Goal: Task Accomplishment & Management: Manage account settings

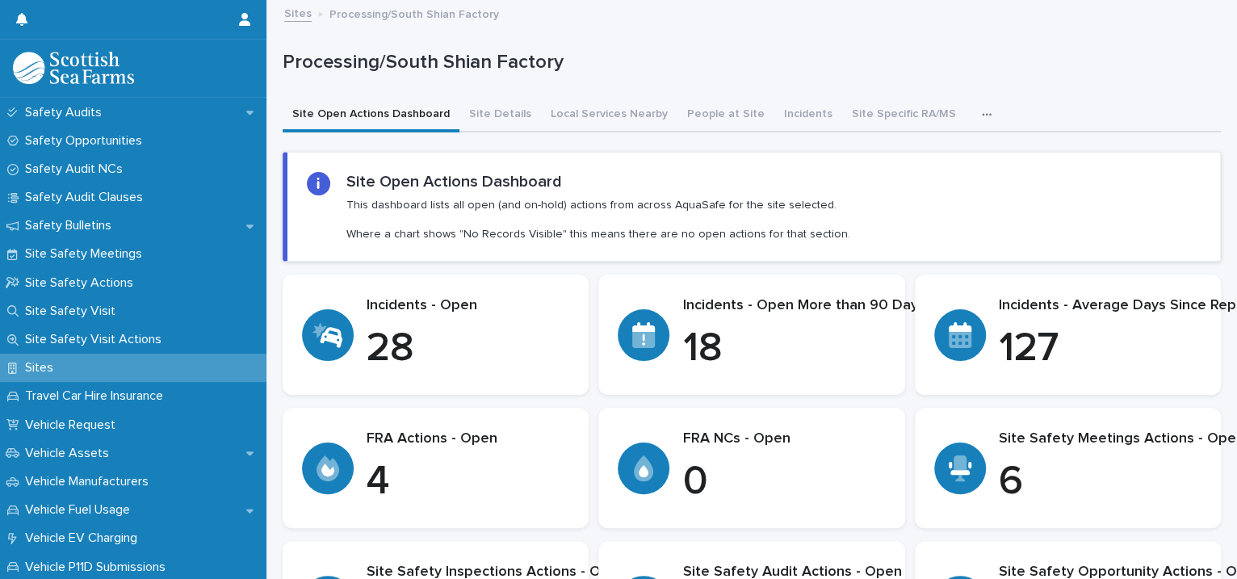
scroll to position [538, 0]
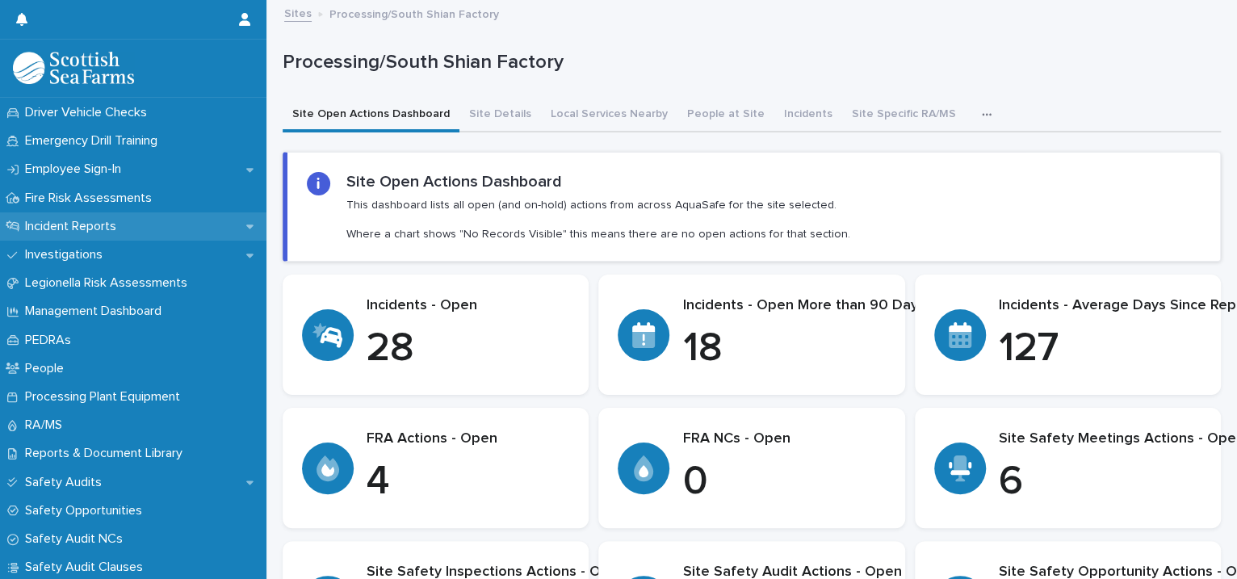
click at [218, 225] on div "Incident Reports" at bounding box center [133, 226] width 266 height 28
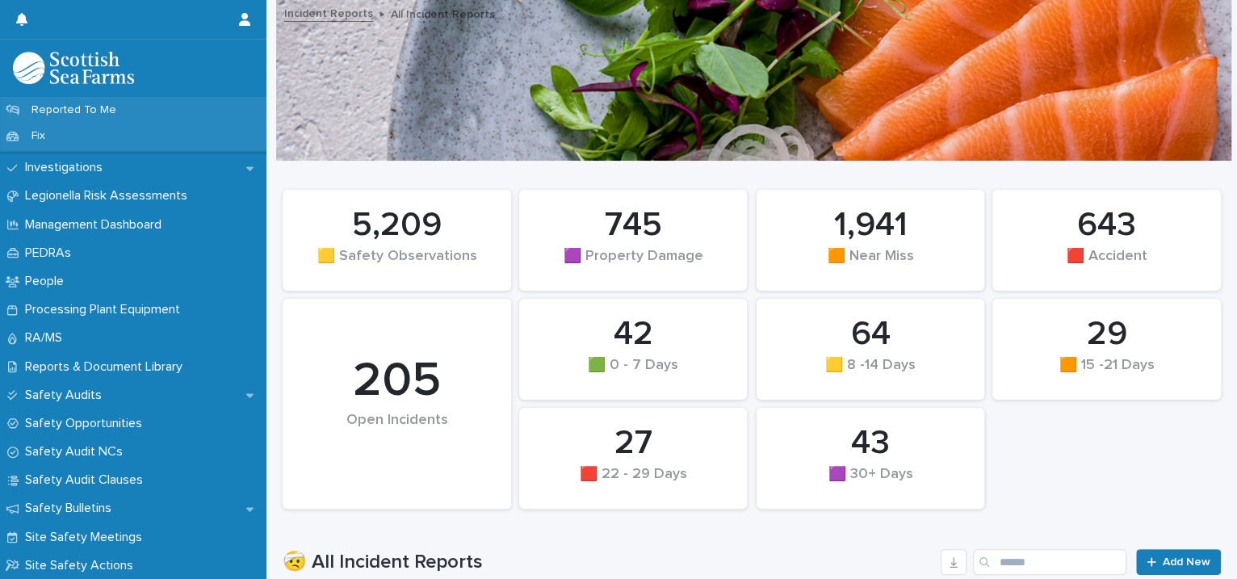
scroll to position [370, 0]
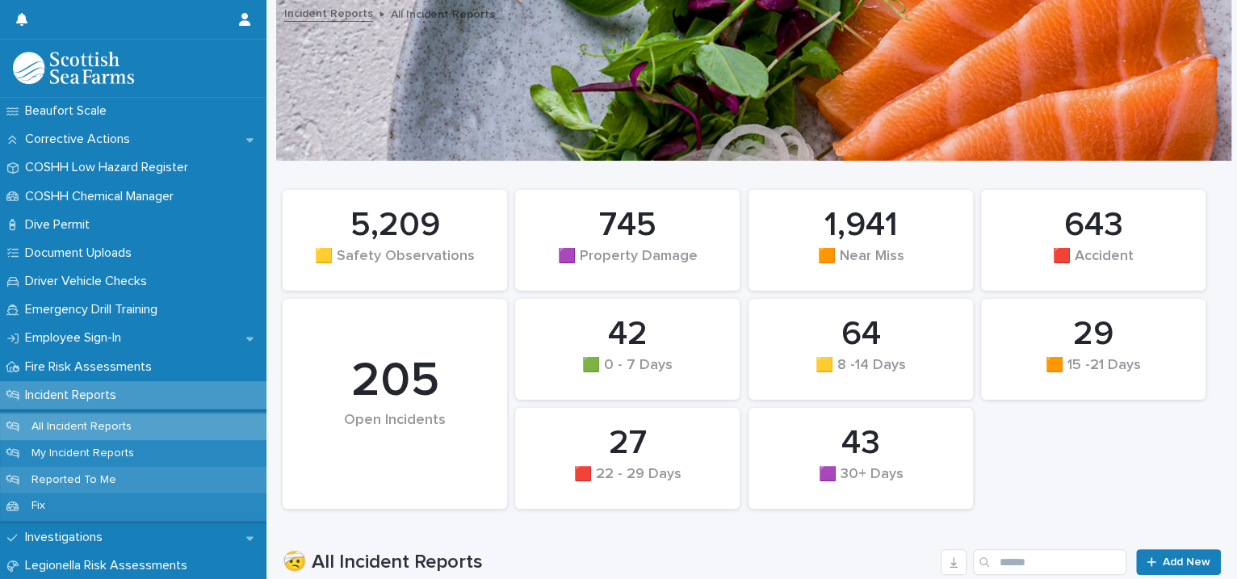
click at [149, 474] on div "Reported To Me" at bounding box center [133, 480] width 266 height 27
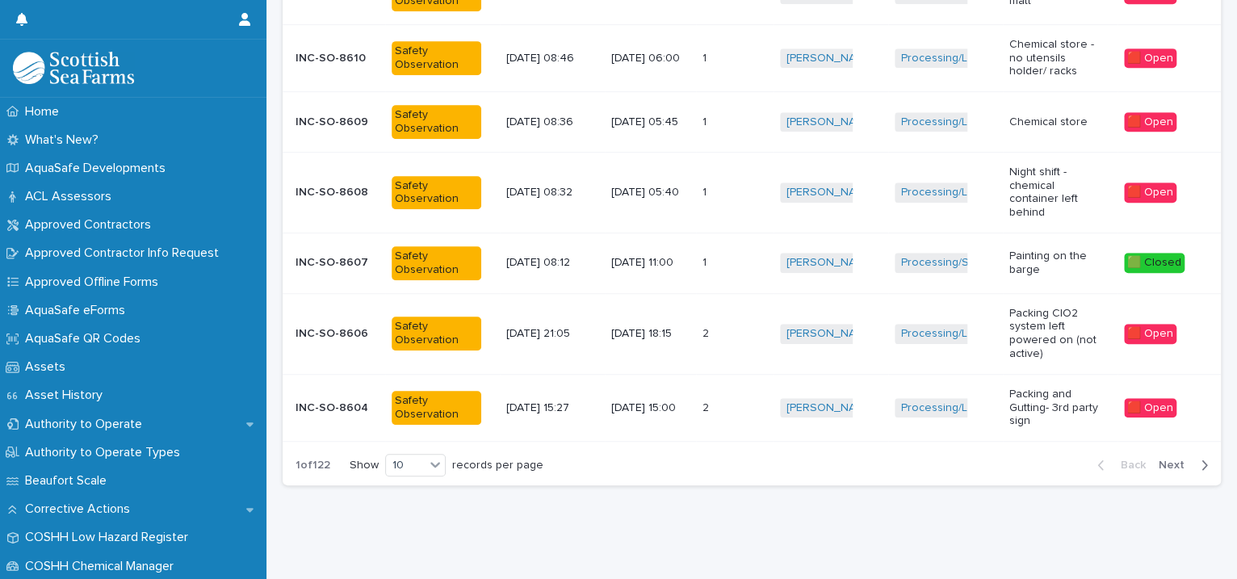
scroll to position [535, 0]
click at [1163, 459] on span "Next" at bounding box center [1176, 464] width 36 height 11
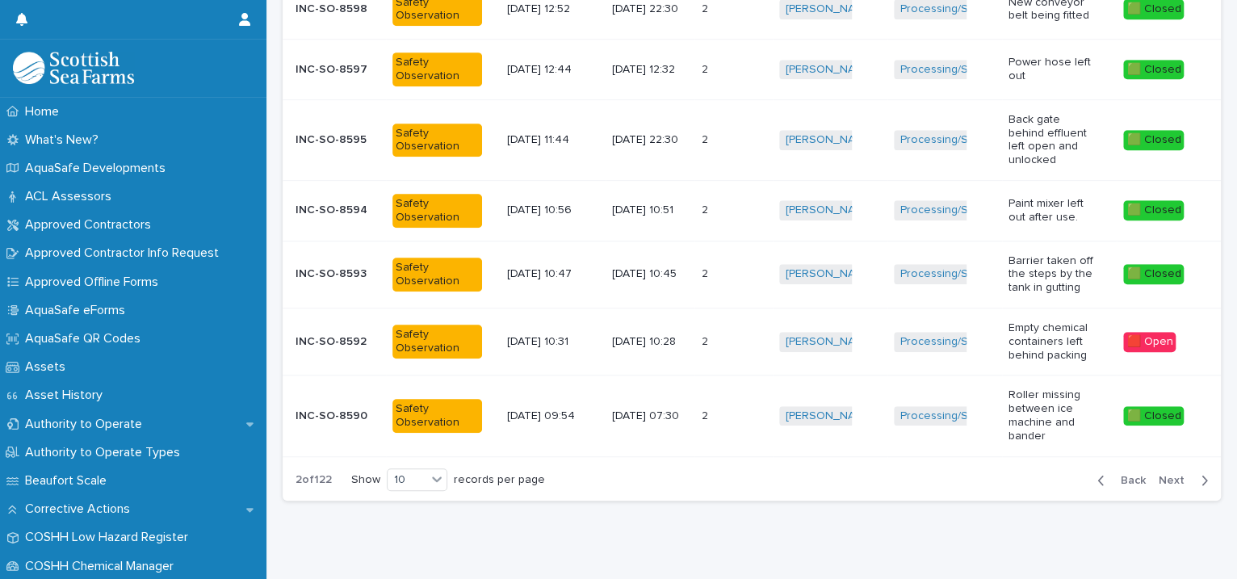
scroll to position [543, 0]
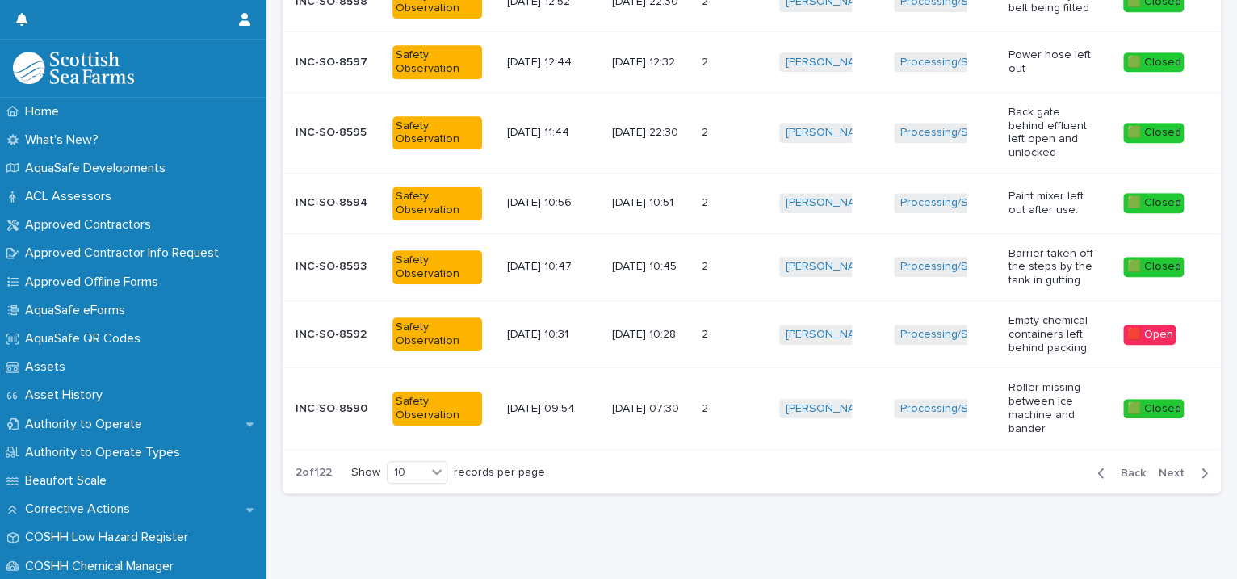
click at [1160, 467] on span "Next" at bounding box center [1176, 472] width 36 height 11
click at [1158, 467] on span "Next" at bounding box center [1176, 472] width 36 height 11
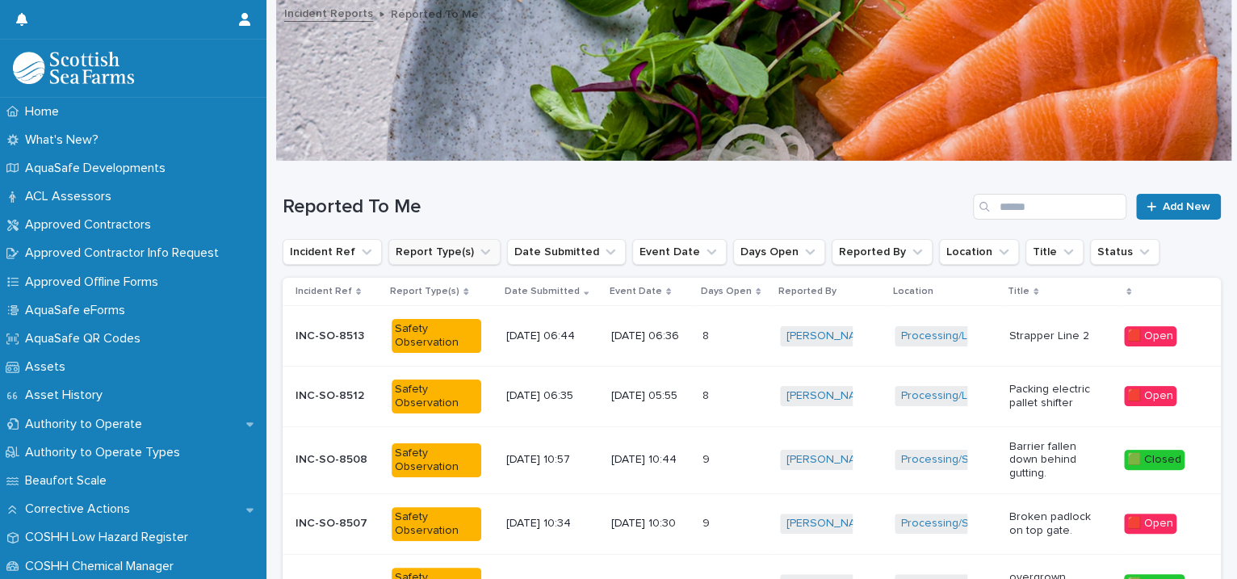
click at [477, 249] on icon "Report Type(s)" at bounding box center [485, 252] width 16 height 16
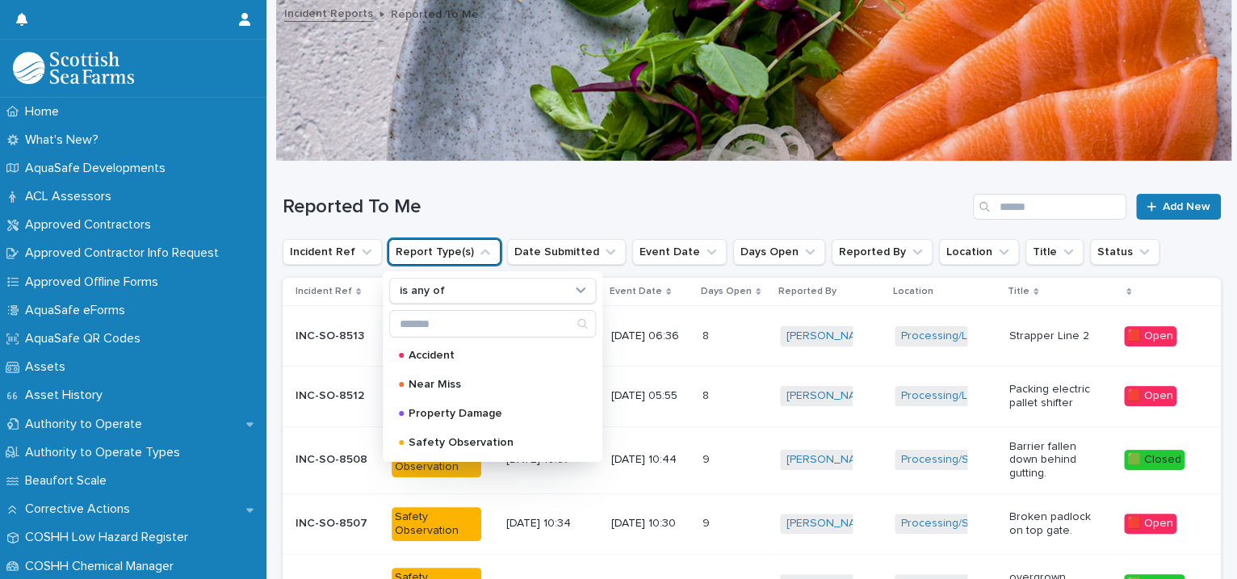
click at [477, 249] on icon "Report Type(s)" at bounding box center [485, 252] width 16 height 16
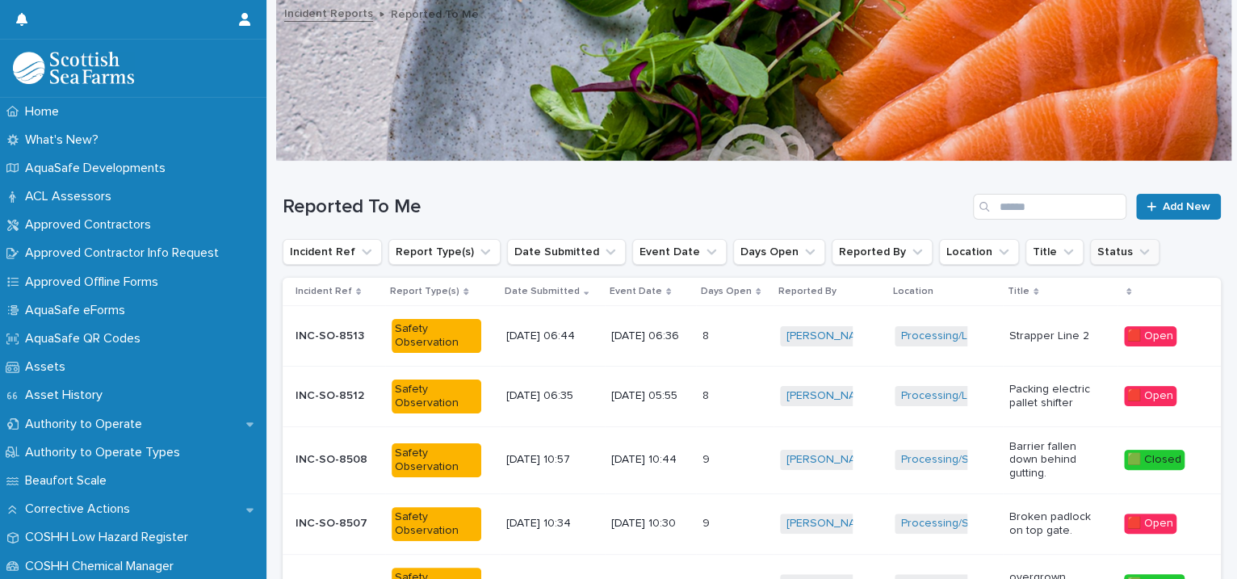
click at [1136, 254] on icon "Status" at bounding box center [1144, 252] width 16 height 16
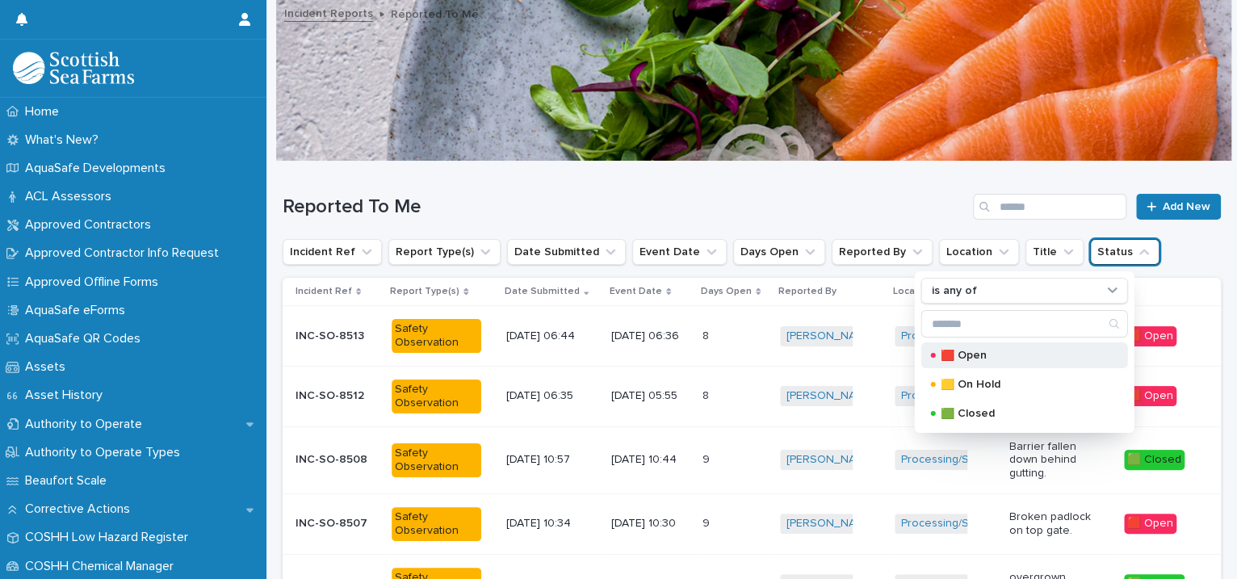
click at [997, 354] on p "🟥 Open" at bounding box center [1021, 355] width 161 height 11
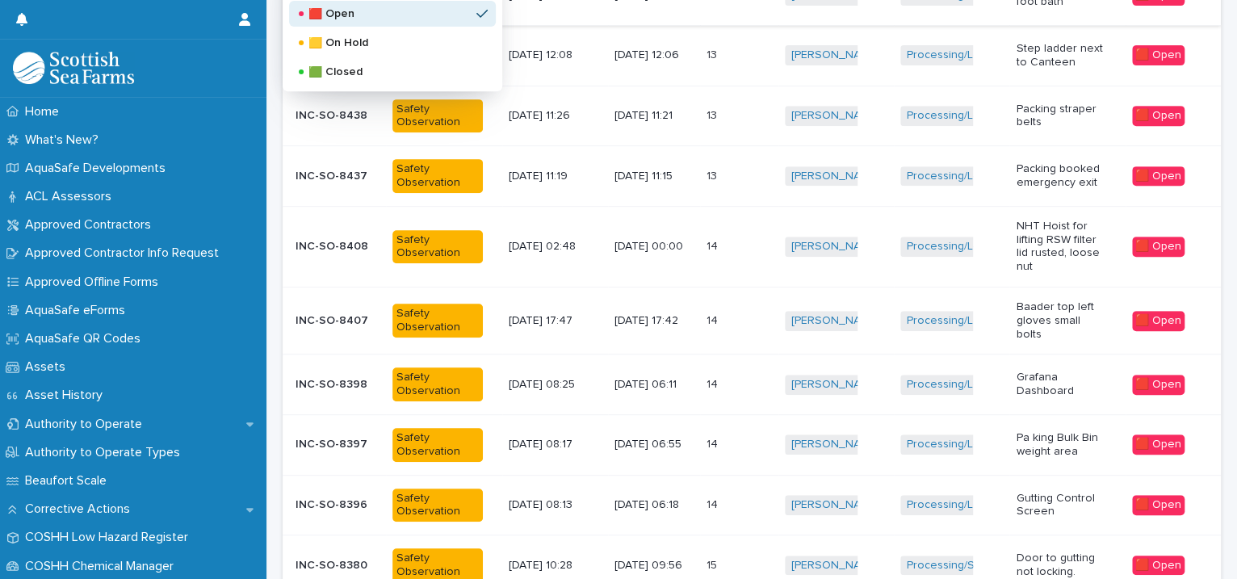
scroll to position [533, 0]
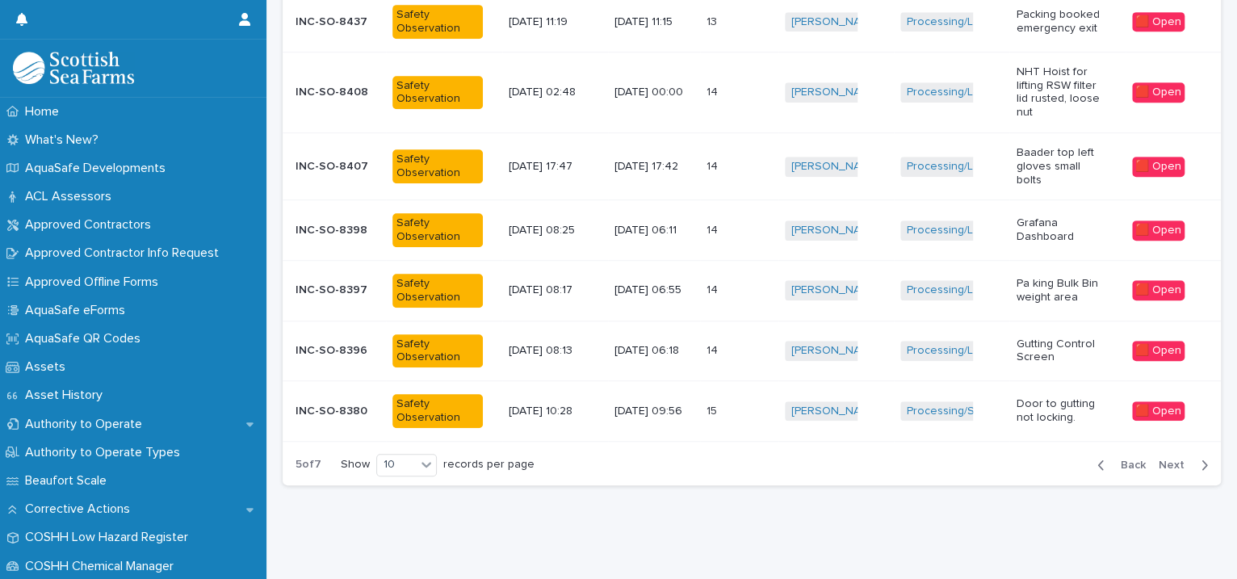
click at [1158, 459] on span "Next" at bounding box center [1176, 464] width 36 height 11
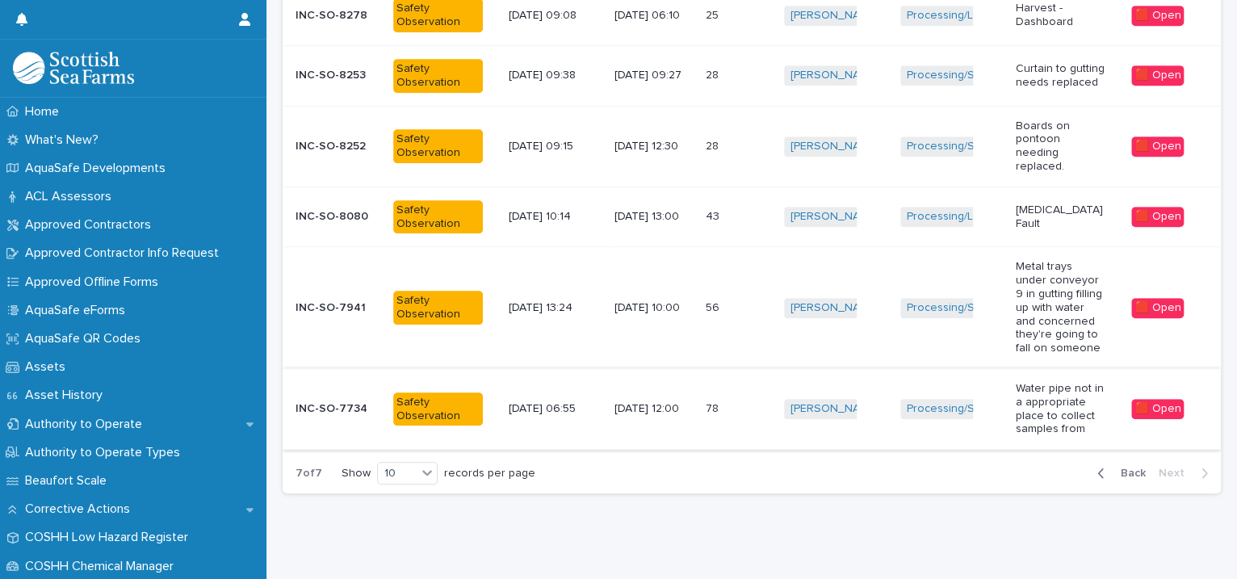
scroll to position [111, 0]
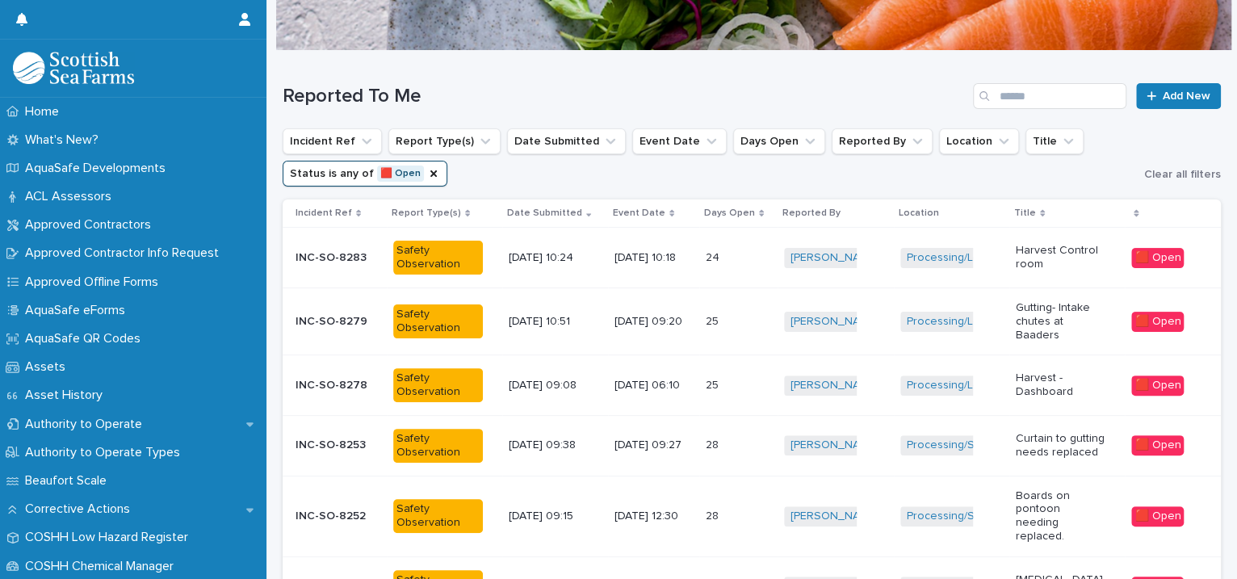
click at [874, 376] on div "[PERSON_NAME] + 0" at bounding box center [835, 385] width 103 height 33
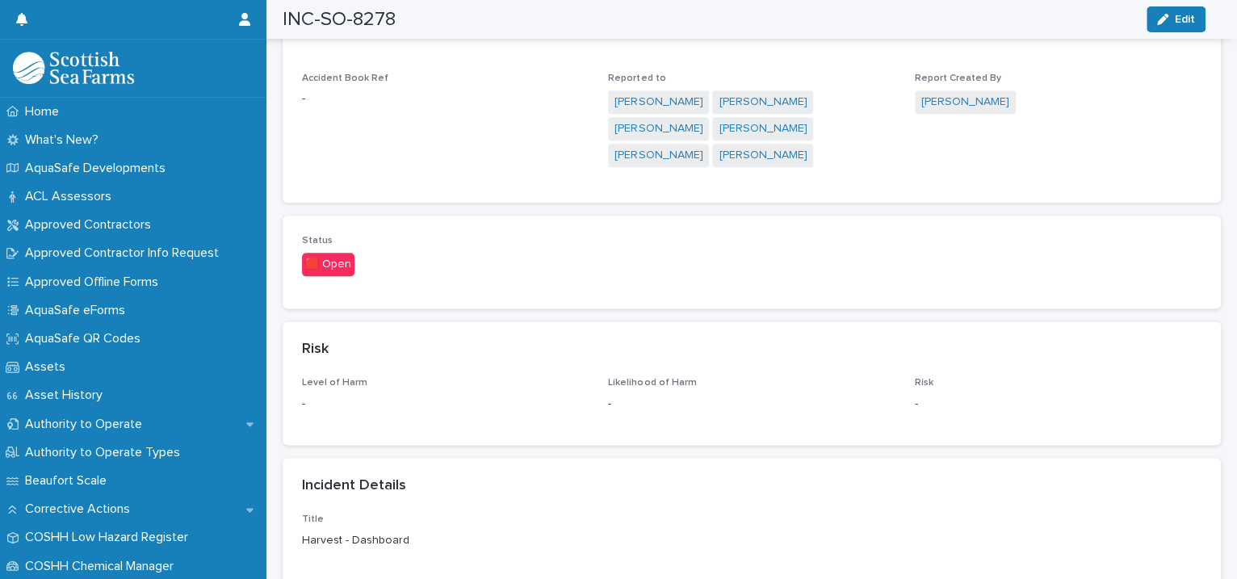
scroll to position [1480, 0]
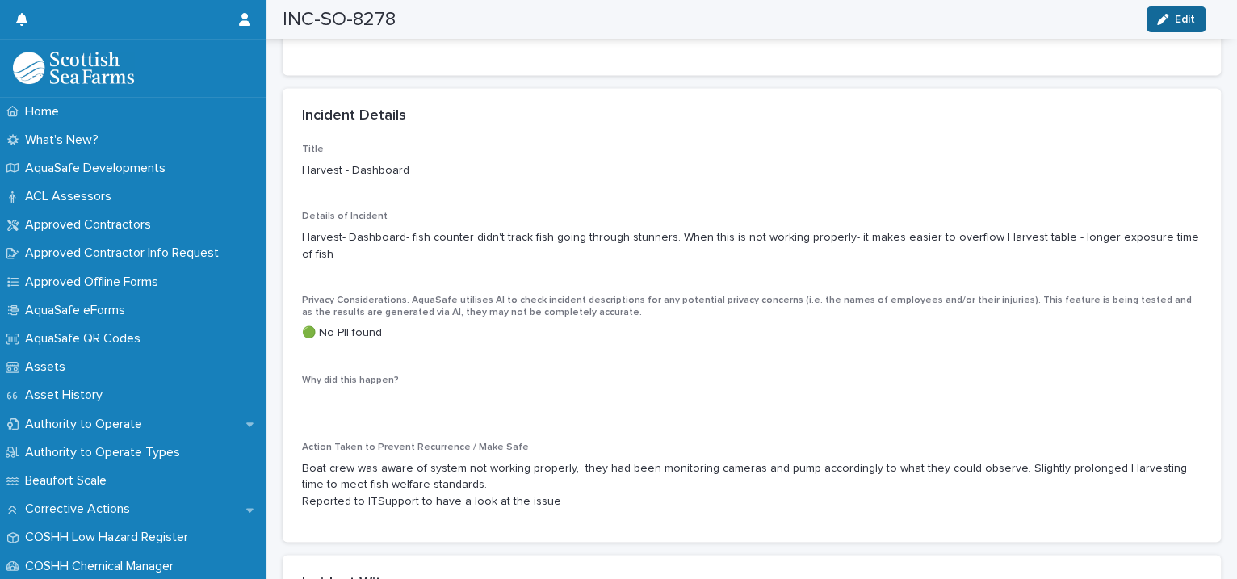
click at [1164, 26] on button "Edit" at bounding box center [1175, 19] width 59 height 26
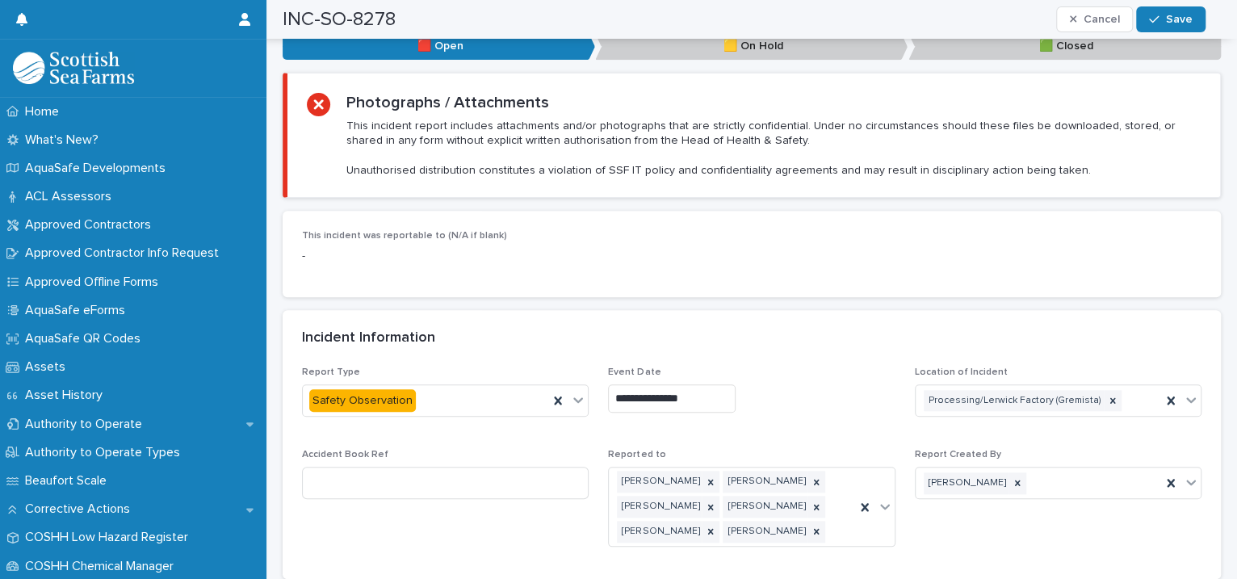
scroll to position [1110, 0]
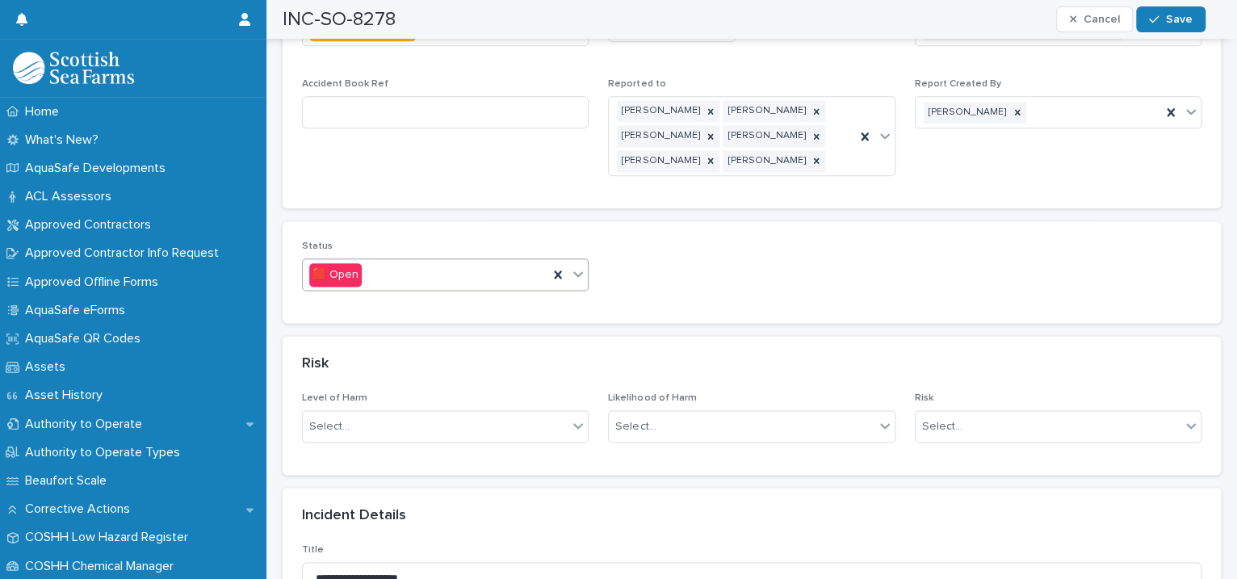
click at [570, 266] on icon at bounding box center [578, 274] width 16 height 16
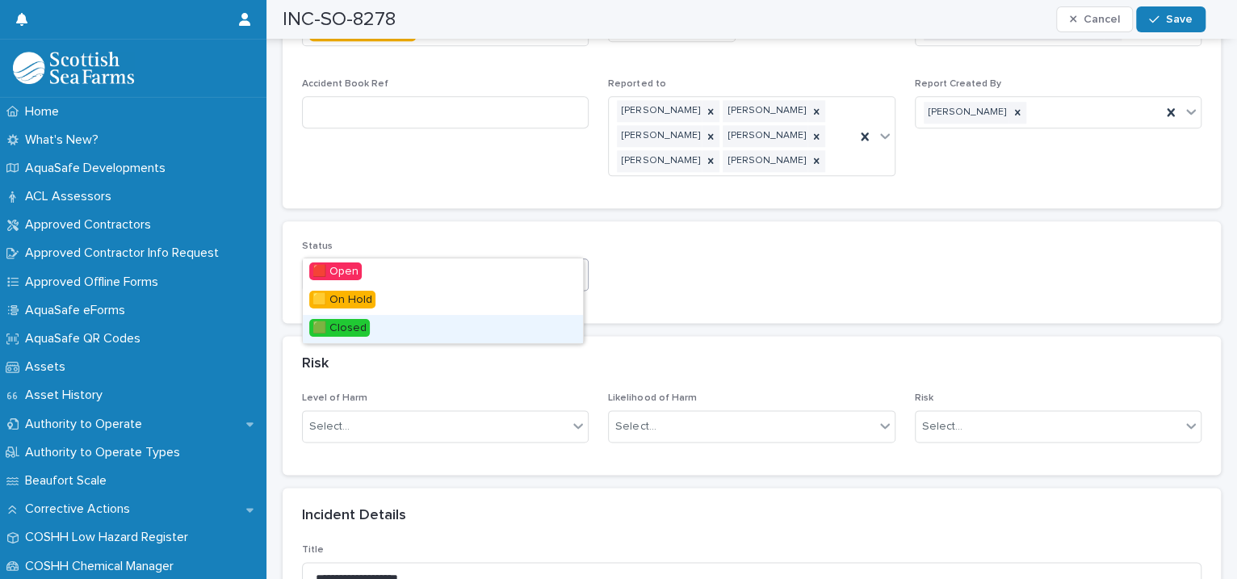
click at [425, 330] on div "🟩 Closed" at bounding box center [443, 329] width 280 height 28
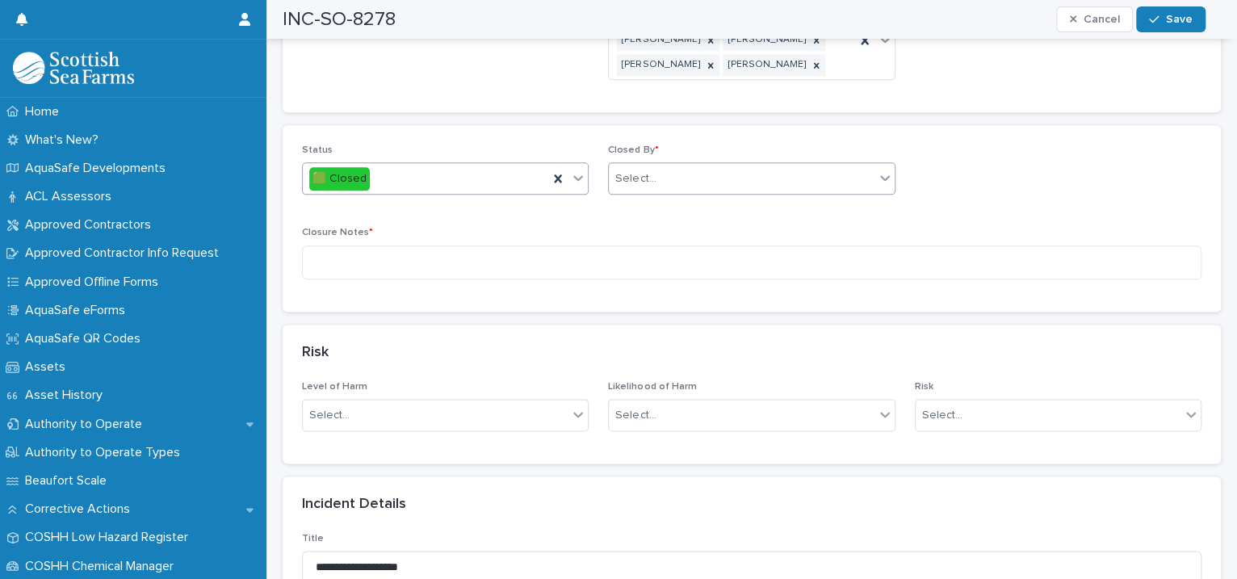
click at [635, 170] on div "Select..." at bounding box center [635, 178] width 40 height 17
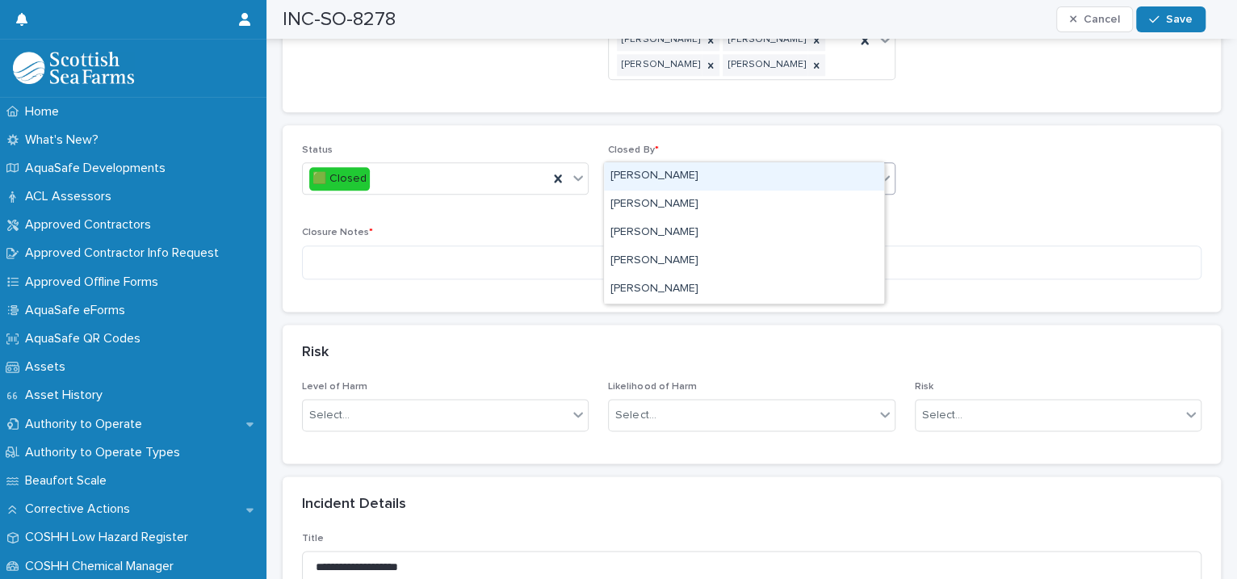
type input "****"
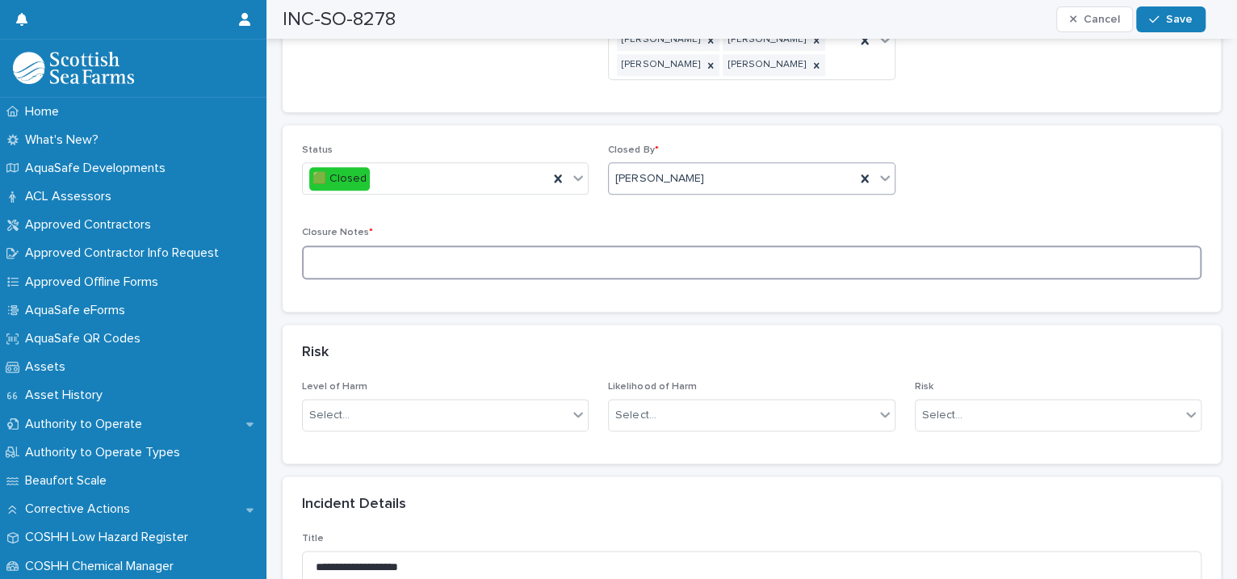
click at [379, 245] on textarea at bounding box center [751, 262] width 899 height 35
type textarea "**********"
click at [1142, 16] on button "Save" at bounding box center [1170, 19] width 69 height 26
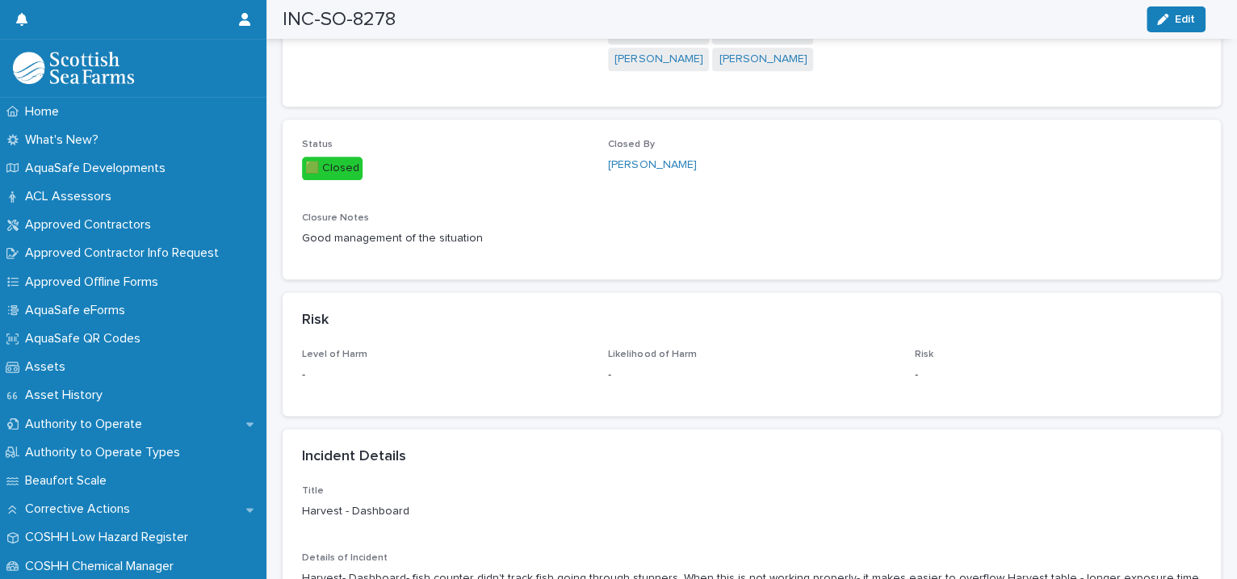
scroll to position [0, 0]
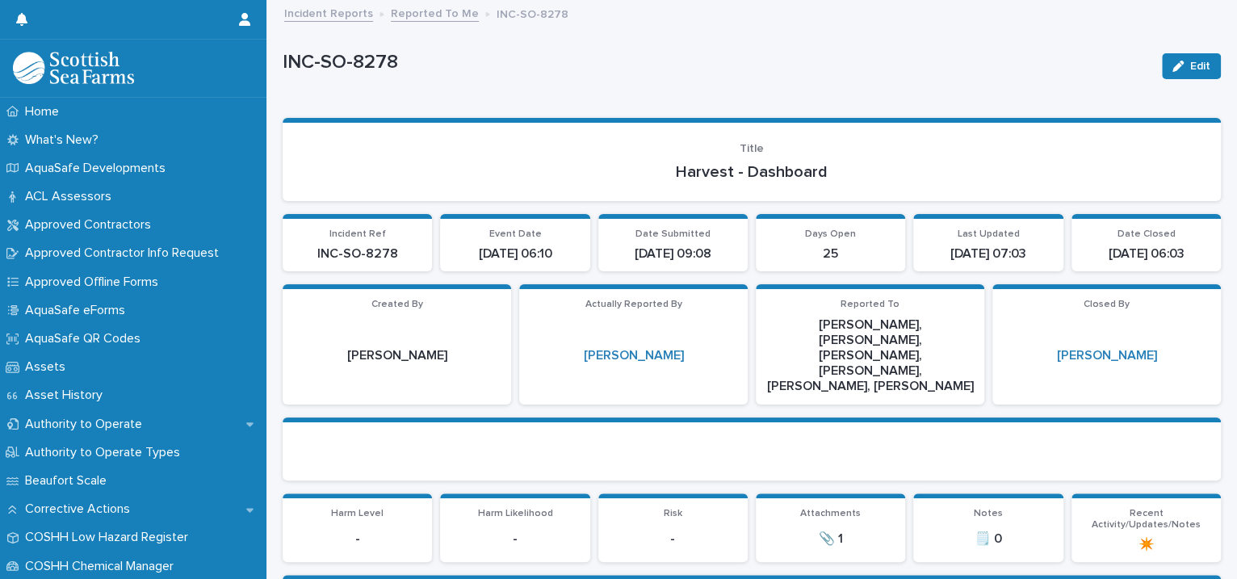
click at [402, 4] on link "Reported To Me" at bounding box center [435, 12] width 88 height 19
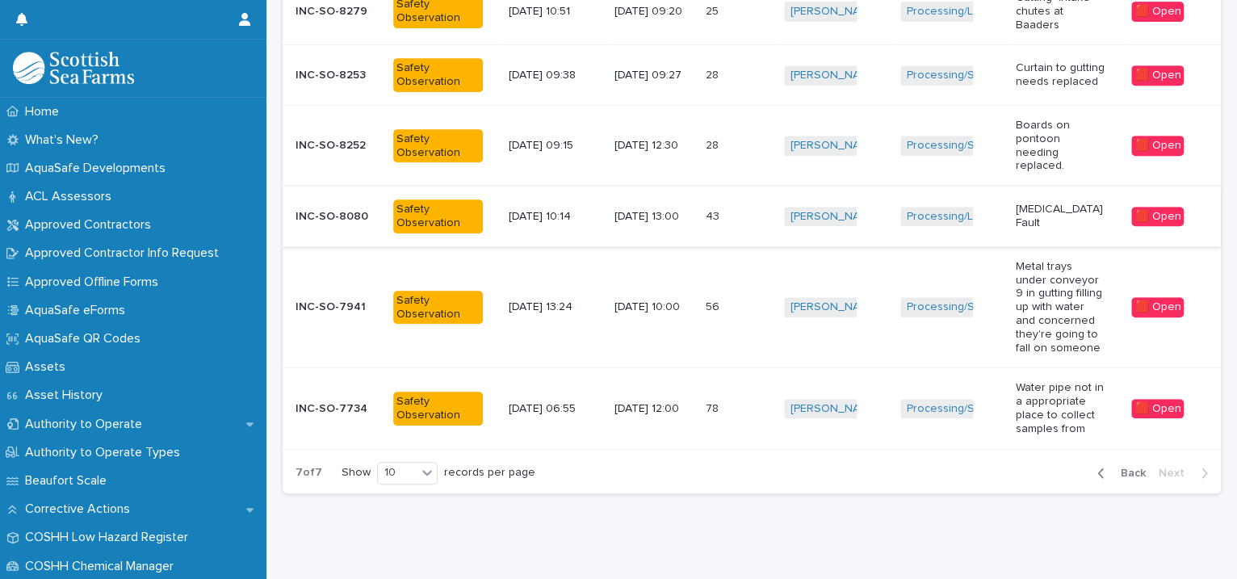
scroll to position [51, 0]
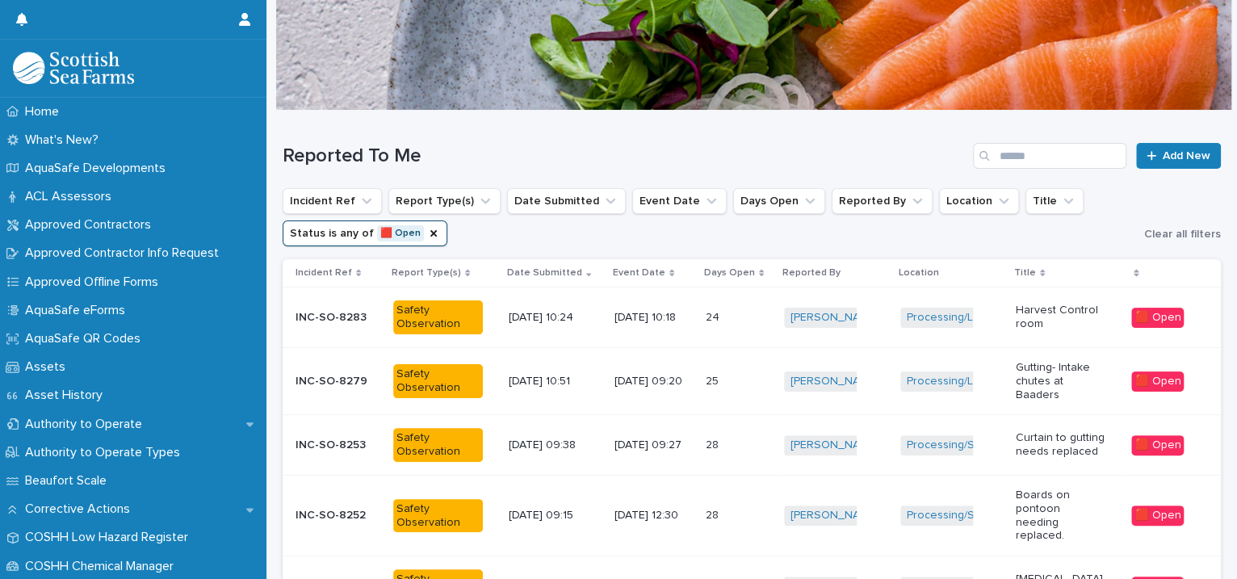
click at [756, 316] on div "24 24" at bounding box center [738, 317] width 65 height 27
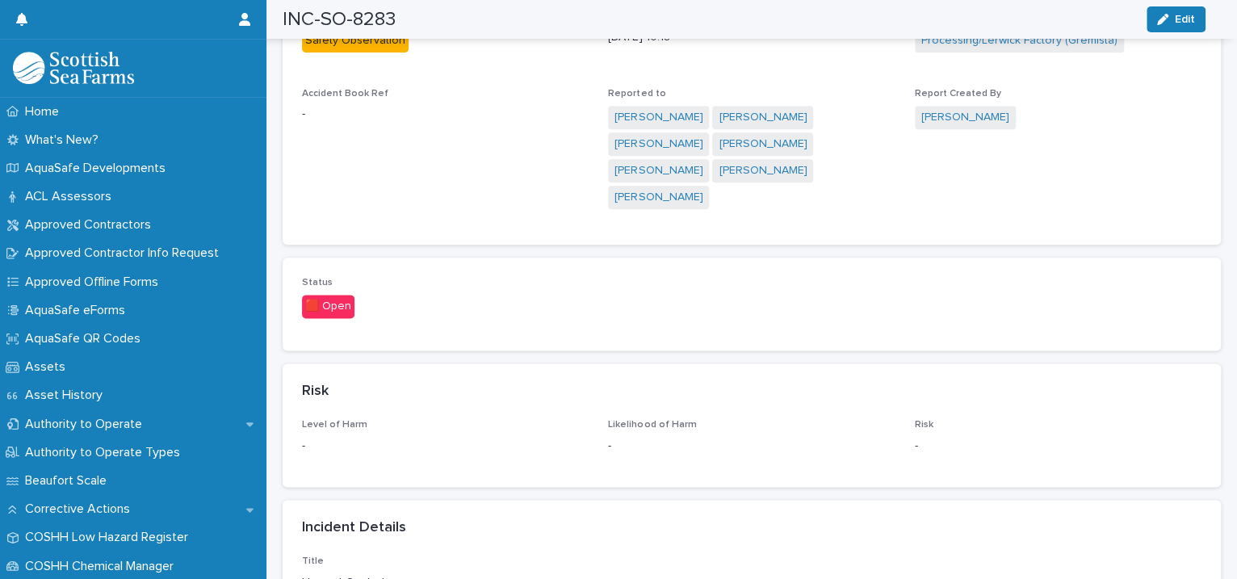
scroll to position [1480, 0]
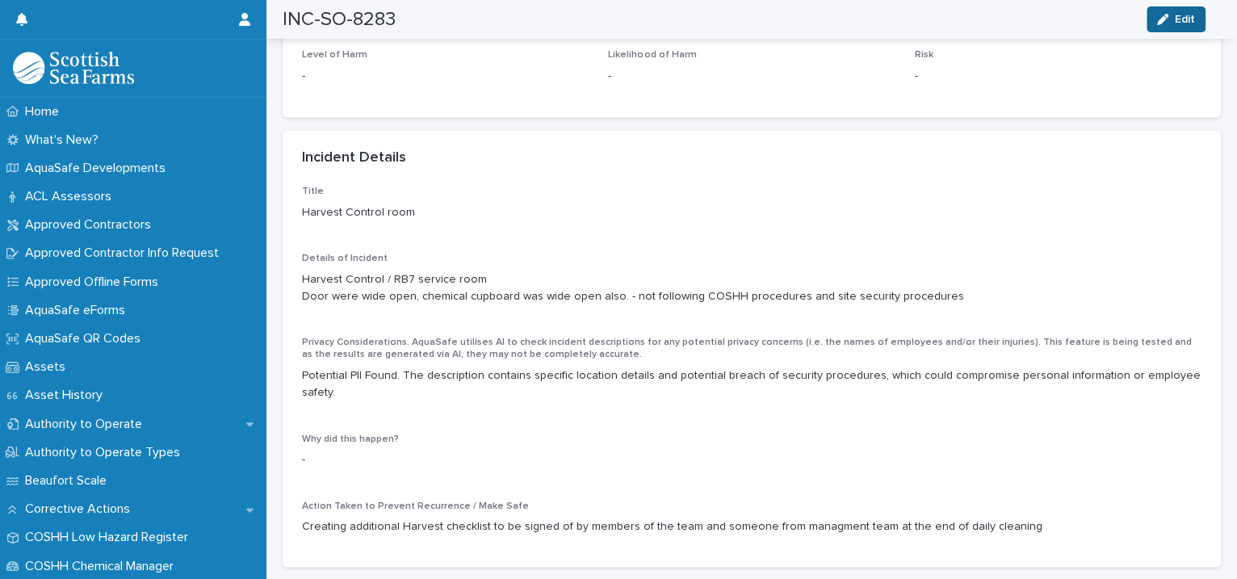
click at [1196, 19] on button "Edit" at bounding box center [1175, 19] width 59 height 26
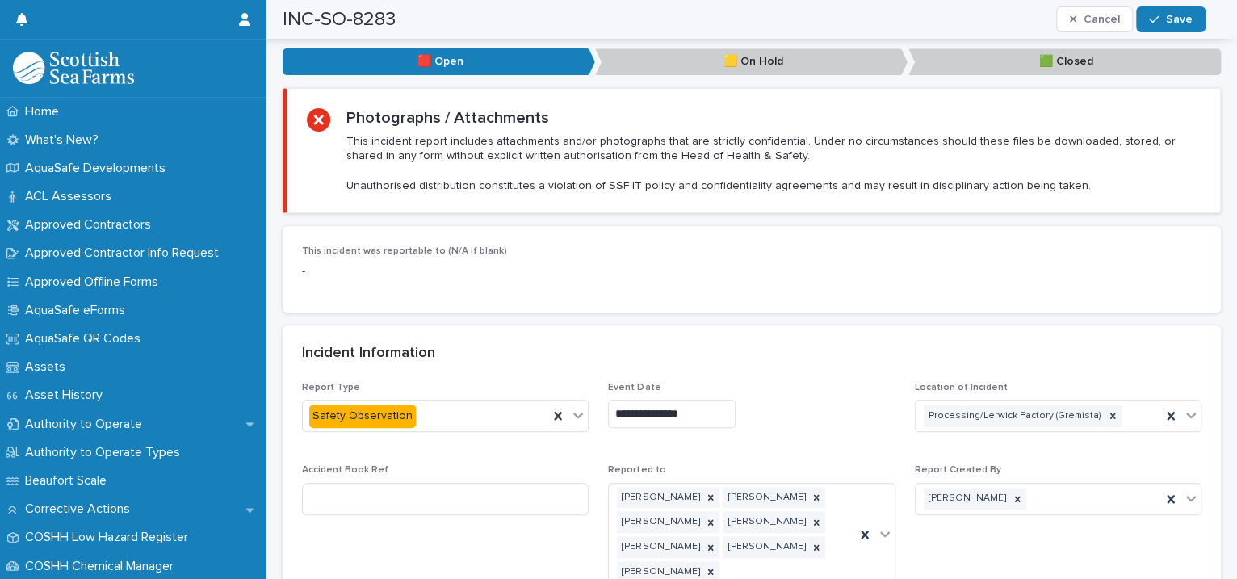
scroll to position [1110, 0]
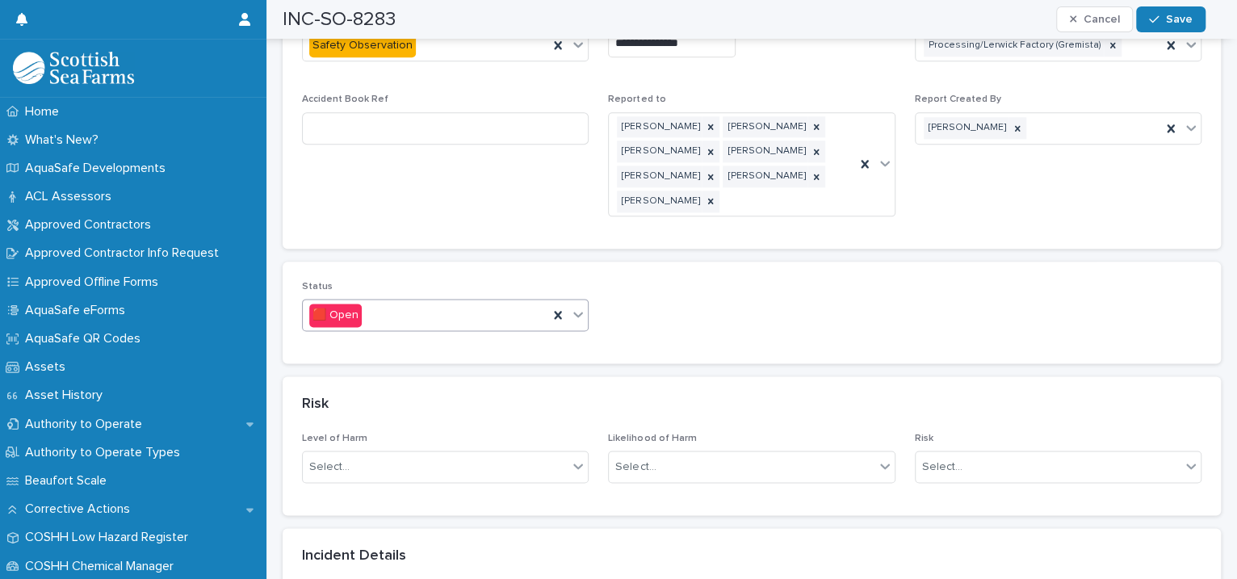
click at [574, 306] on icon at bounding box center [578, 314] width 16 height 16
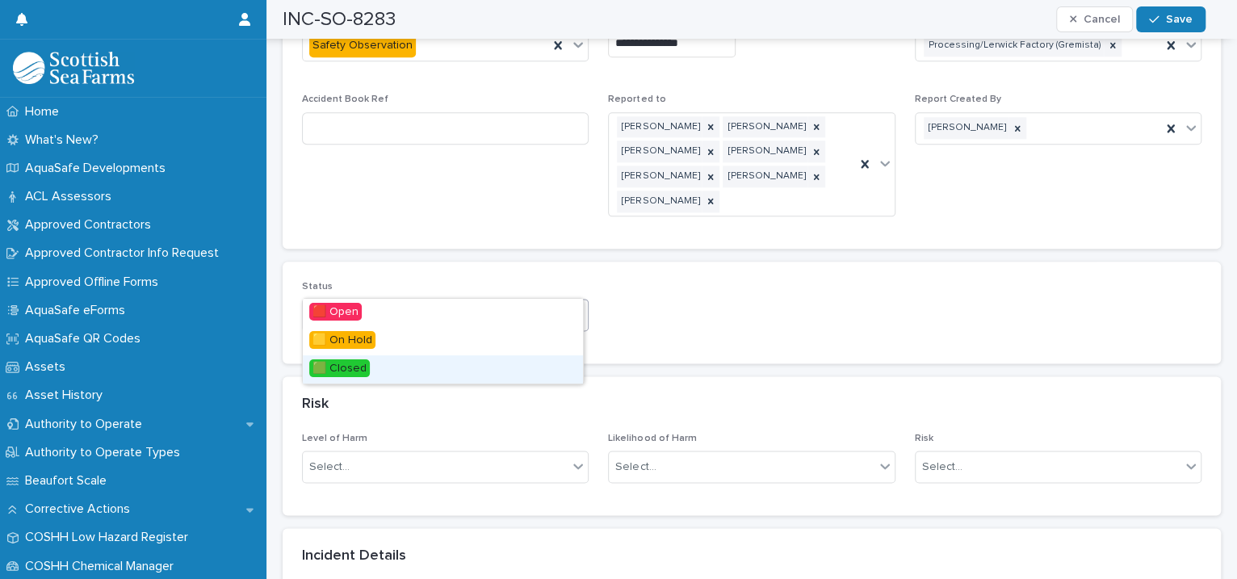
click at [446, 367] on div "🟩 Closed" at bounding box center [443, 369] width 280 height 28
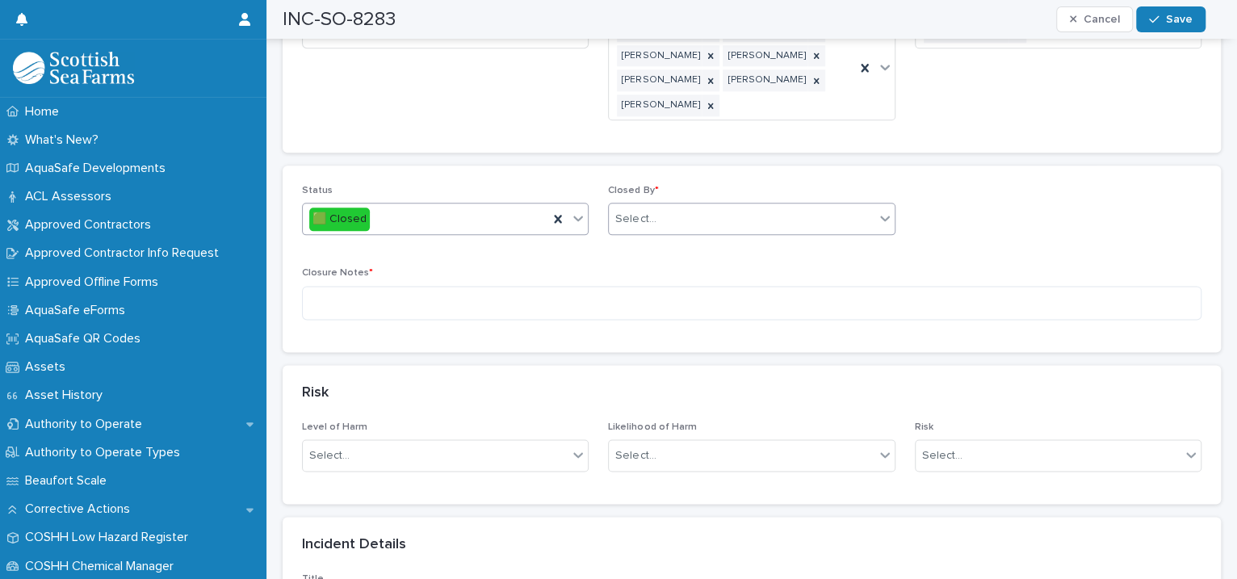
click at [631, 211] on div "Select..." at bounding box center [635, 219] width 40 height 17
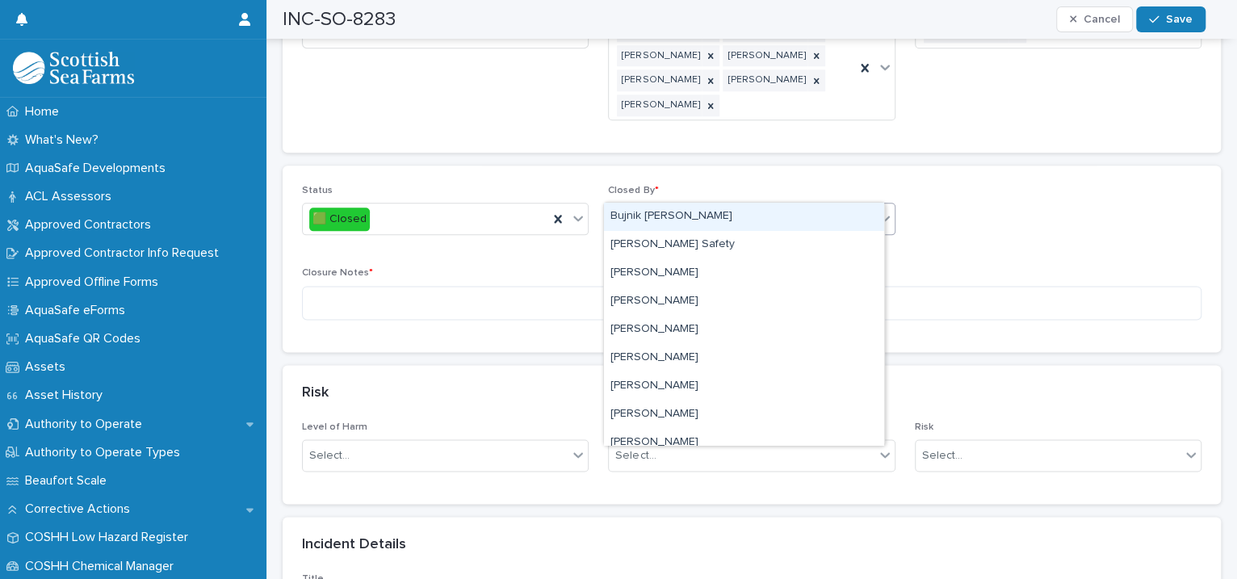
type input "****"
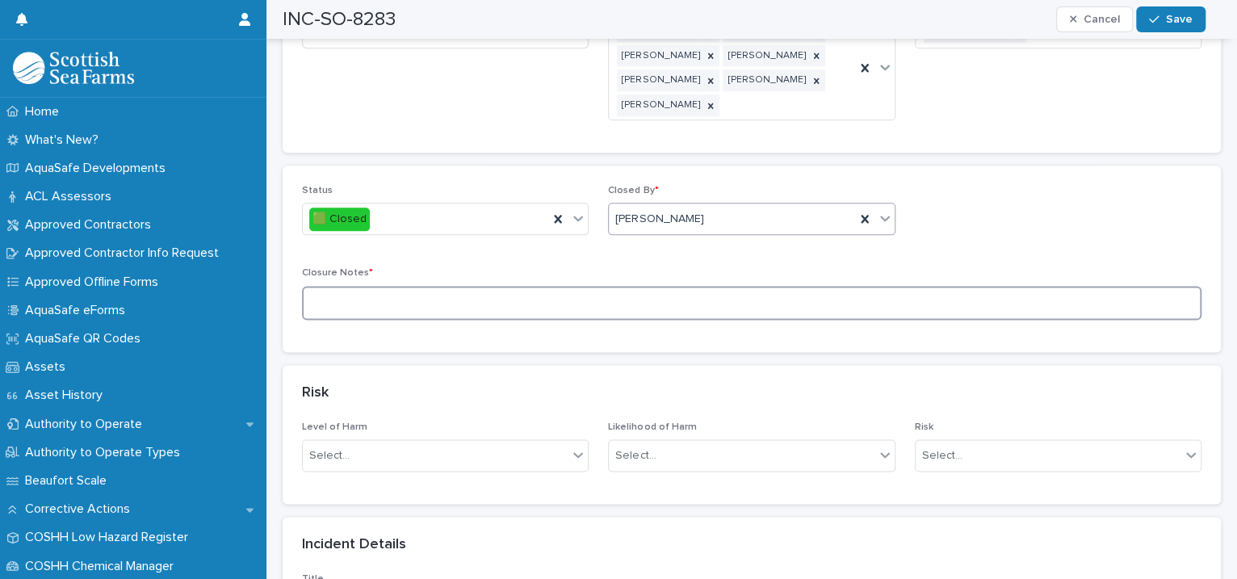
click at [446, 286] on textarea at bounding box center [751, 303] width 899 height 35
type textarea "**********"
click at [1169, 7] on button "Save" at bounding box center [1170, 19] width 69 height 26
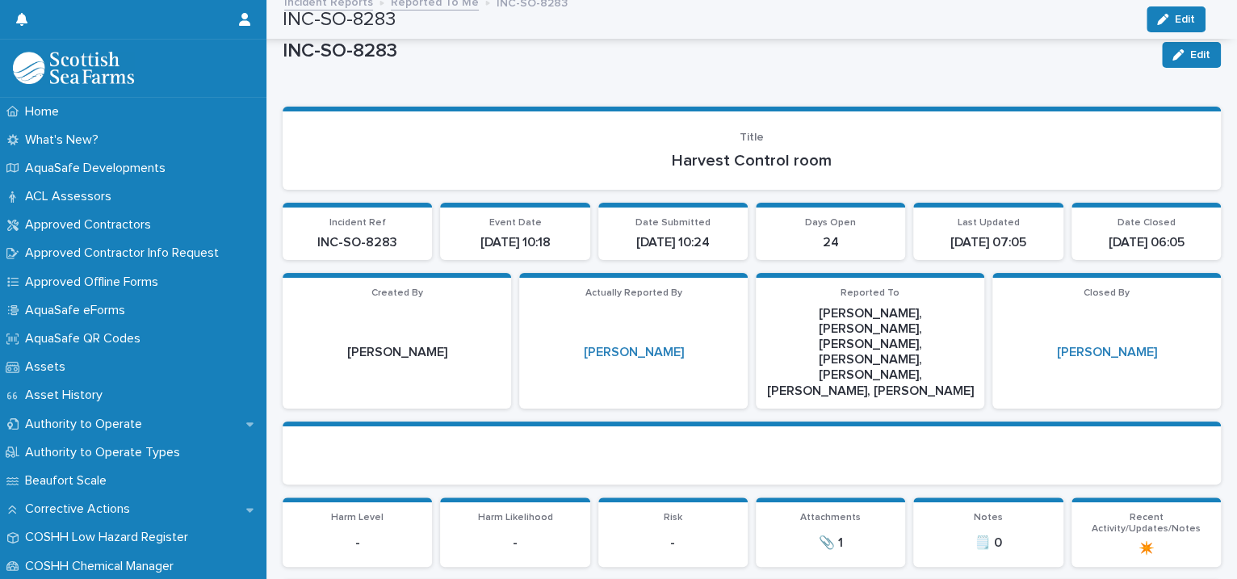
scroll to position [0, 0]
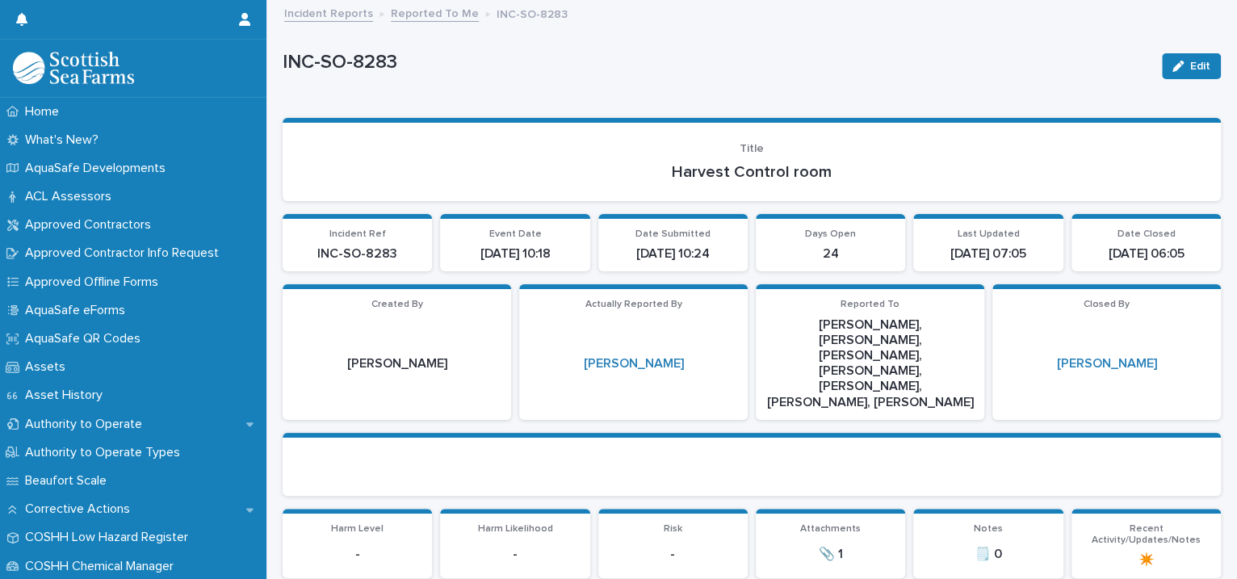
click at [440, 19] on link "Reported To Me" at bounding box center [435, 12] width 88 height 19
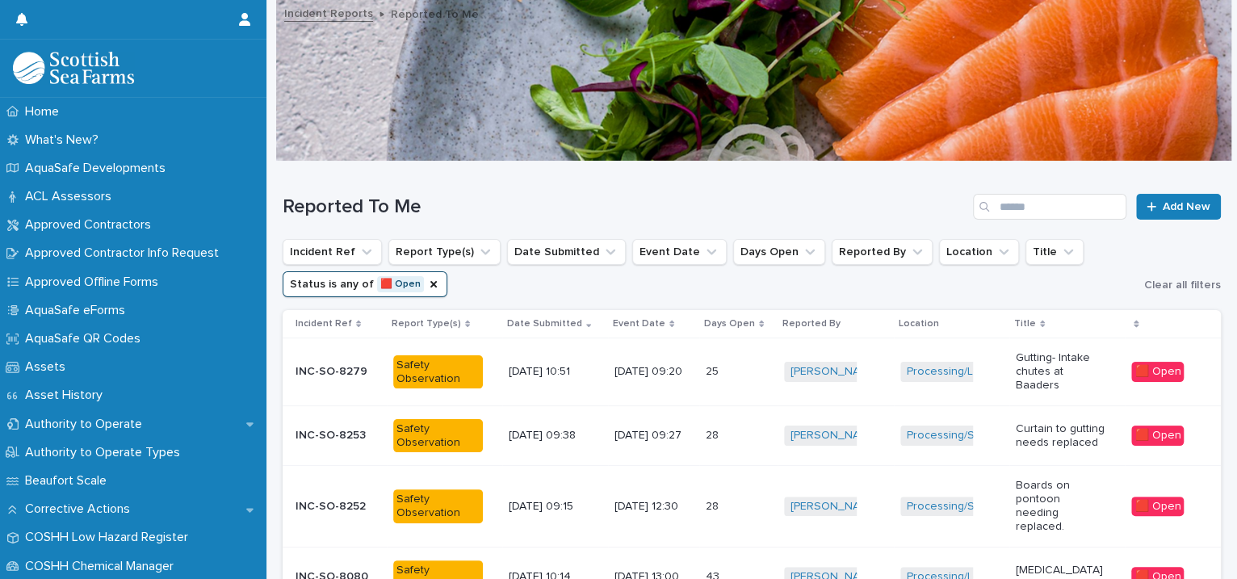
click at [748, 371] on p at bounding box center [728, 372] width 45 height 14
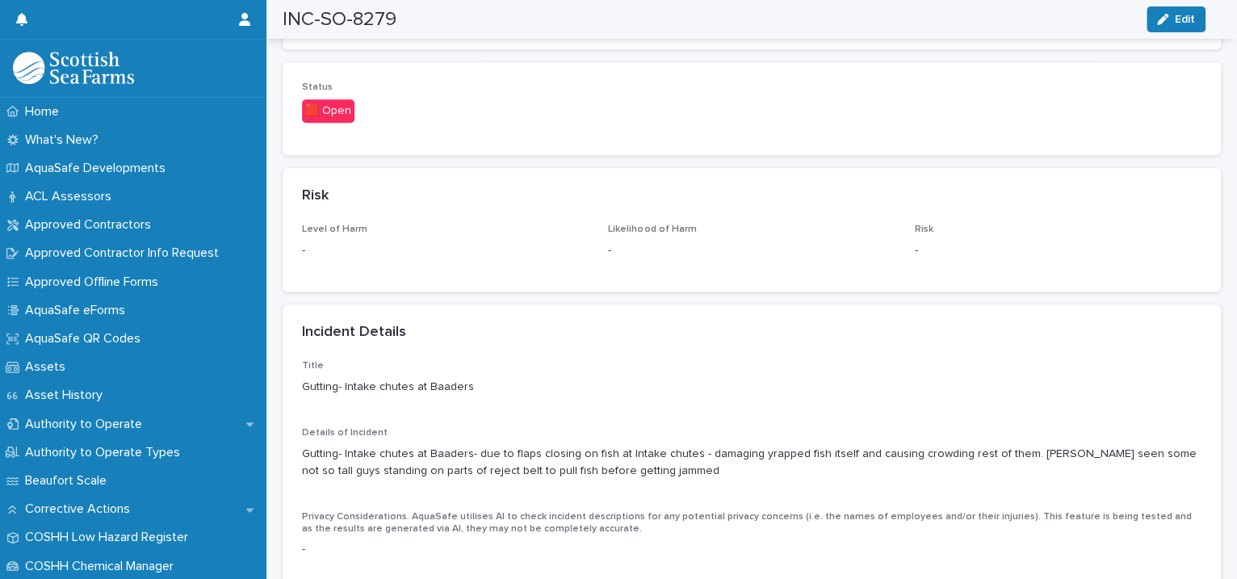
scroll to position [1480, 0]
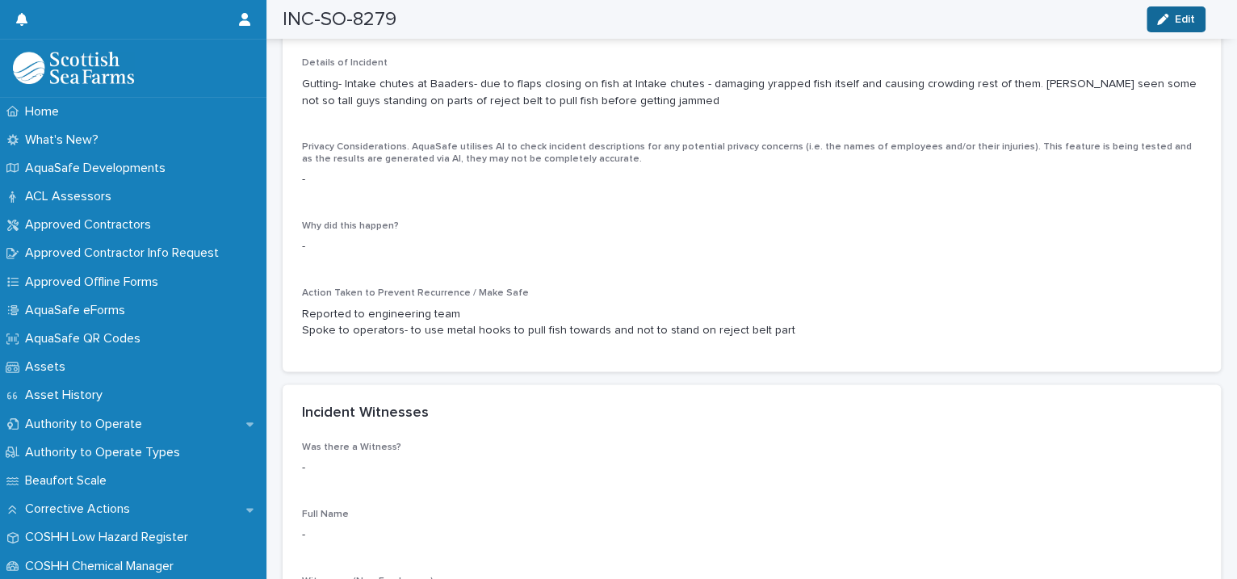
click at [1171, 20] on div "button" at bounding box center [1166, 19] width 18 height 11
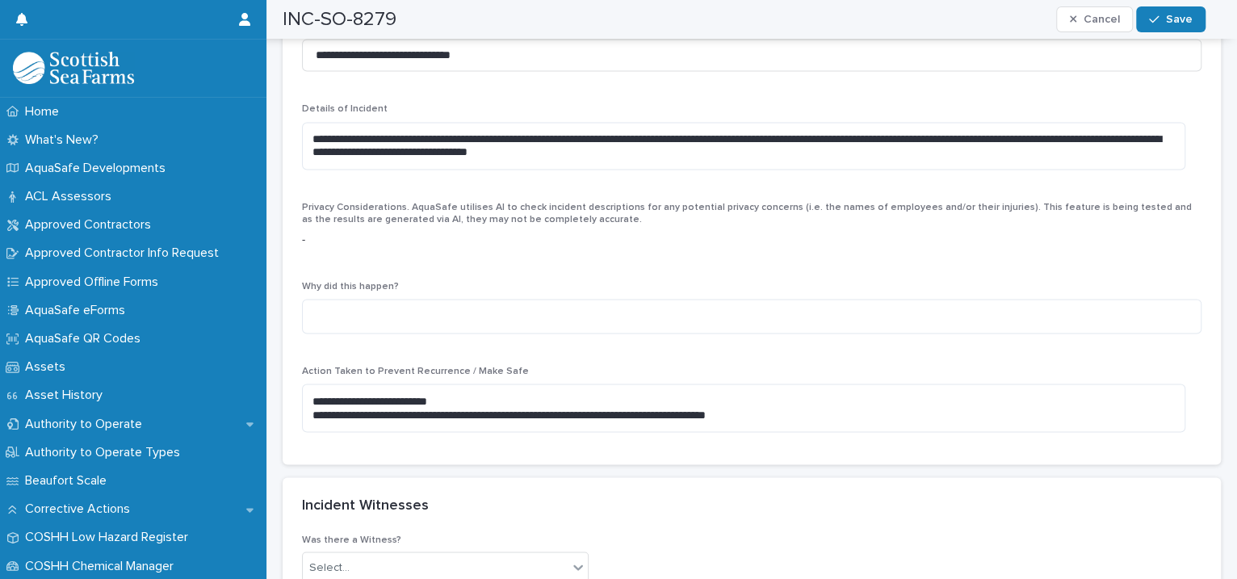
scroll to position [739, 0]
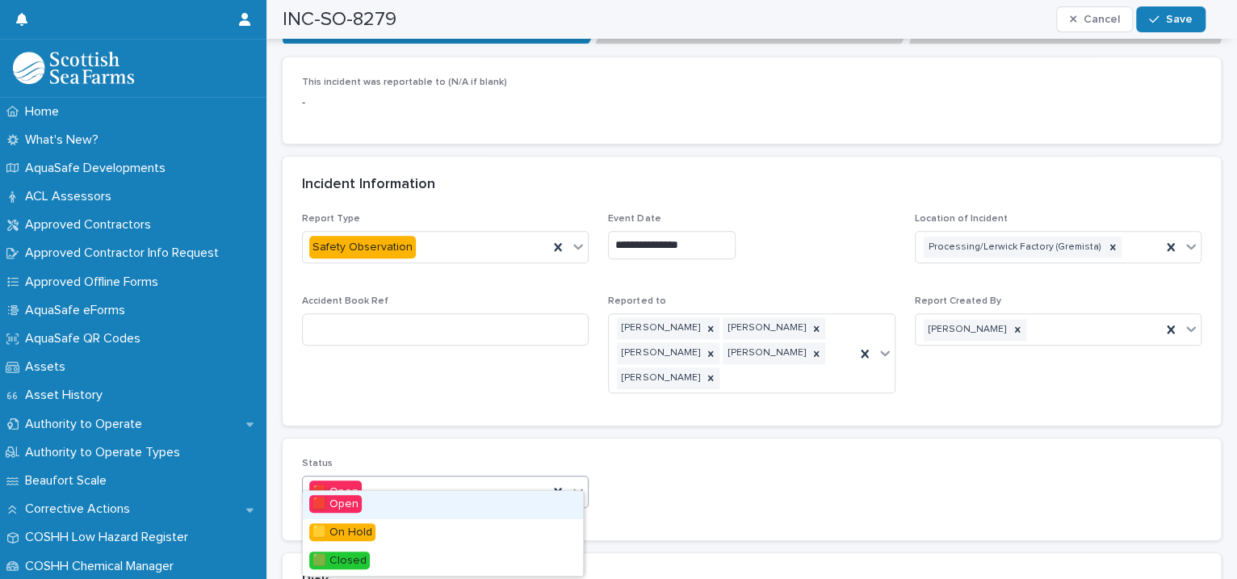
click at [574, 483] on icon at bounding box center [578, 491] width 16 height 16
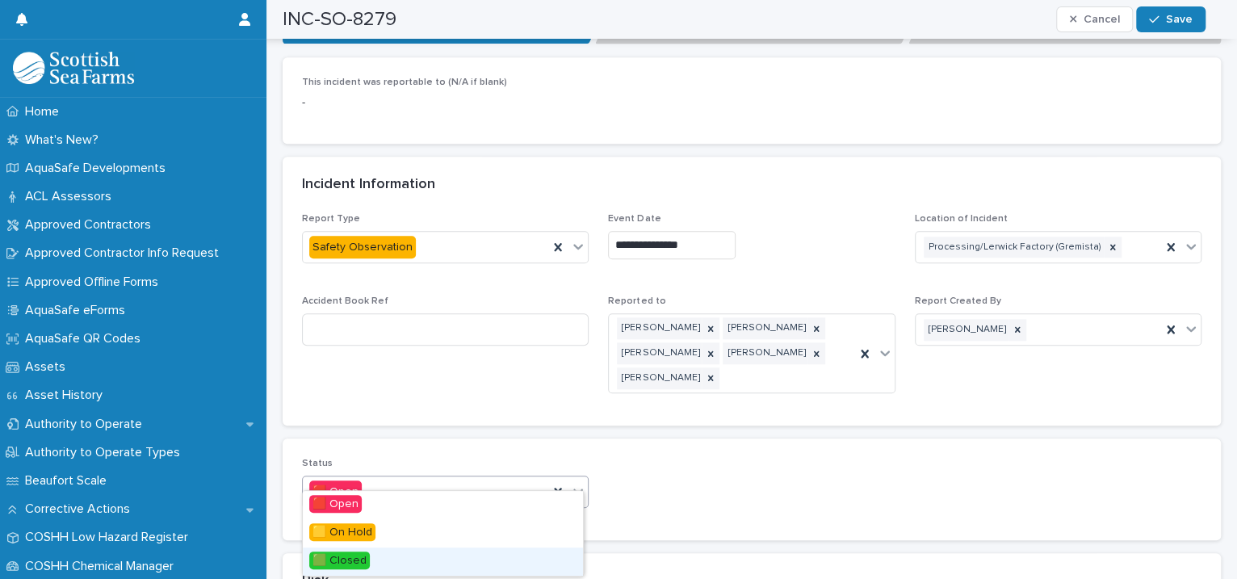
click at [419, 565] on div "🟩 Closed" at bounding box center [443, 561] width 280 height 28
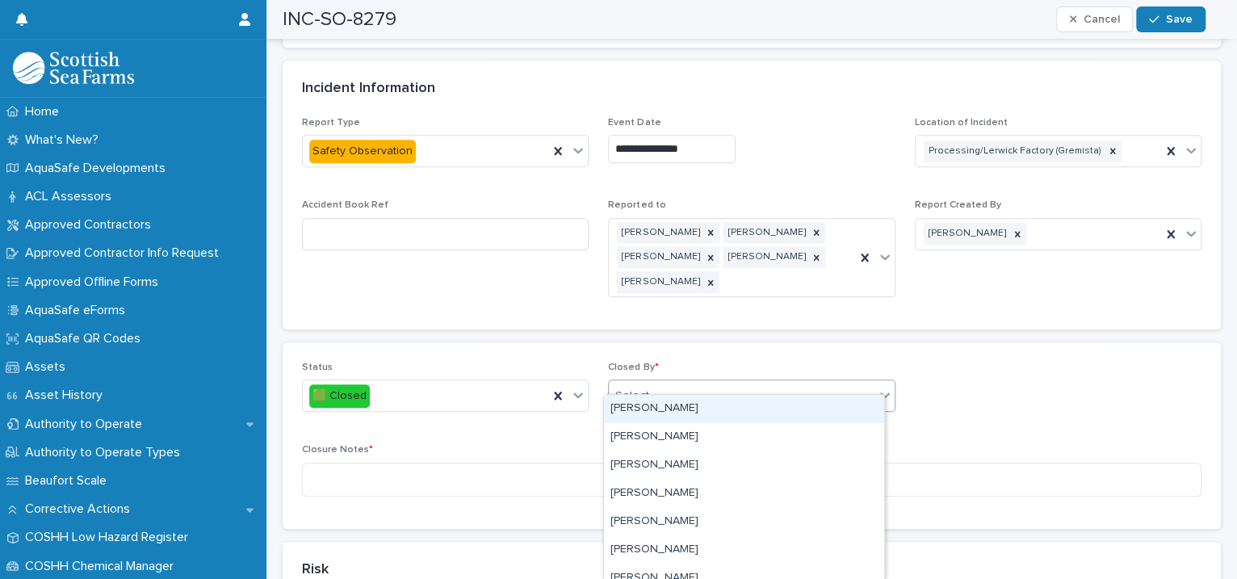
click at [657, 383] on div "Select..." at bounding box center [741, 396] width 265 height 27
type input "****"
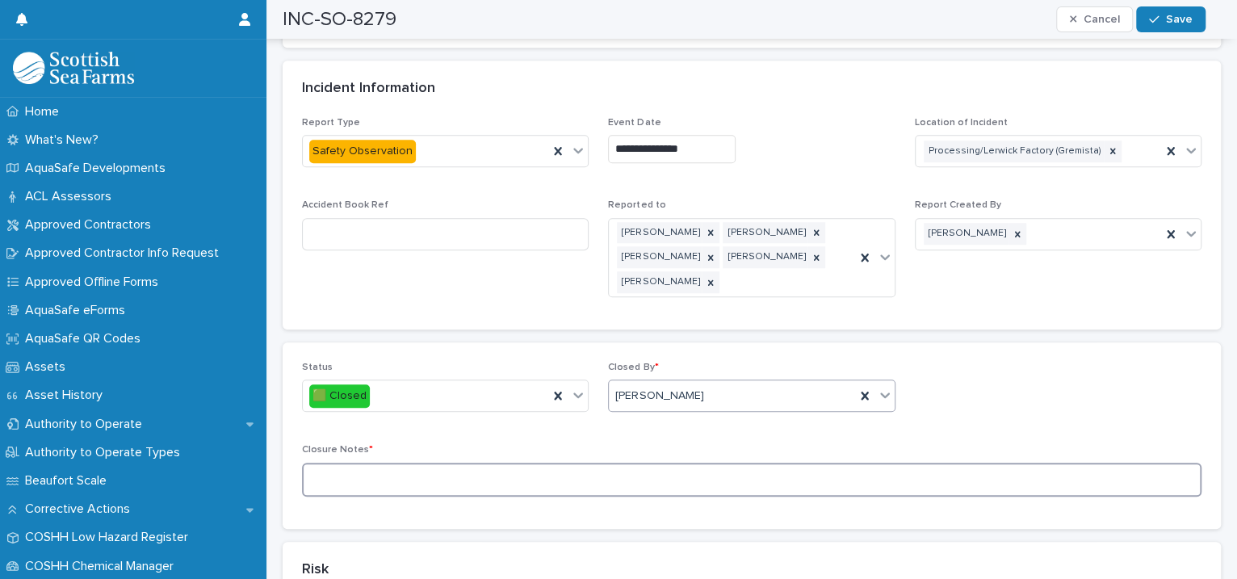
click at [379, 463] on textarea at bounding box center [751, 480] width 899 height 35
type textarea "**********"
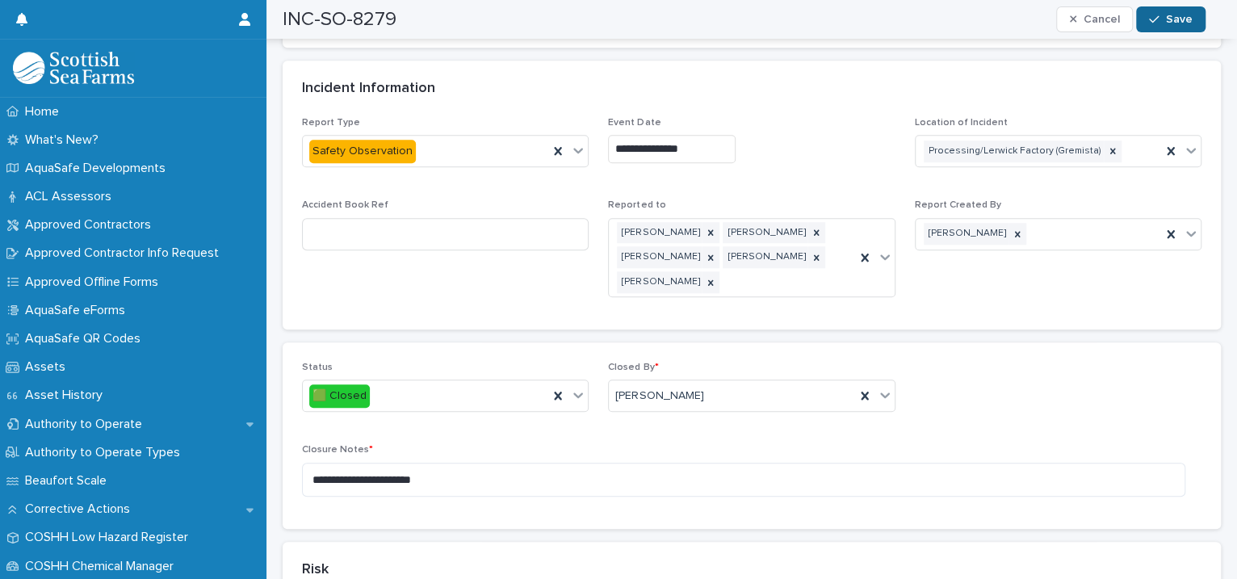
click at [1144, 13] on button "Save" at bounding box center [1170, 19] width 69 height 26
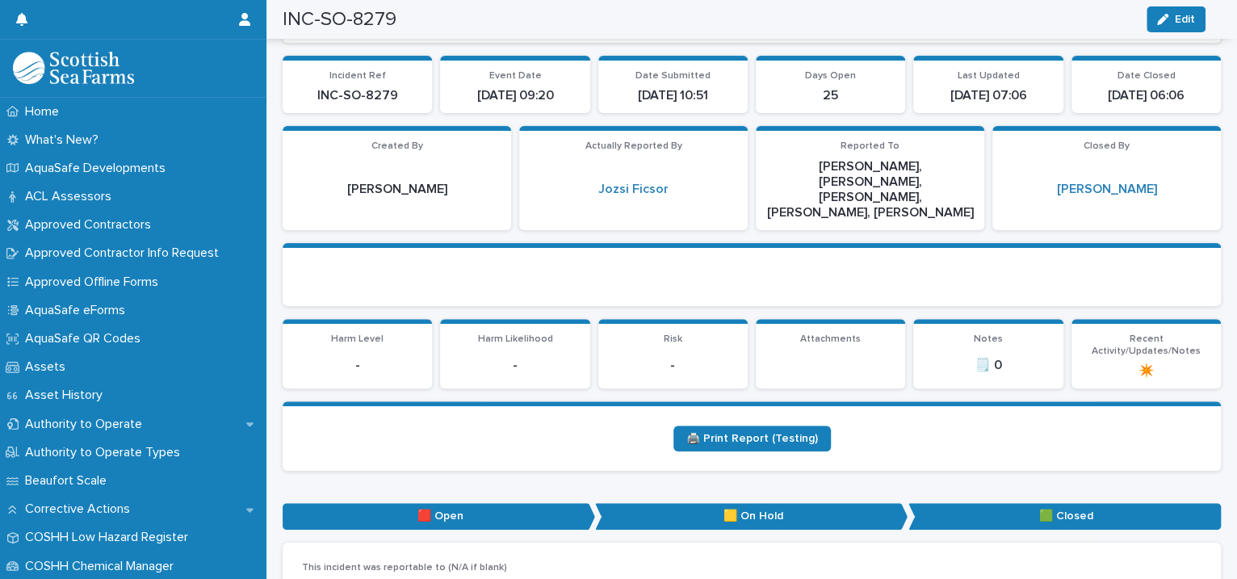
scroll to position [0, 0]
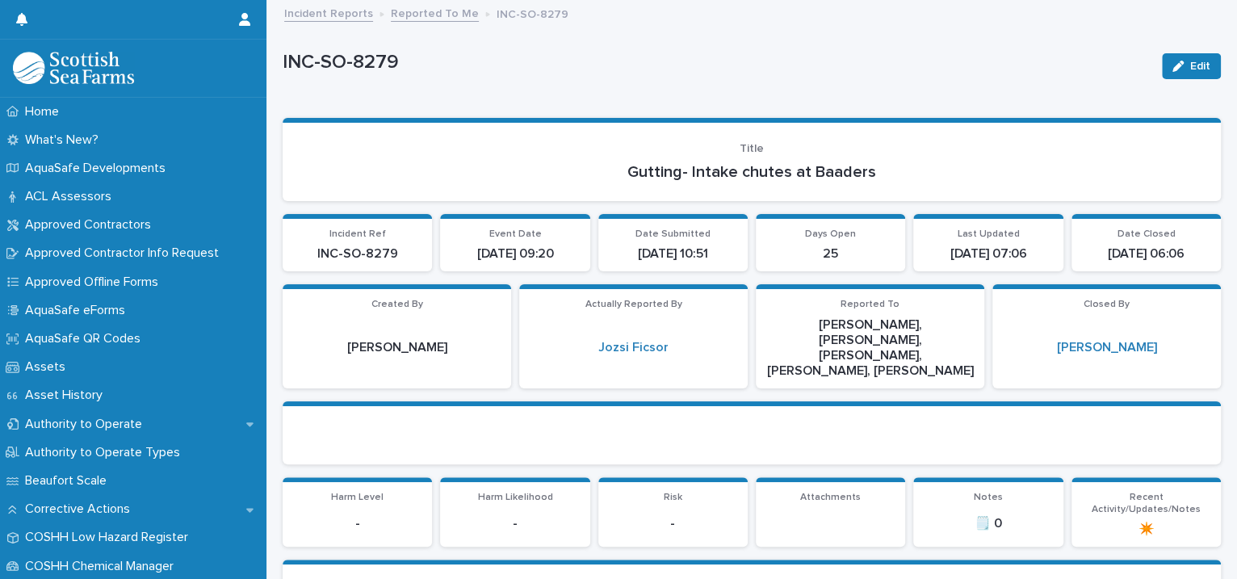
click at [418, 16] on link "Reported To Me" at bounding box center [435, 12] width 88 height 19
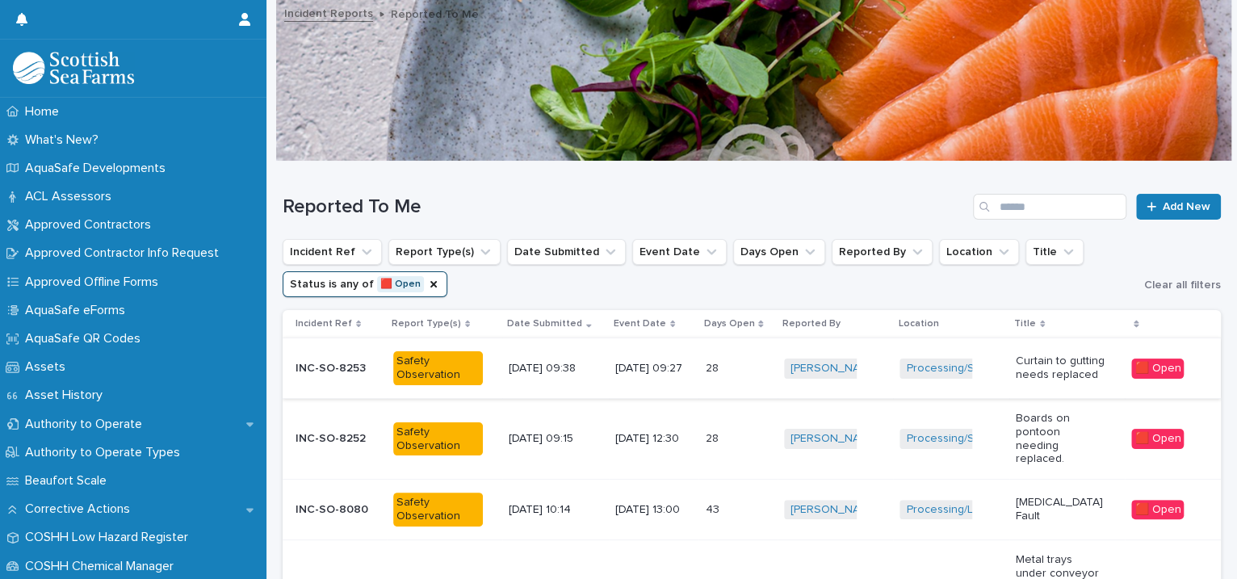
scroll to position [300, 0]
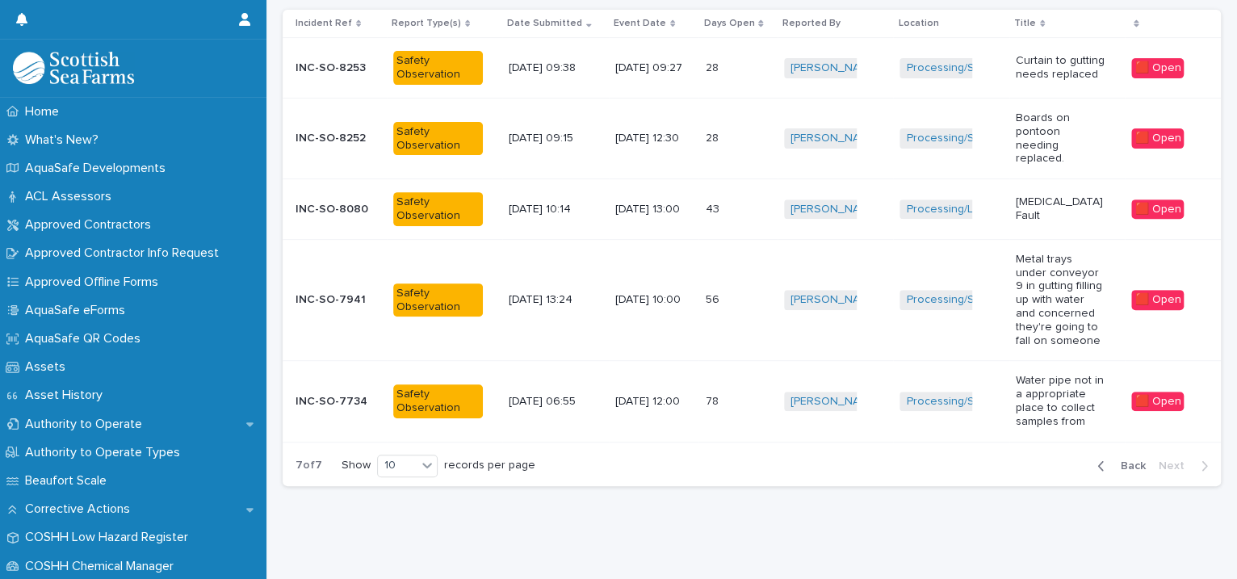
click at [1111, 460] on span "Back" at bounding box center [1128, 465] width 35 height 11
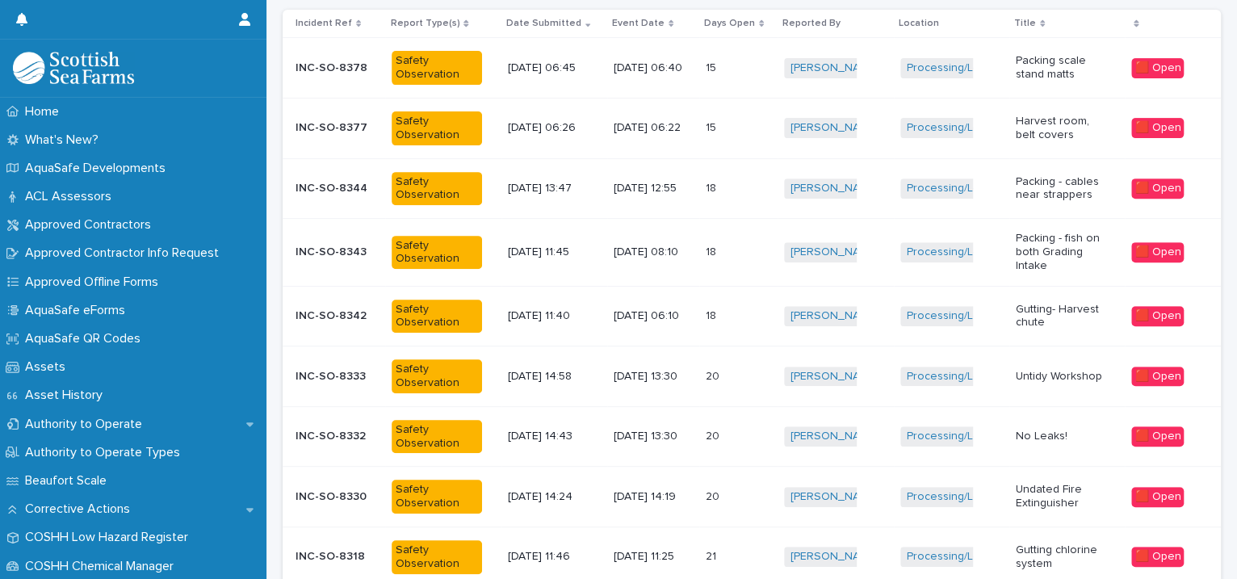
scroll to position [409, 0]
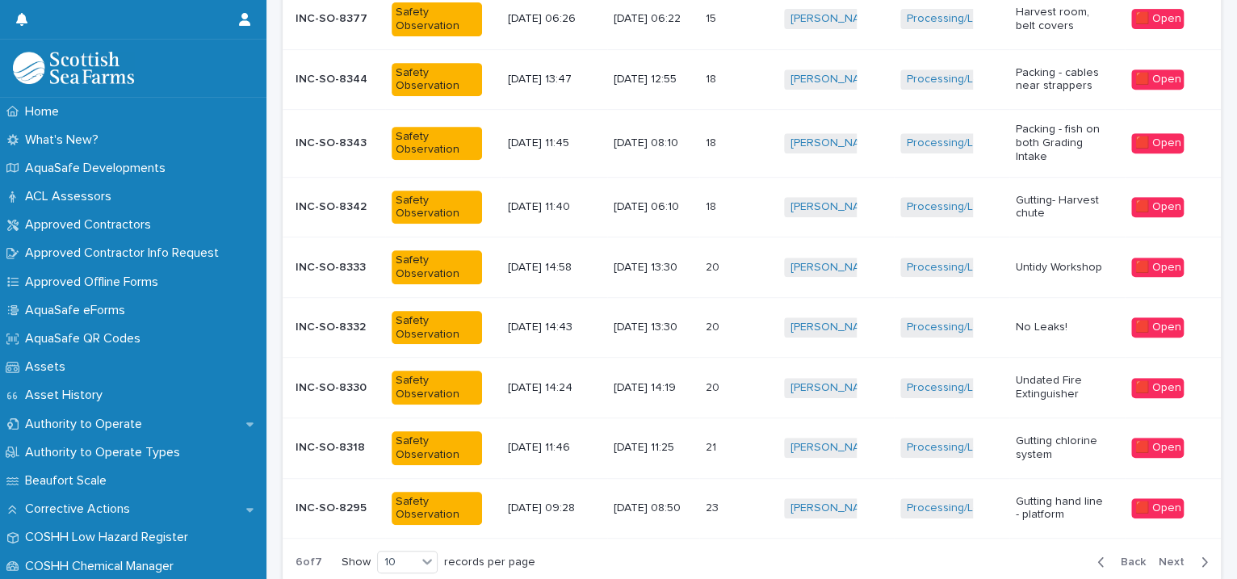
click at [753, 436] on div "21 21" at bounding box center [738, 447] width 65 height 27
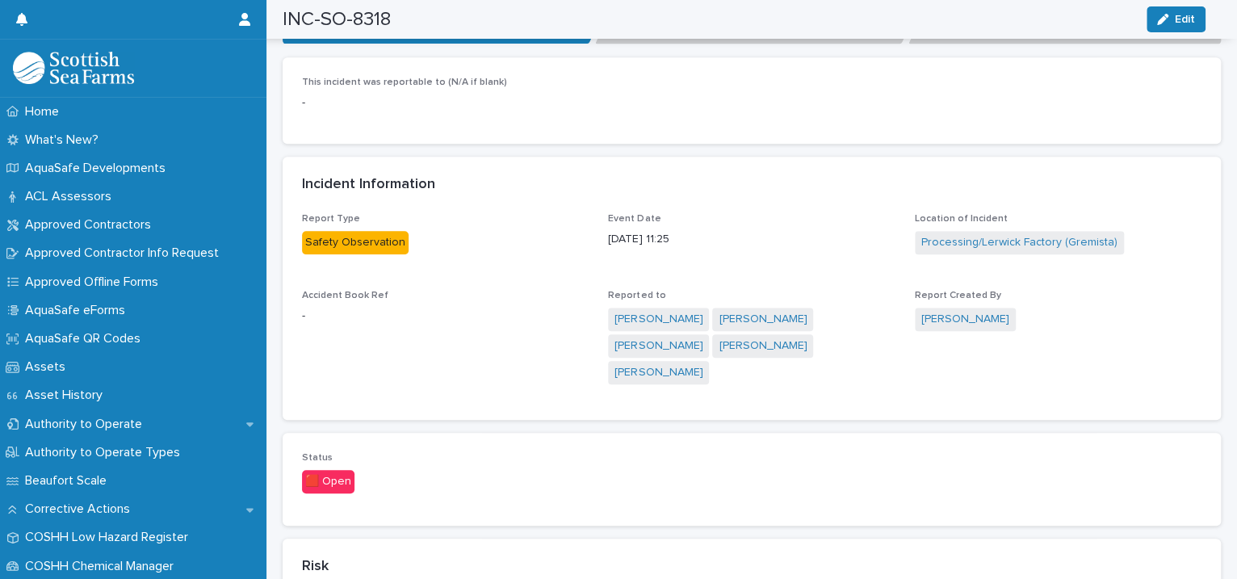
scroll to position [1110, 0]
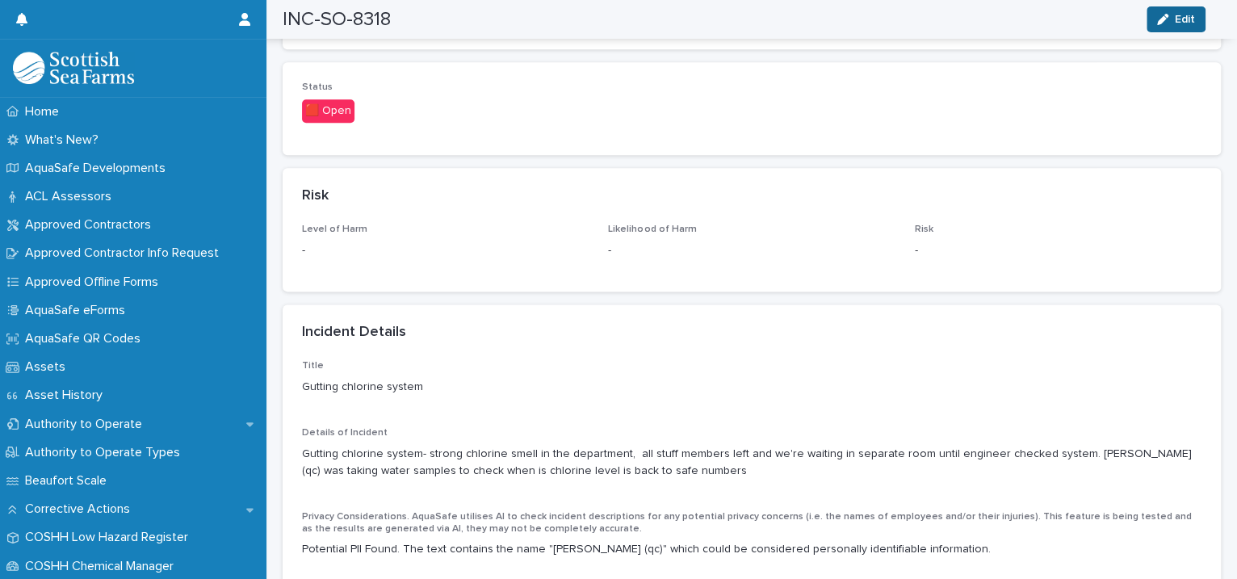
click at [1186, 17] on span "Edit" at bounding box center [1185, 19] width 20 height 11
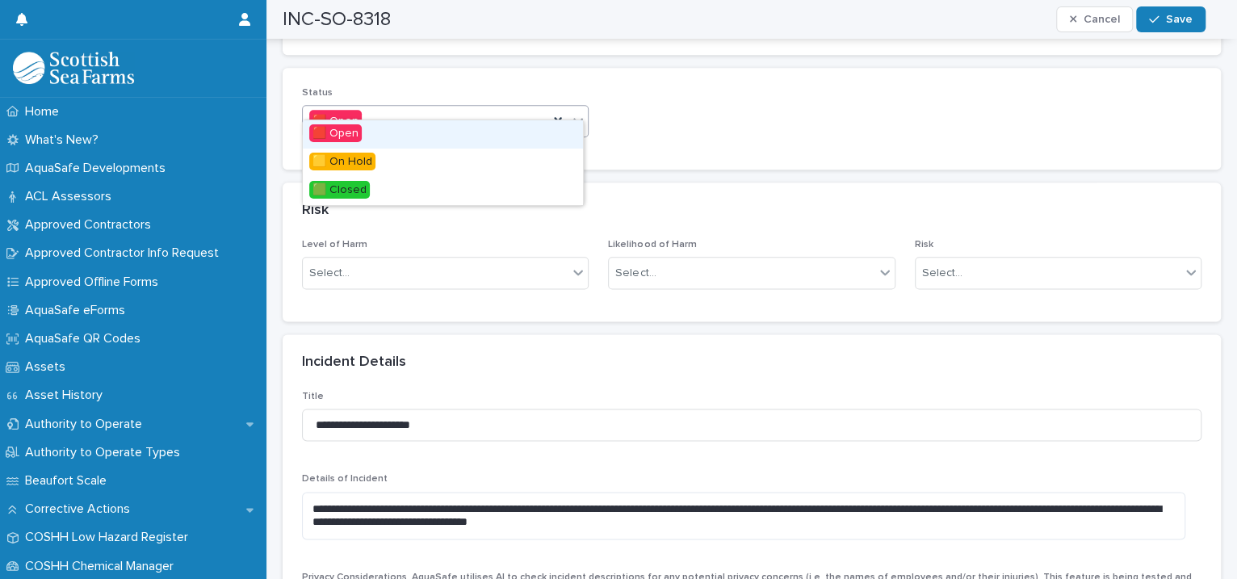
click at [575, 112] on icon at bounding box center [578, 120] width 16 height 16
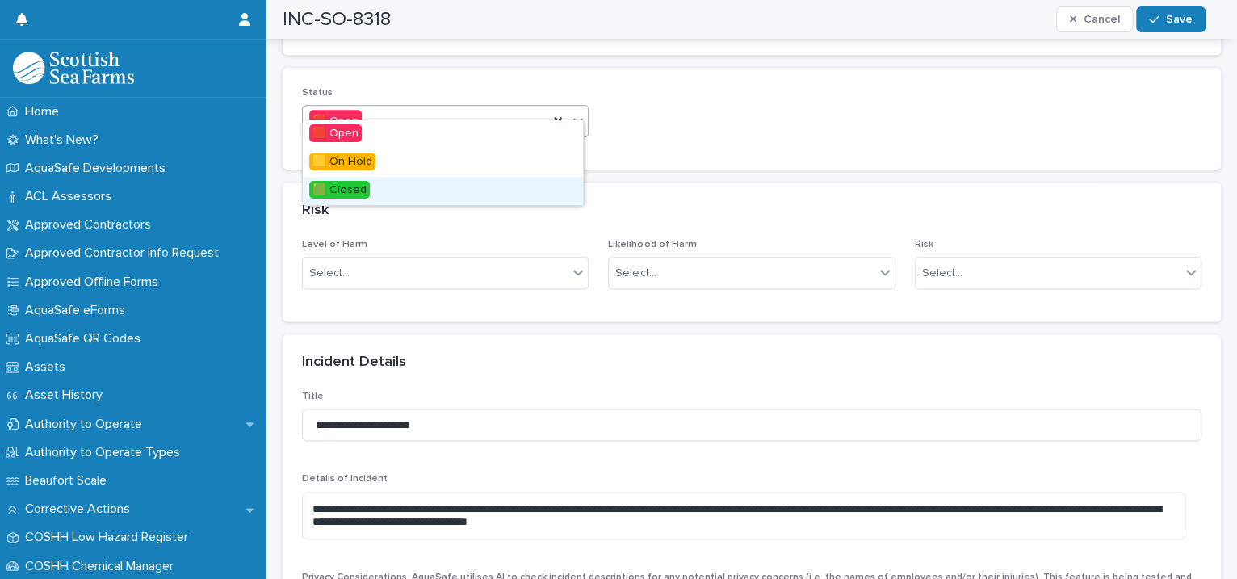
click at [465, 183] on div "🟩 Closed" at bounding box center [443, 191] width 280 height 28
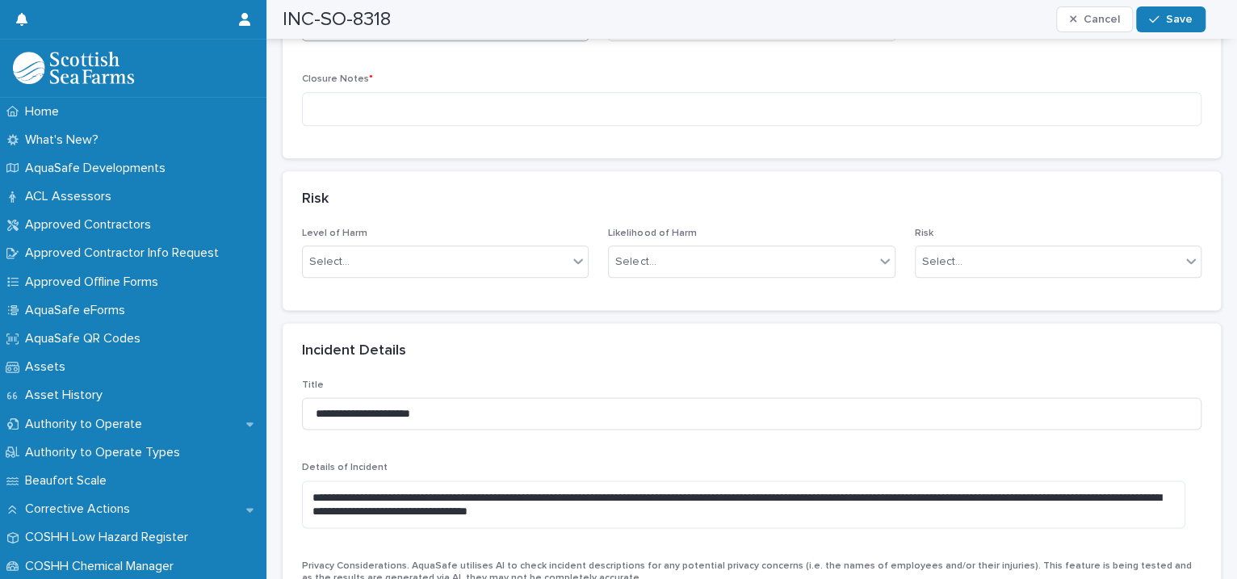
scroll to position [739, 0]
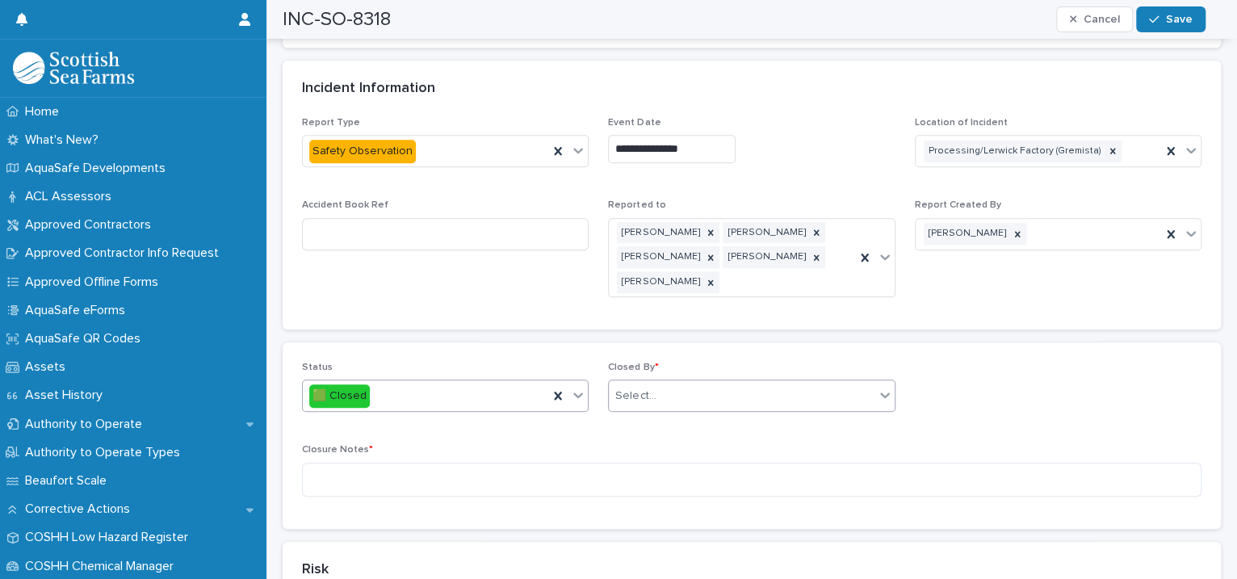
click at [647, 383] on div "Select..." at bounding box center [741, 396] width 265 height 27
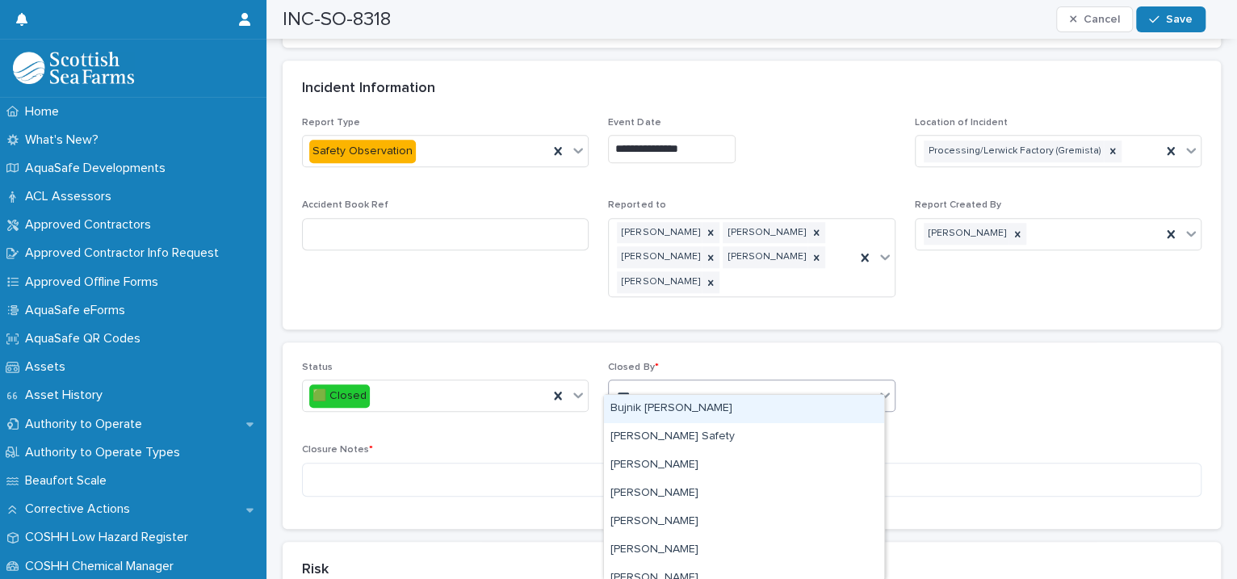
type input "****"
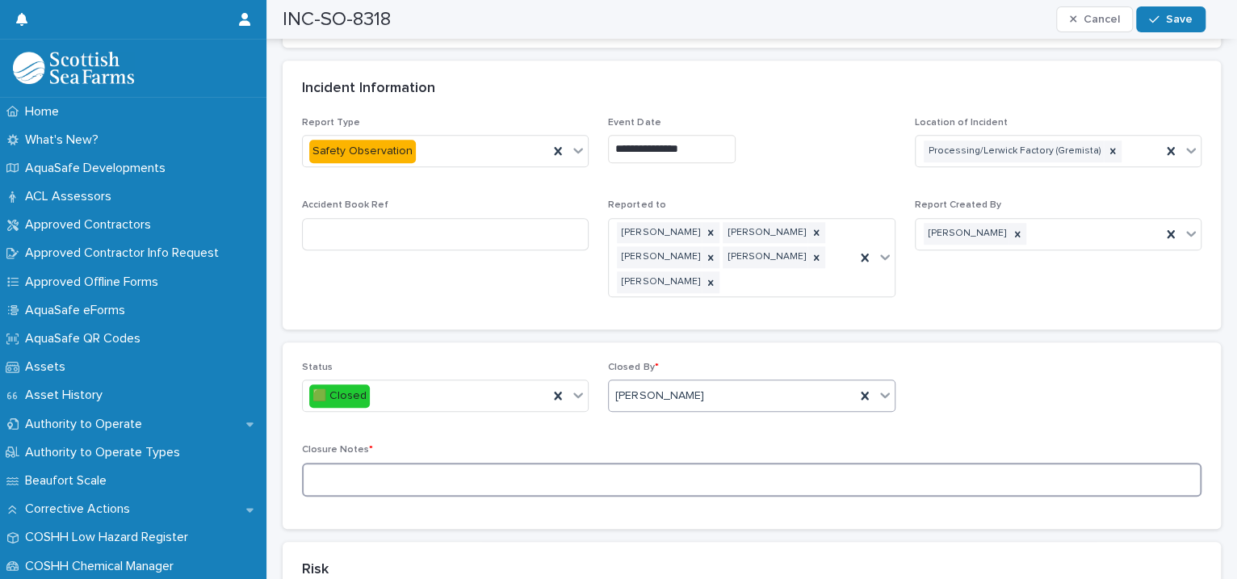
click at [401, 468] on textarea at bounding box center [751, 480] width 899 height 35
type textarea "**********"
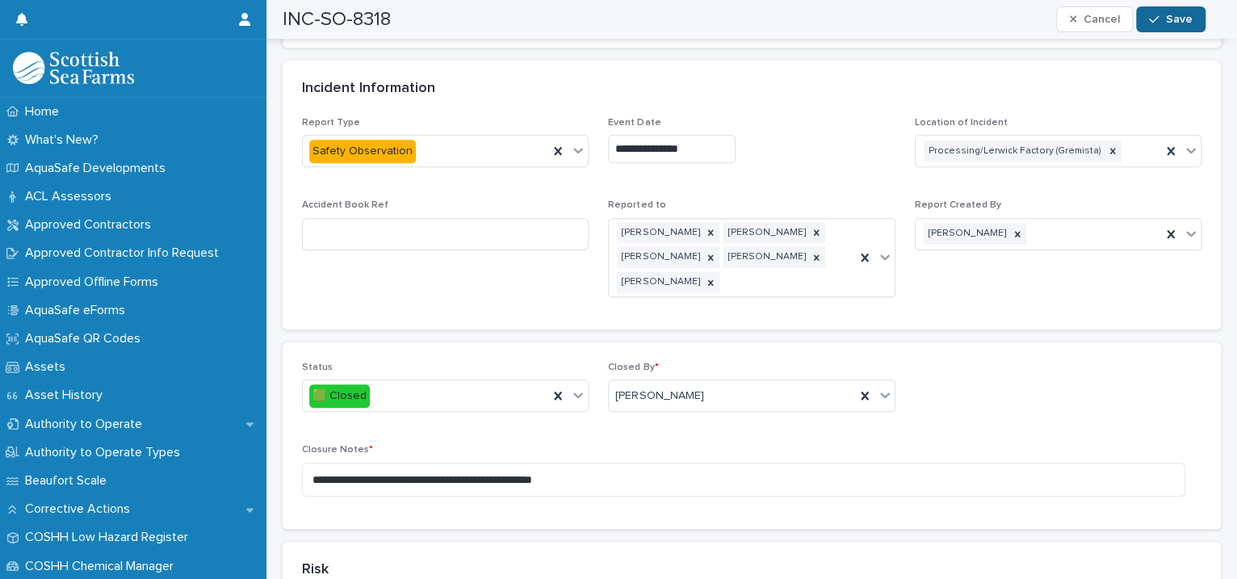
click at [1166, 23] on button "Save" at bounding box center [1170, 19] width 69 height 26
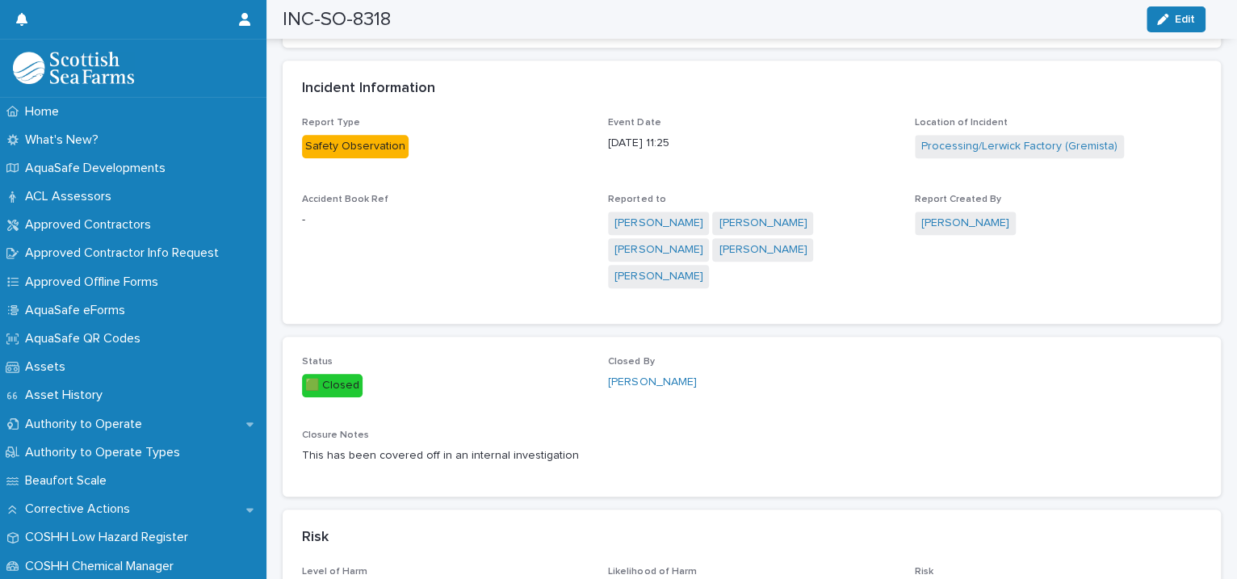
scroll to position [0, 0]
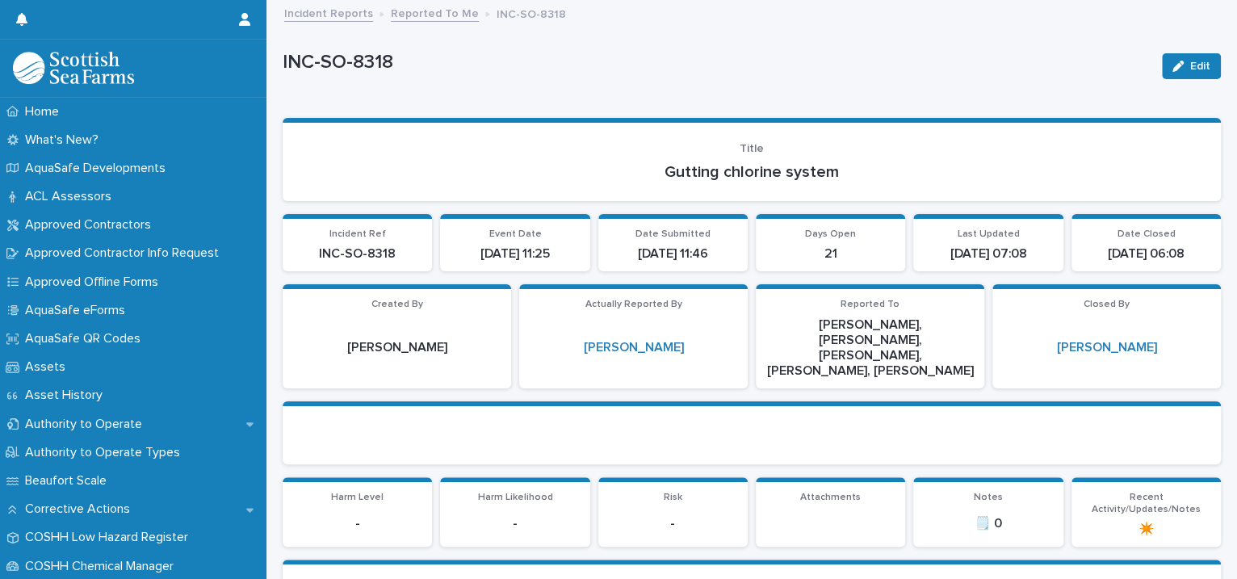
click at [413, 10] on link "Reported To Me" at bounding box center [435, 12] width 88 height 19
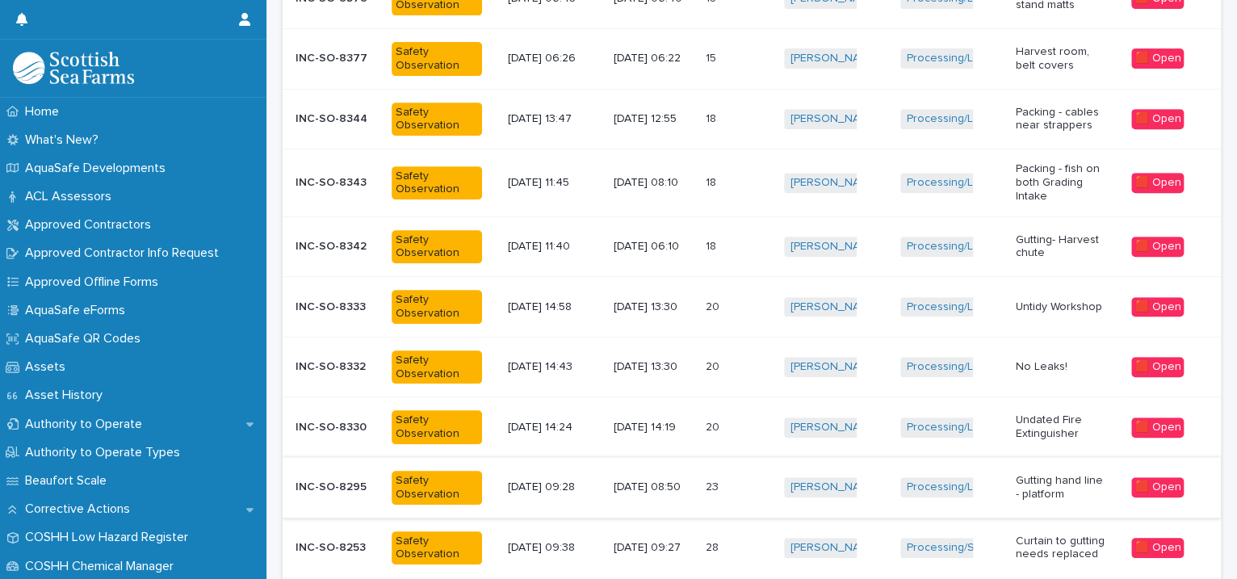
scroll to position [400, 0]
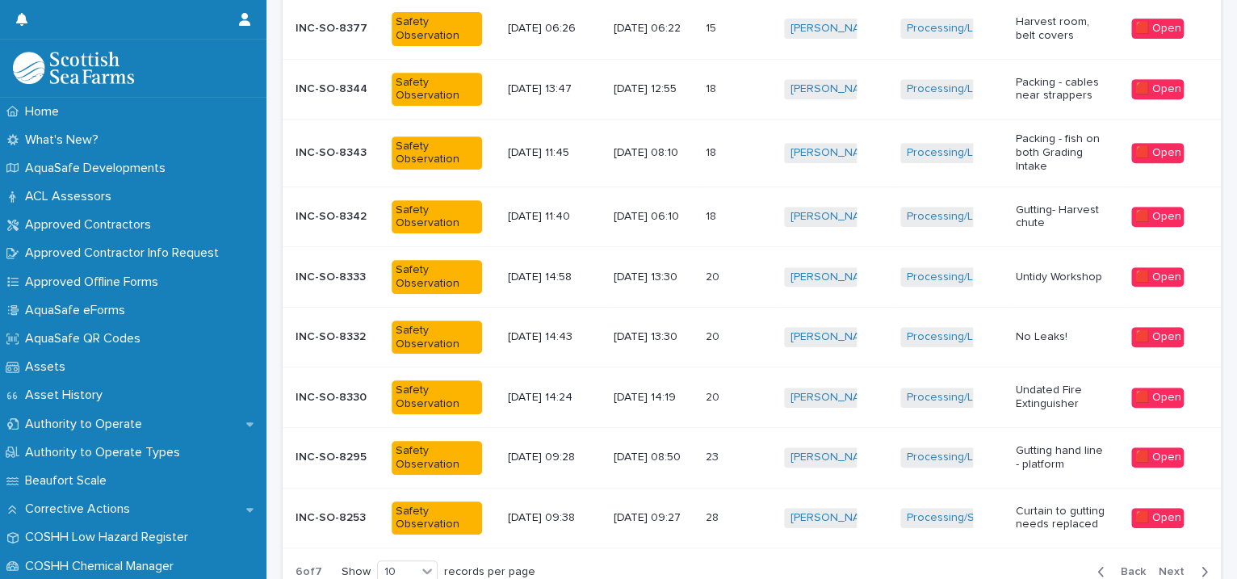
click at [902, 442] on div "Processing/Lerwick Factory (Gremista) + 0" at bounding box center [951, 457] width 103 height 33
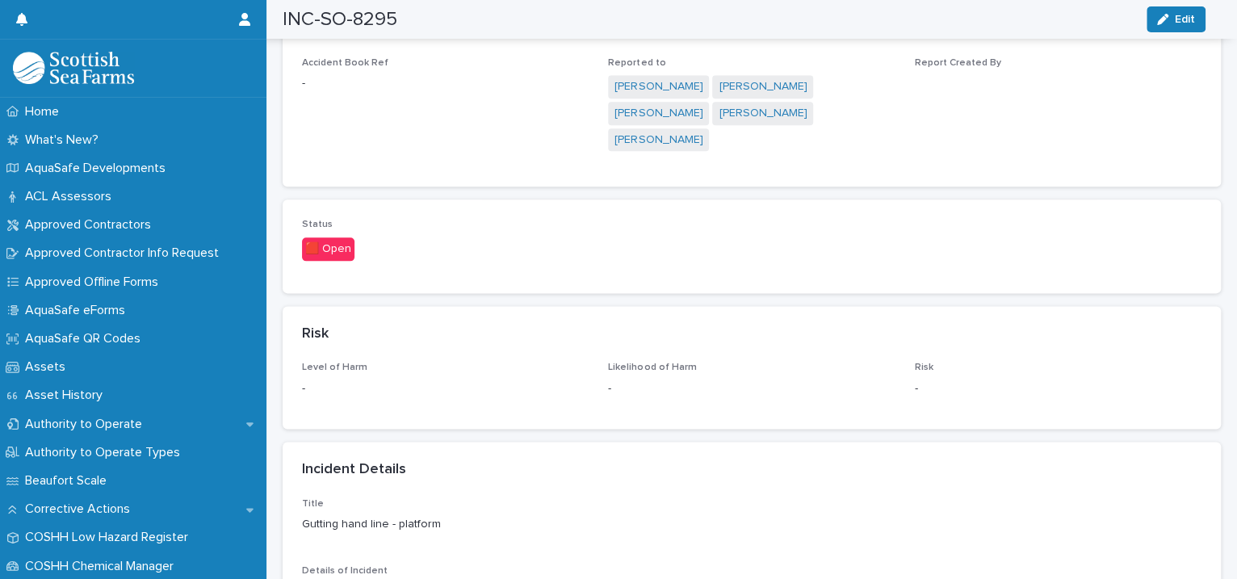
scroll to position [1480, 0]
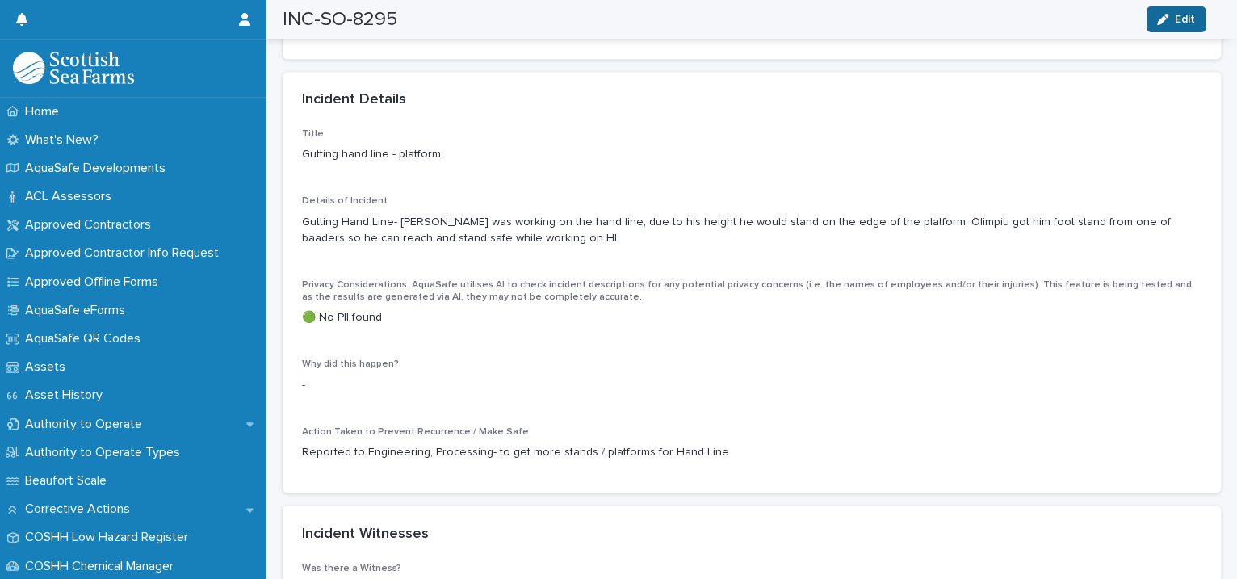
click at [1156, 12] on button "Edit" at bounding box center [1175, 19] width 59 height 26
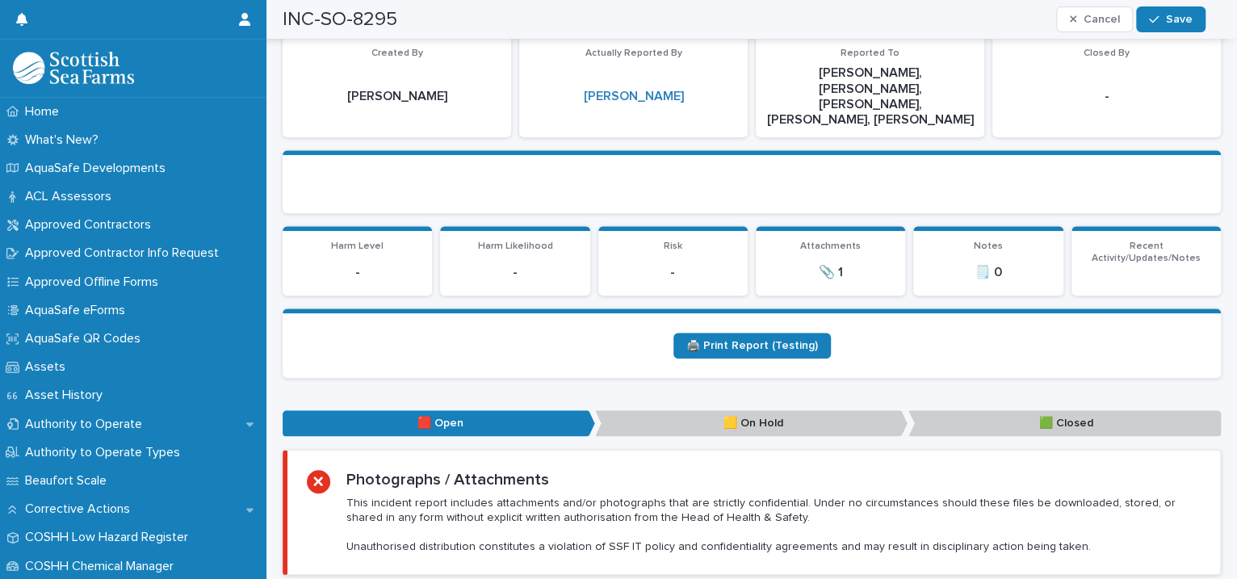
scroll to position [0, 0]
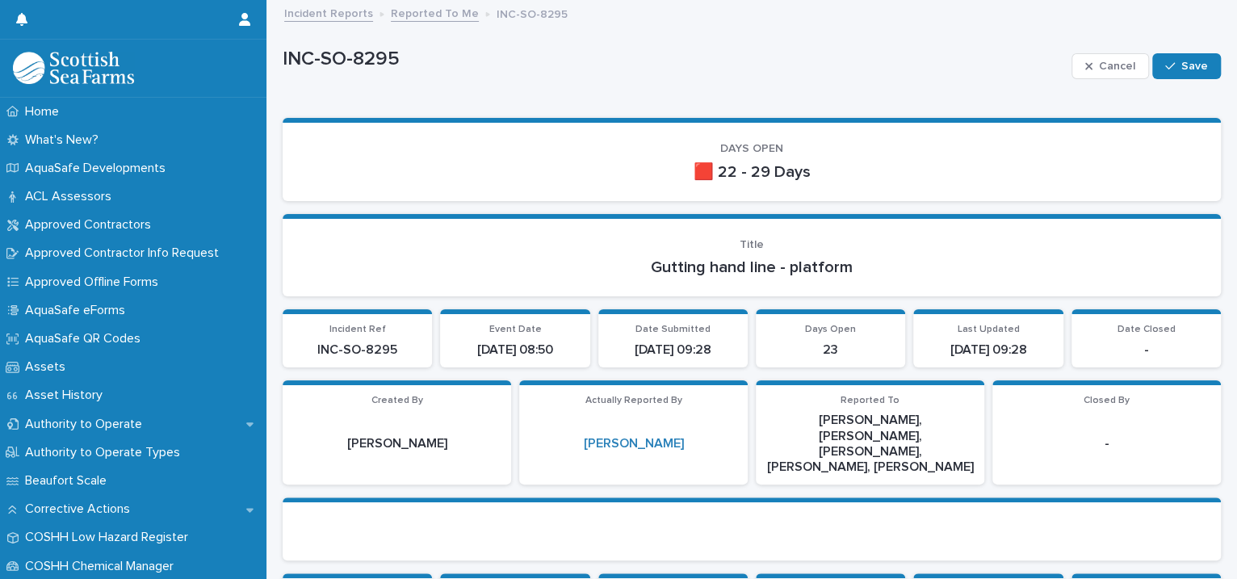
click at [417, 15] on link "Reported To Me" at bounding box center [435, 12] width 88 height 19
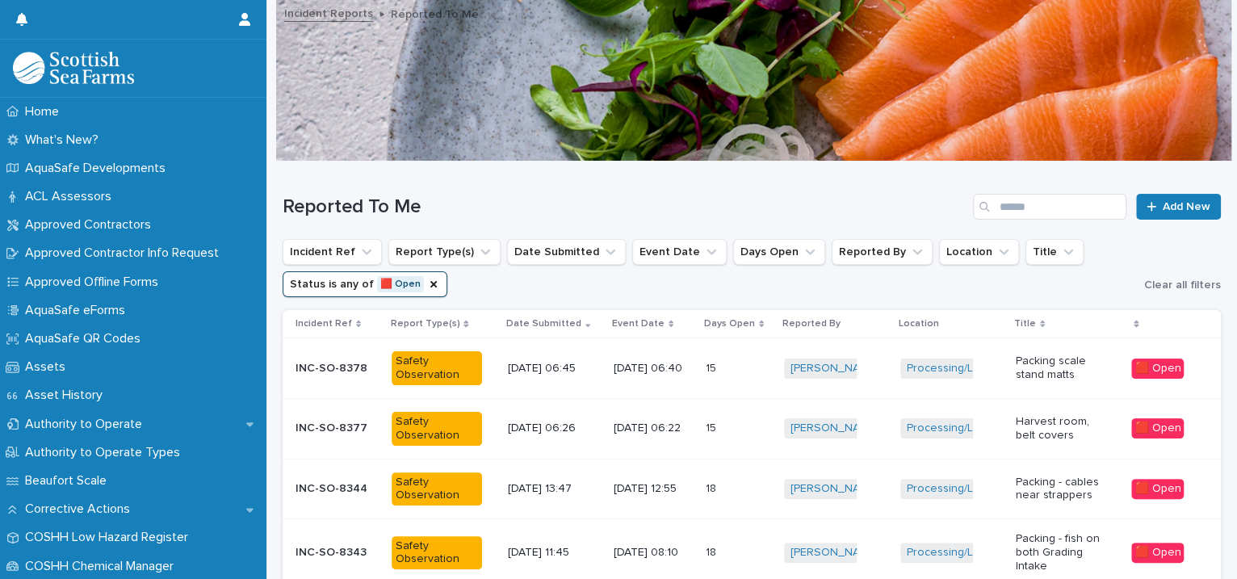
scroll to position [370, 0]
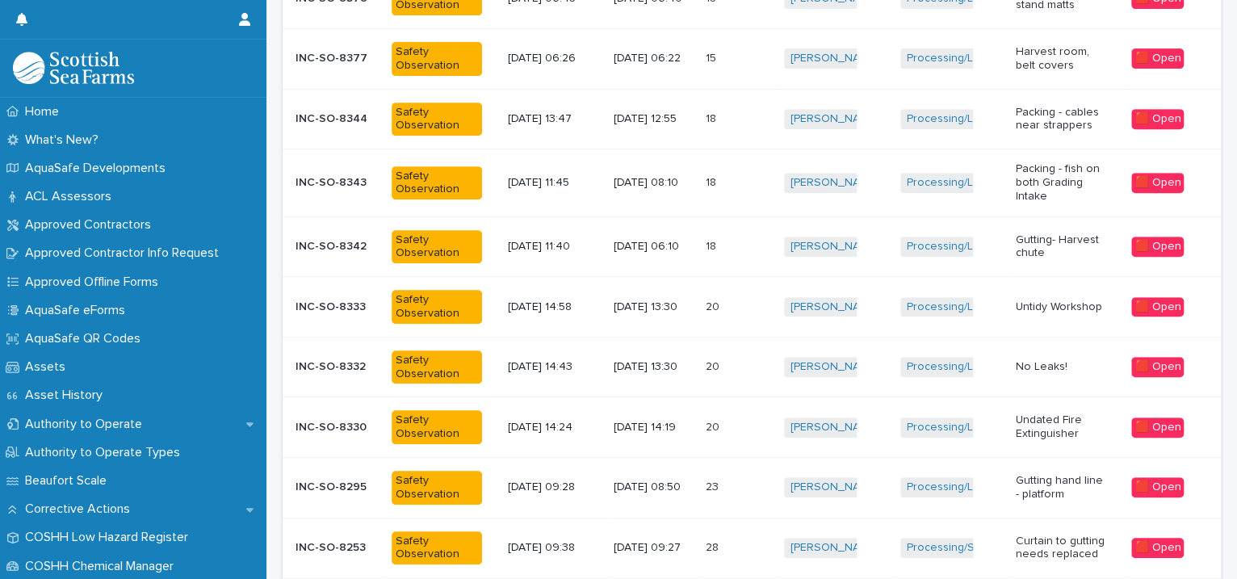
click at [869, 386] on td "[PERSON_NAME] + 0" at bounding box center [834, 367] width 115 height 61
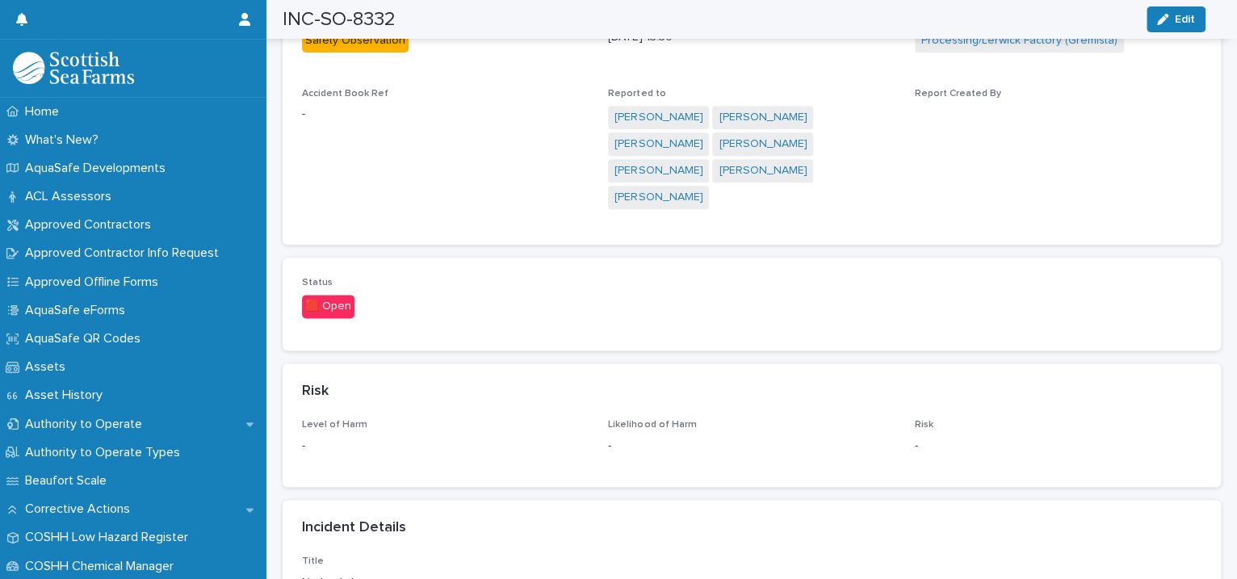
scroll to position [1480, 0]
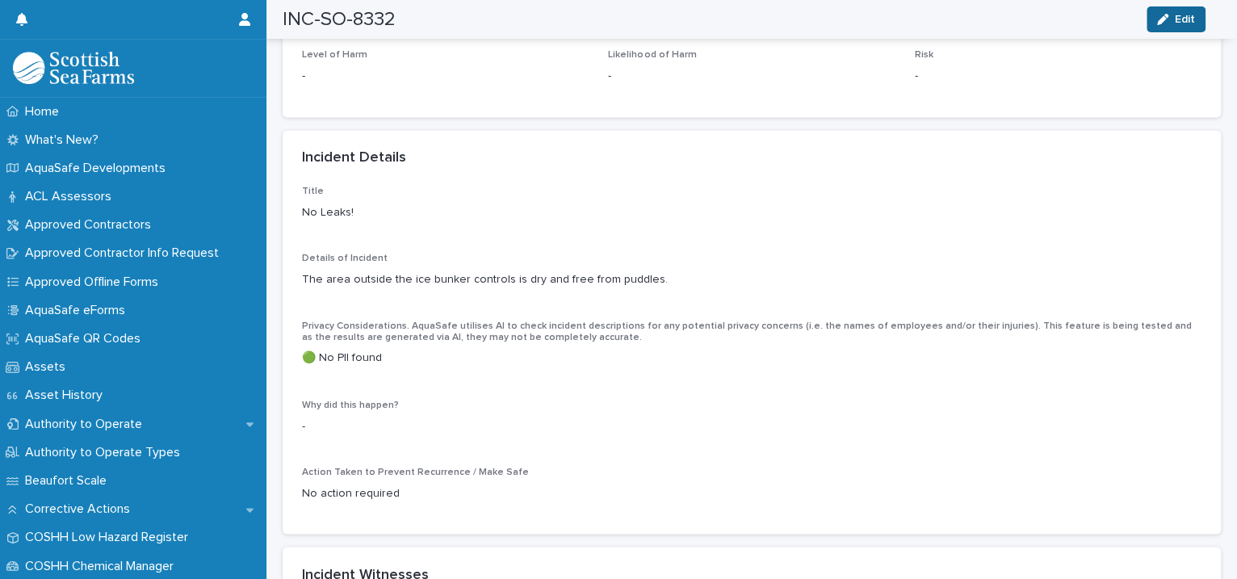
click at [1183, 19] on span "Edit" at bounding box center [1185, 19] width 20 height 11
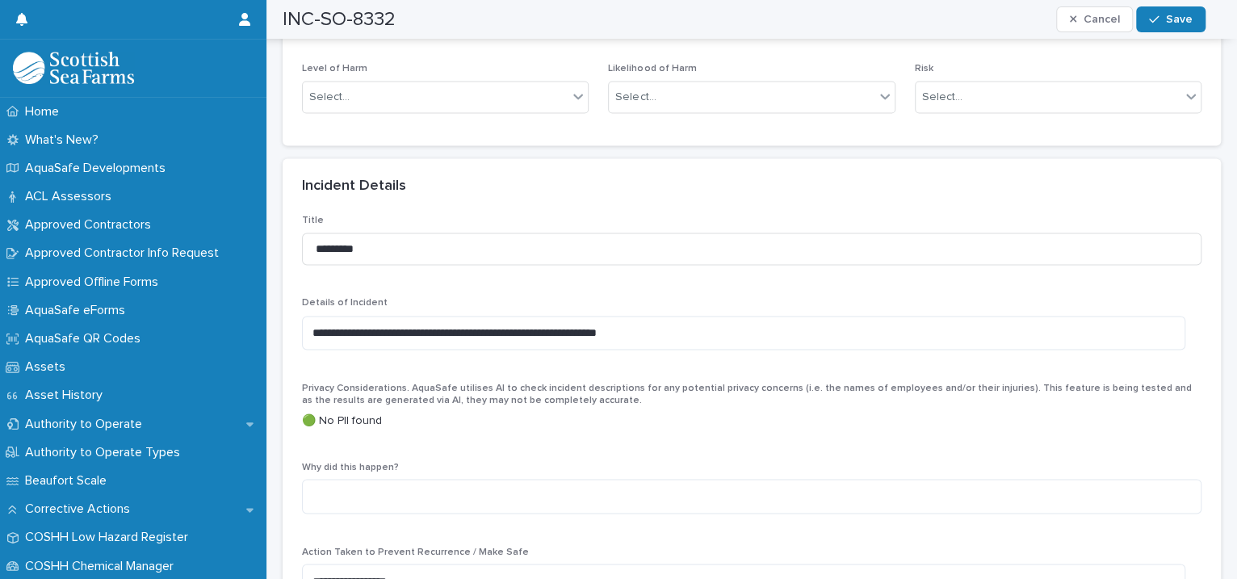
scroll to position [1850, 0]
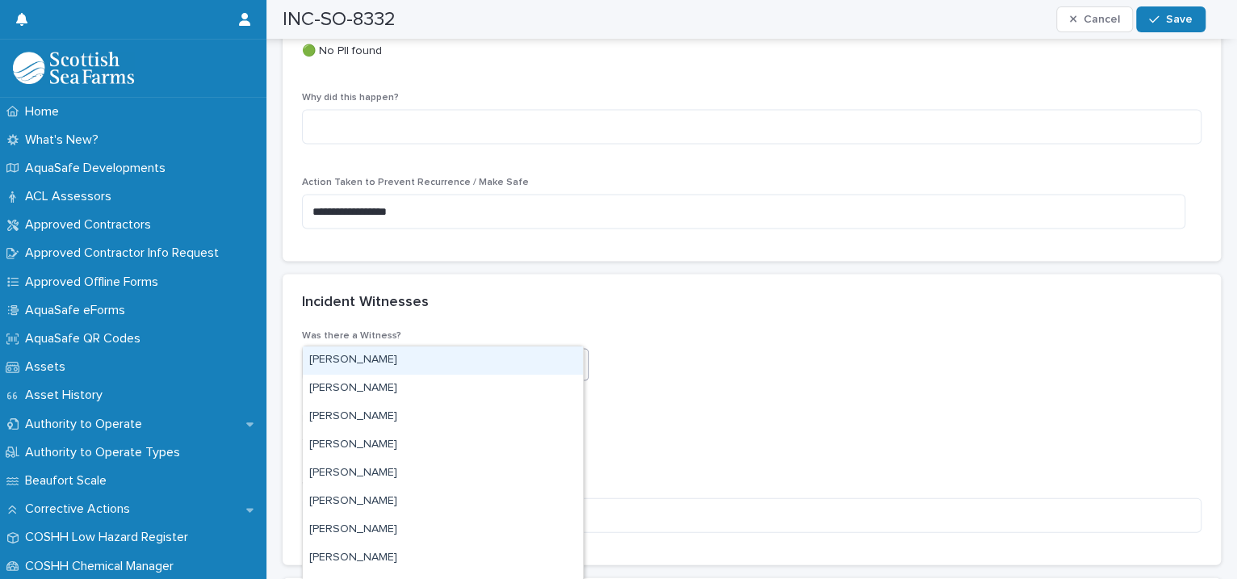
click at [573, 355] on icon at bounding box center [578, 363] width 16 height 16
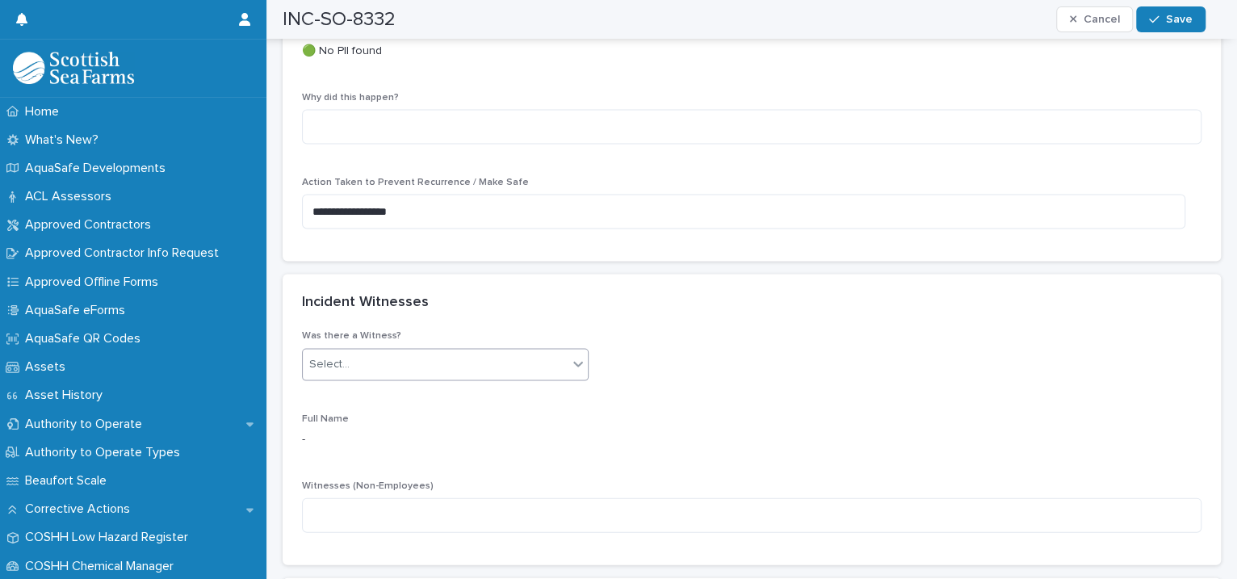
click at [574, 361] on icon at bounding box center [579, 364] width 10 height 6
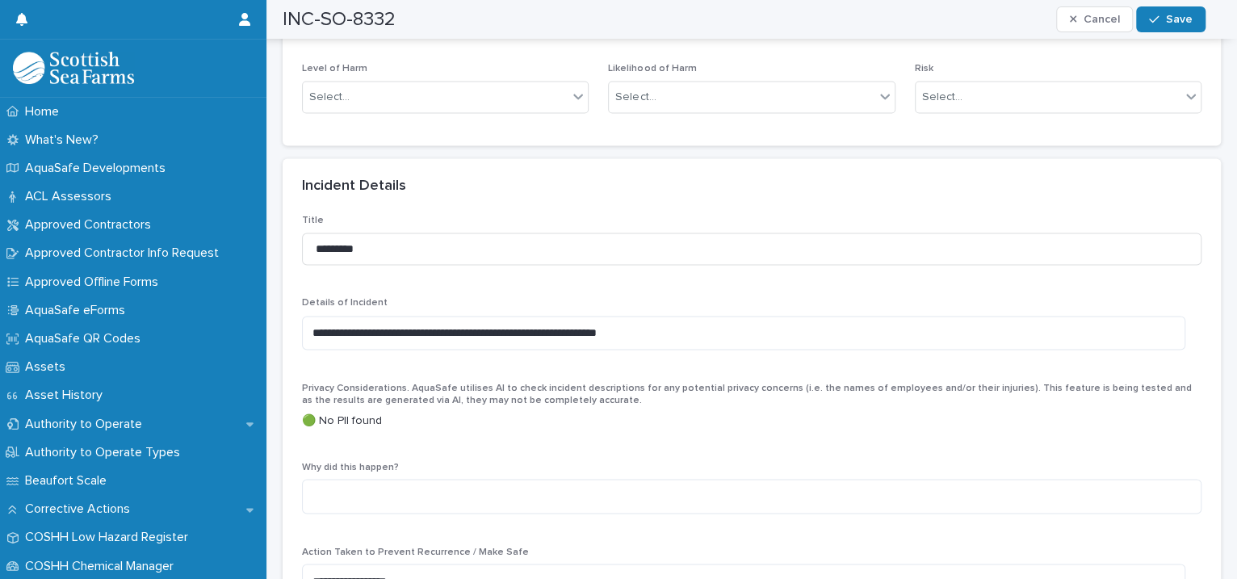
scroll to position [1110, 0]
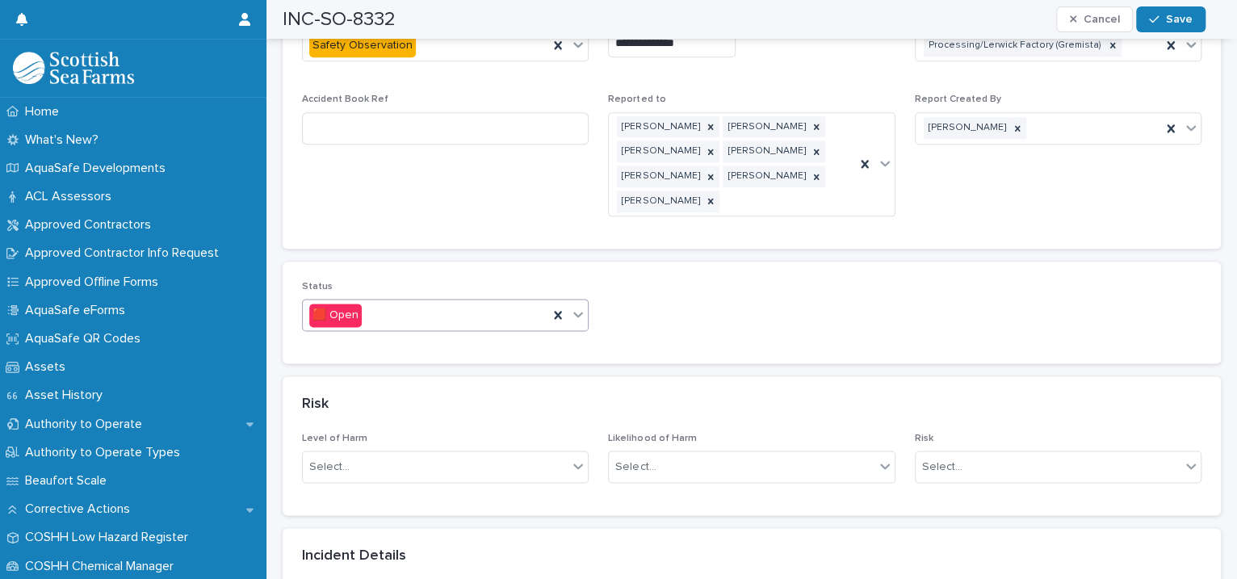
click at [579, 306] on icon at bounding box center [578, 314] width 16 height 16
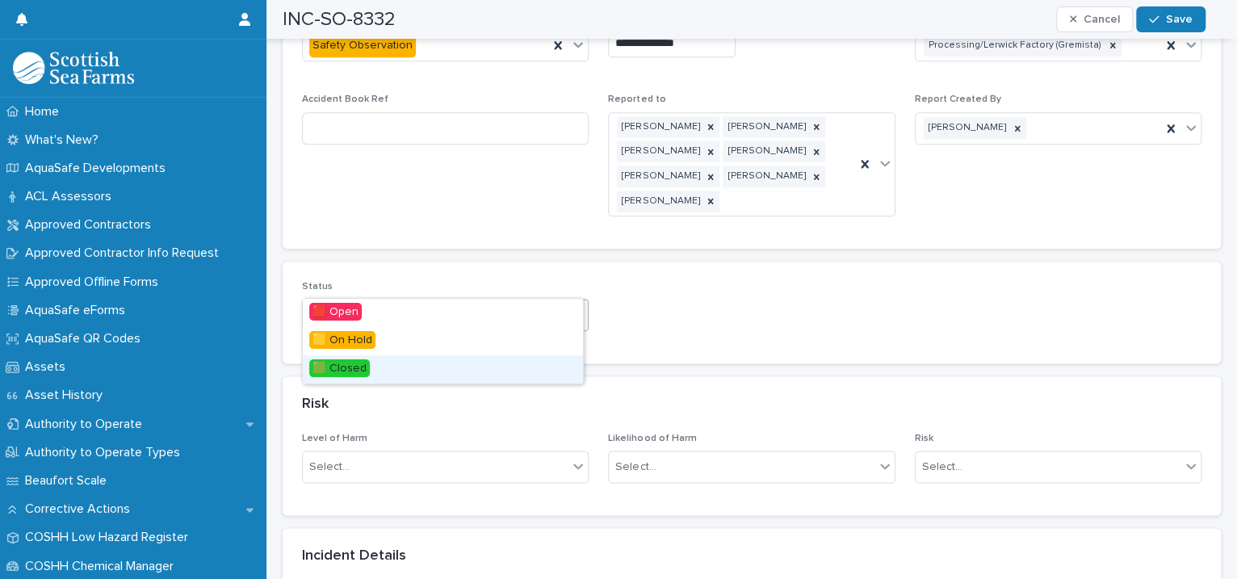
click at [498, 358] on div "🟩 Closed" at bounding box center [443, 369] width 280 height 28
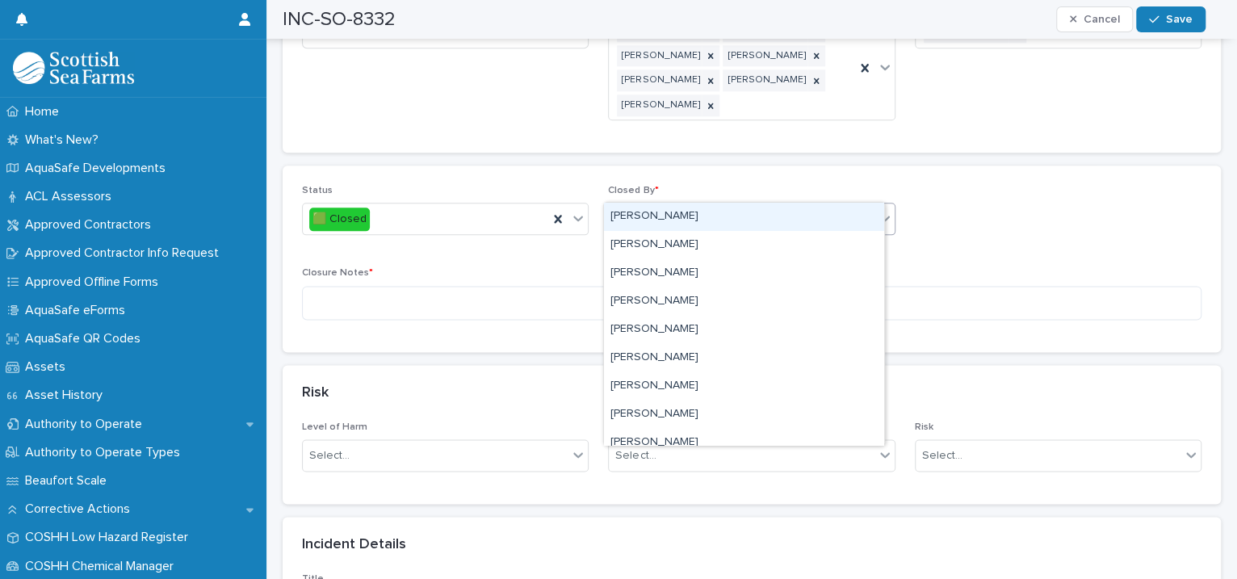
click at [640, 211] on div "Select..." at bounding box center [635, 219] width 40 height 17
type input "****"
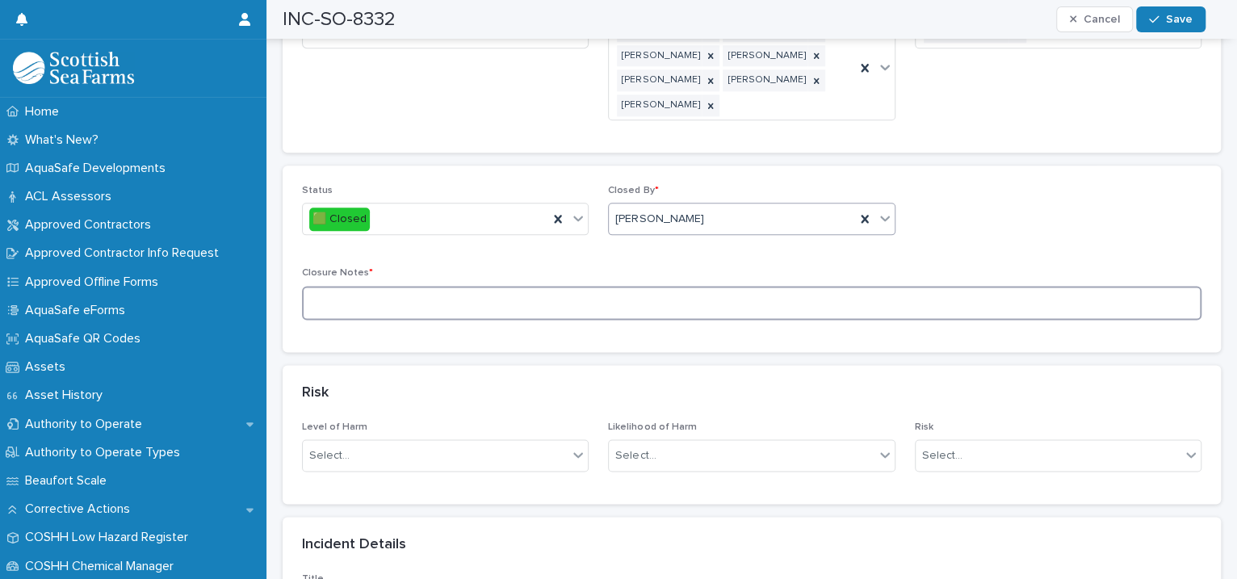
click at [424, 286] on textarea at bounding box center [751, 303] width 899 height 35
type textarea "**********"
click at [1188, 30] on button "Save" at bounding box center [1170, 19] width 69 height 26
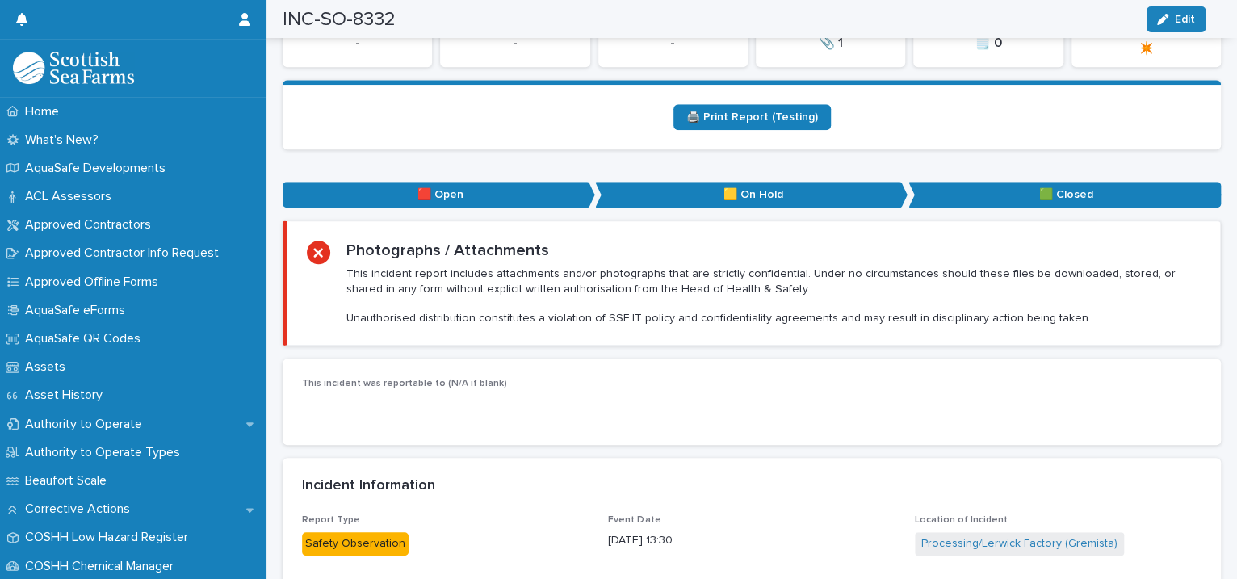
scroll to position [0, 0]
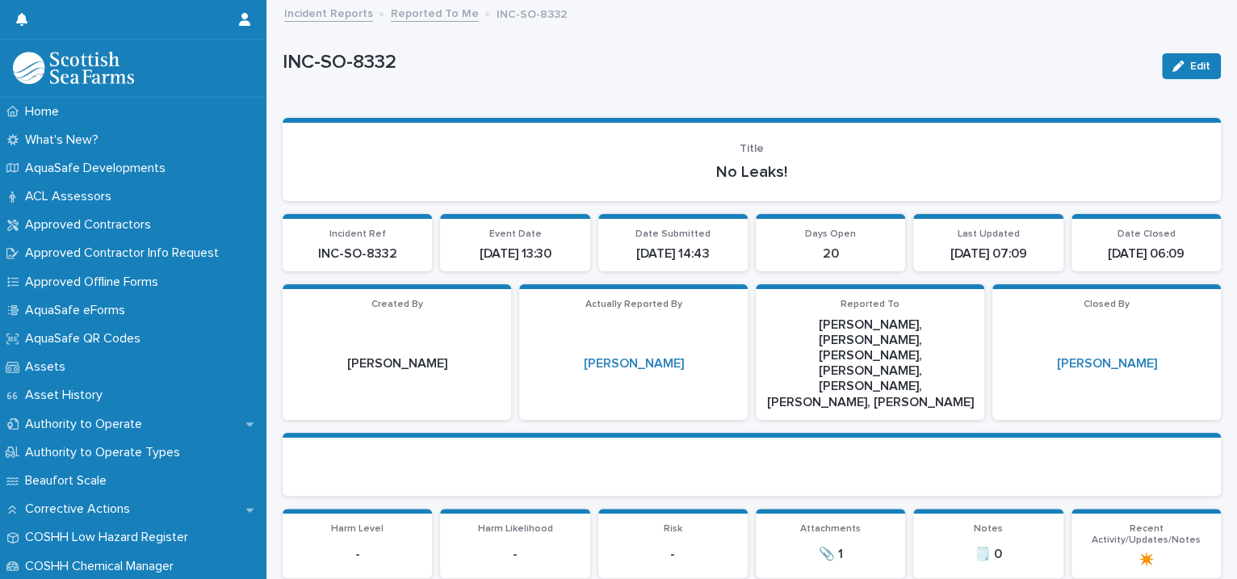
click at [432, 16] on link "Reported To Me" at bounding box center [435, 12] width 88 height 19
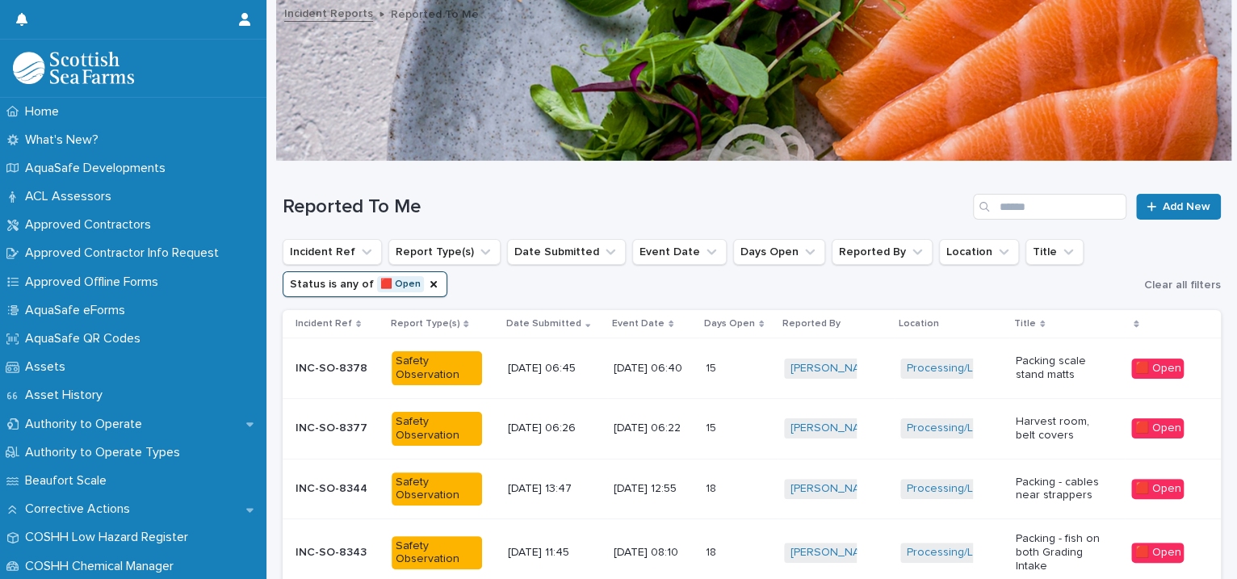
scroll to position [370, 0]
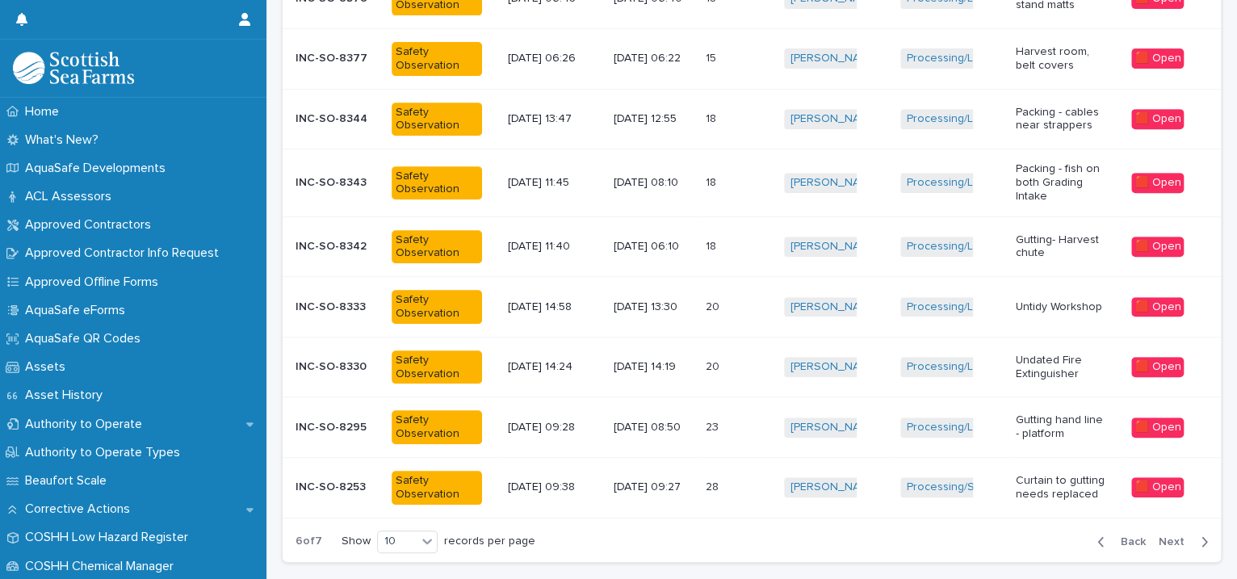
click at [732, 187] on p at bounding box center [728, 183] width 45 height 14
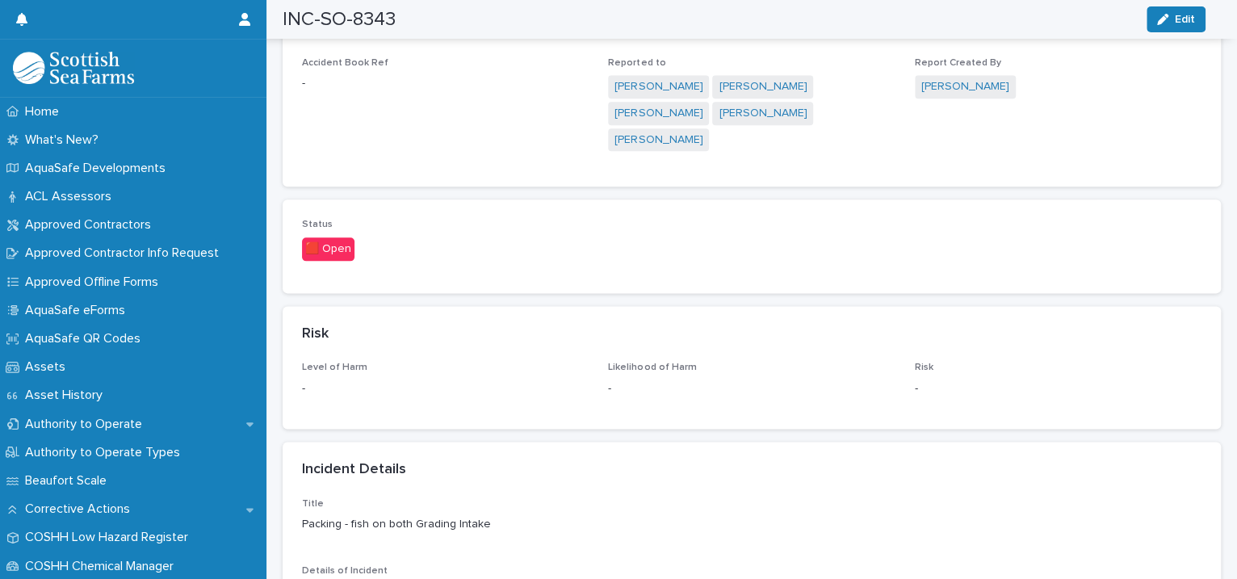
scroll to position [1480, 0]
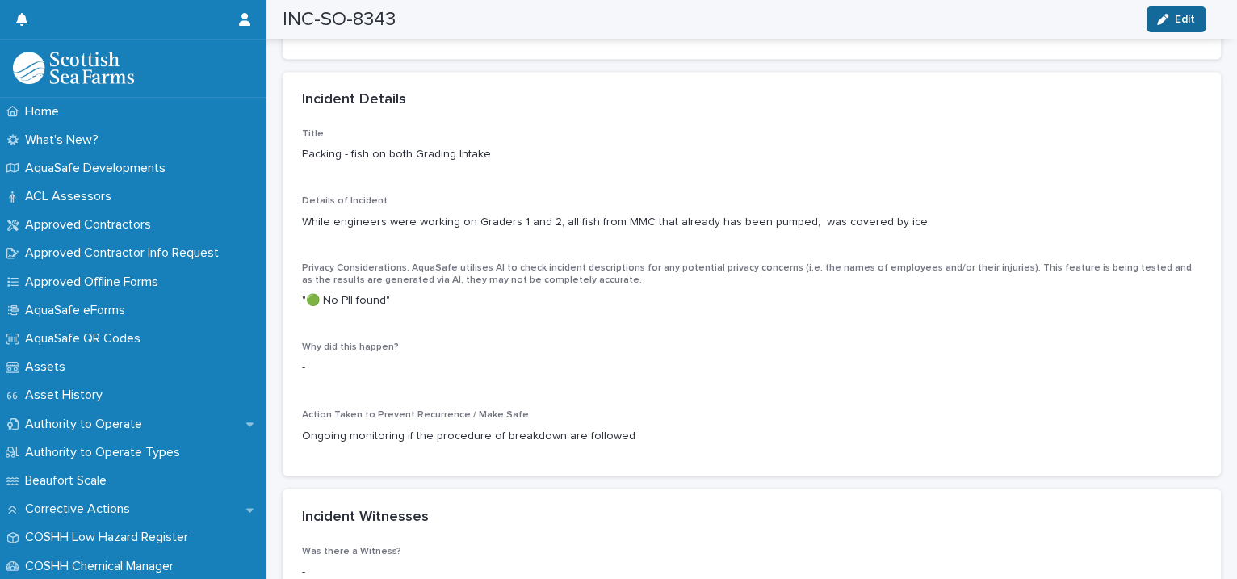
click at [1167, 6] on button "Edit" at bounding box center [1175, 19] width 59 height 26
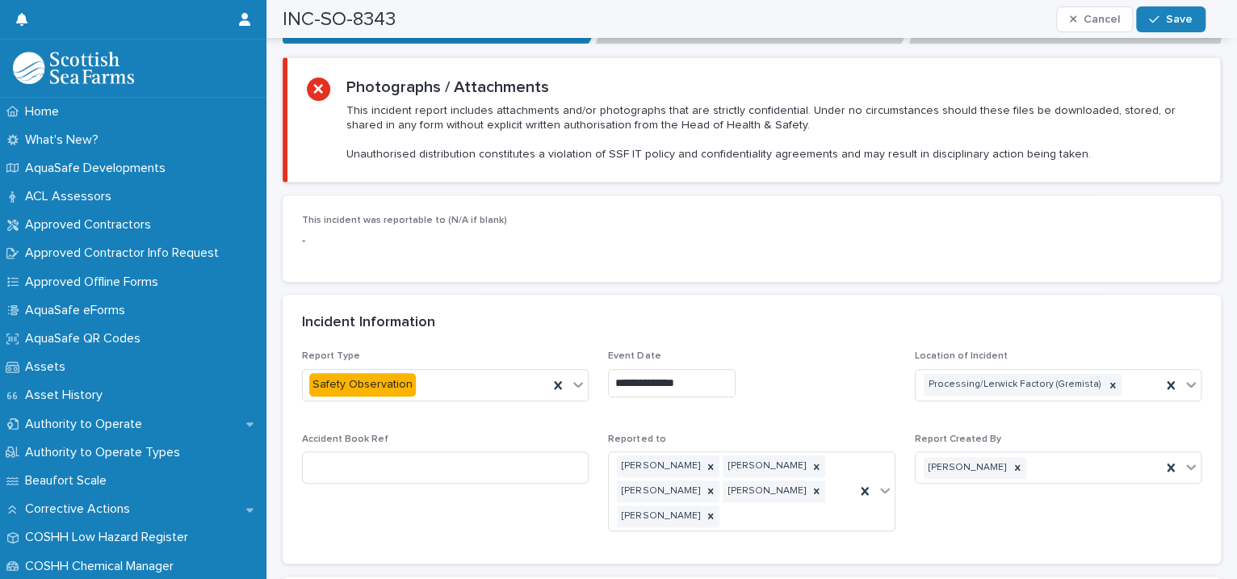
scroll to position [1110, 0]
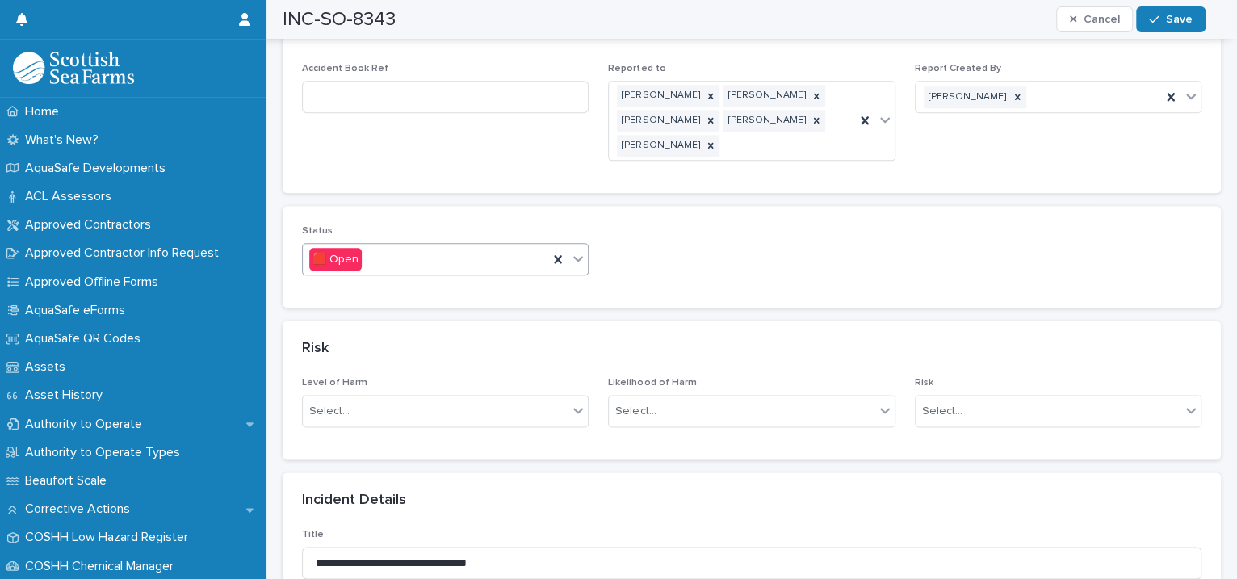
click at [574, 256] on icon at bounding box center [579, 259] width 10 height 6
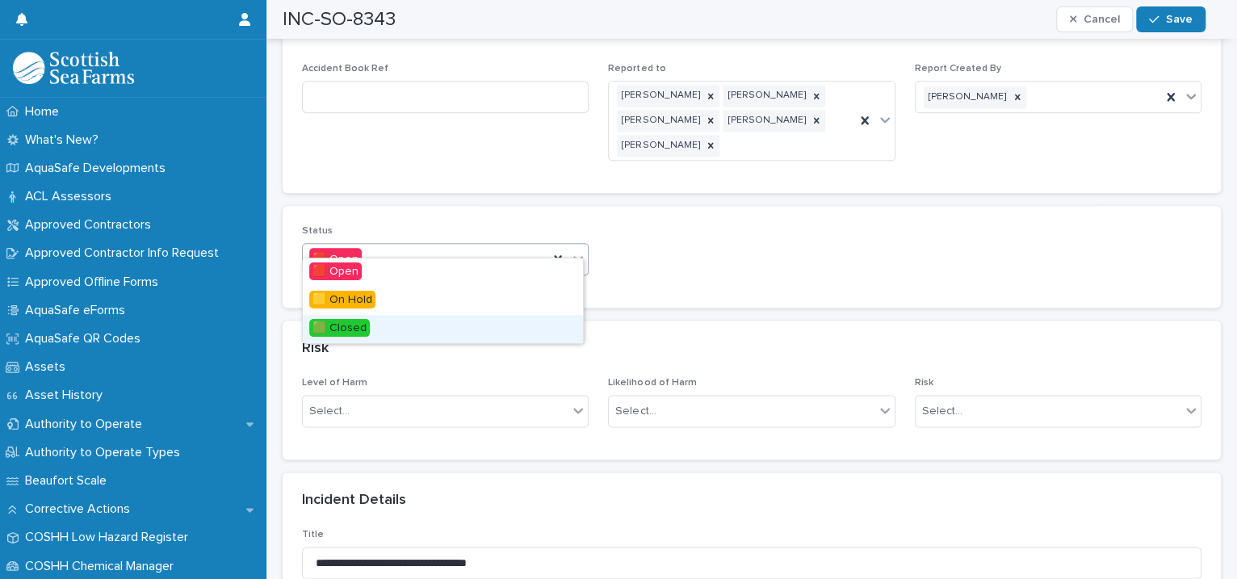
click at [470, 324] on div "🟩 Closed" at bounding box center [443, 329] width 280 height 28
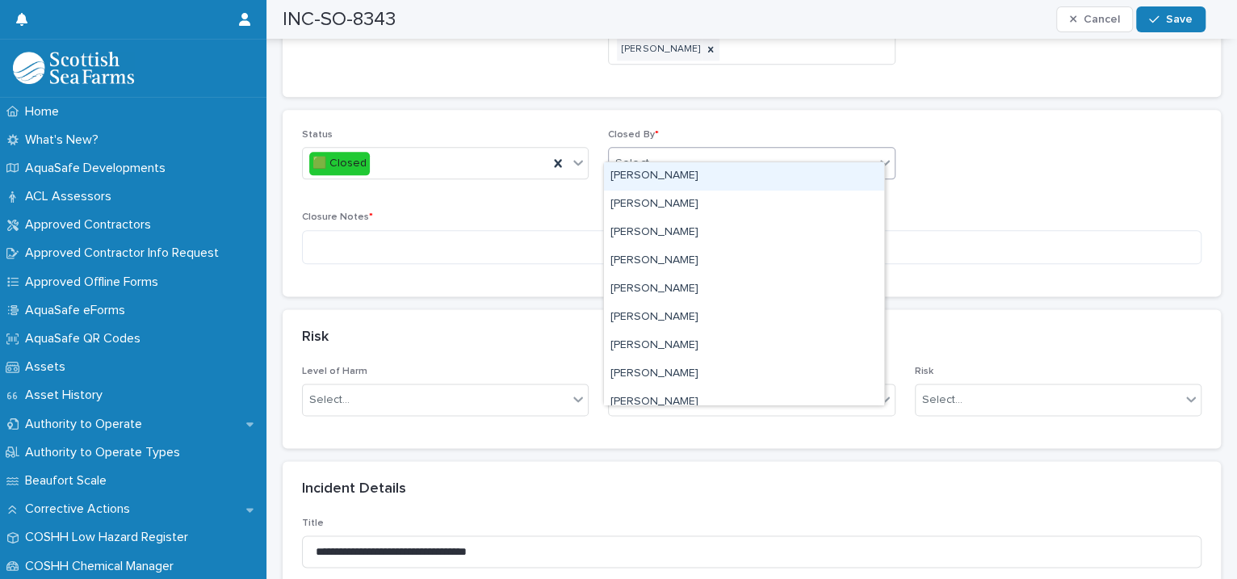
click at [635, 155] on div "Select..." at bounding box center [635, 163] width 40 height 17
type input "****"
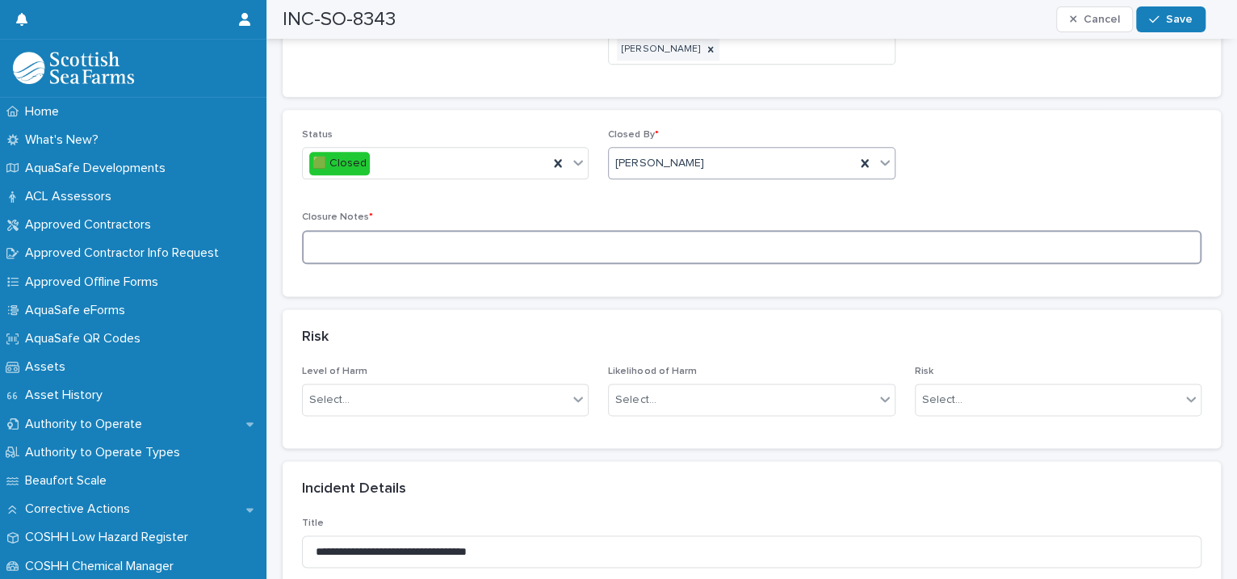
click at [370, 237] on textarea at bounding box center [751, 247] width 899 height 35
type textarea "**********"
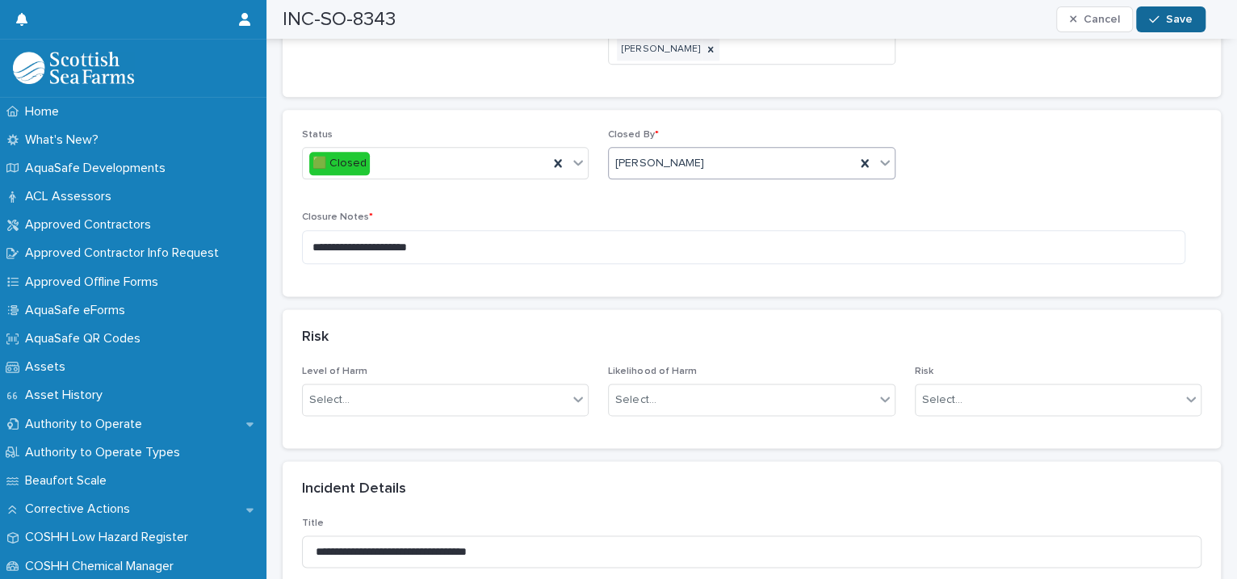
click at [1140, 12] on button "Save" at bounding box center [1170, 19] width 69 height 26
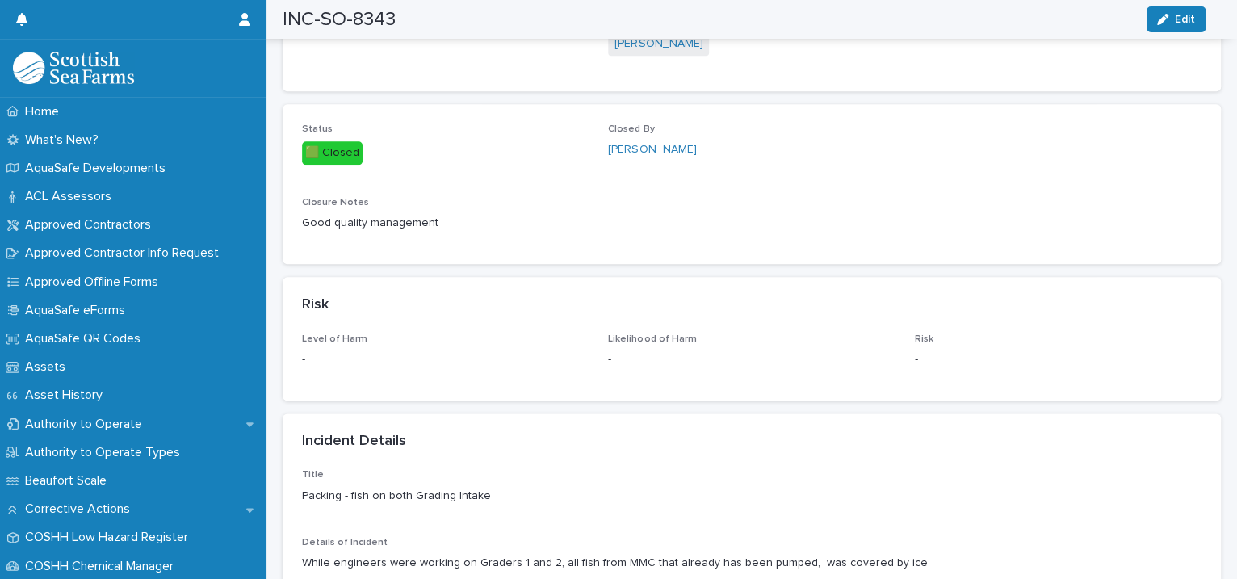
scroll to position [0, 0]
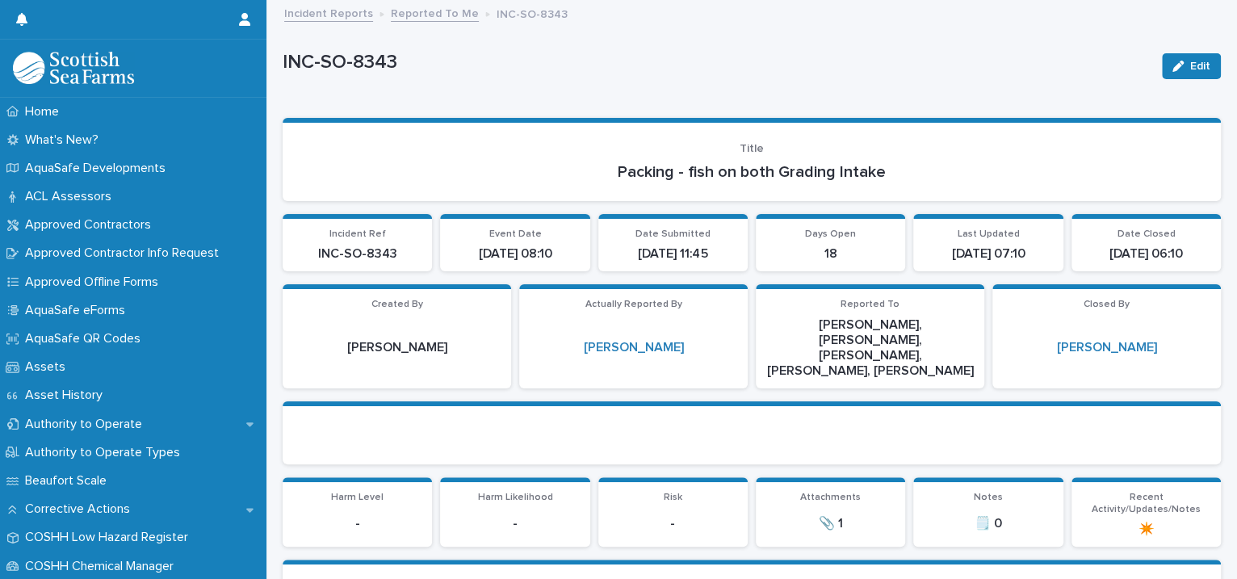
click at [427, 15] on link "Reported To Me" at bounding box center [435, 12] width 88 height 19
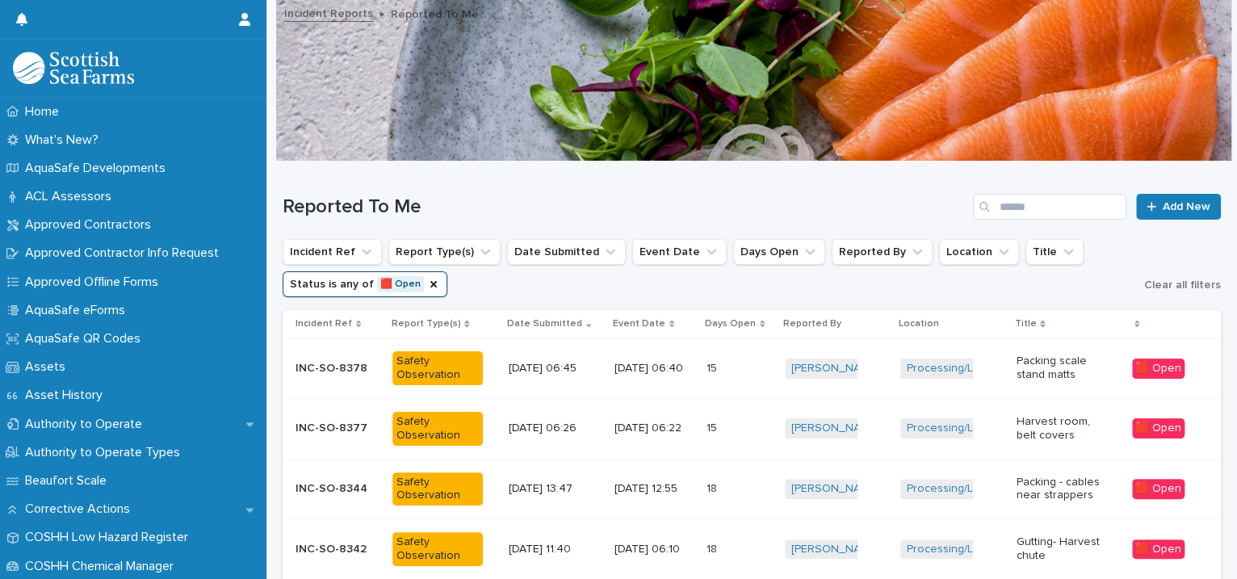
click at [766, 362] on div "15 15" at bounding box center [738, 368] width 65 height 27
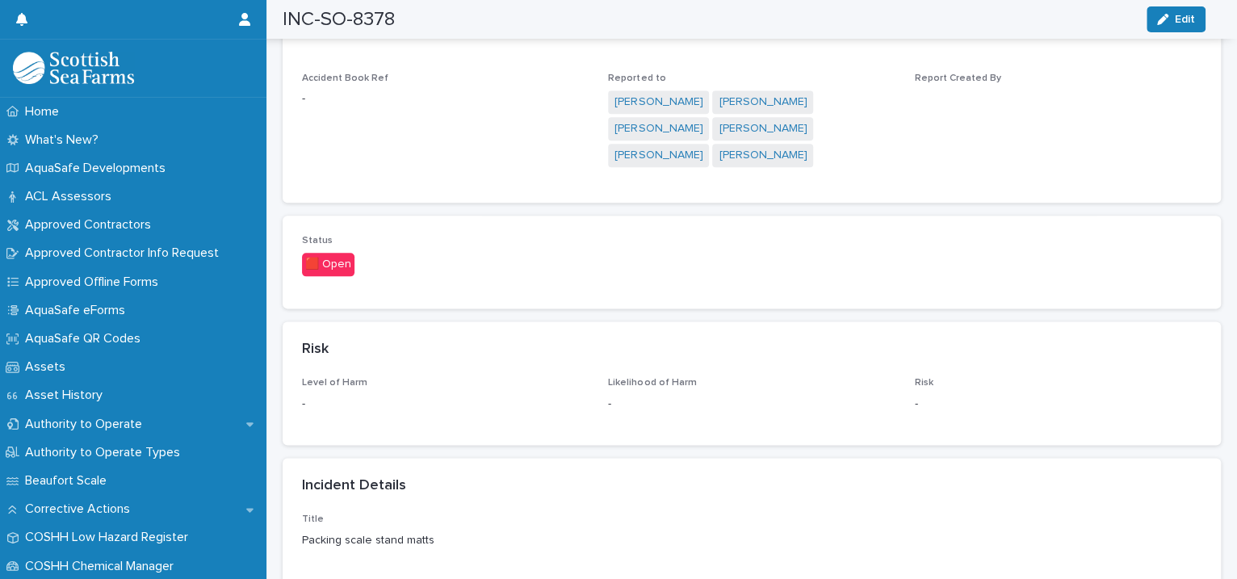
scroll to position [1480, 0]
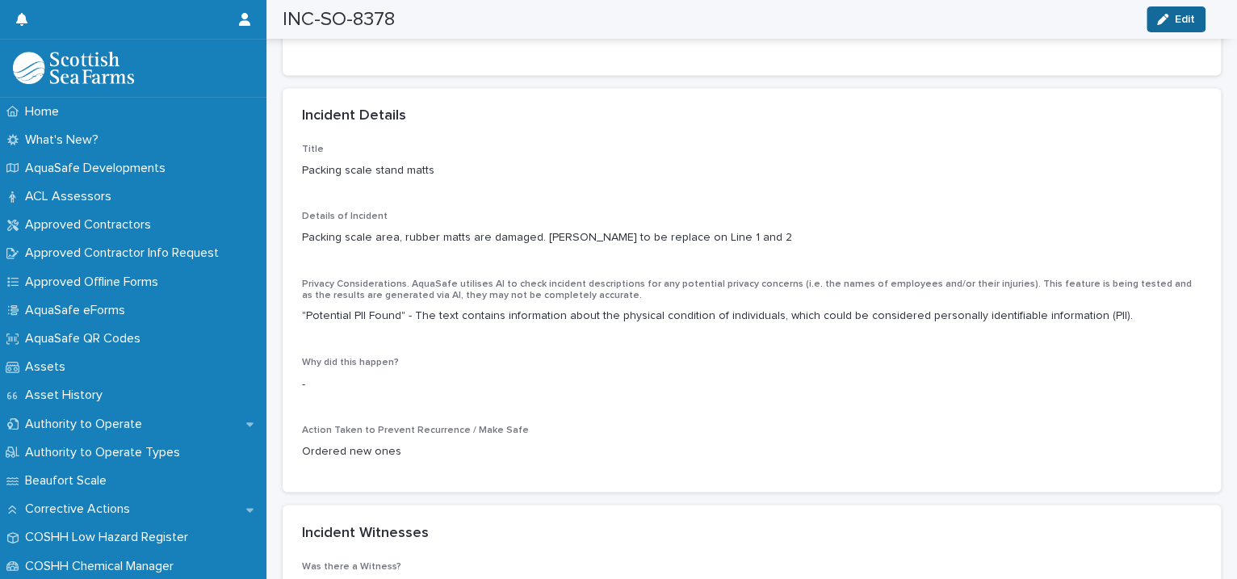
click at [1173, 13] on button "Edit" at bounding box center [1175, 19] width 59 height 26
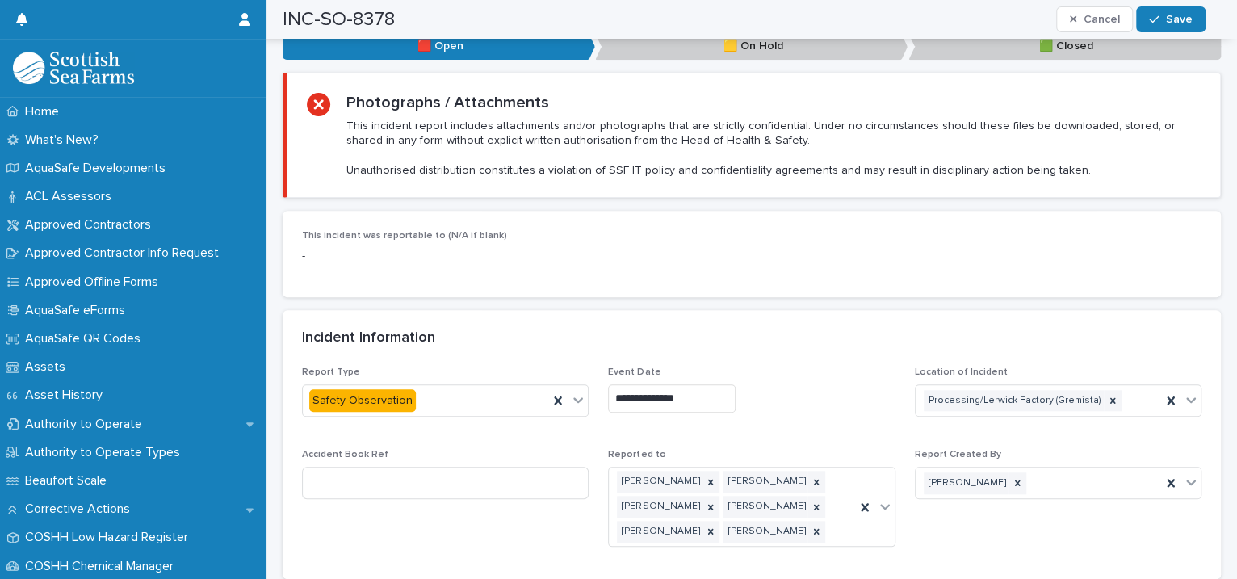
scroll to position [1110, 0]
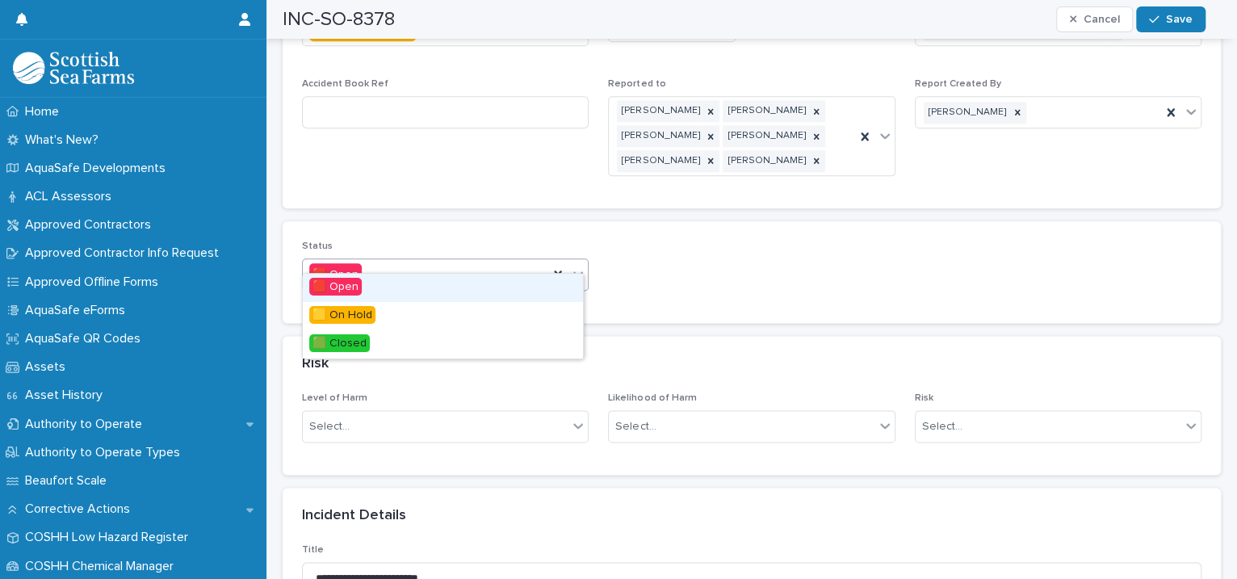
click at [575, 266] on icon at bounding box center [578, 274] width 16 height 16
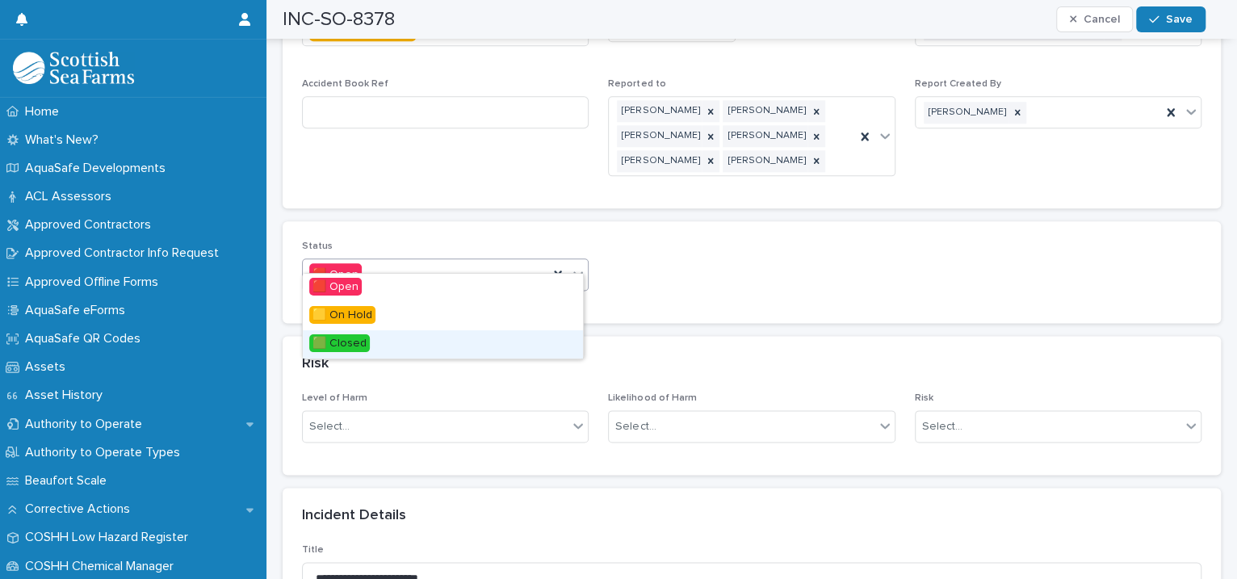
click at [470, 339] on div "🟩 Closed" at bounding box center [443, 344] width 280 height 28
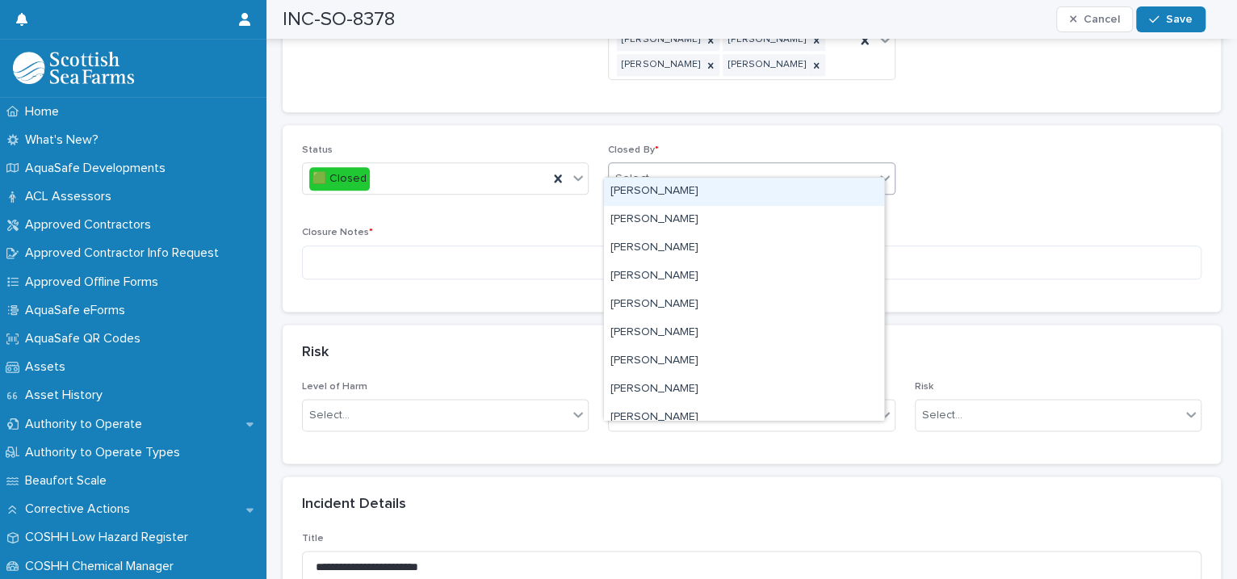
click at [657, 168] on div "Select..." at bounding box center [741, 178] width 265 height 27
type input "****"
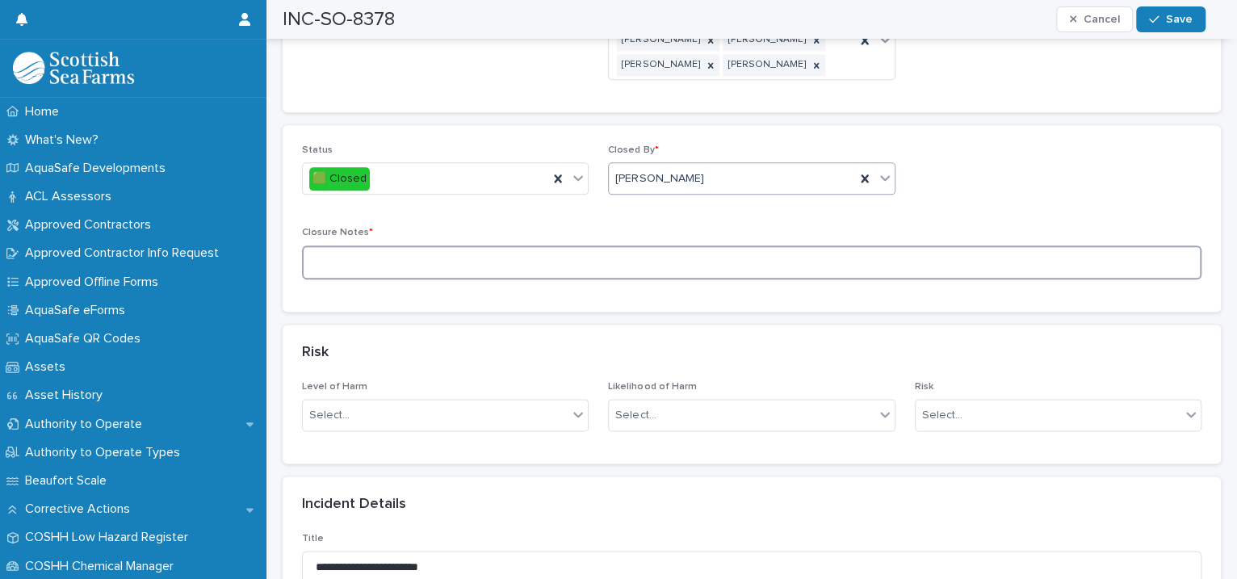
click at [368, 245] on textarea at bounding box center [751, 262] width 899 height 35
type textarea "**********"
click at [1174, 26] on button "Save" at bounding box center [1170, 19] width 69 height 26
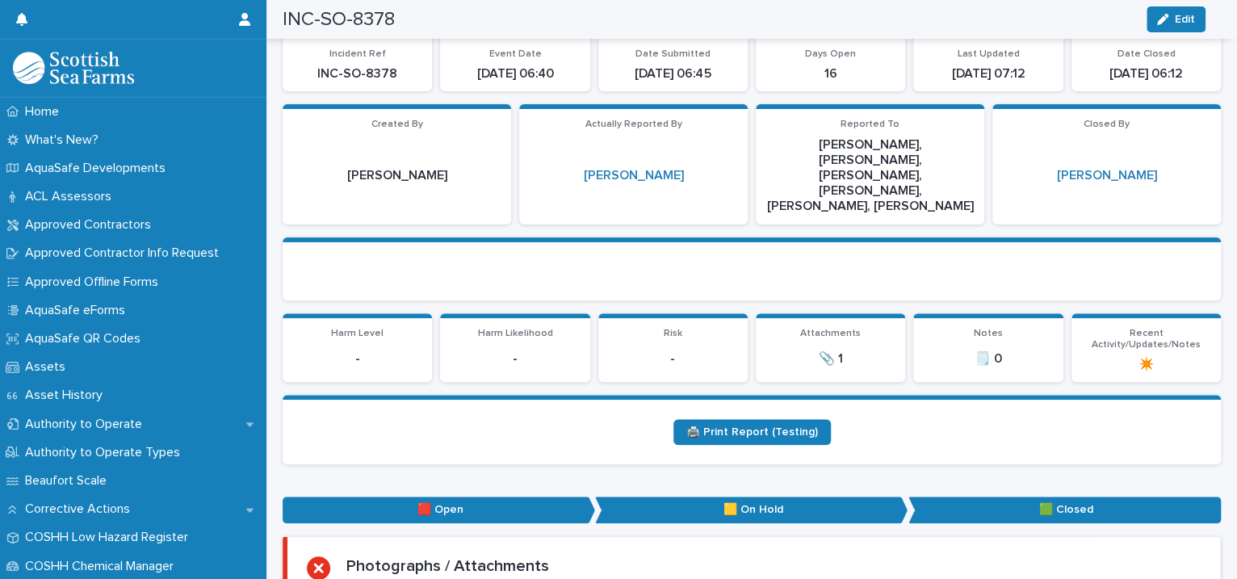
scroll to position [0, 0]
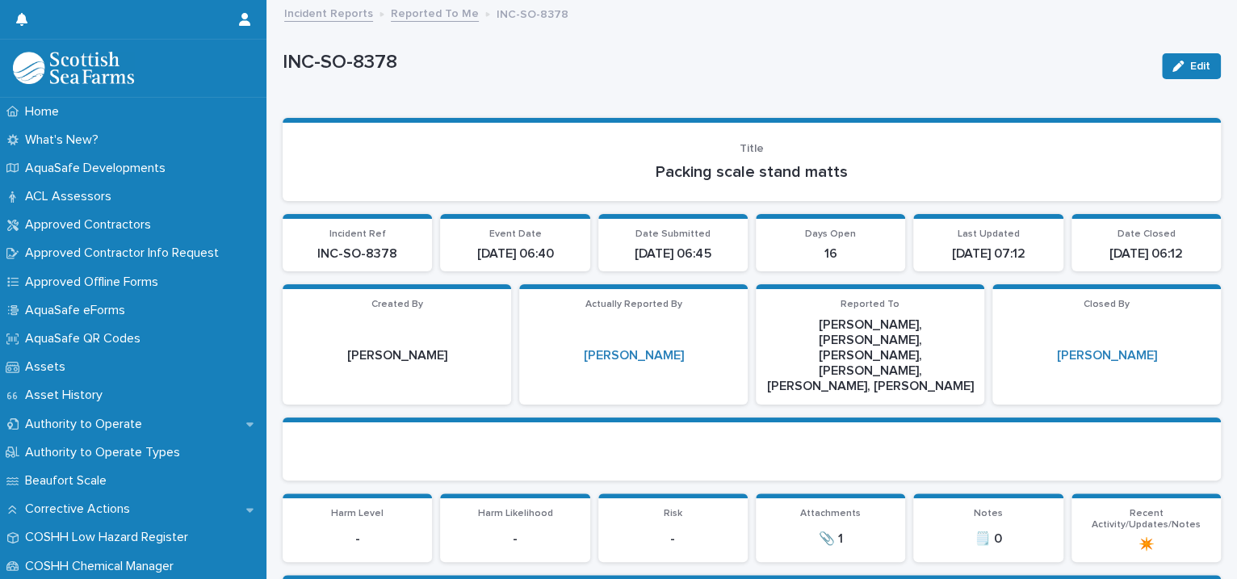
click at [434, 16] on link "Reported To Me" at bounding box center [435, 12] width 88 height 19
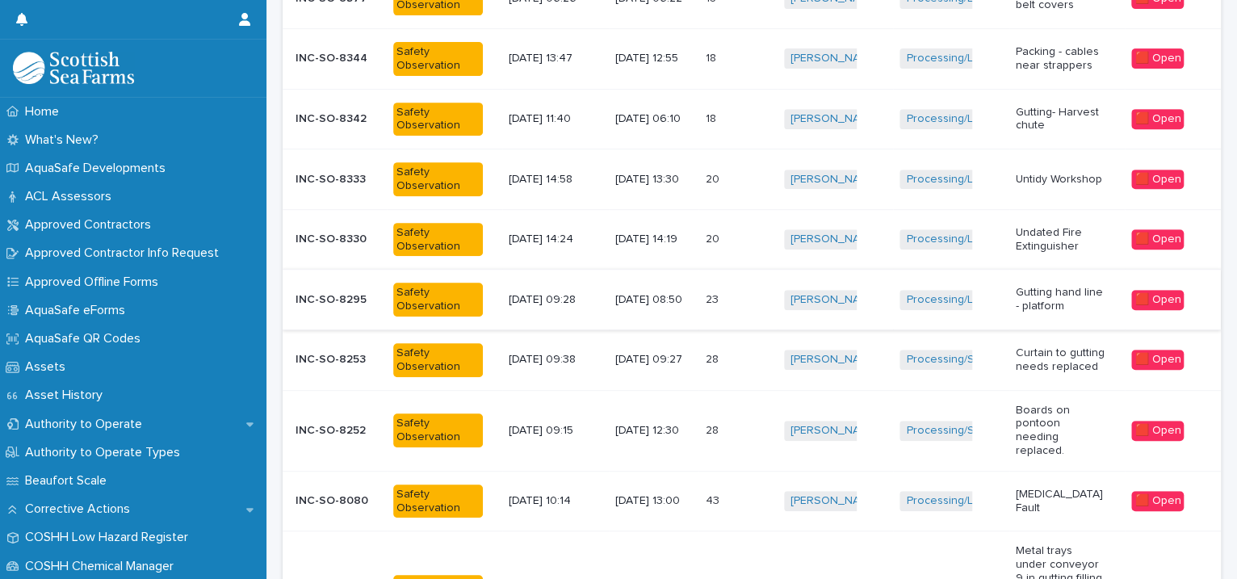
scroll to position [61, 0]
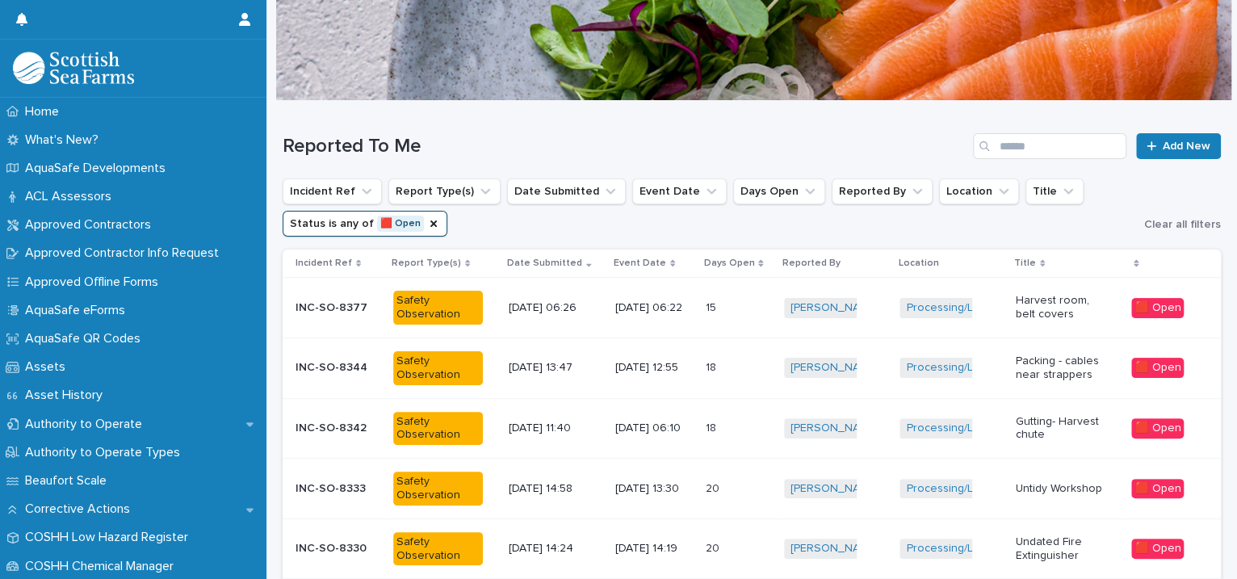
click at [1009, 379] on td "Packing - cables near strappers" at bounding box center [1067, 367] width 116 height 61
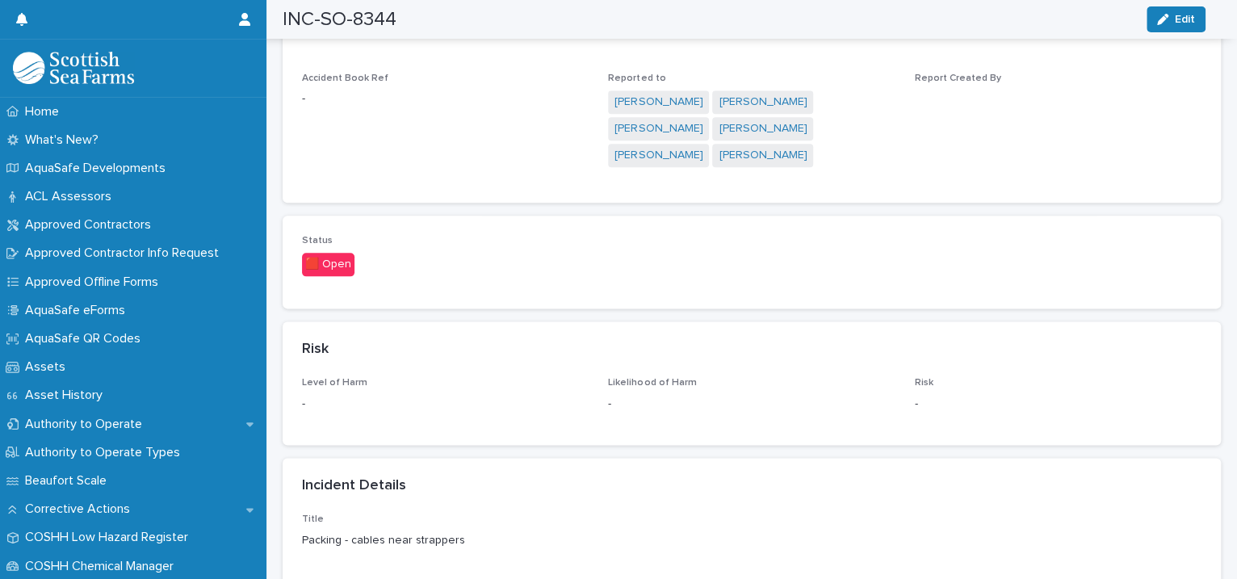
scroll to position [1480, 0]
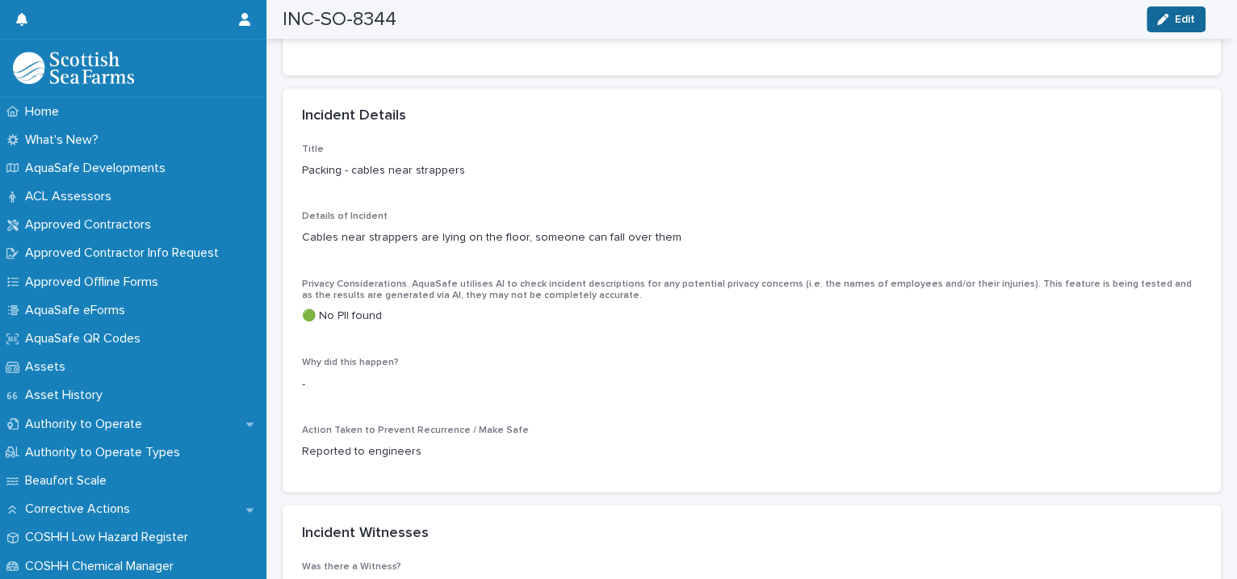
click at [1170, 16] on div "button" at bounding box center [1166, 19] width 18 height 11
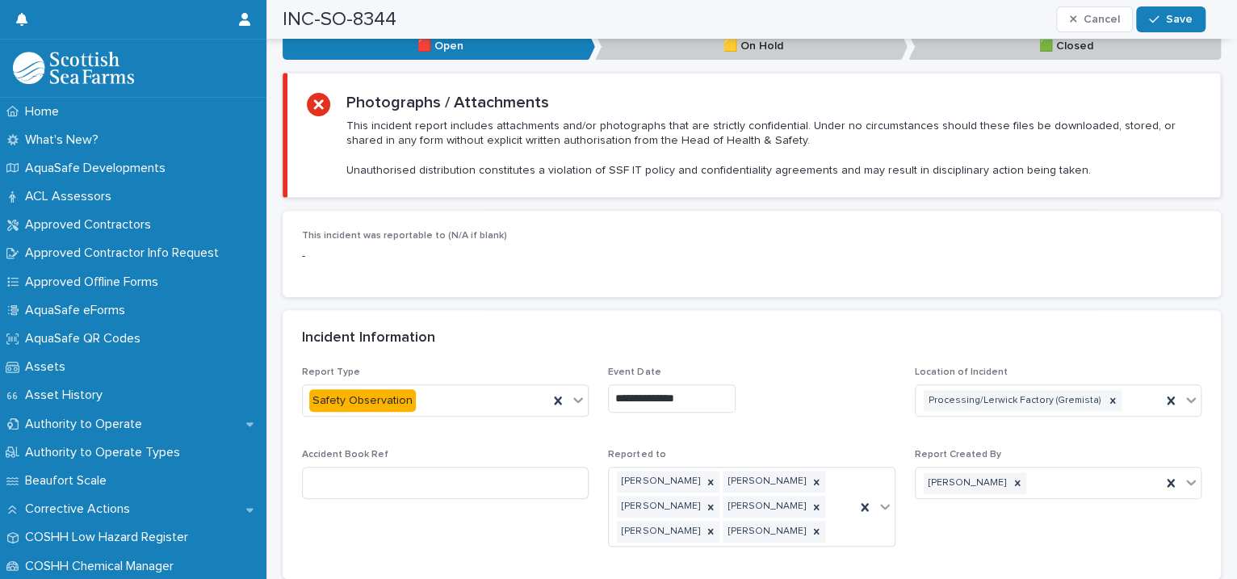
scroll to position [1110, 0]
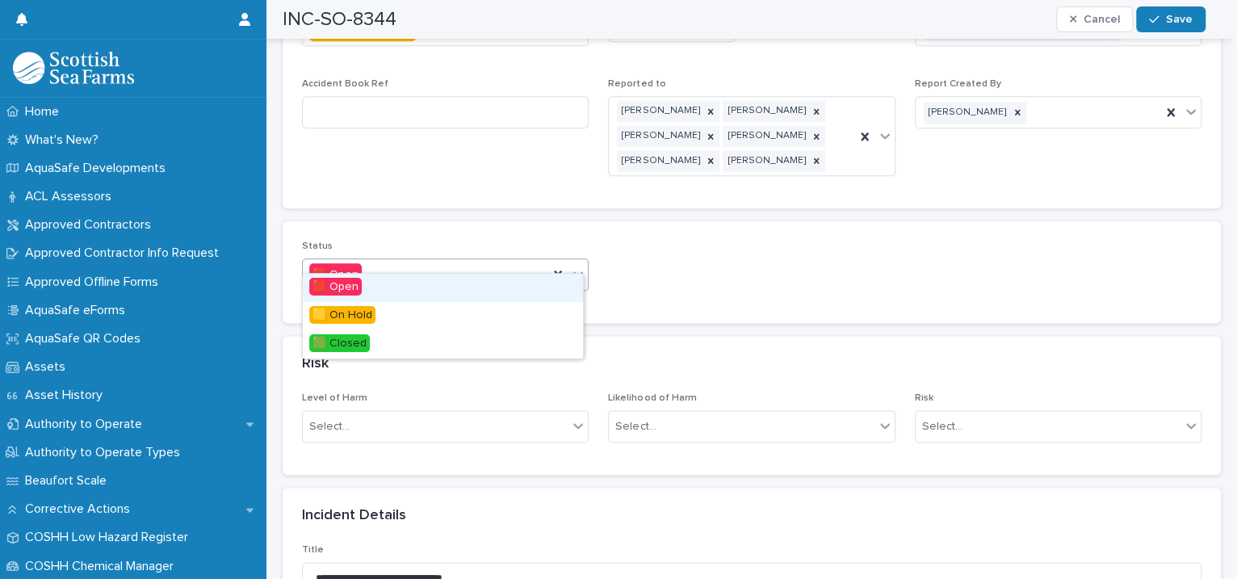
click at [581, 261] on div at bounding box center [577, 273] width 19 height 29
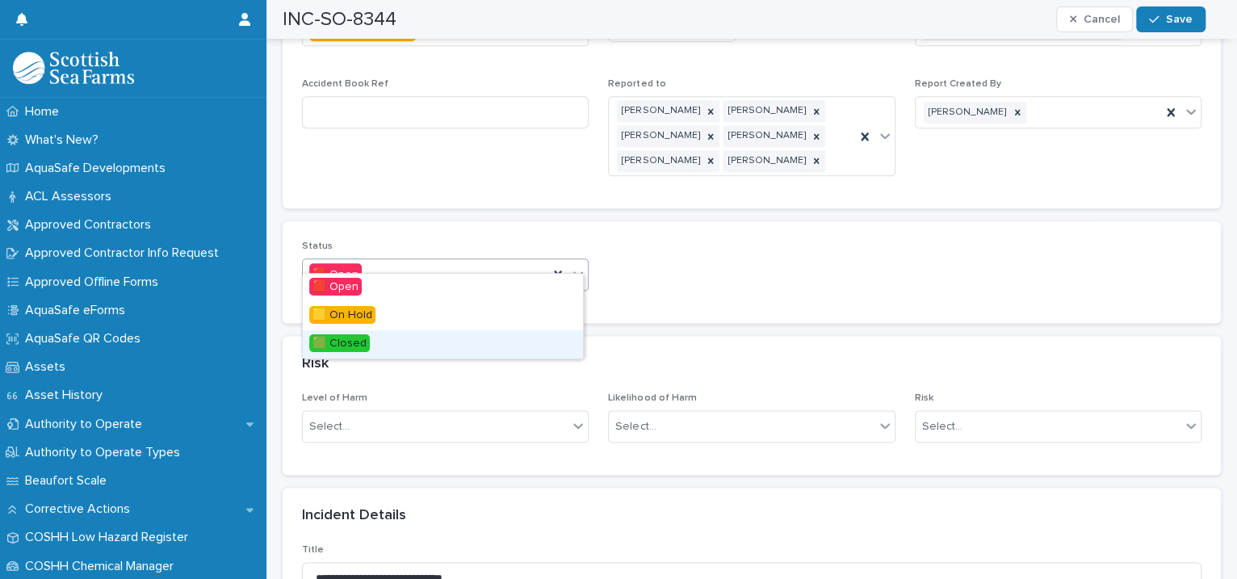
click at [502, 338] on div "🟩 Closed" at bounding box center [443, 344] width 280 height 28
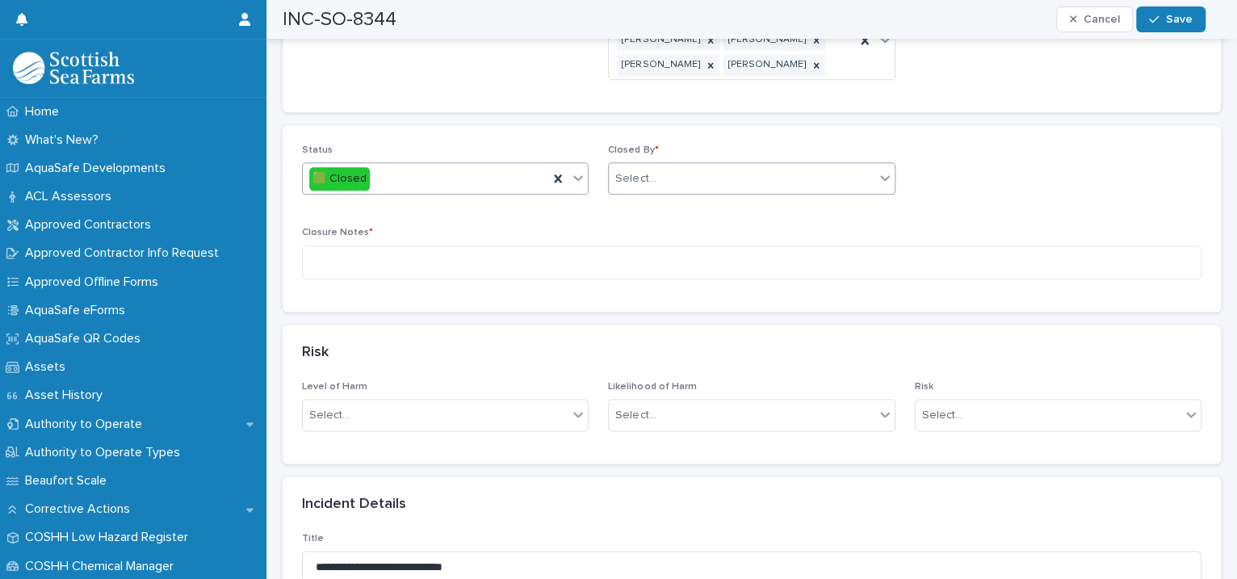
click at [677, 165] on div "Select..." at bounding box center [741, 178] width 265 height 27
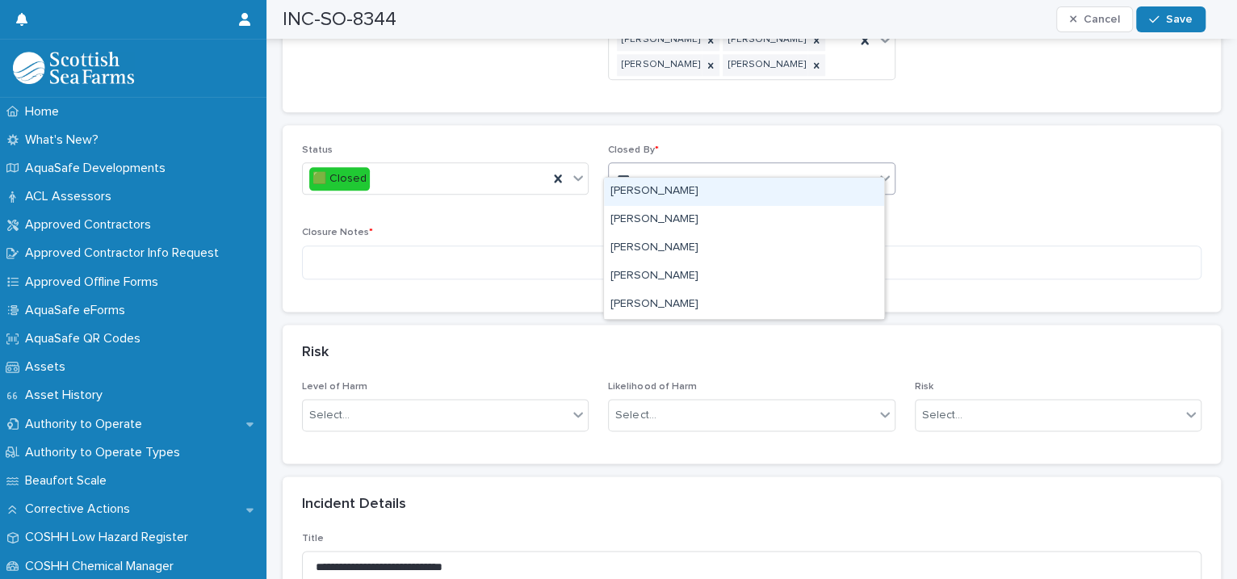
type input "****"
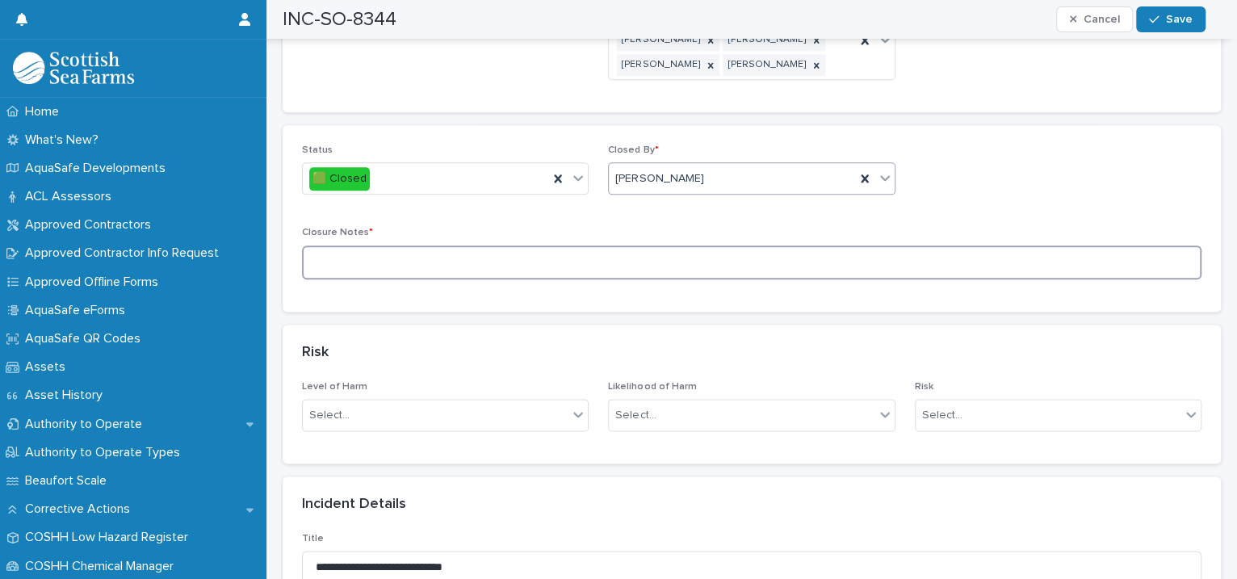
click at [462, 253] on textarea at bounding box center [751, 262] width 899 height 35
type textarea "**********"
click at [1184, 20] on span "Save" at bounding box center [1179, 19] width 27 height 11
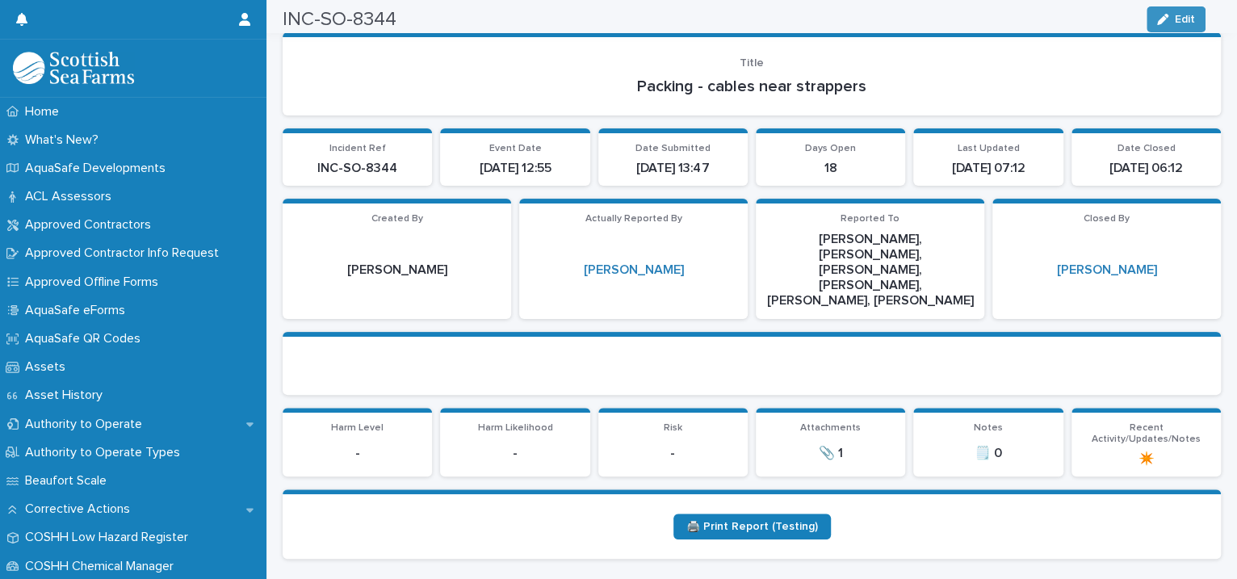
scroll to position [0, 0]
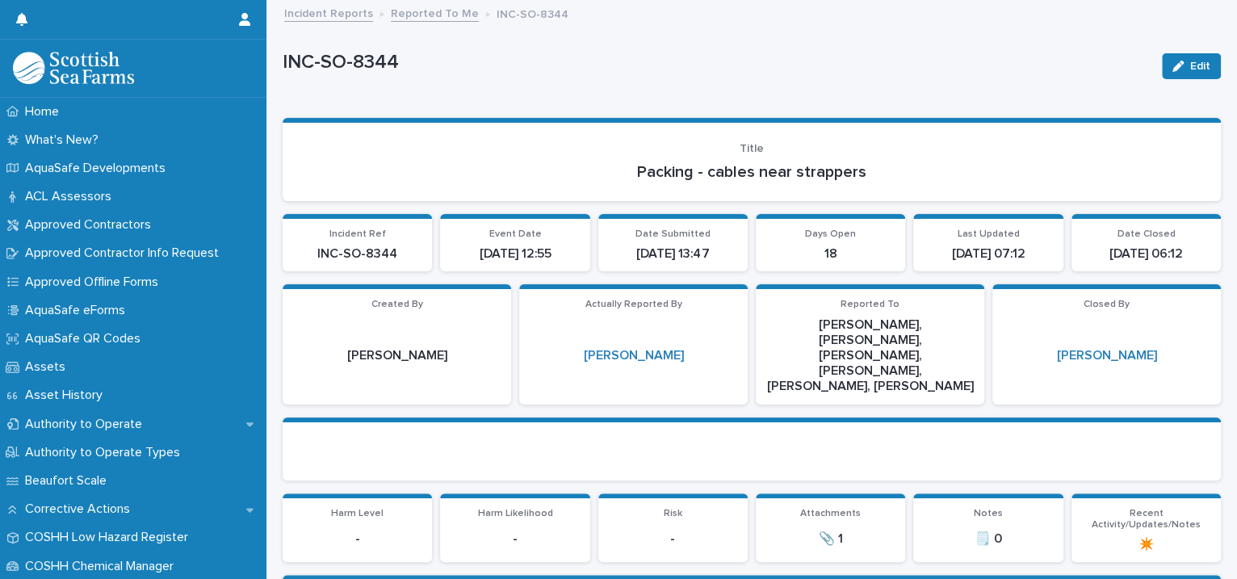
click at [426, 17] on link "Reported To Me" at bounding box center [435, 12] width 88 height 19
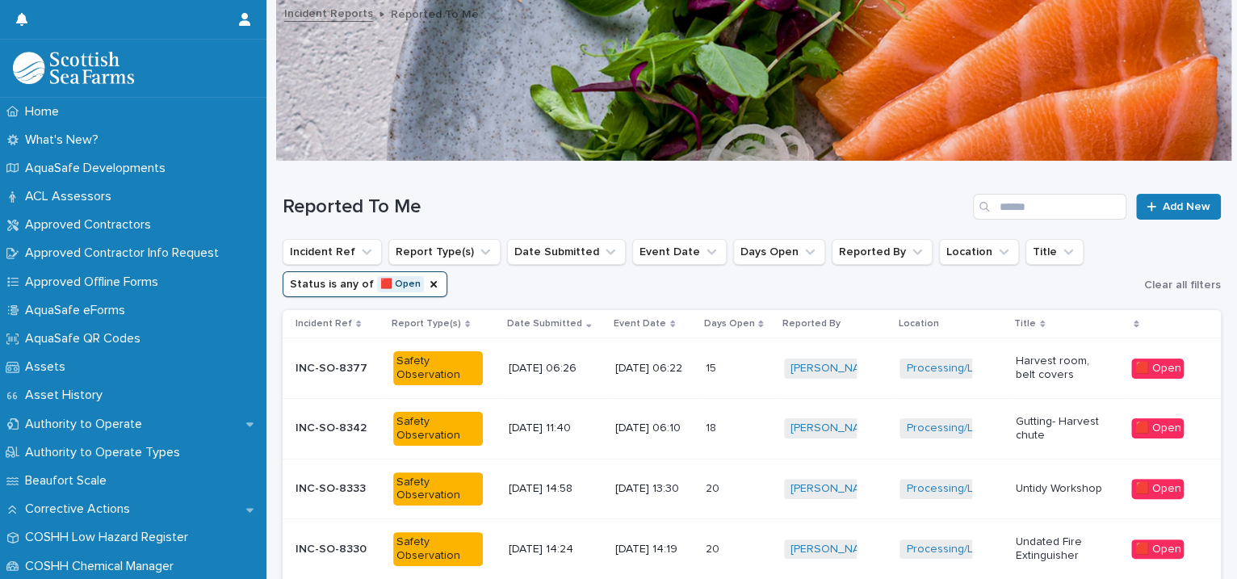
click at [870, 382] on div "[PERSON_NAME] + 0" at bounding box center [835, 368] width 103 height 33
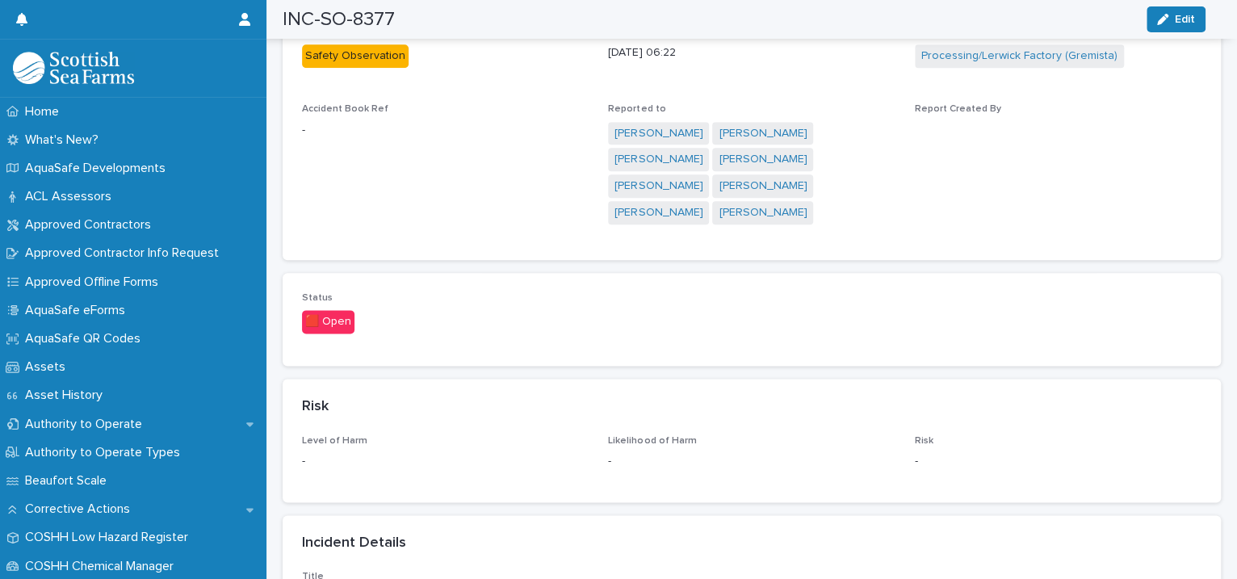
scroll to position [1480, 0]
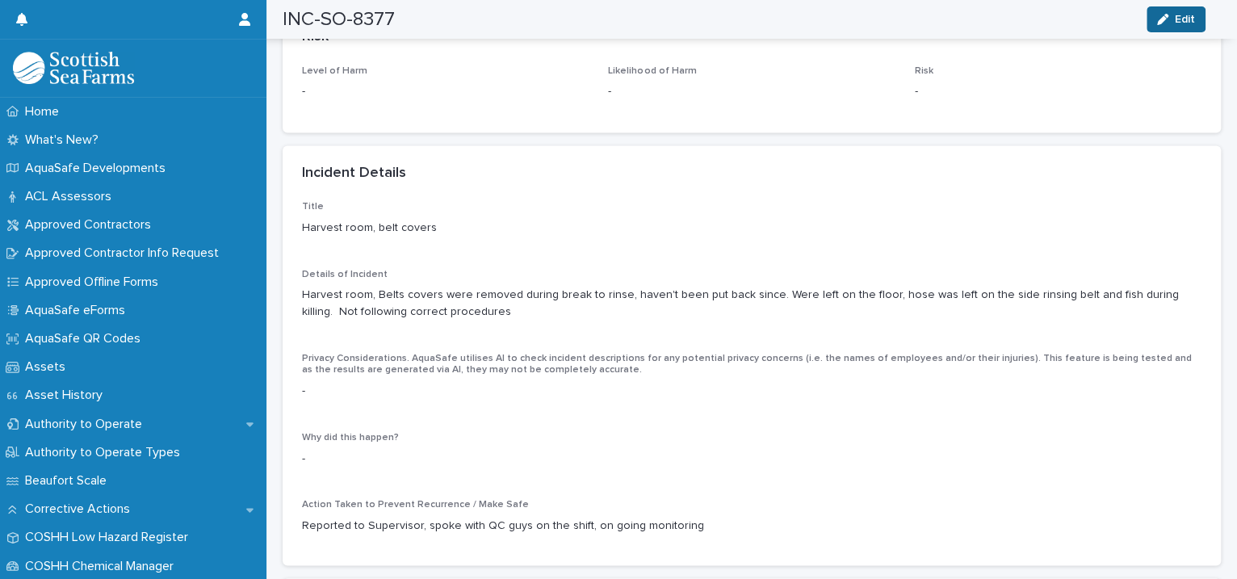
click at [1166, 17] on icon "button" at bounding box center [1162, 19] width 11 height 11
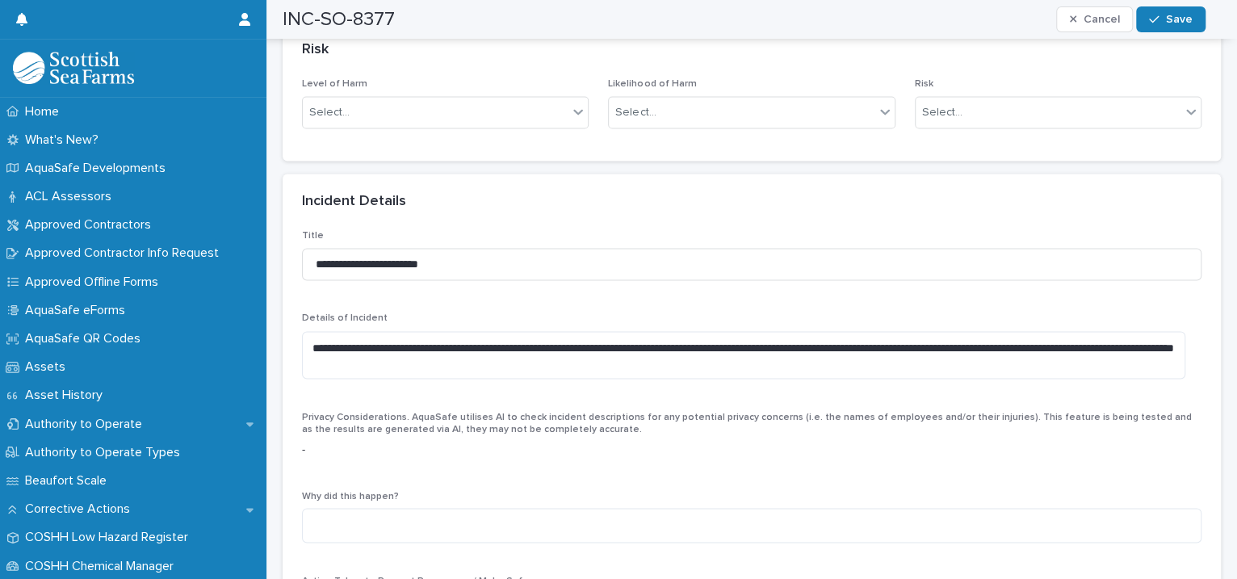
scroll to position [1110, 0]
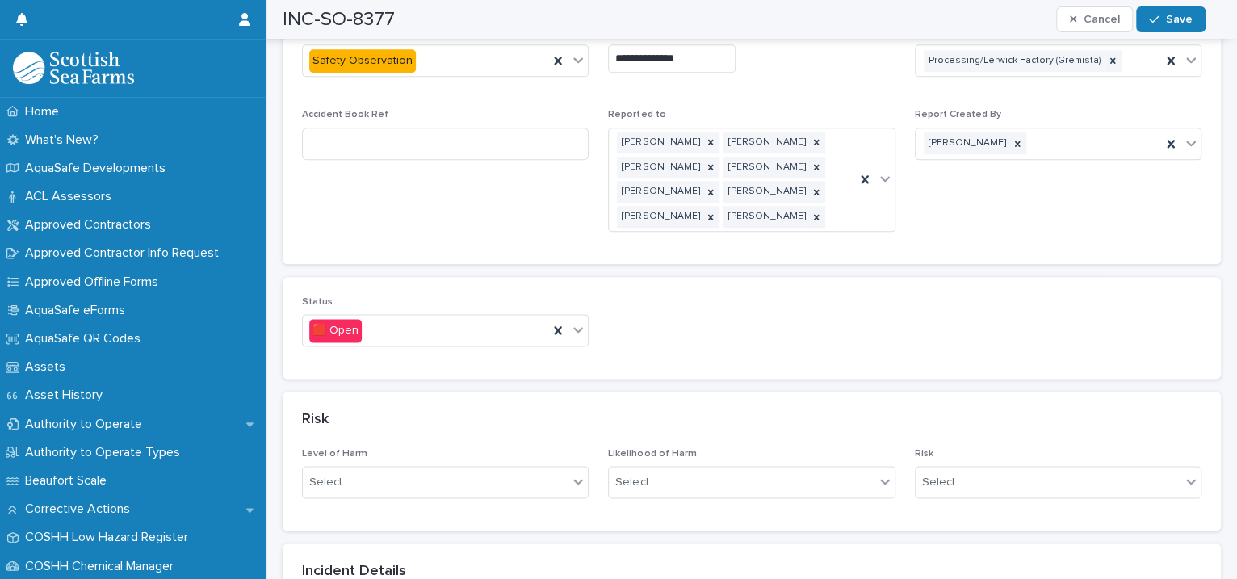
click at [584, 296] on div "Status 🟥 Open" at bounding box center [751, 327] width 899 height 63
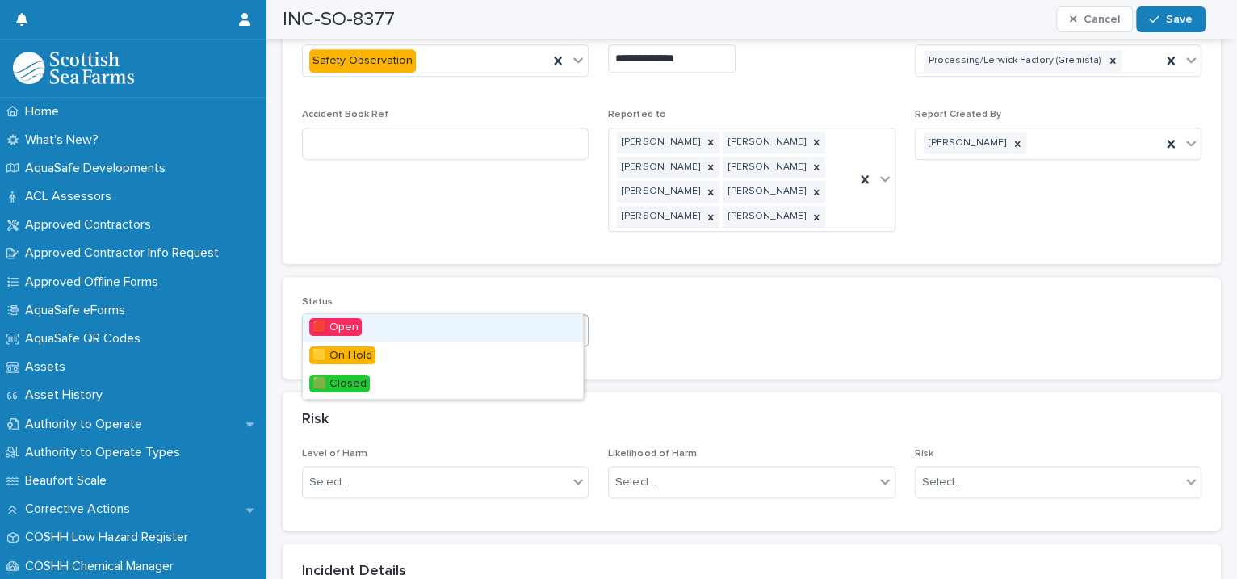
drag, startPoint x: 584, startPoint y: 290, endPoint x: 569, endPoint y: 298, distance: 17.3
click at [570, 321] on icon at bounding box center [578, 329] width 16 height 16
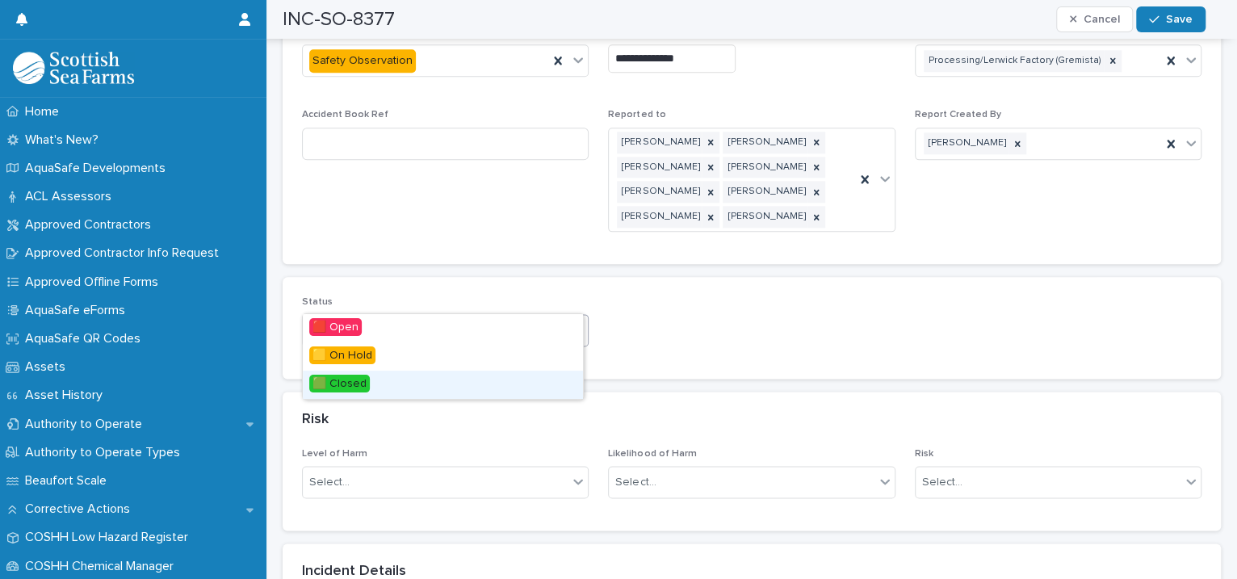
click at [466, 375] on div "🟩 Closed" at bounding box center [443, 385] width 280 height 28
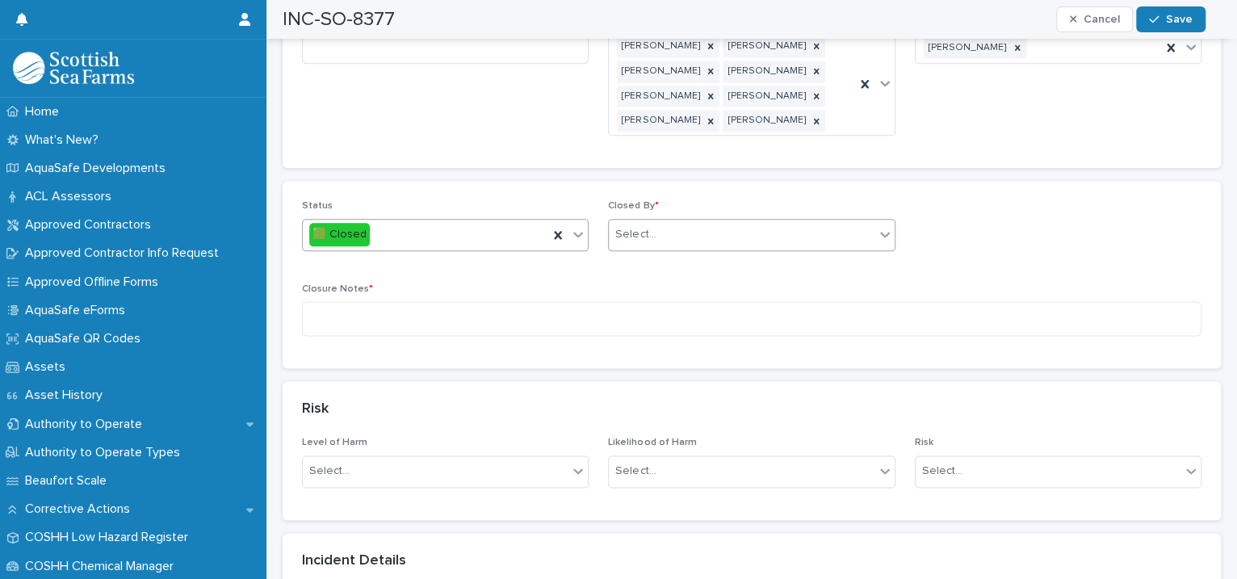
click at [635, 226] on div "Select..." at bounding box center [635, 234] width 40 height 17
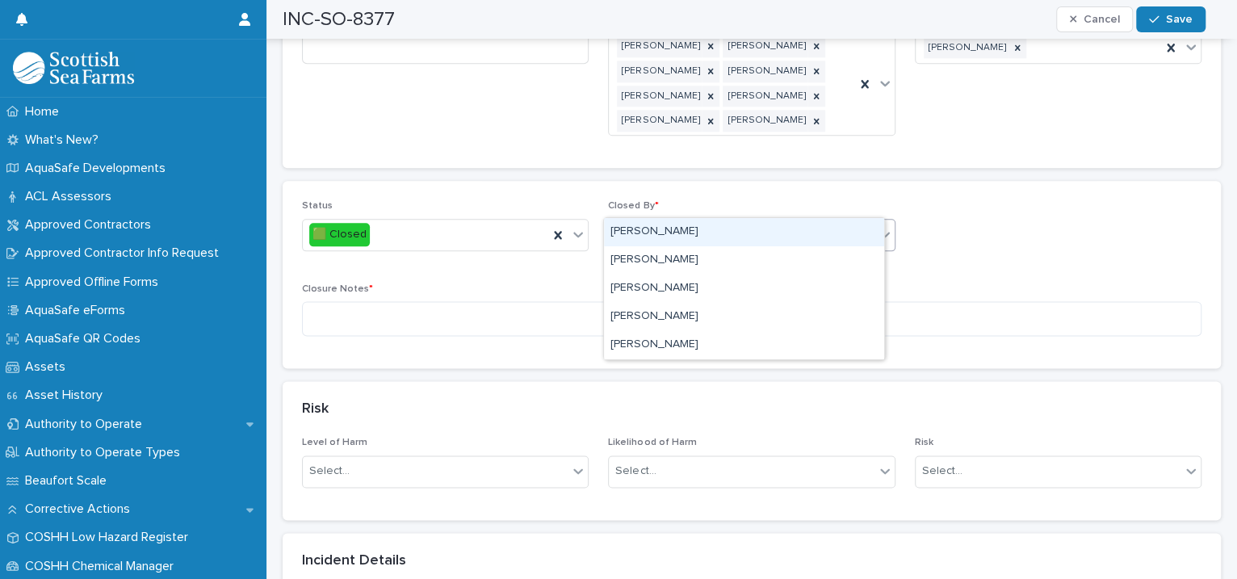
type input "****"
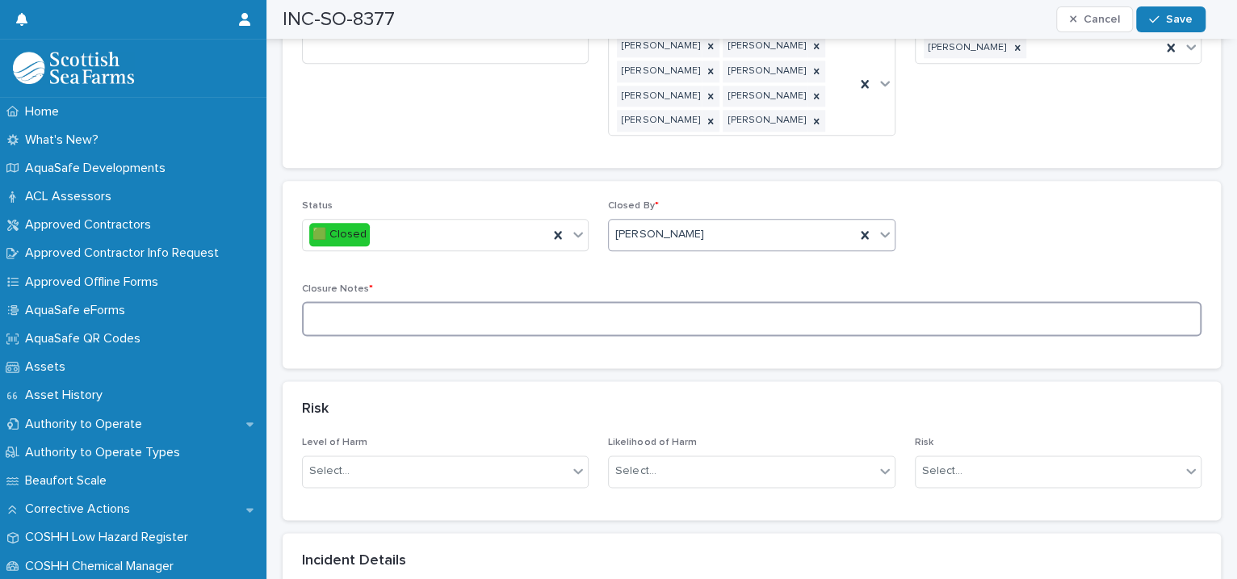
click at [468, 301] on textarea at bounding box center [751, 318] width 899 height 35
type textarea "**********"
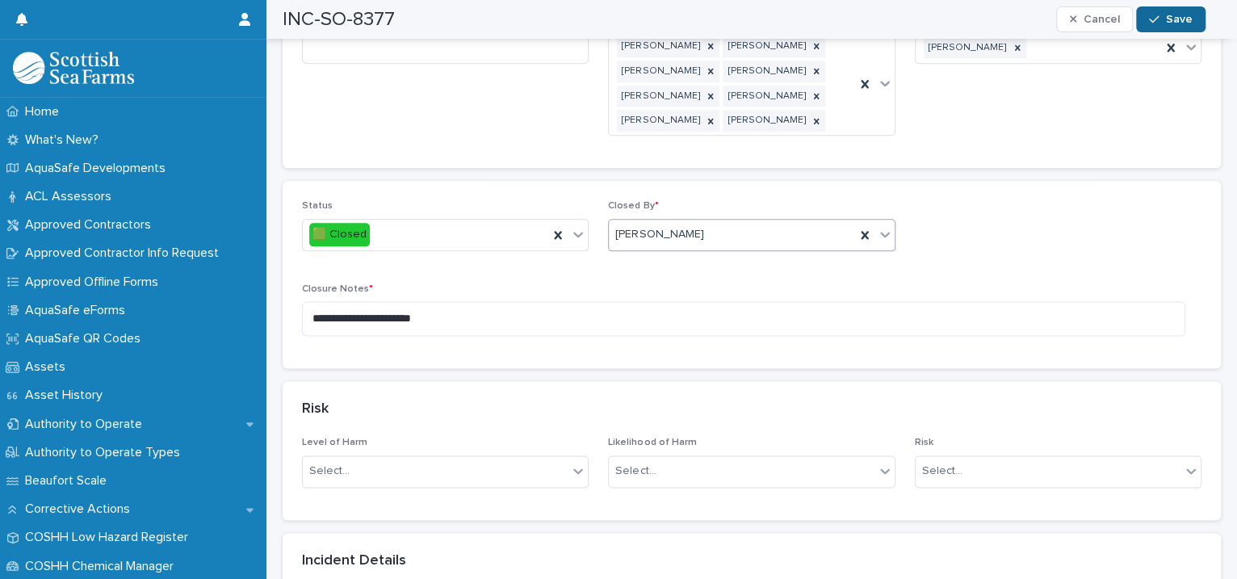
click at [1150, 23] on button "Save" at bounding box center [1170, 19] width 69 height 26
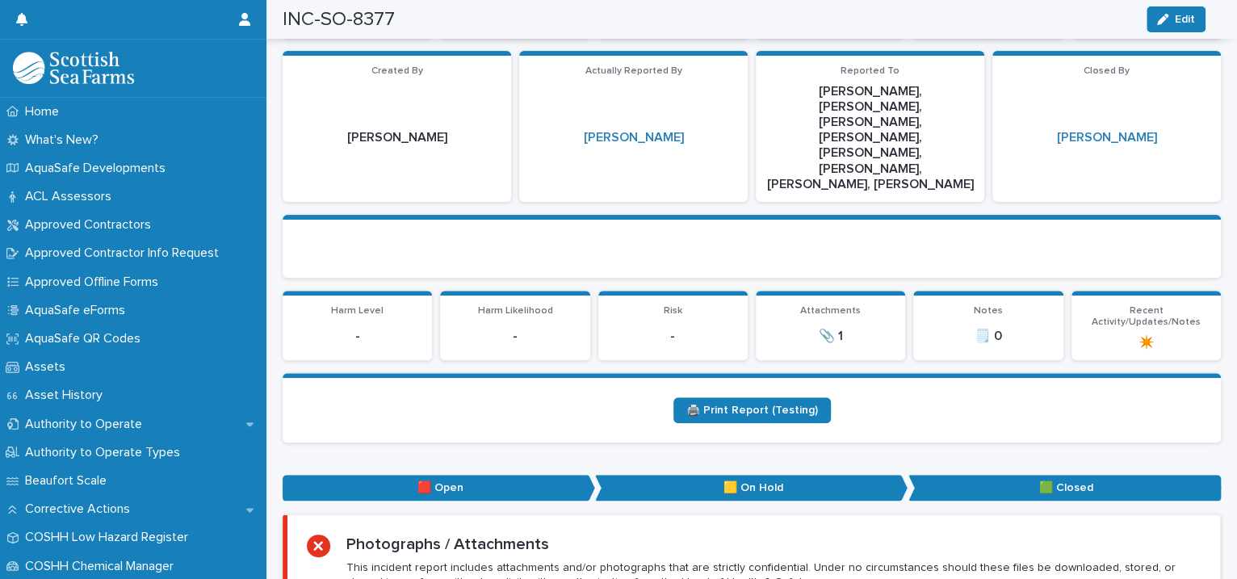
scroll to position [0, 0]
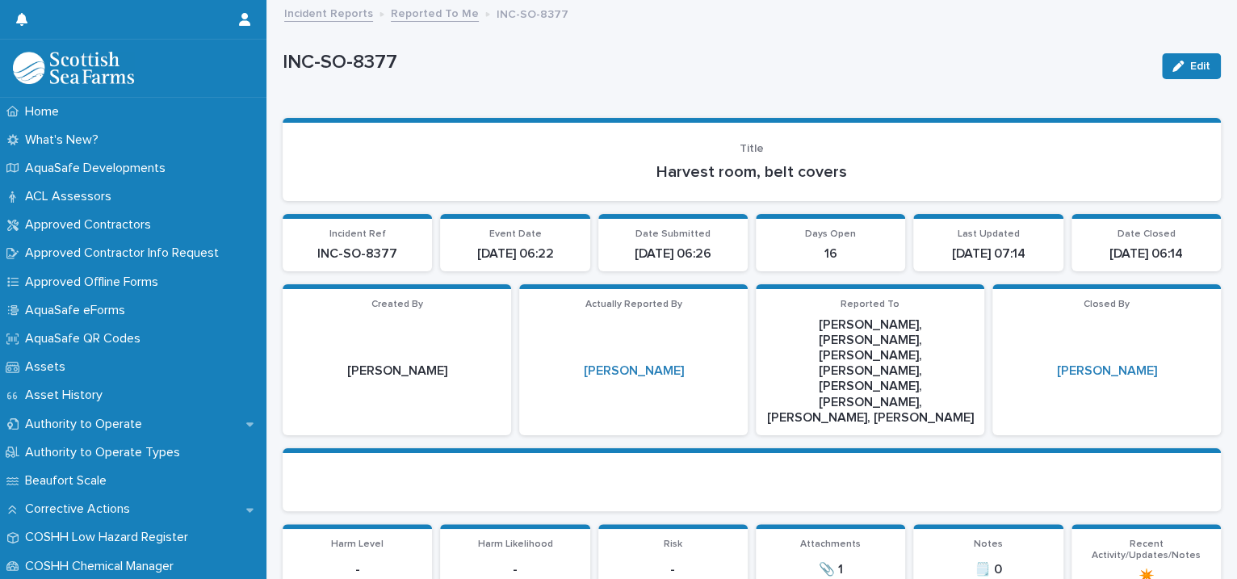
click at [417, 6] on link "Reported To Me" at bounding box center [435, 12] width 88 height 19
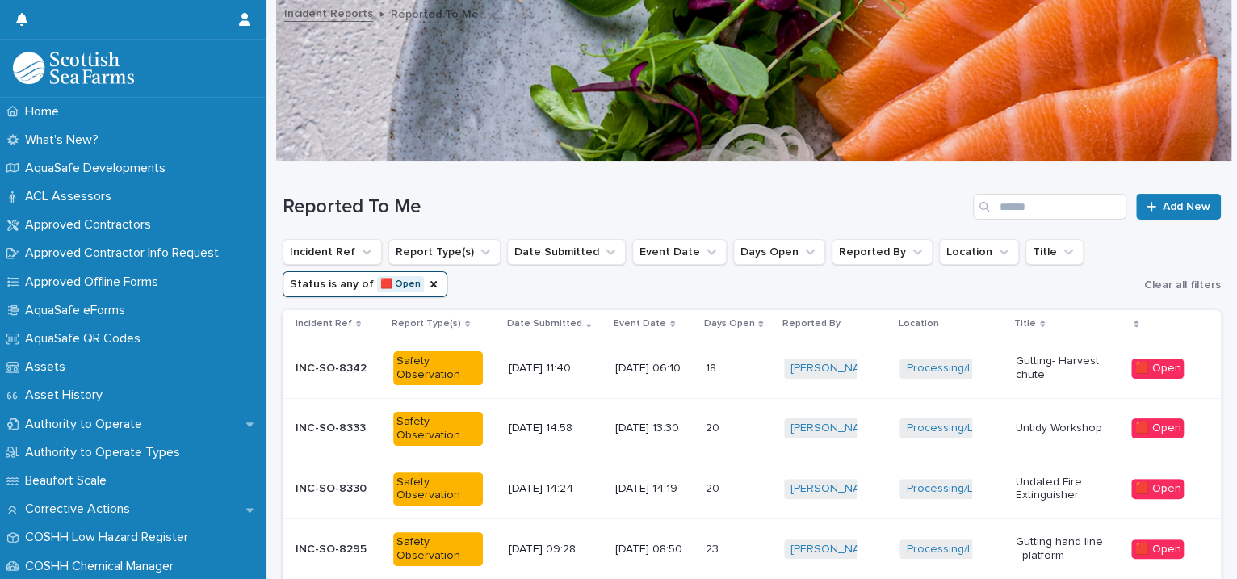
click at [879, 448] on td "[PERSON_NAME] + 0" at bounding box center [835, 428] width 116 height 61
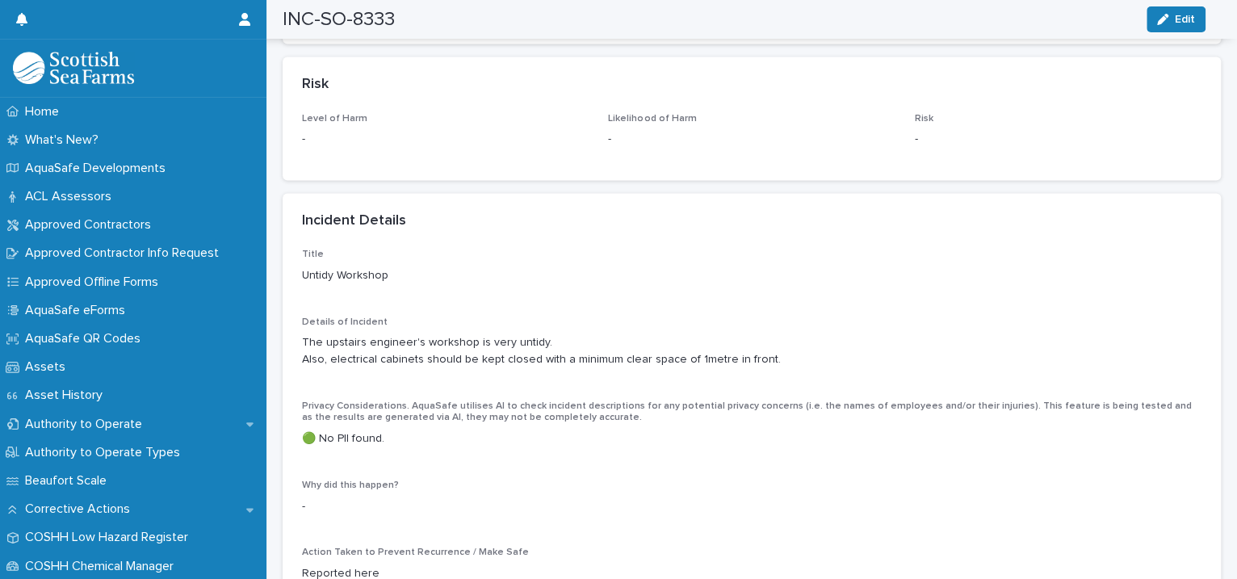
scroll to position [1480, 0]
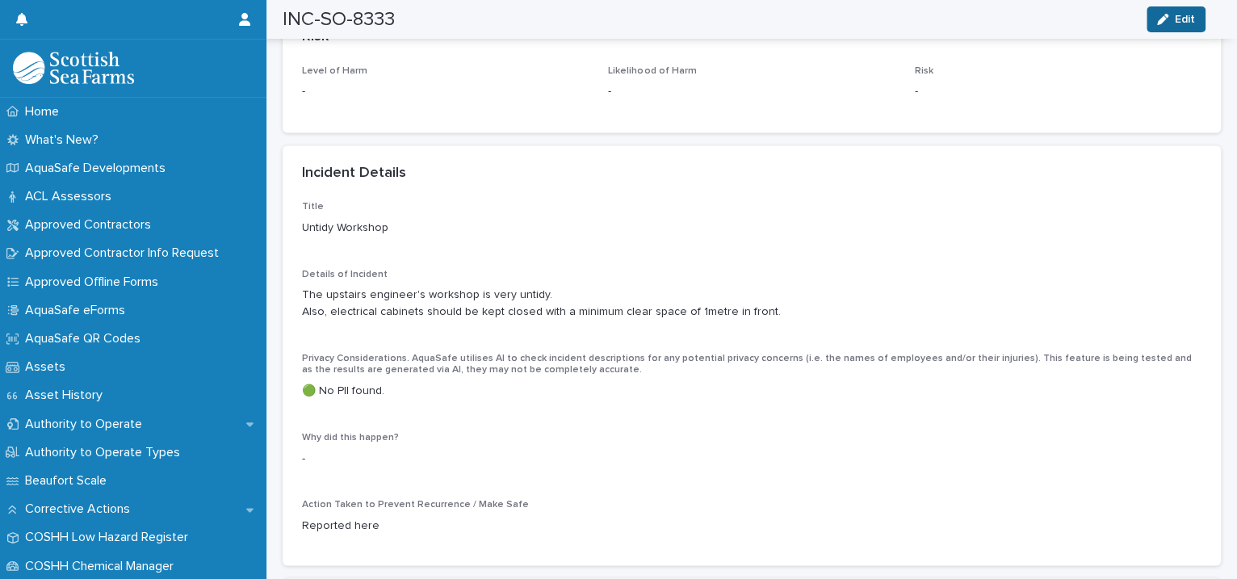
click at [1186, 8] on button "Edit" at bounding box center [1175, 19] width 59 height 26
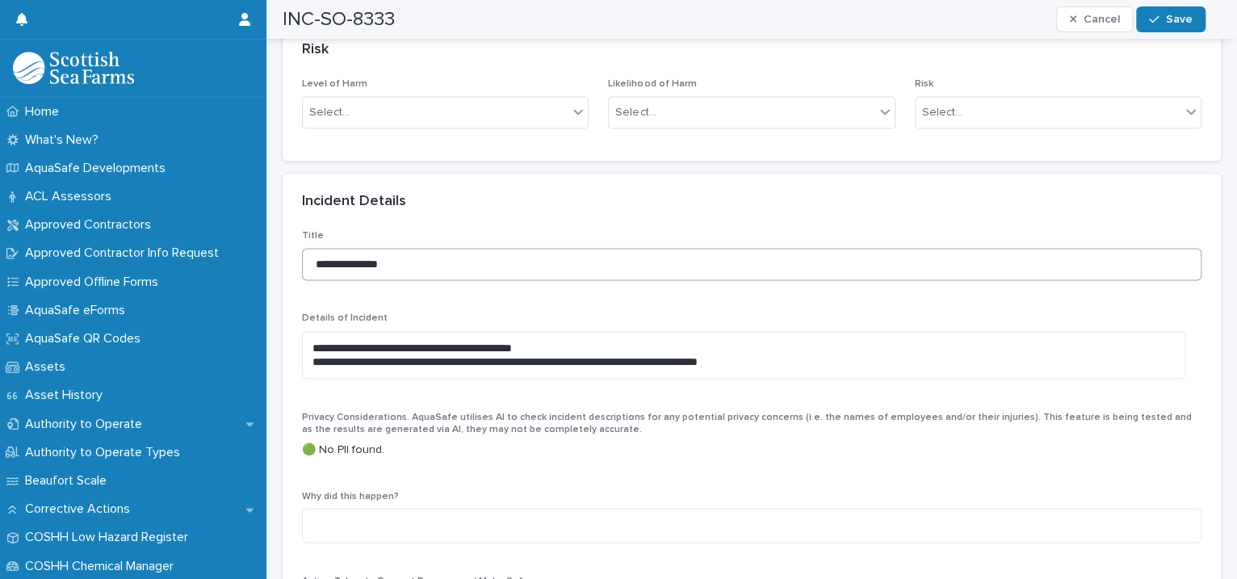
scroll to position [1110, 0]
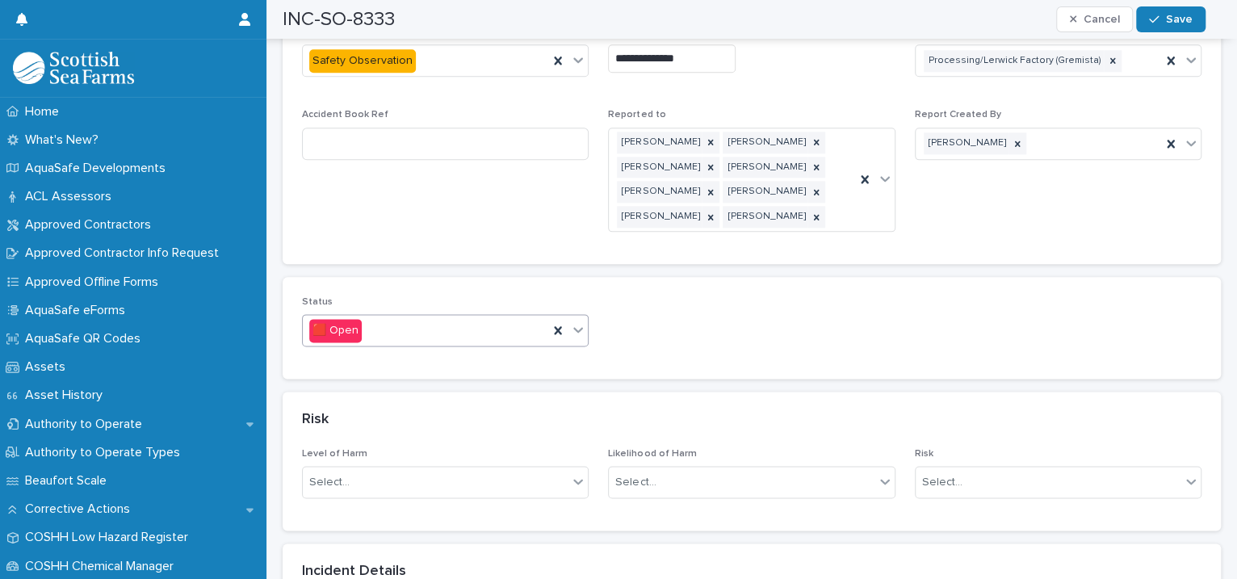
click at [575, 321] on icon at bounding box center [578, 329] width 16 height 16
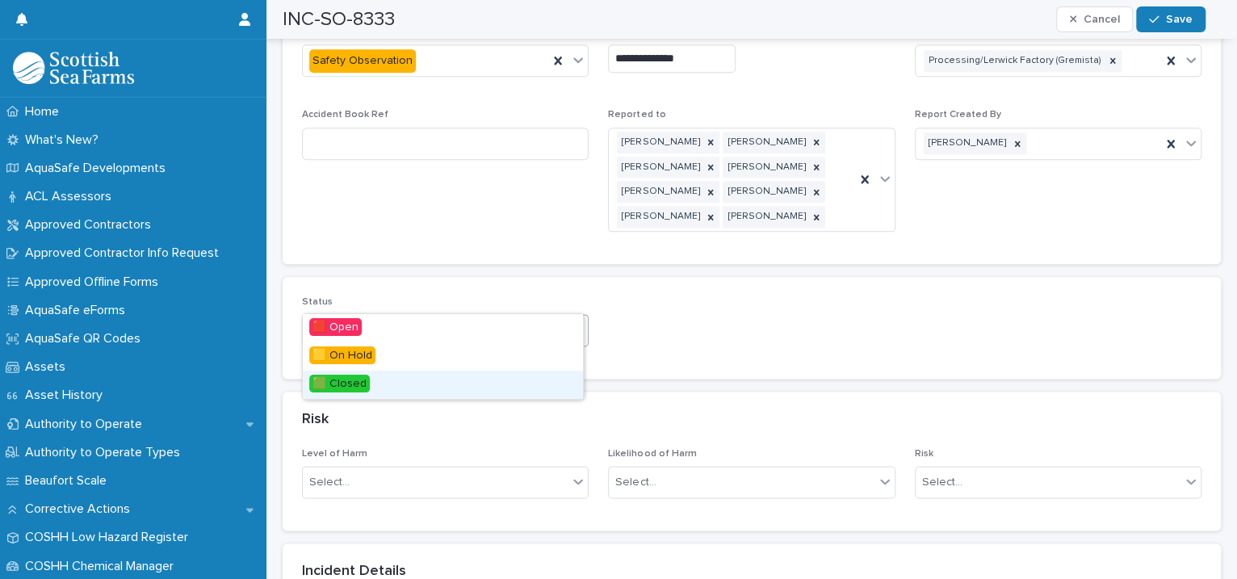
click at [492, 378] on div "🟩 Closed" at bounding box center [443, 385] width 280 height 28
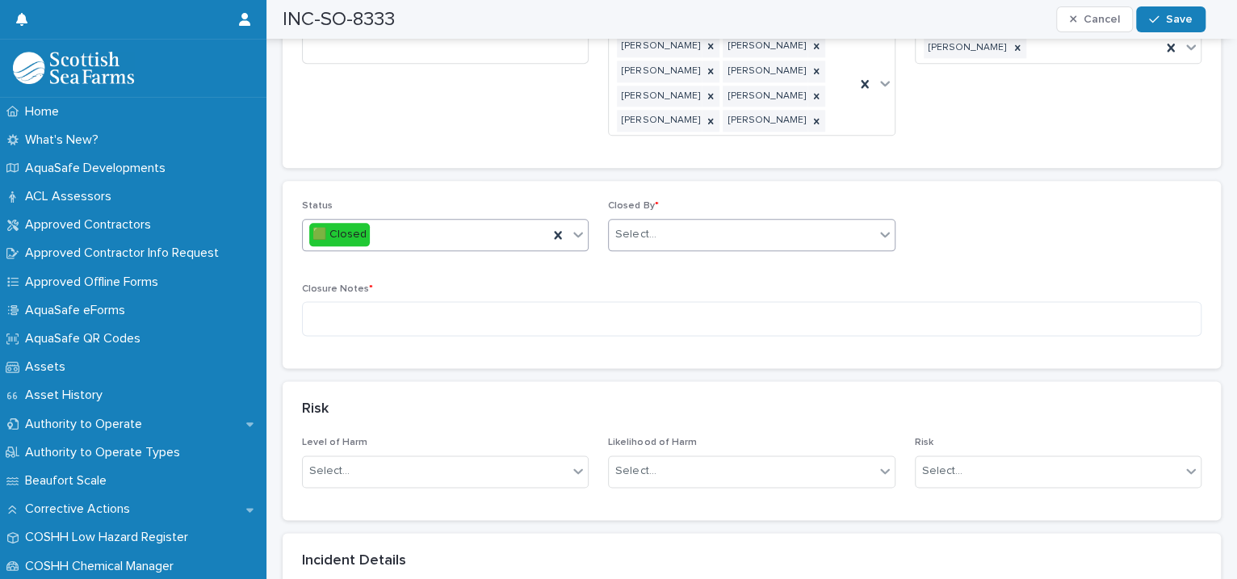
click at [641, 226] on div "Select..." at bounding box center [635, 234] width 40 height 17
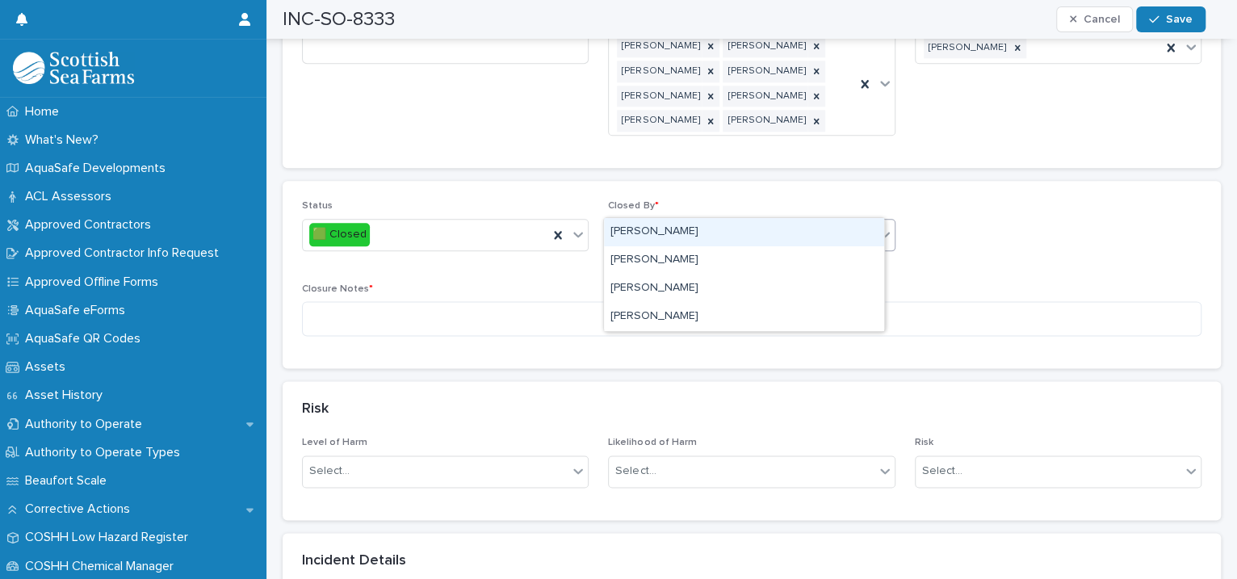
type input "****"
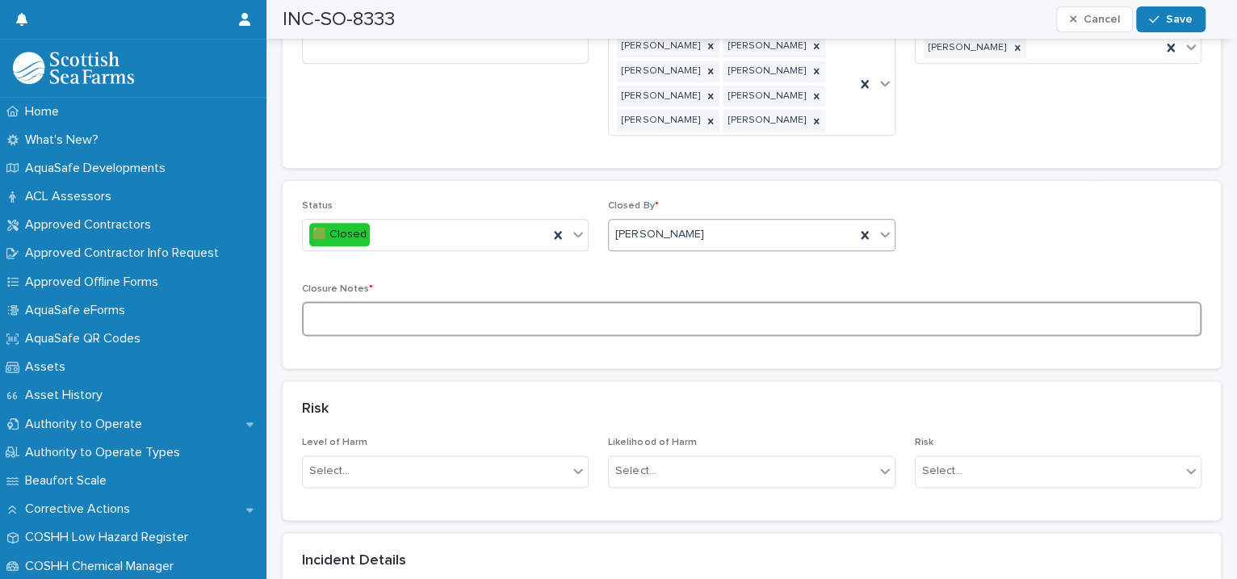
click at [419, 301] on textarea at bounding box center [751, 318] width 899 height 35
click at [454, 301] on textarea "**********" at bounding box center [743, 318] width 883 height 35
click at [525, 301] on textarea "**********" at bounding box center [743, 318] width 883 height 35
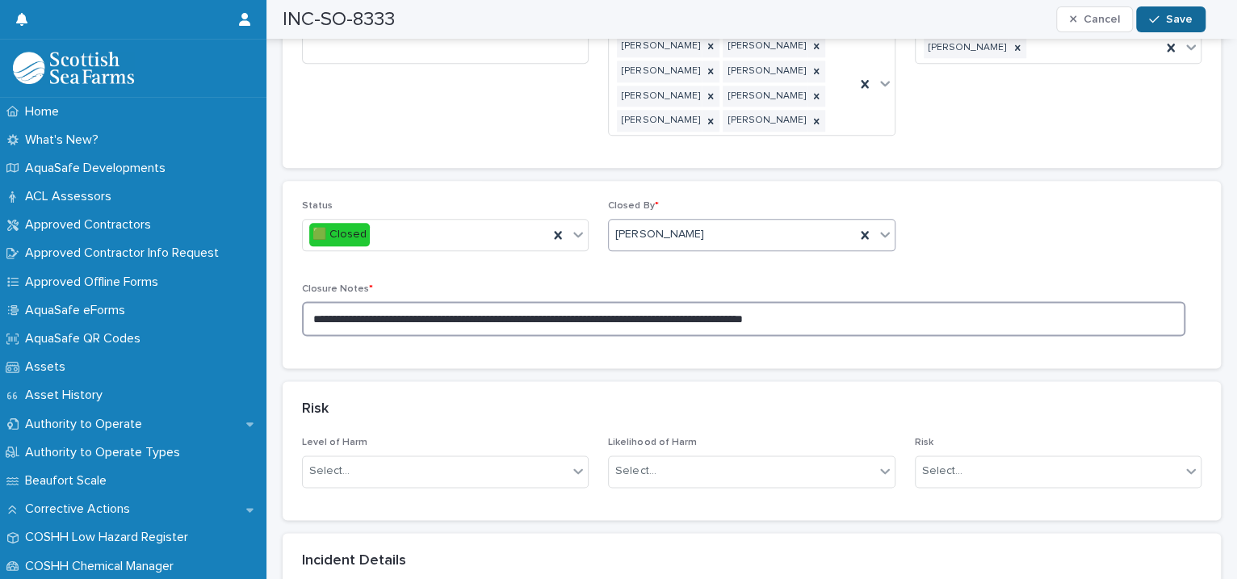
type textarea "**********"
click at [1170, 19] on span "Save" at bounding box center [1179, 19] width 27 height 11
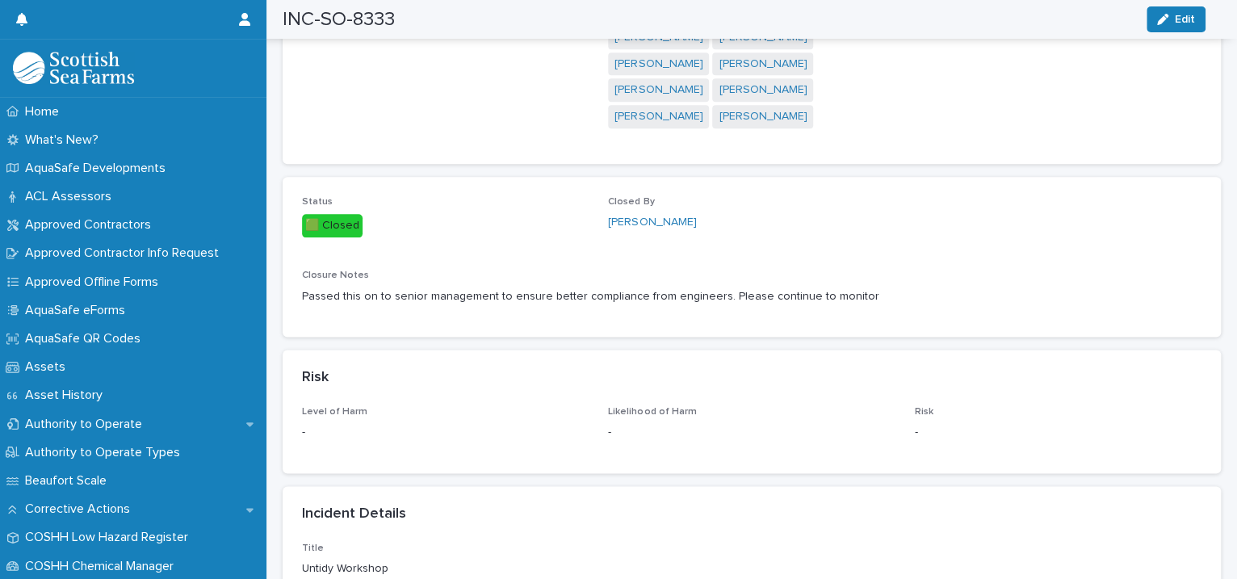
scroll to position [0, 0]
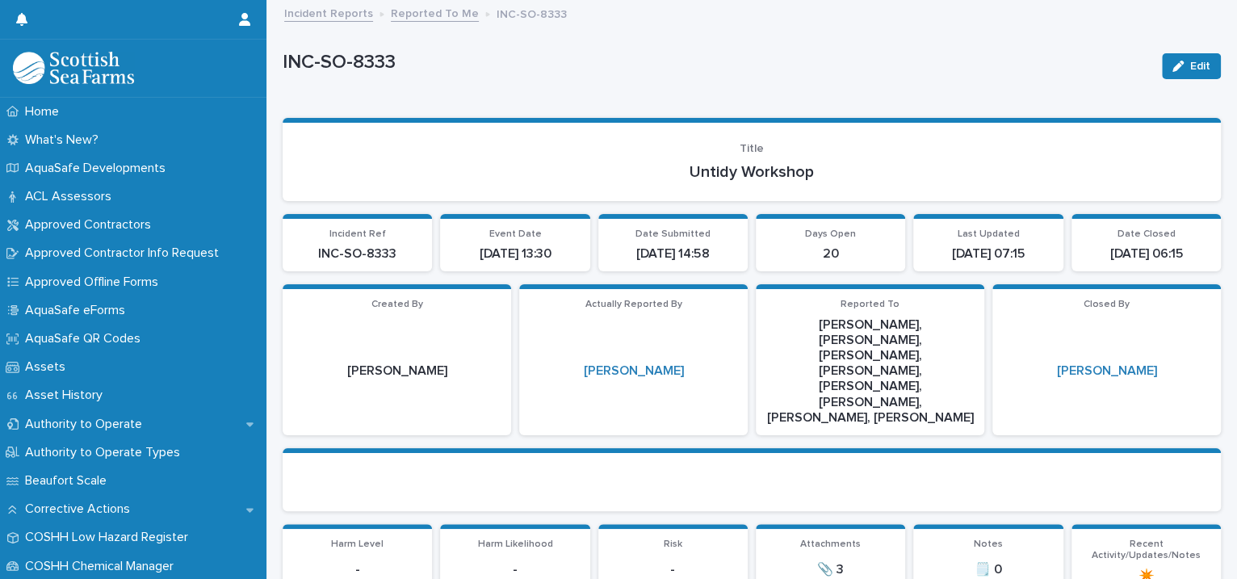
click at [424, 15] on link "Reported To Me" at bounding box center [435, 12] width 88 height 19
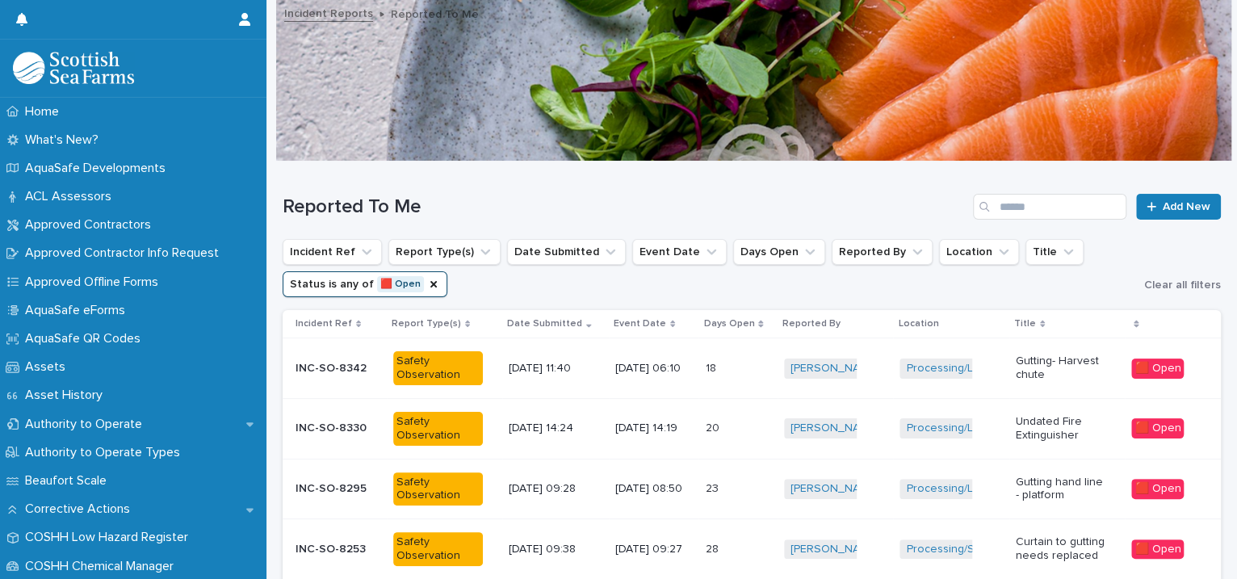
scroll to position [370, 0]
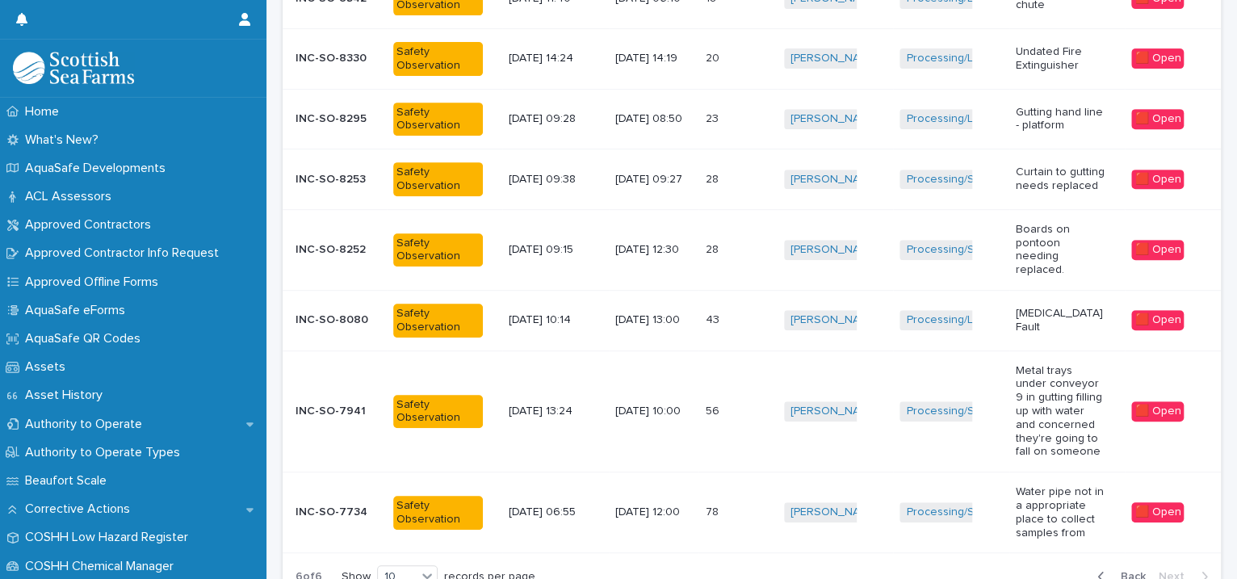
click at [1111, 571] on span "Back" at bounding box center [1128, 576] width 35 height 11
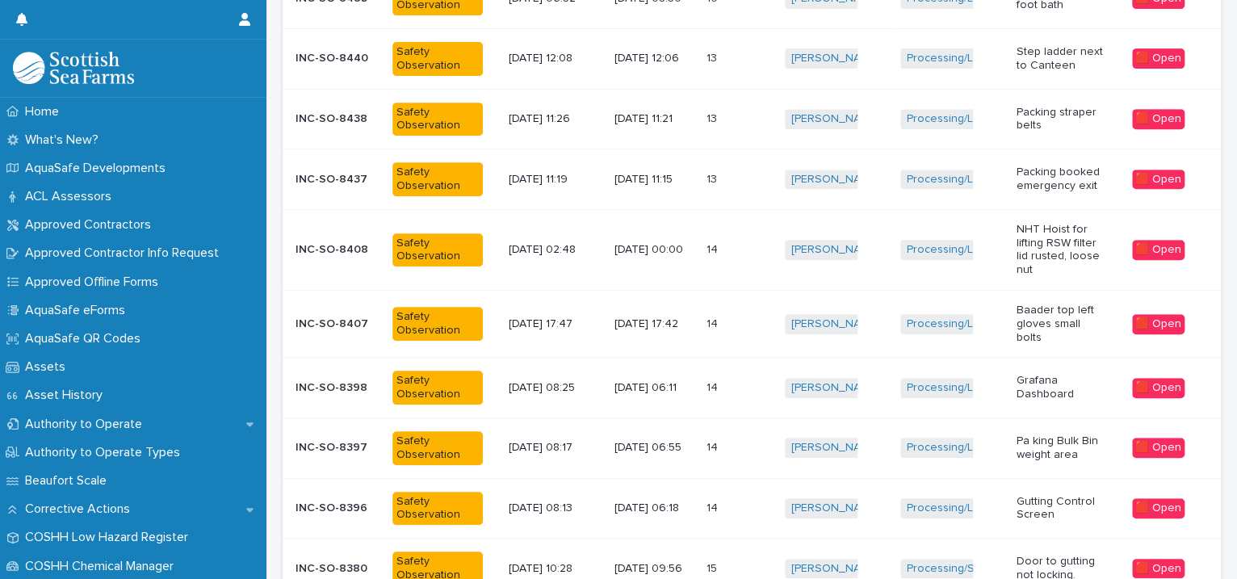
scroll to position [395, 0]
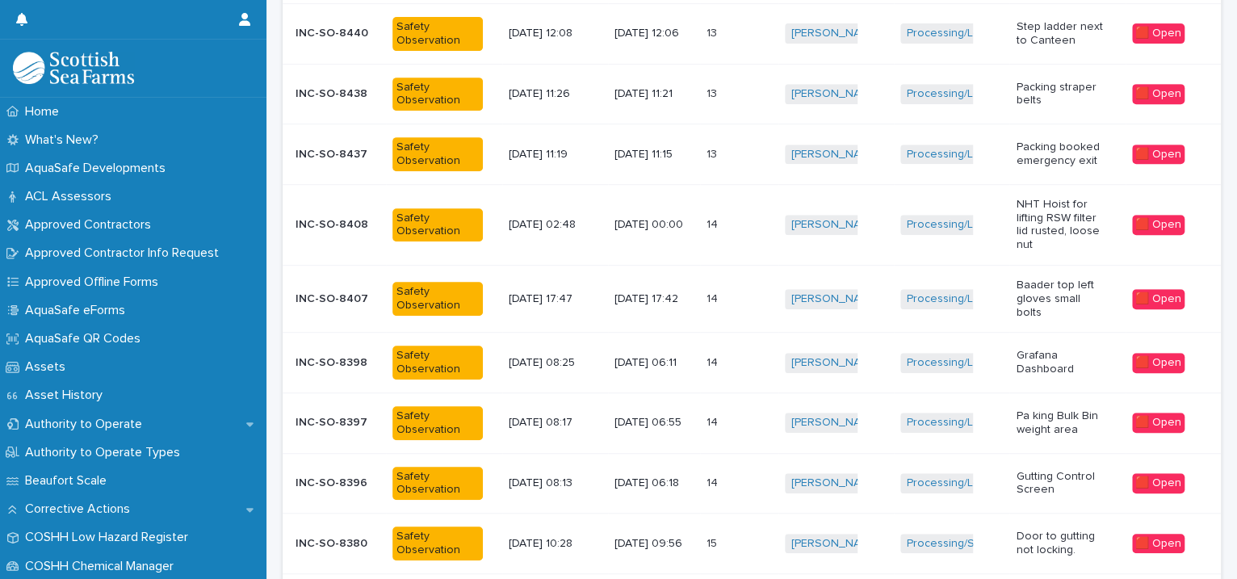
click at [882, 455] on td "[PERSON_NAME] + 0" at bounding box center [835, 483] width 115 height 61
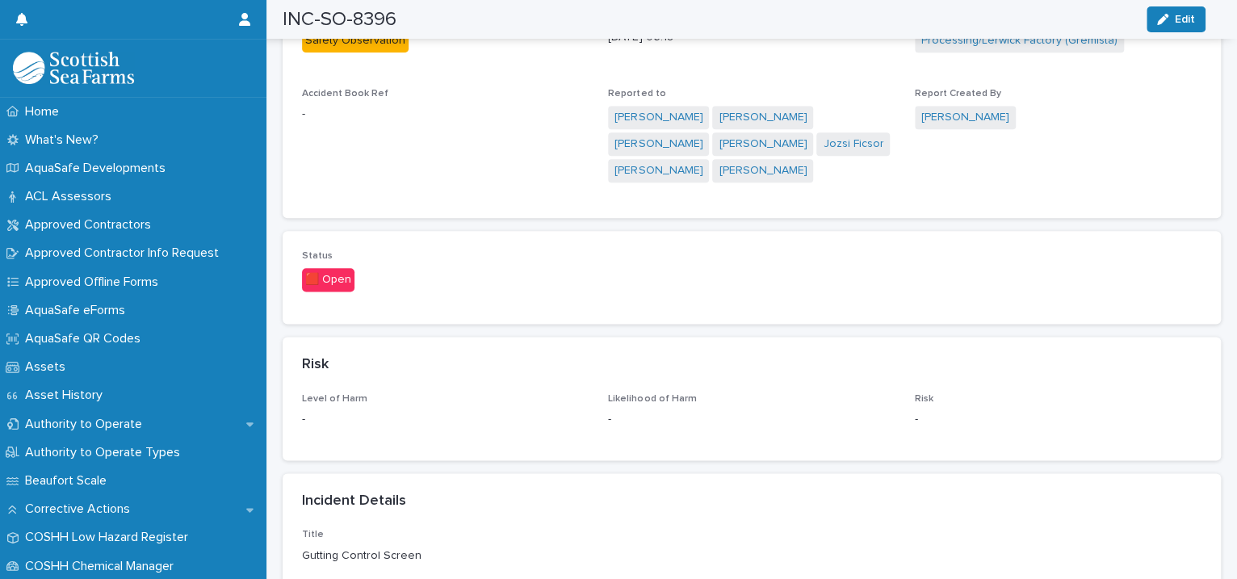
scroll to position [1480, 0]
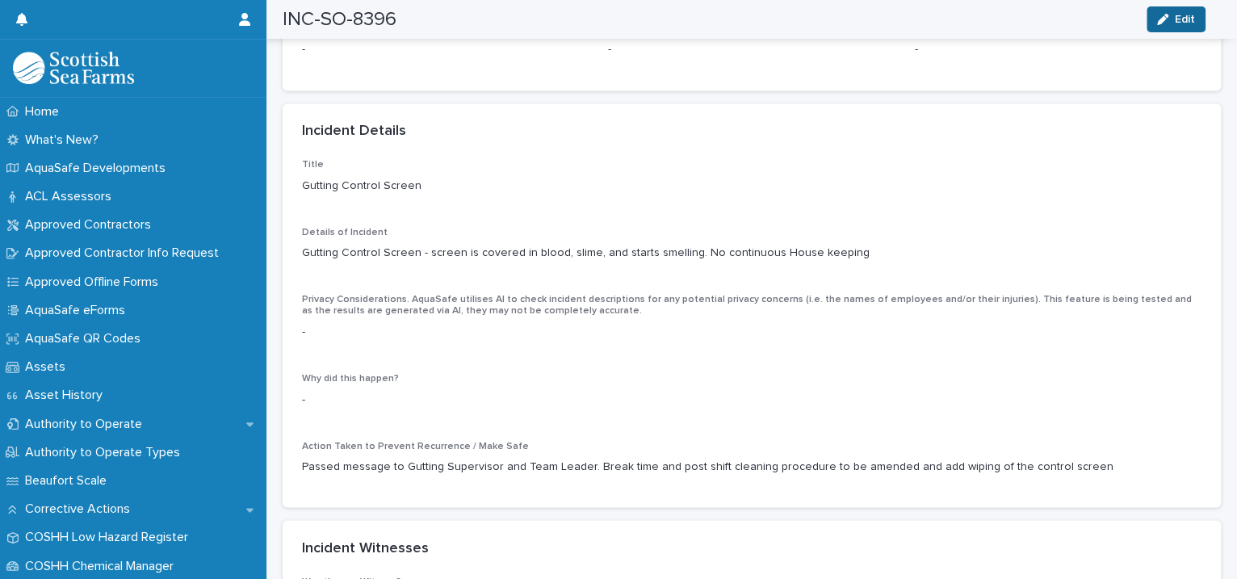
click at [1160, 21] on icon "button" at bounding box center [1162, 19] width 11 height 11
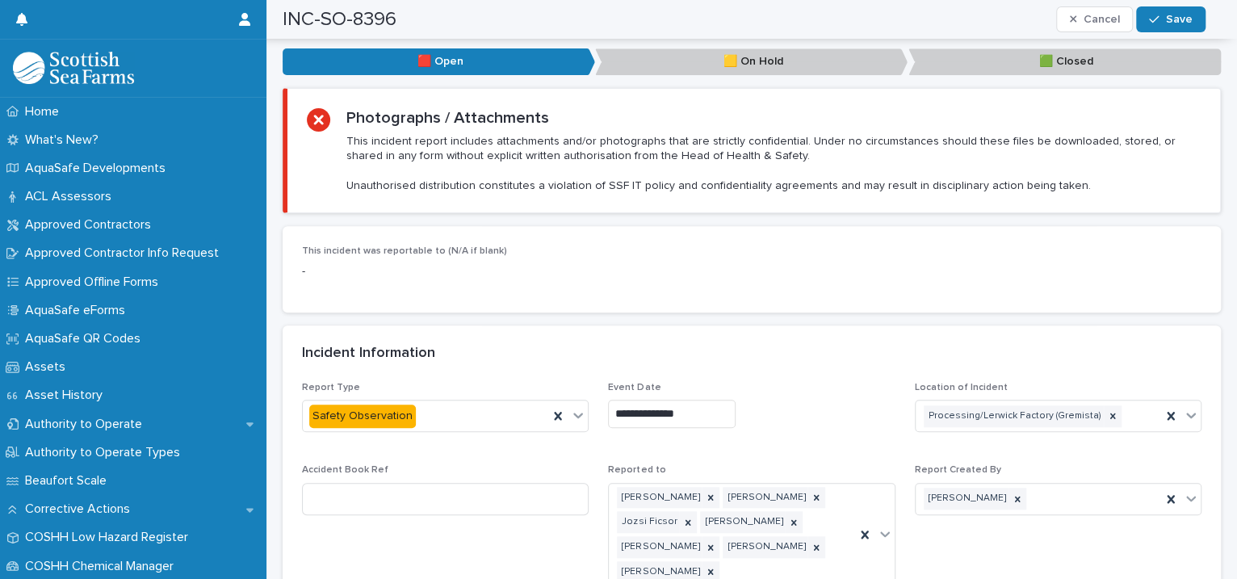
scroll to position [1110, 0]
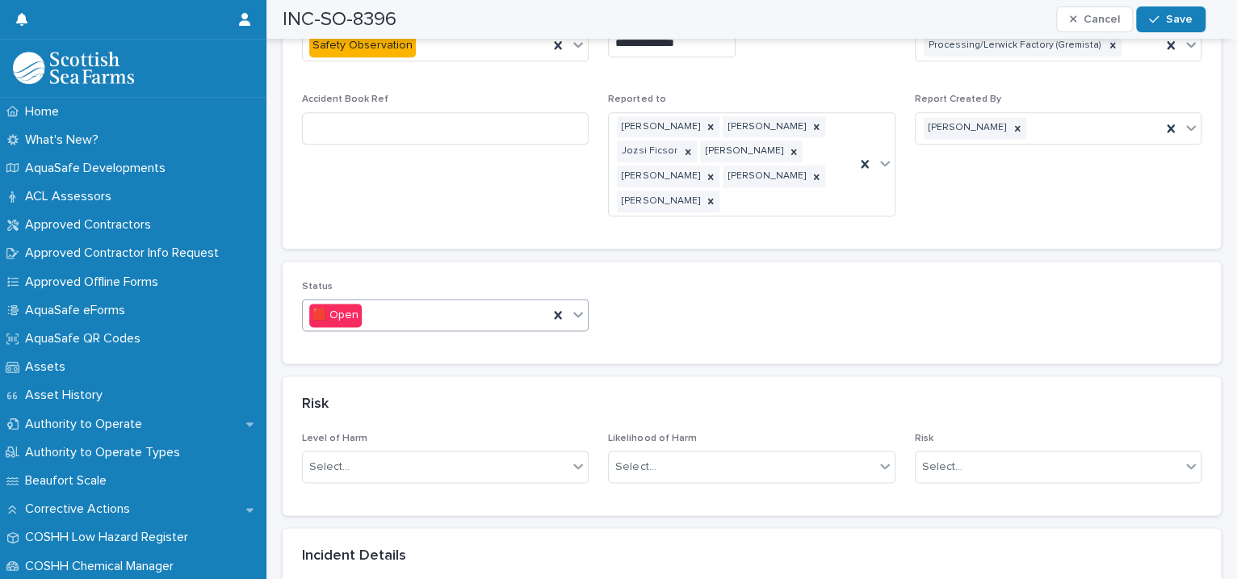
click at [573, 306] on icon at bounding box center [578, 314] width 16 height 16
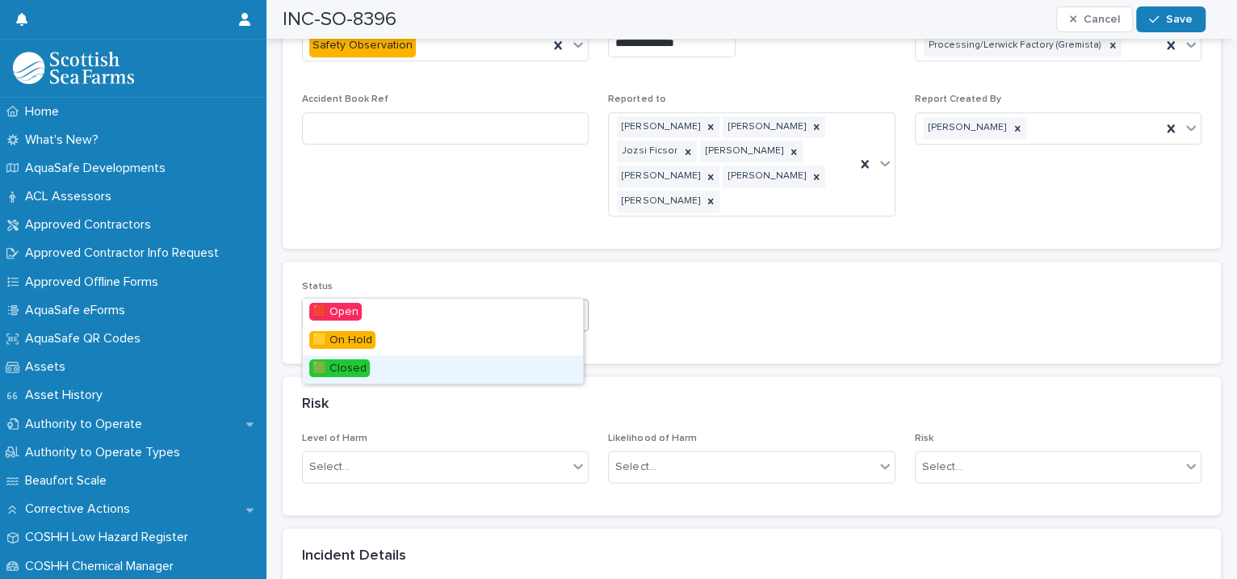
click at [516, 368] on div "🟩 Closed" at bounding box center [443, 369] width 280 height 28
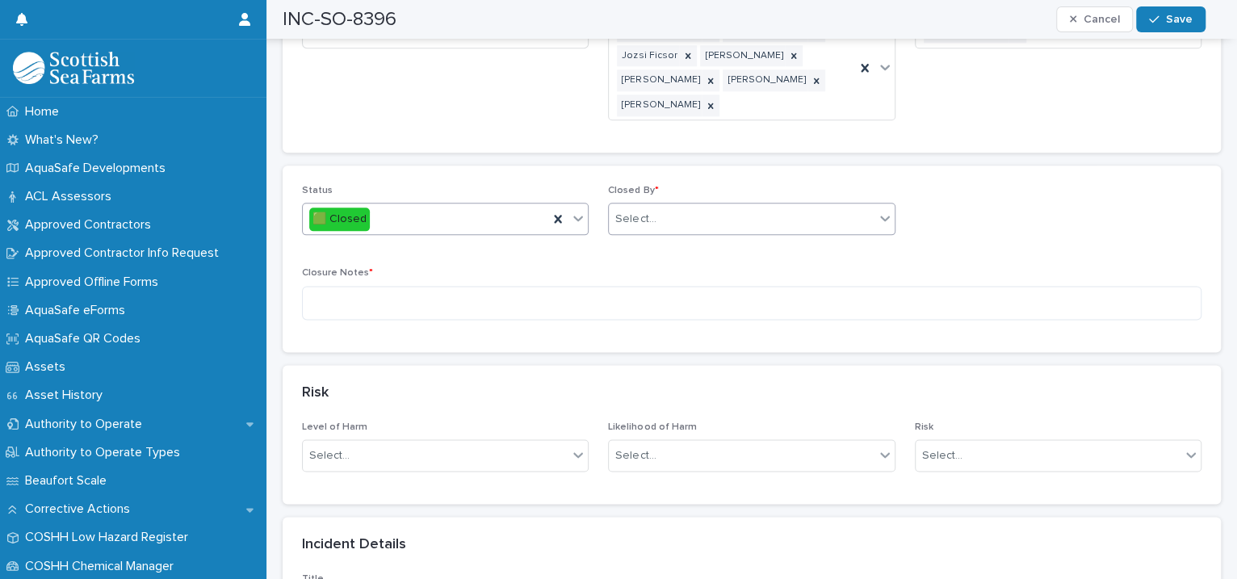
click at [631, 211] on div "Select..." at bounding box center [635, 219] width 40 height 17
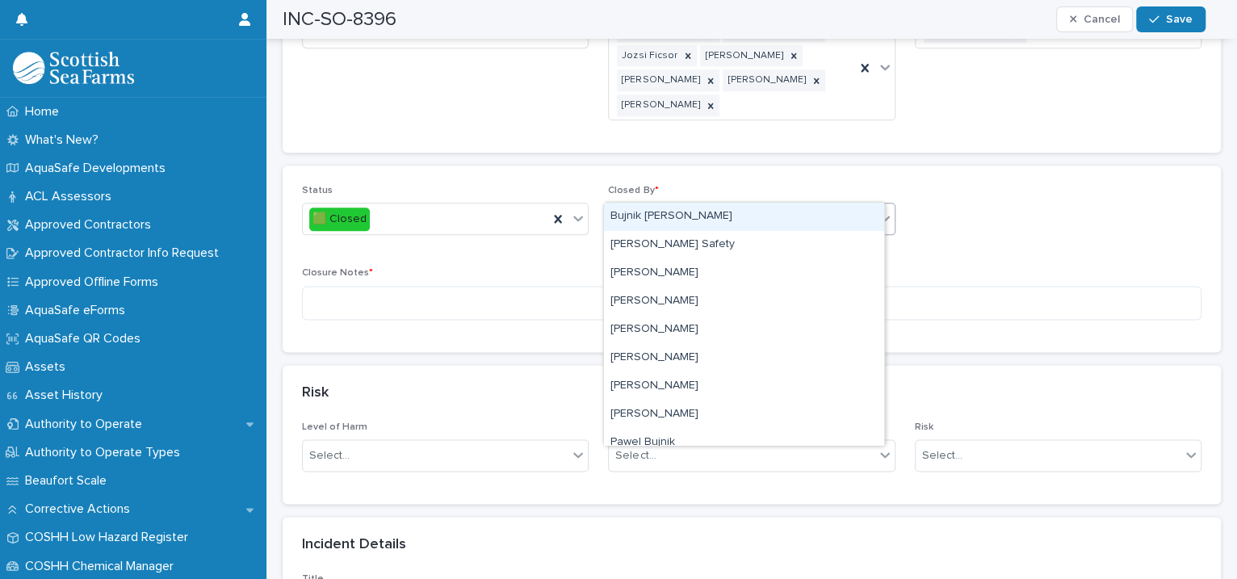
type input "****"
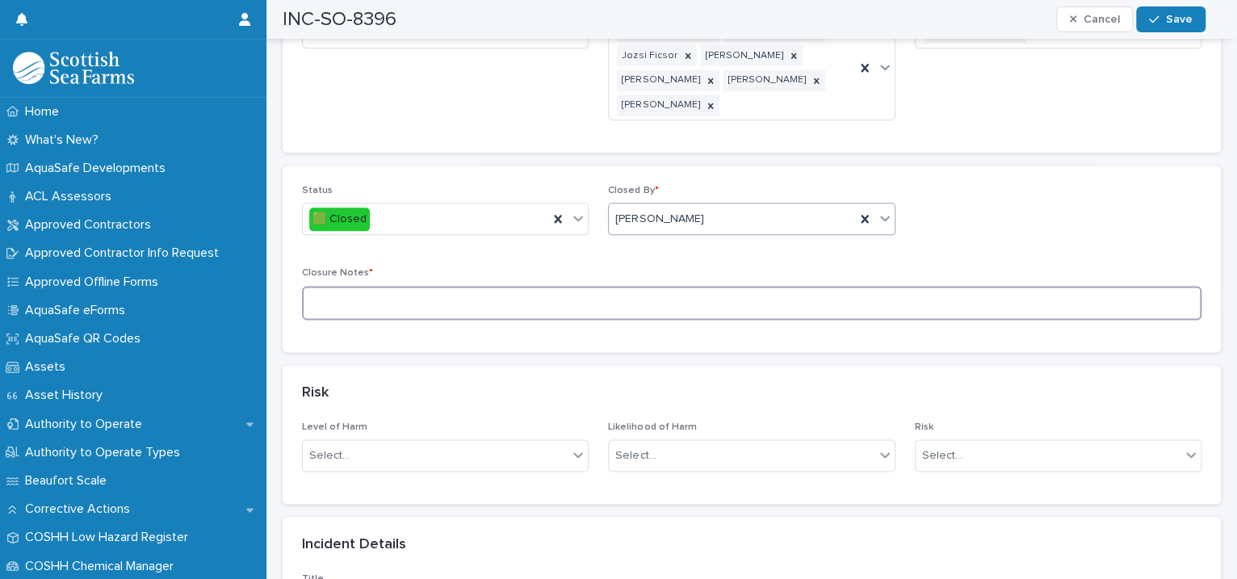
click at [407, 286] on textarea at bounding box center [751, 303] width 899 height 35
type textarea "**********"
click at [1161, 31] on button "Save" at bounding box center [1170, 19] width 69 height 26
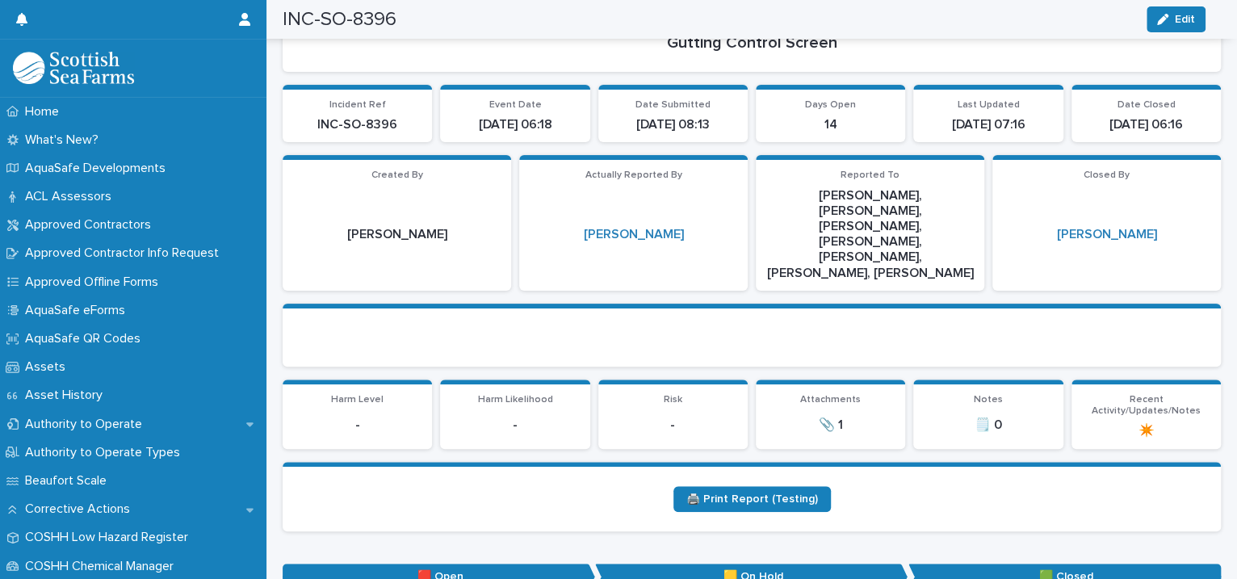
scroll to position [0, 0]
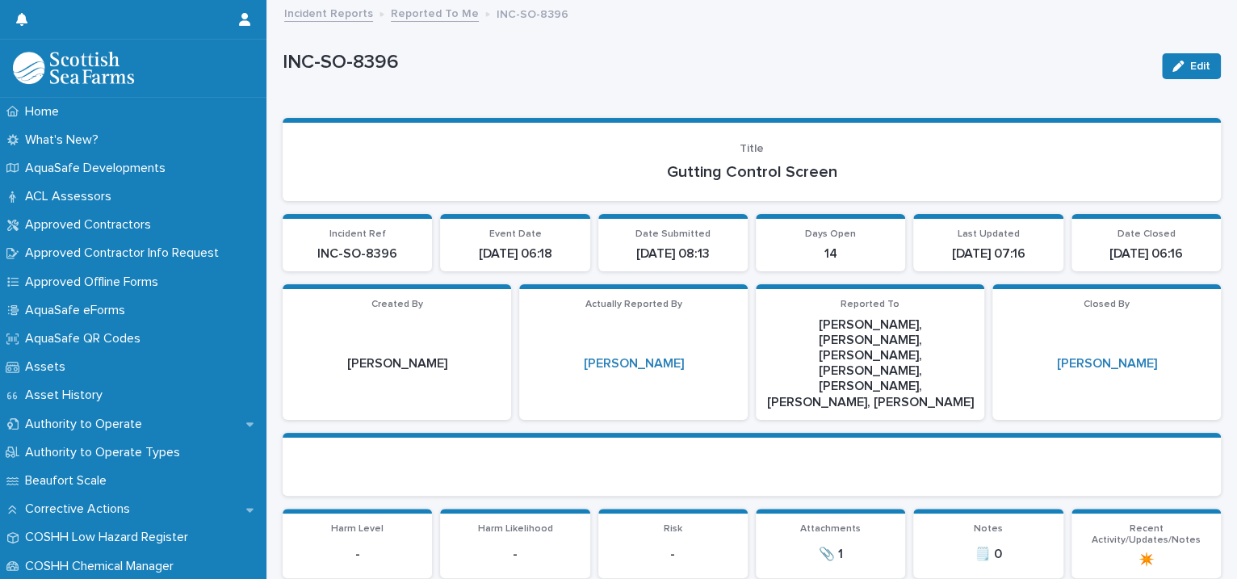
click at [430, 6] on link "Reported To Me" at bounding box center [435, 12] width 88 height 19
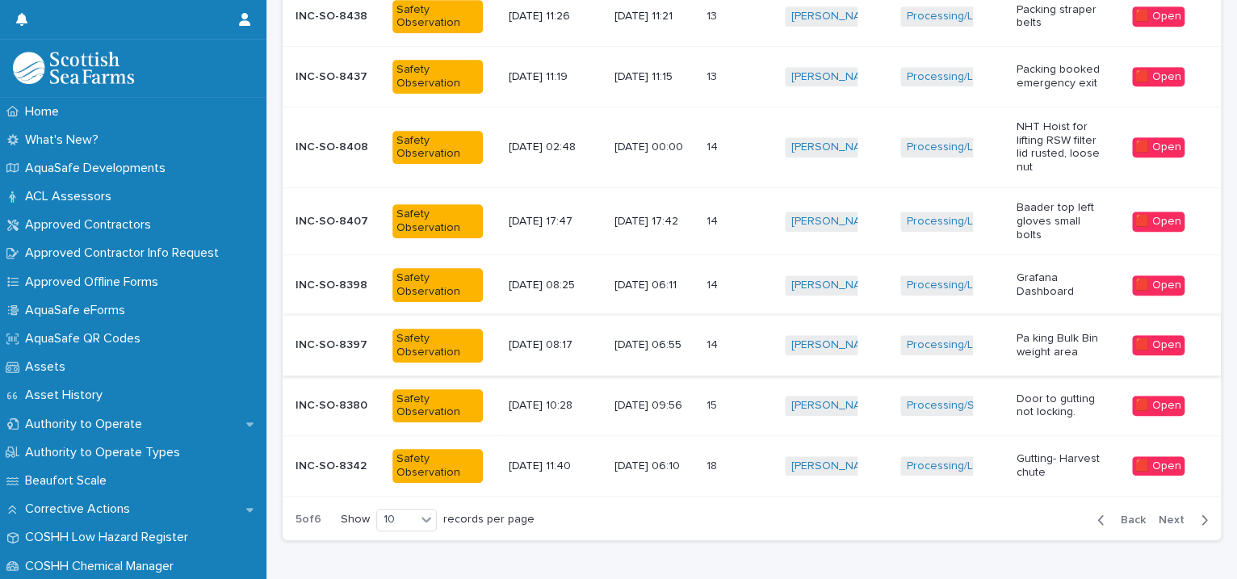
scroll to position [501, 0]
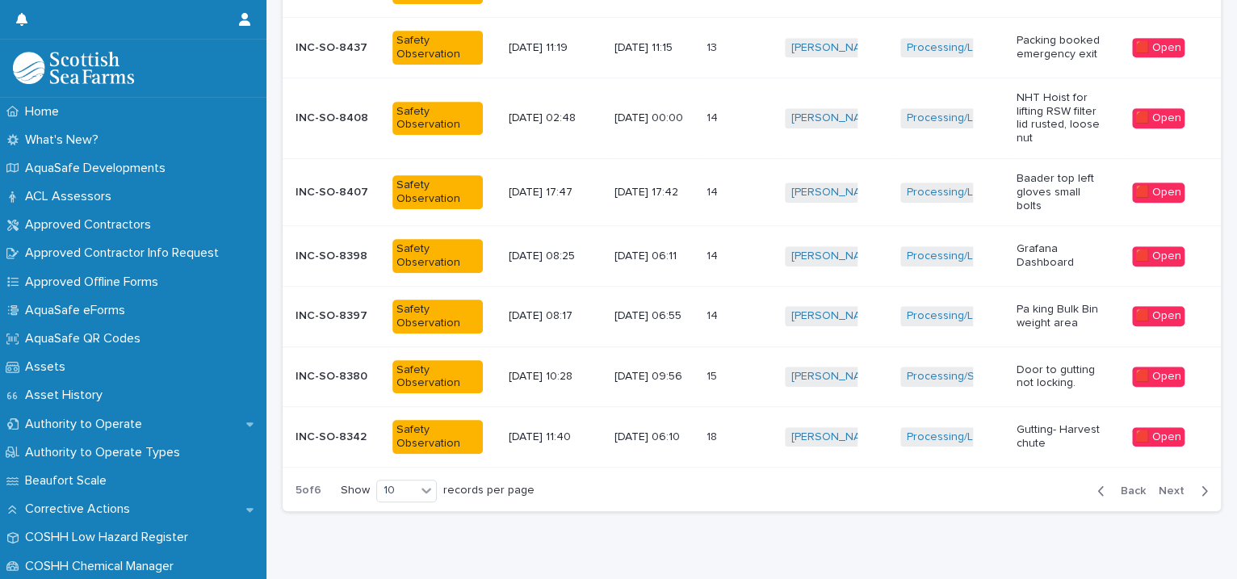
click at [759, 303] on div "14 14" at bounding box center [738, 316] width 65 height 27
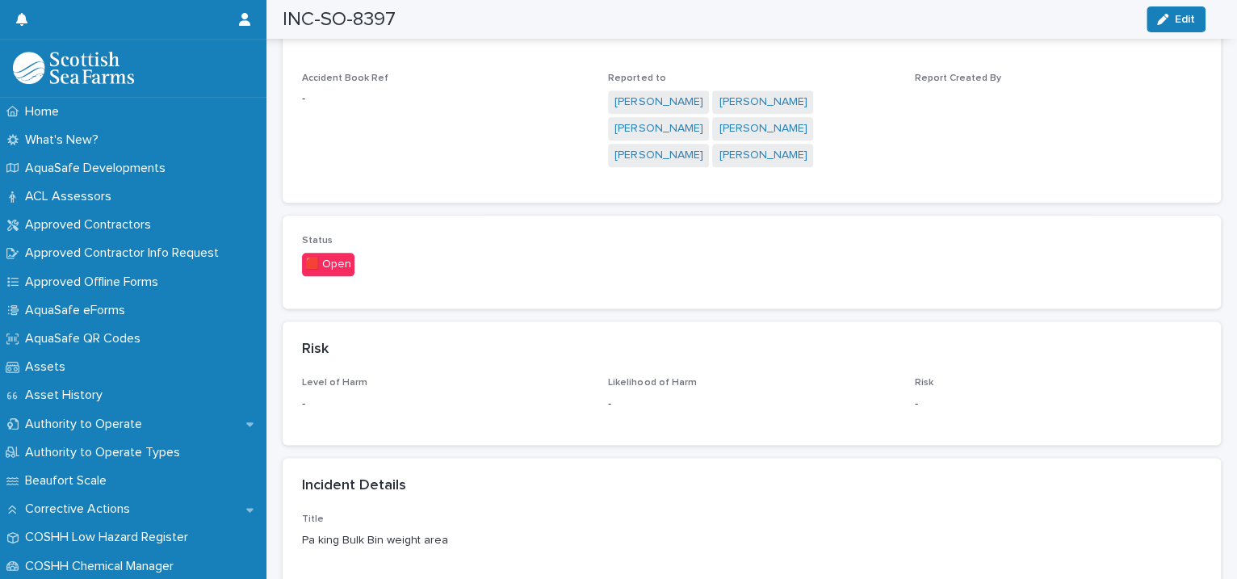
scroll to position [1480, 0]
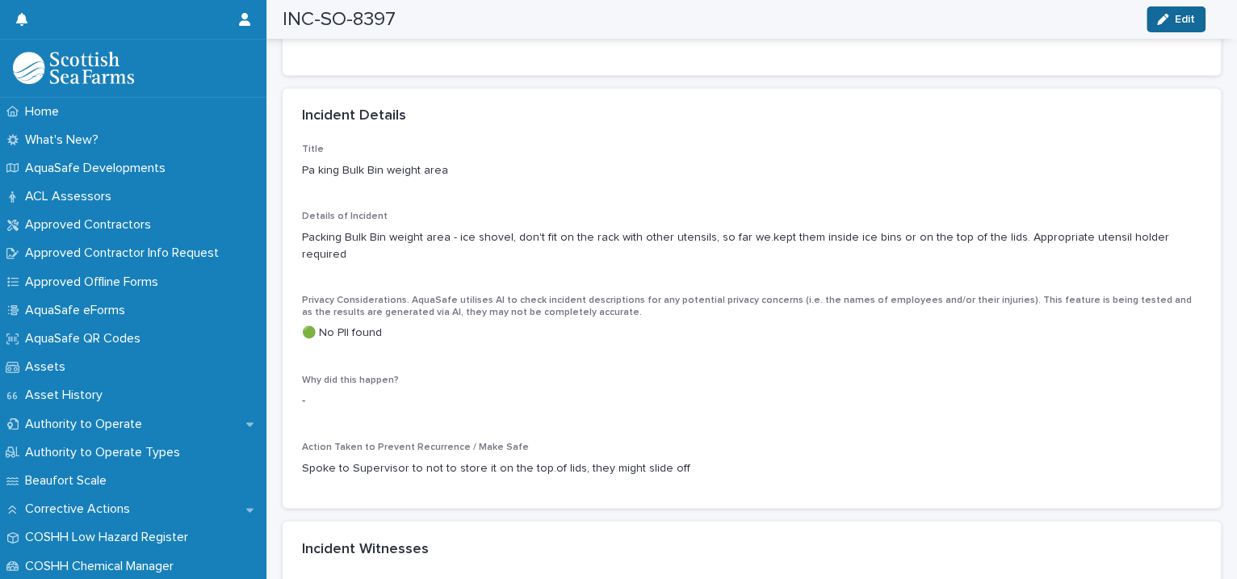
click at [1168, 21] on icon "button" at bounding box center [1162, 19] width 11 height 11
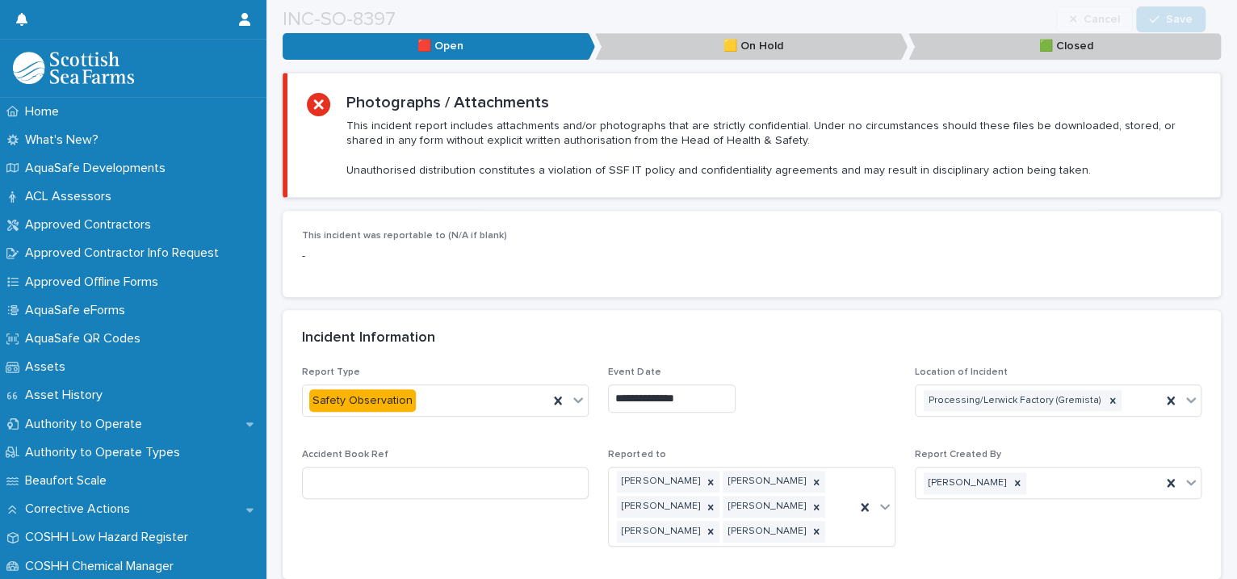
scroll to position [1110, 0]
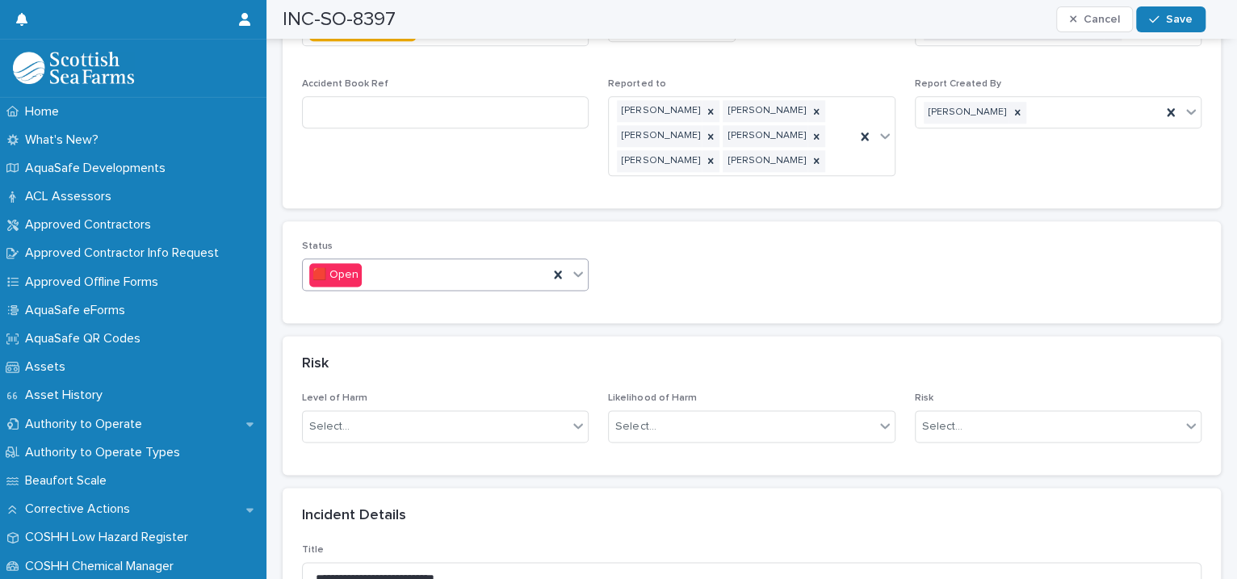
click at [570, 266] on icon at bounding box center [578, 274] width 16 height 16
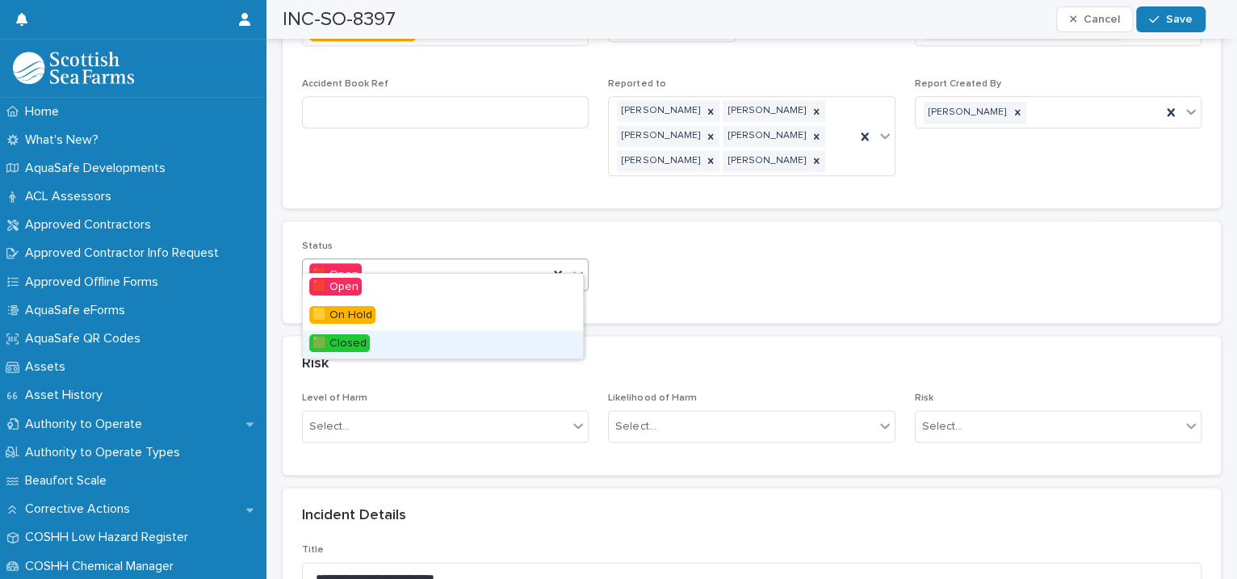
click at [490, 350] on div "🟩 Closed" at bounding box center [443, 344] width 280 height 28
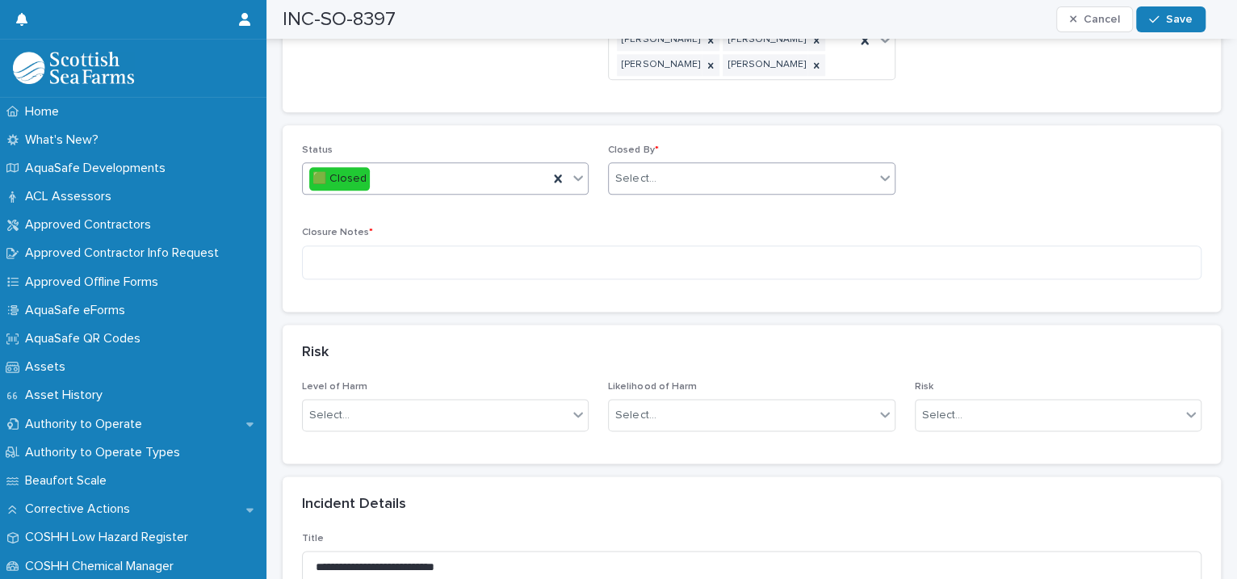
click at [654, 165] on div "Select..." at bounding box center [741, 178] width 265 height 27
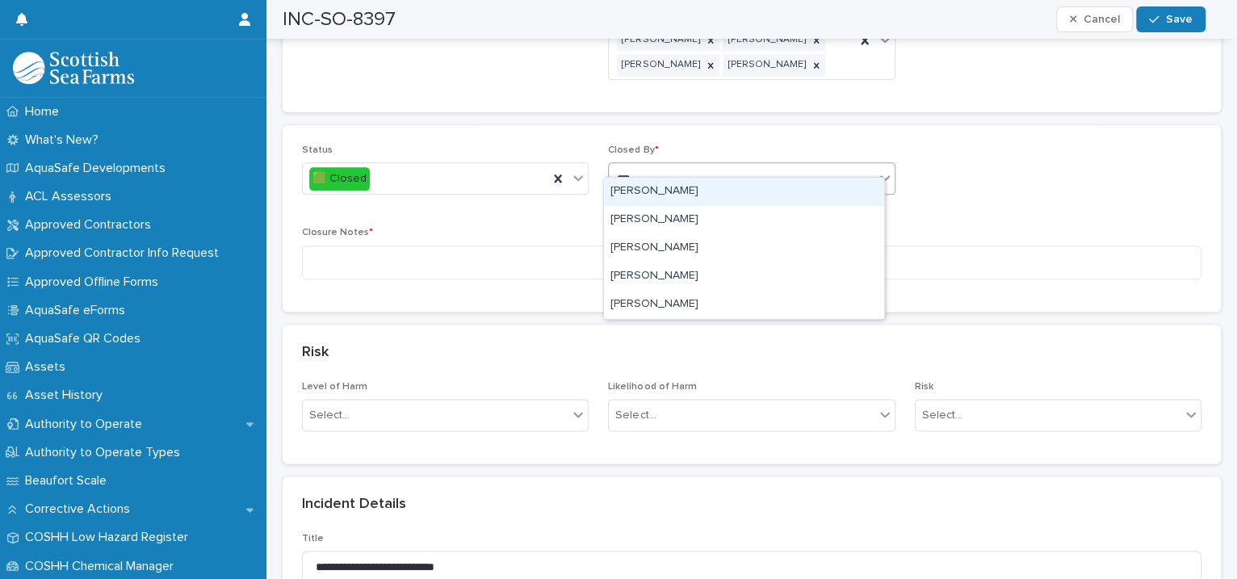
type input "****"
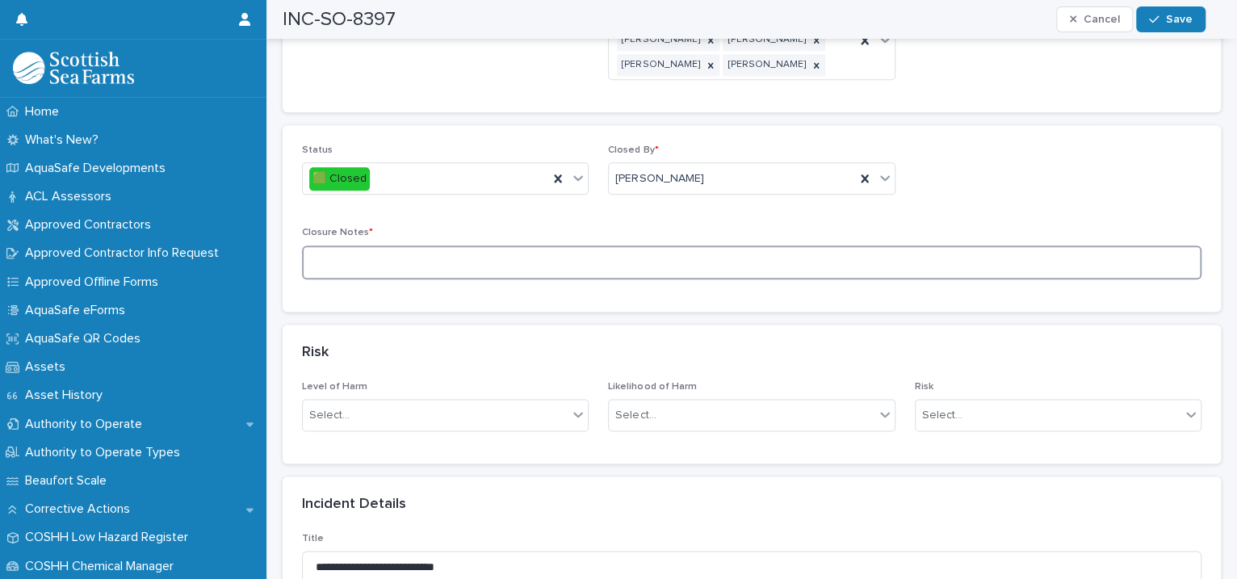
click at [369, 245] on textarea at bounding box center [751, 262] width 899 height 35
type textarea "**********"
click at [1156, 25] on button "Save" at bounding box center [1170, 19] width 69 height 26
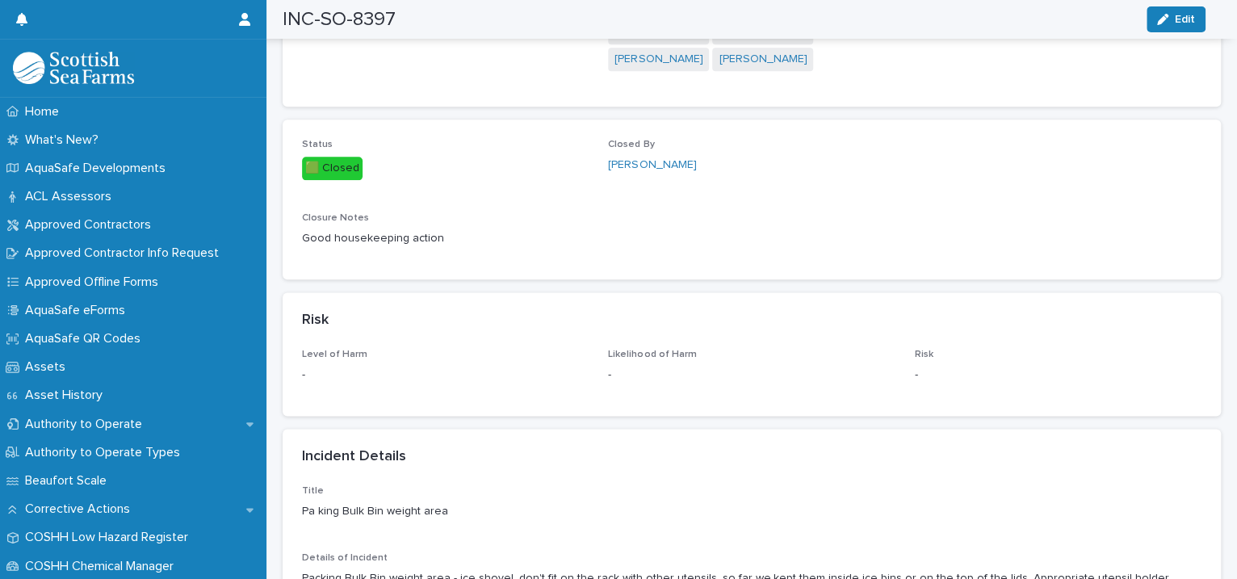
scroll to position [0, 0]
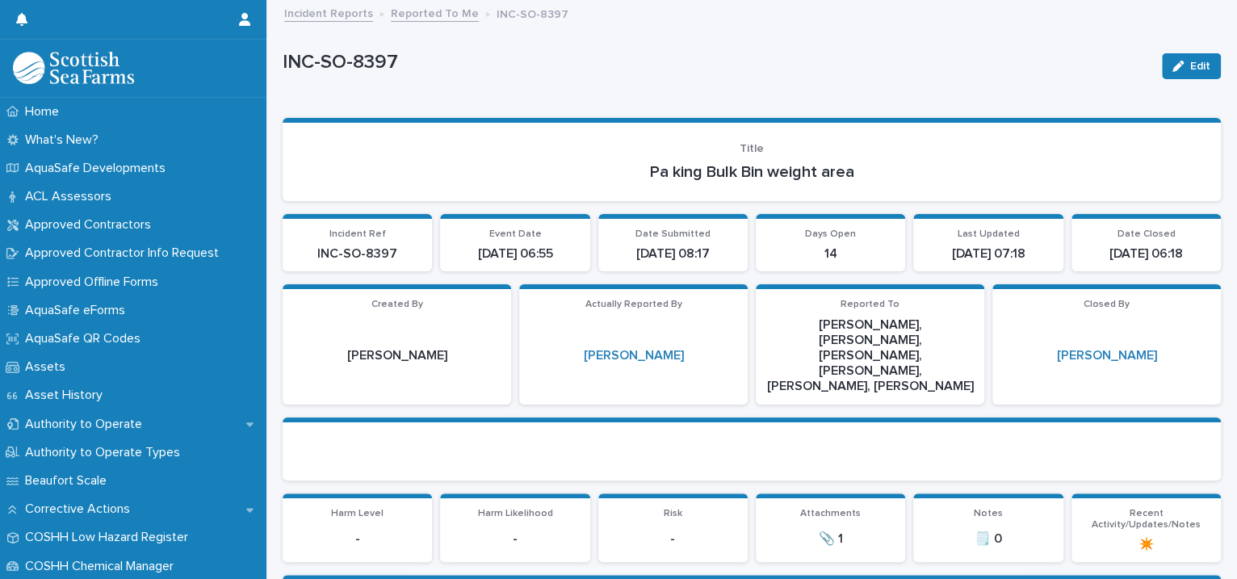
click at [446, 18] on link "Reported To Me" at bounding box center [435, 12] width 88 height 19
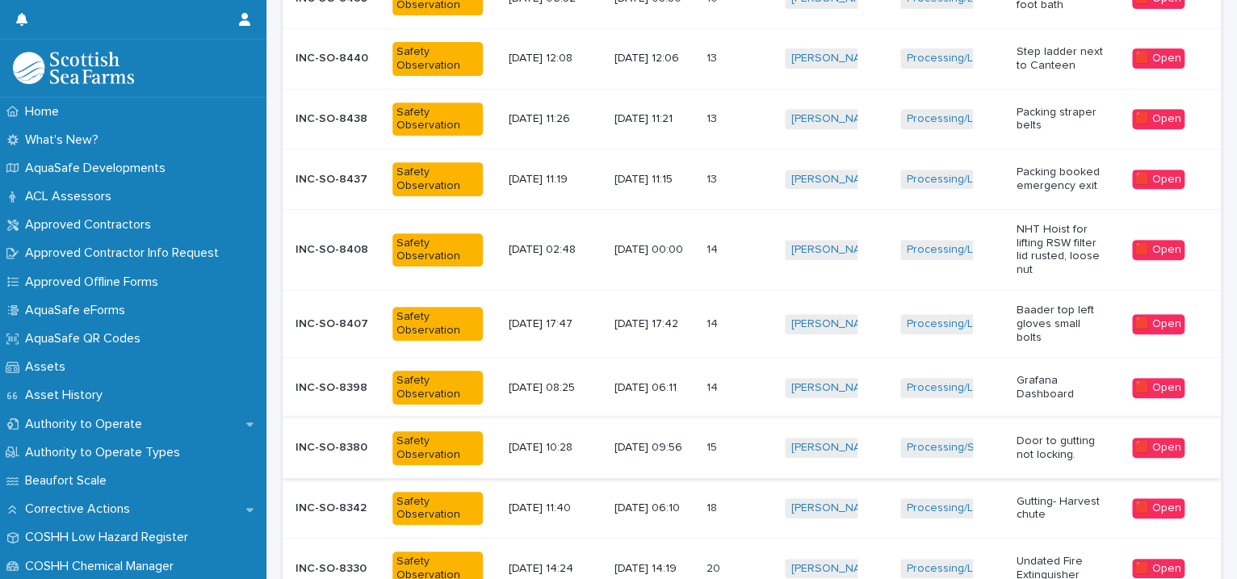
scroll to position [399, 0]
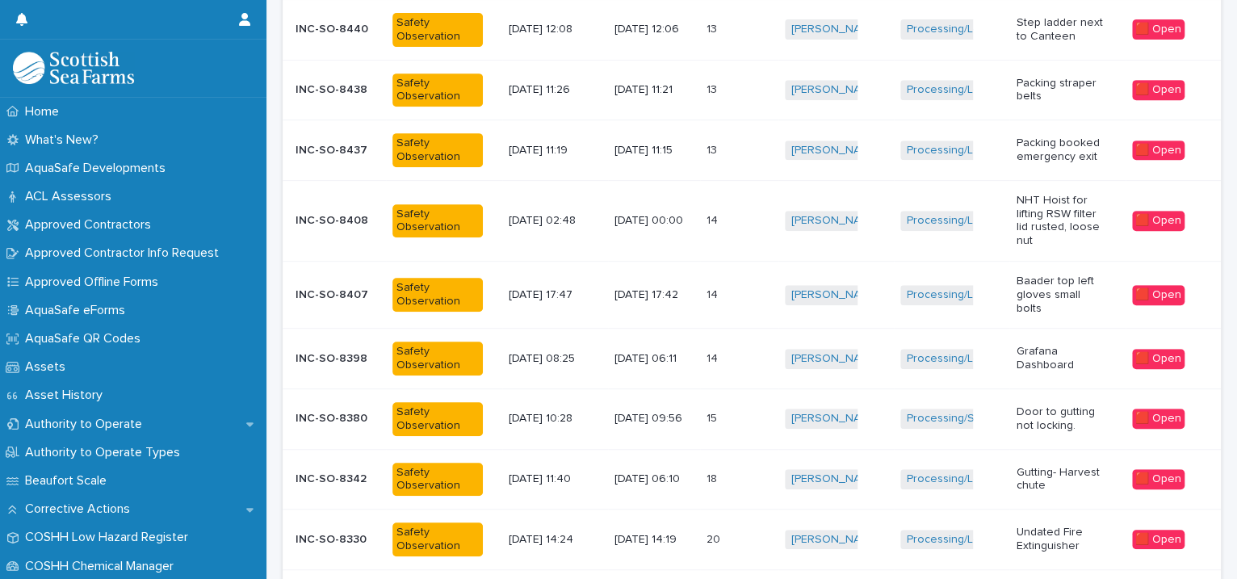
click at [973, 40] on div "Processing/Lerwick Factory (Gremista) + 0" at bounding box center [951, 29] width 103 height 33
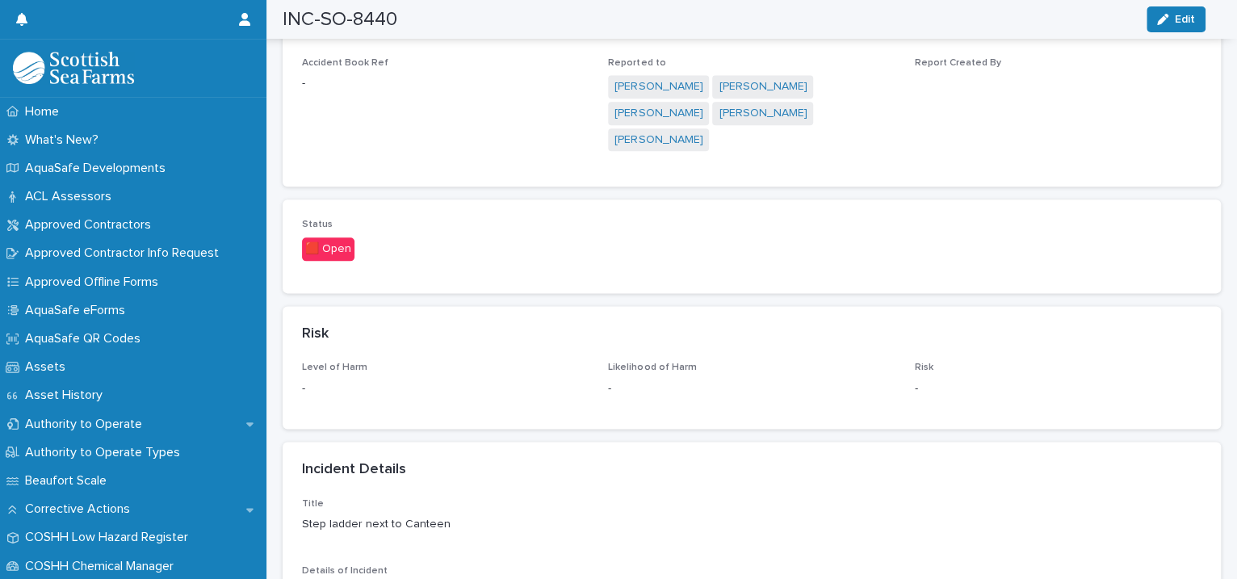
scroll to position [1480, 0]
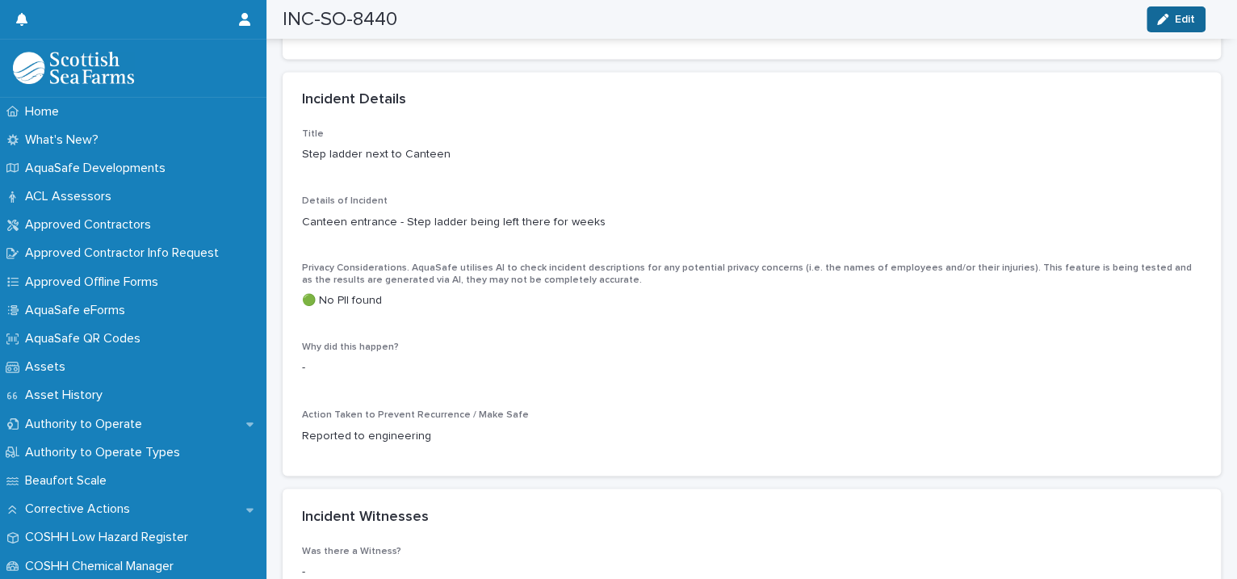
click at [1185, 20] on span "Edit" at bounding box center [1185, 19] width 20 height 11
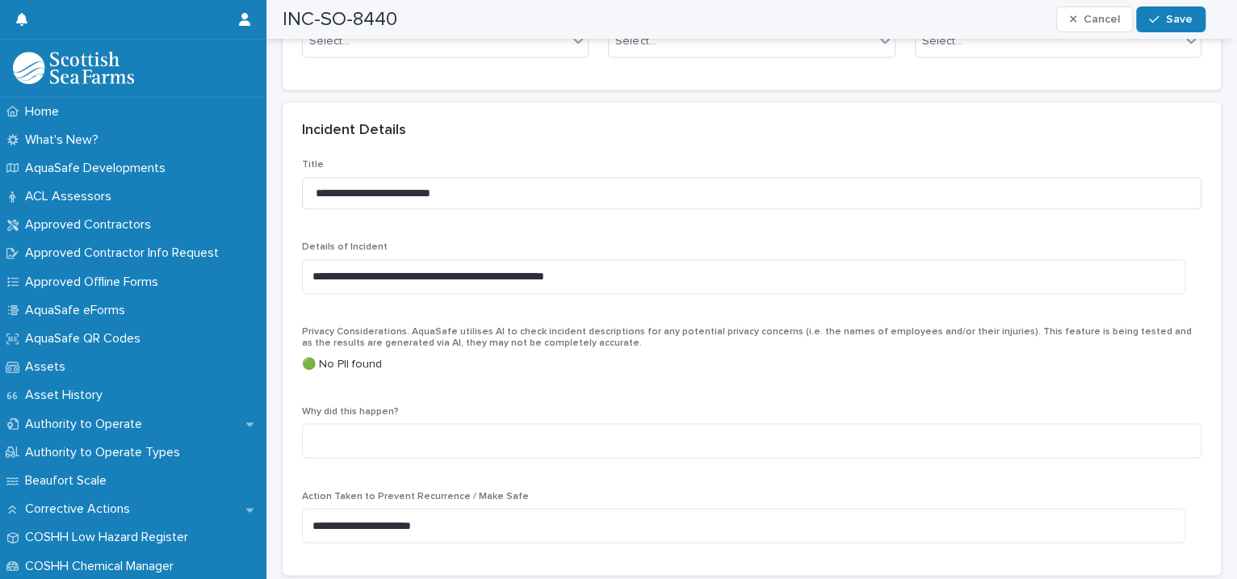
scroll to position [1110, 0]
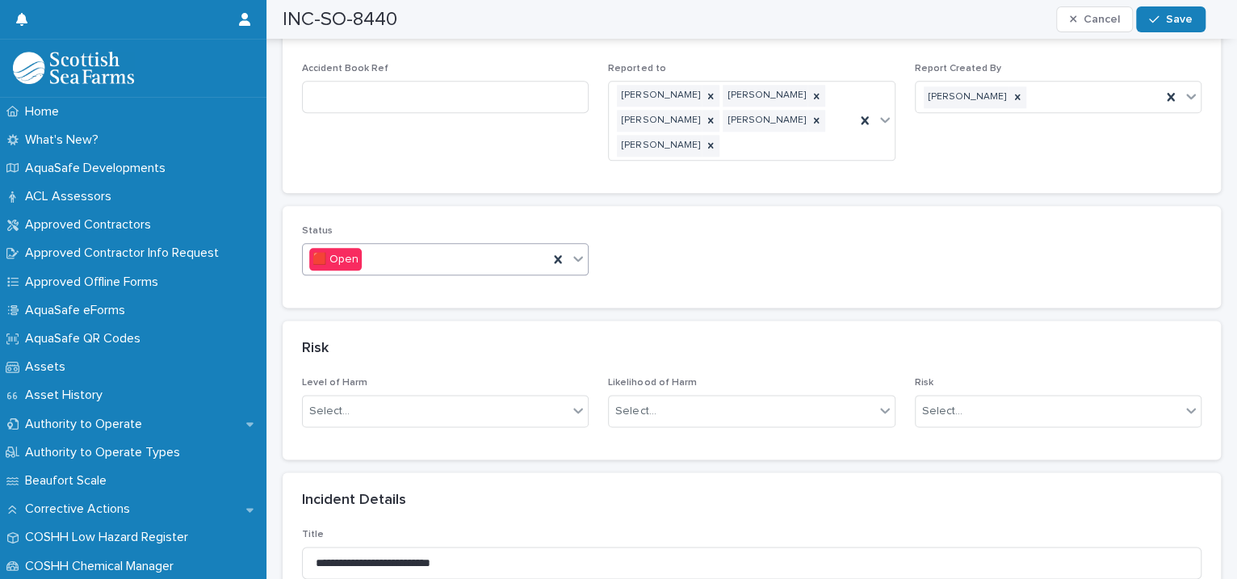
click at [575, 250] on icon at bounding box center [578, 258] width 16 height 16
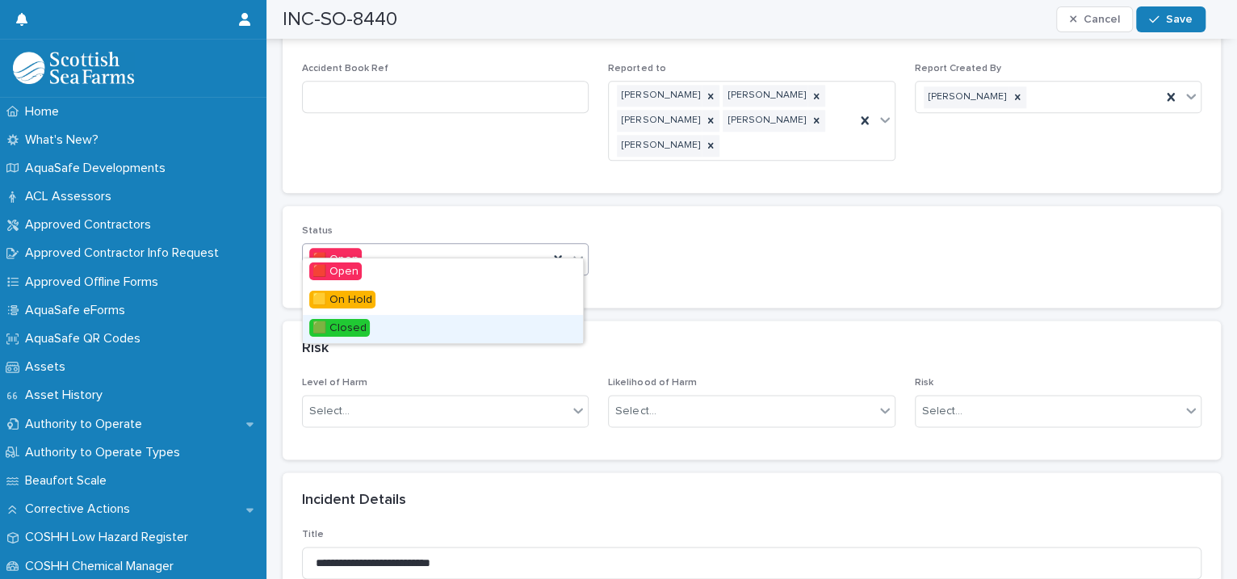
click at [486, 326] on div "🟩 Closed" at bounding box center [443, 329] width 280 height 28
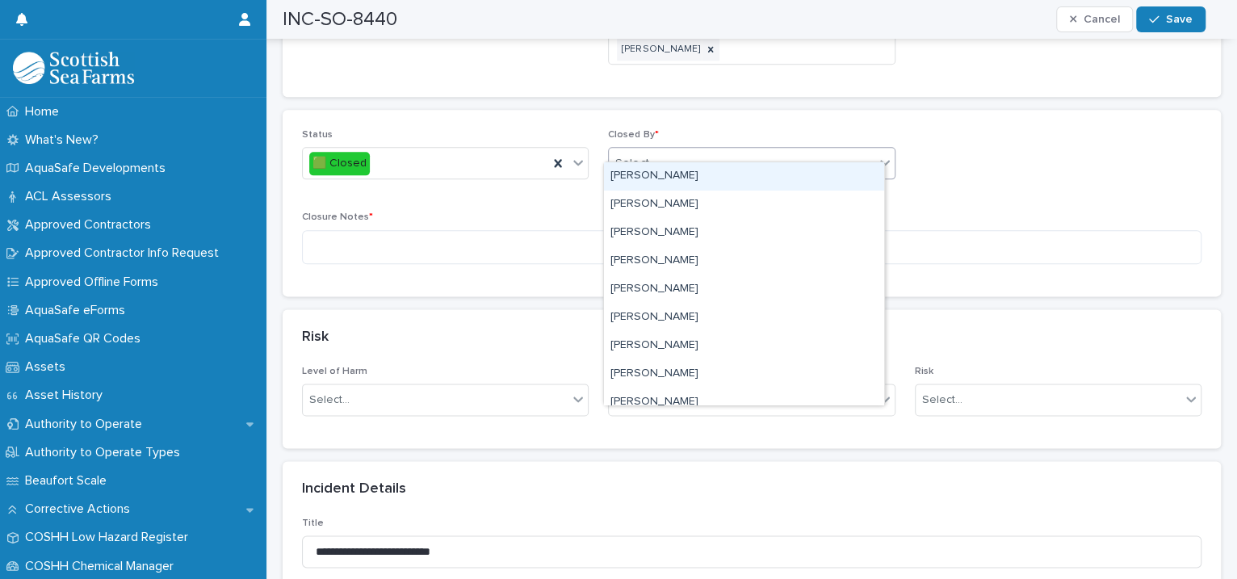
click at [643, 155] on div "Select..." at bounding box center [635, 163] width 40 height 17
type input "****"
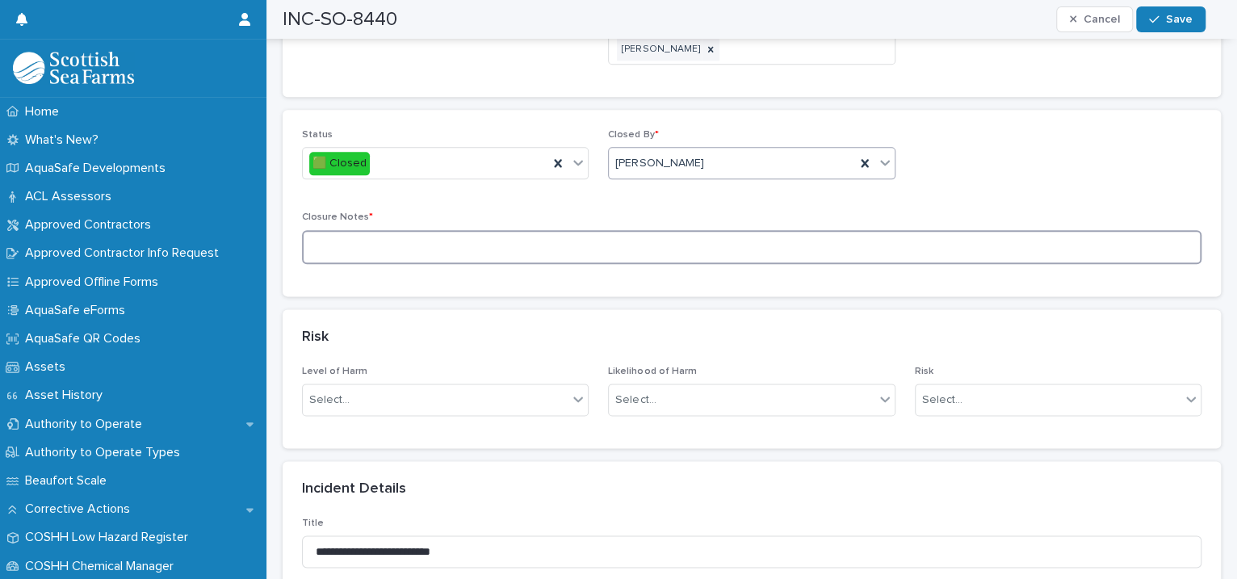
click at [428, 230] on textarea at bounding box center [751, 247] width 899 height 35
click at [353, 230] on textarea "**********" at bounding box center [743, 247] width 883 height 35
click at [615, 233] on textarea "**********" at bounding box center [743, 247] width 883 height 35
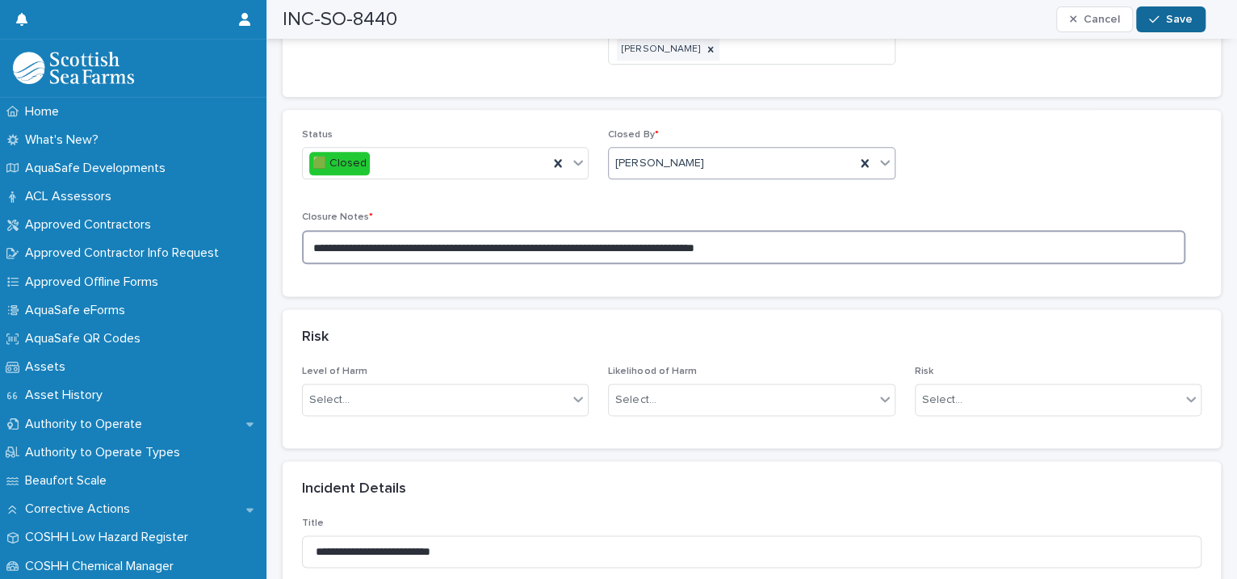
type textarea "**********"
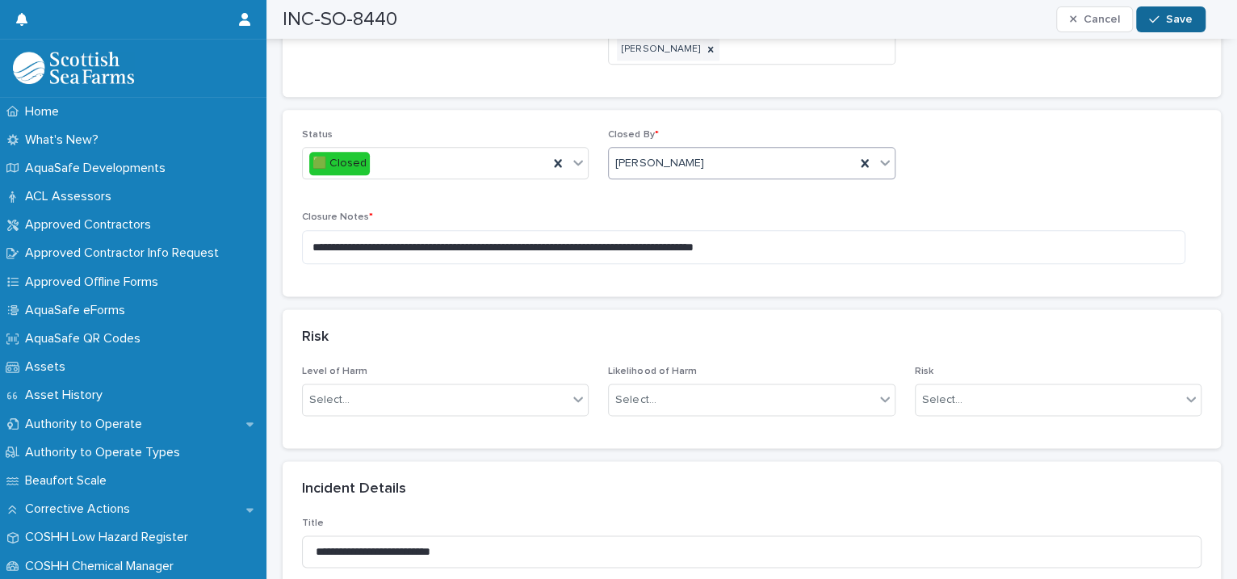
click at [1164, 17] on div "button" at bounding box center [1157, 19] width 16 height 11
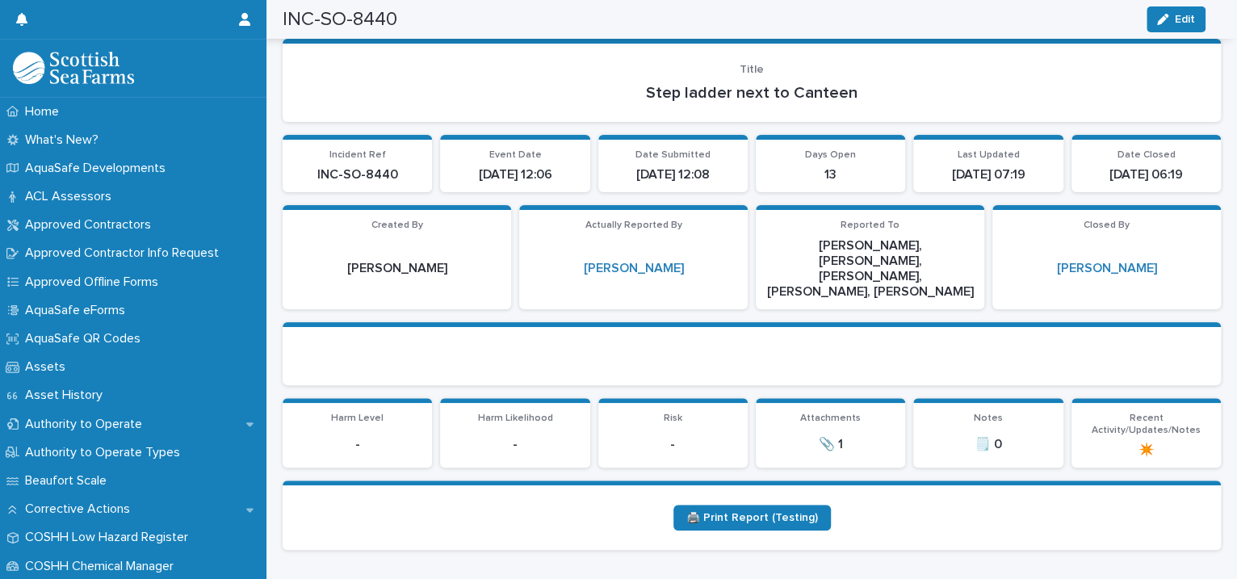
scroll to position [0, 0]
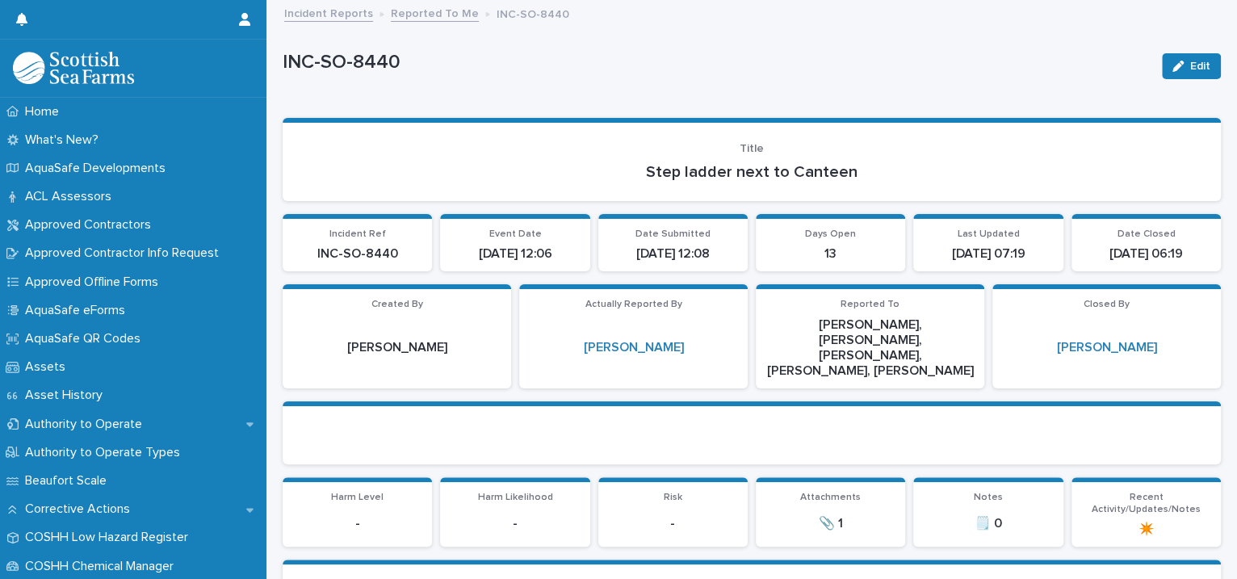
click at [412, 8] on link "Reported To Me" at bounding box center [435, 12] width 88 height 19
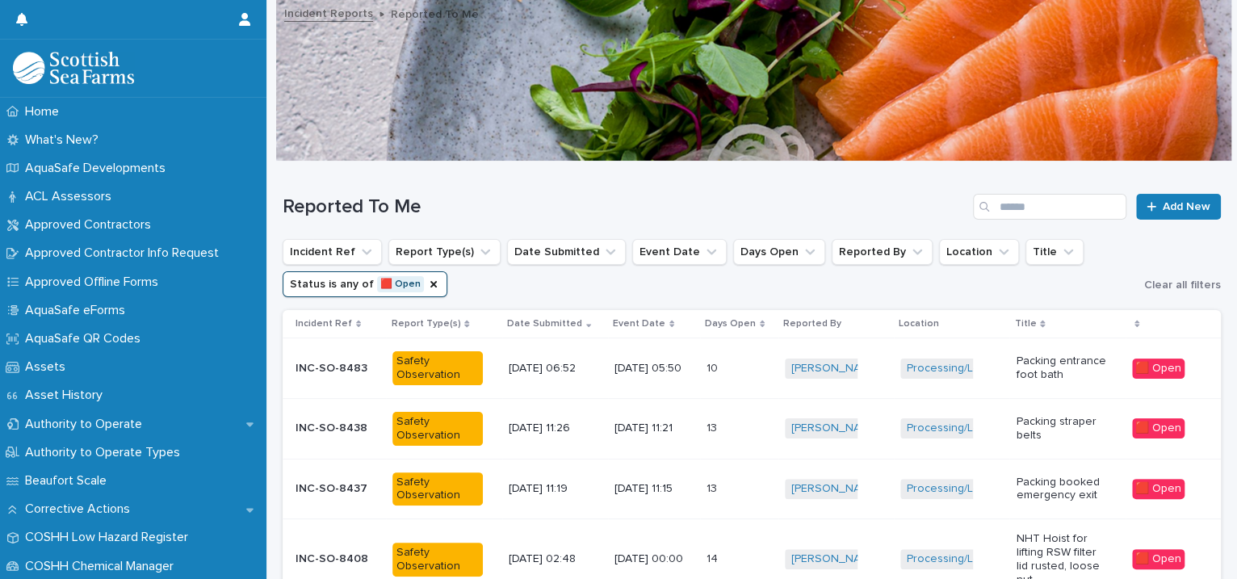
scroll to position [370, 0]
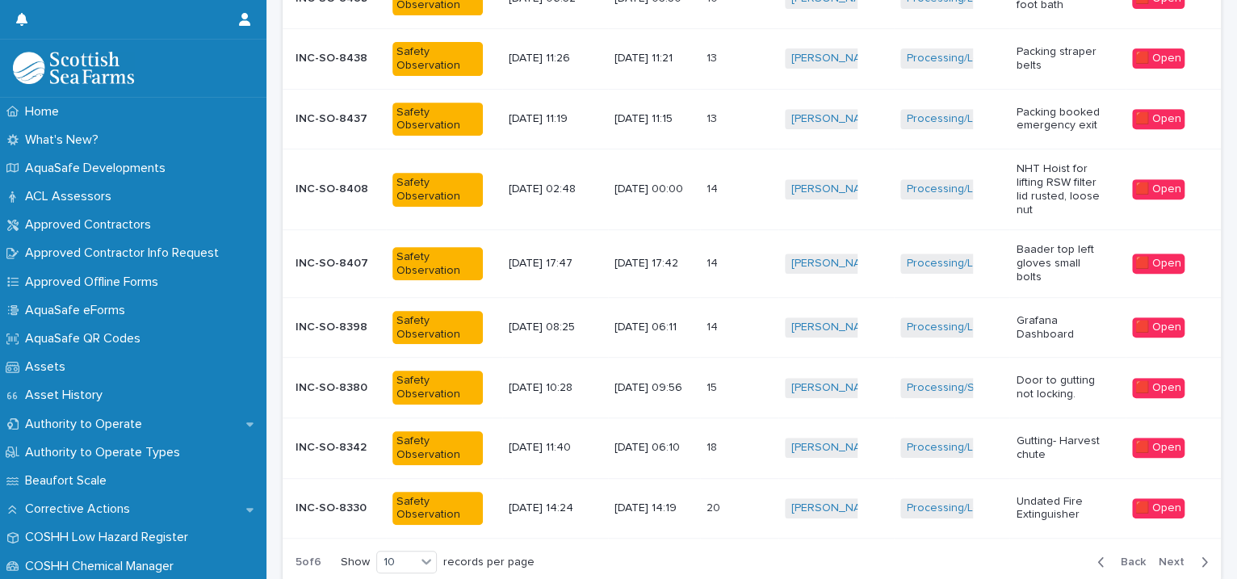
click at [920, 276] on td "Processing/Lerwick Factory (Gremista) + 0" at bounding box center [951, 263] width 115 height 67
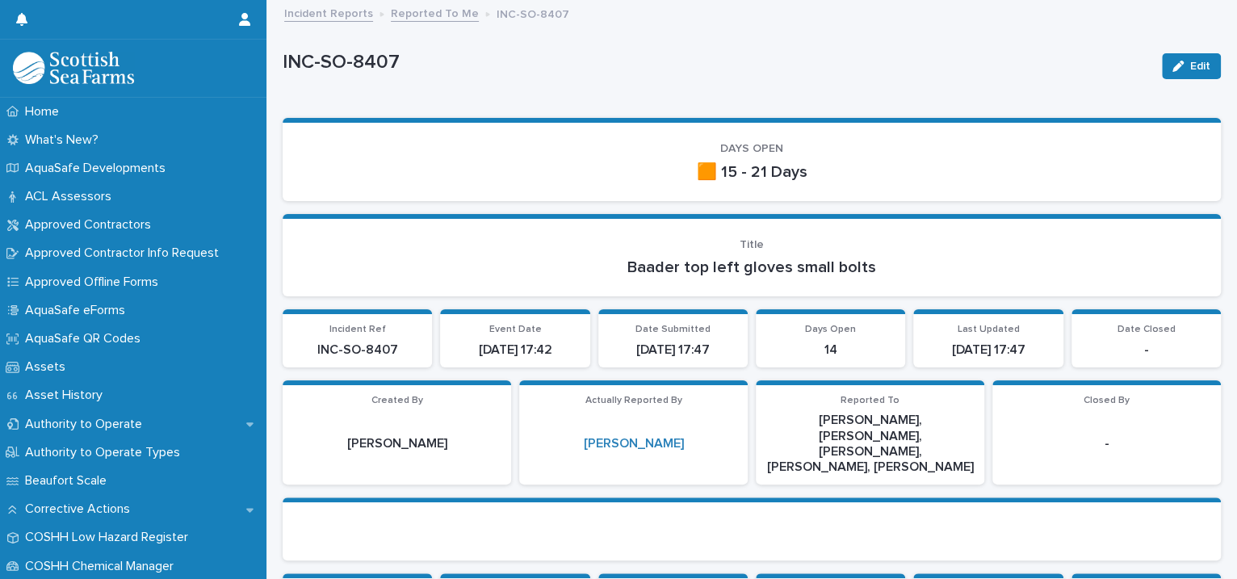
click at [451, 12] on link "Reported To Me" at bounding box center [435, 12] width 88 height 19
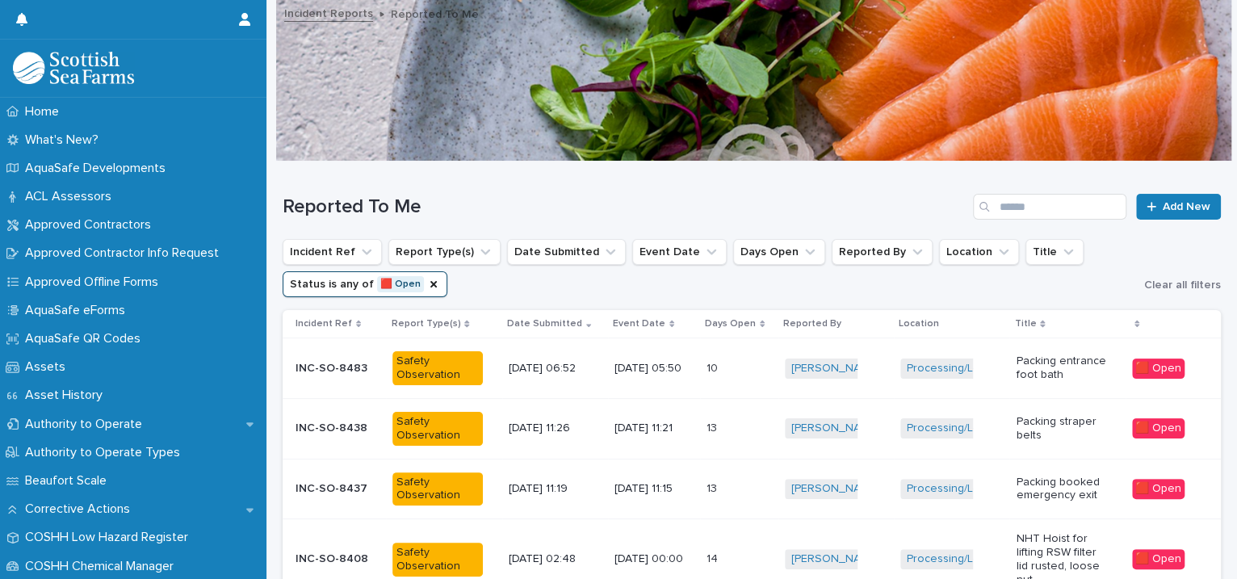
click at [719, 362] on p at bounding box center [728, 369] width 45 height 14
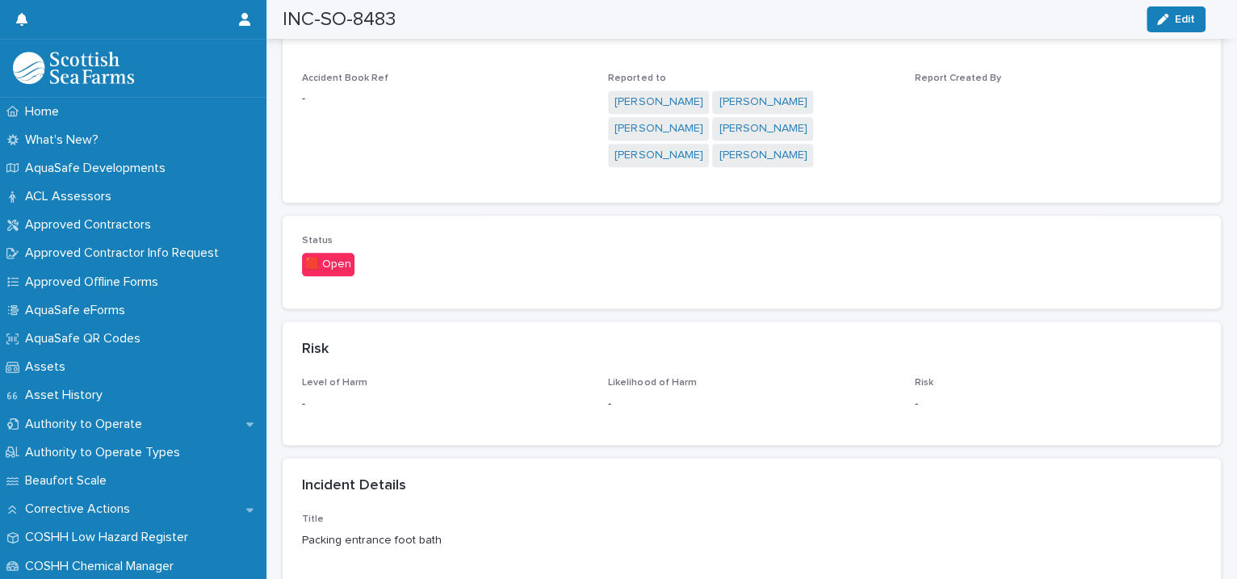
scroll to position [1480, 0]
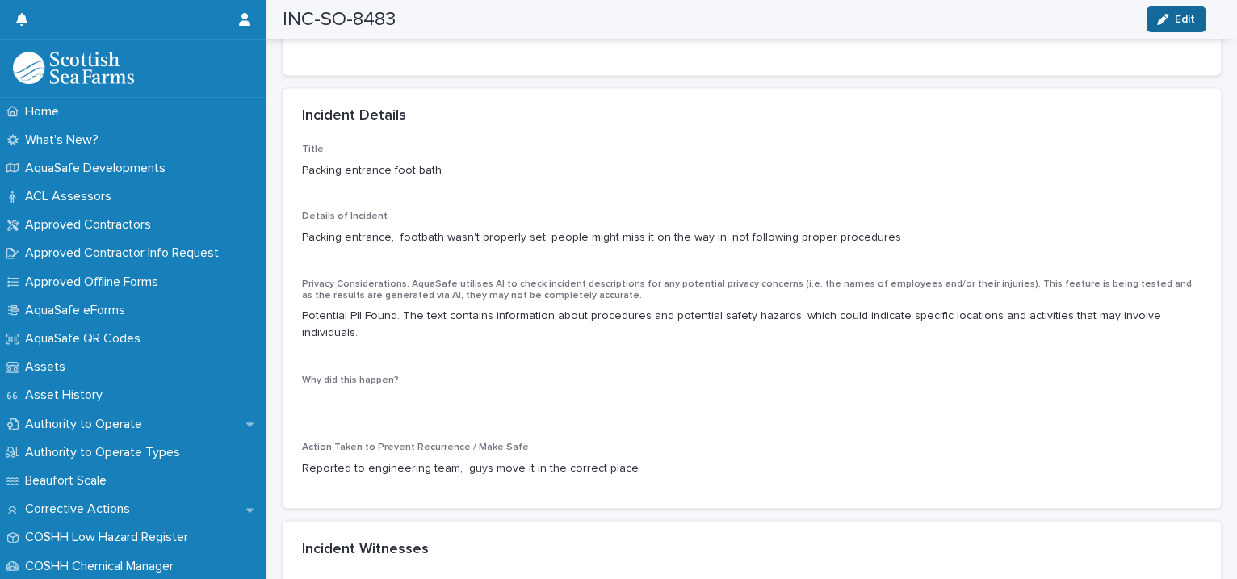
click at [1160, 16] on icon "button" at bounding box center [1162, 19] width 11 height 11
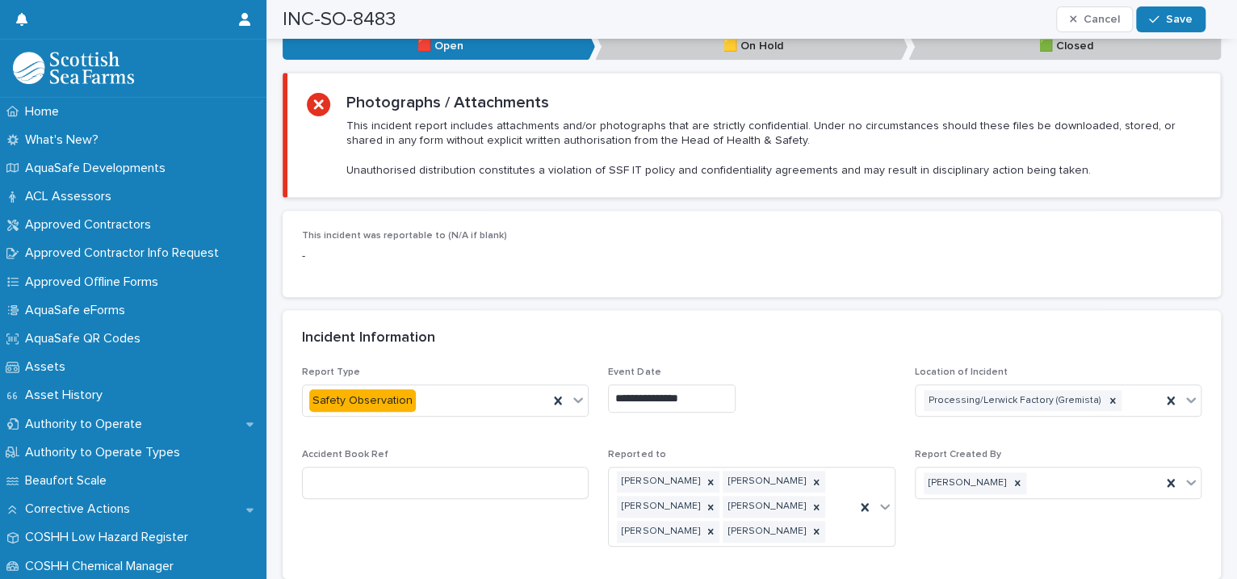
scroll to position [1110, 0]
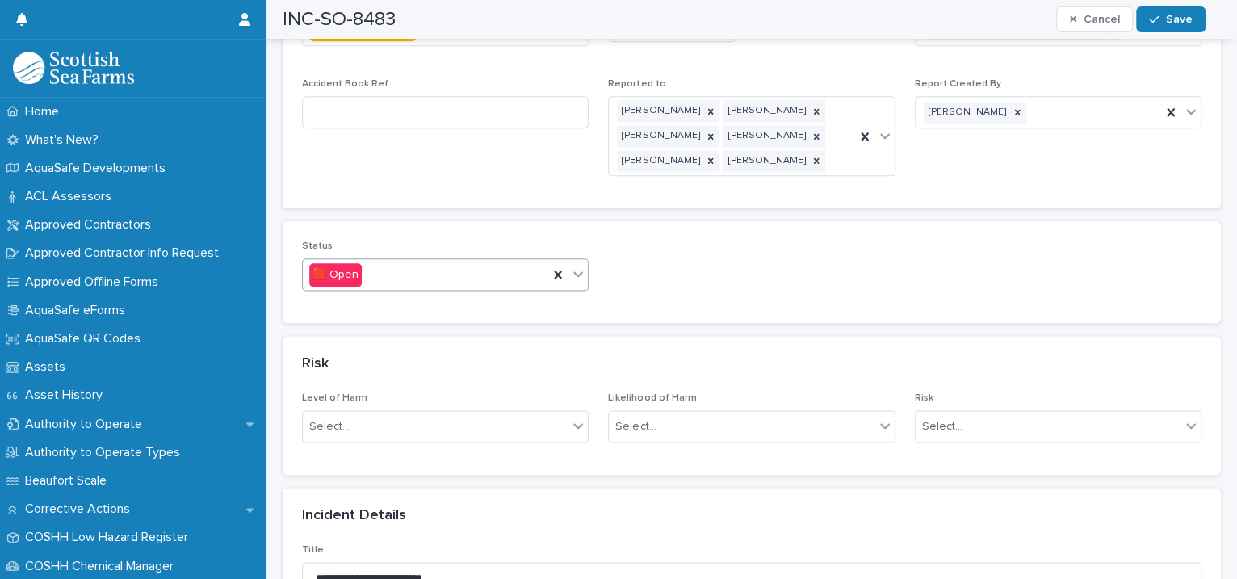
click at [571, 266] on icon at bounding box center [578, 274] width 16 height 16
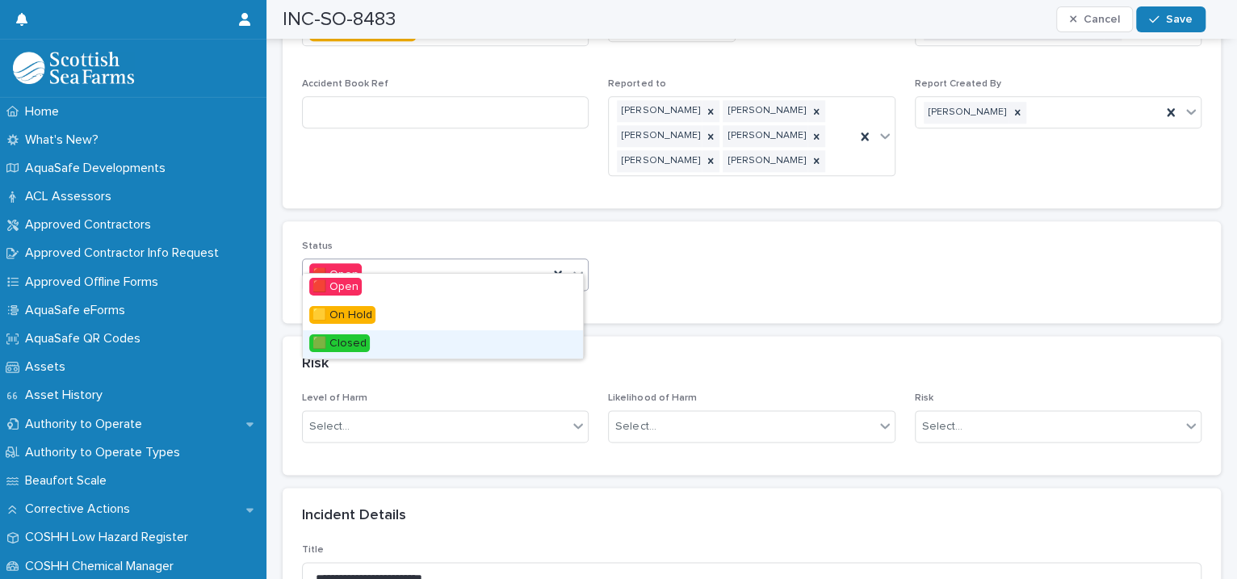
click at [458, 345] on div "🟩 Closed" at bounding box center [443, 344] width 280 height 28
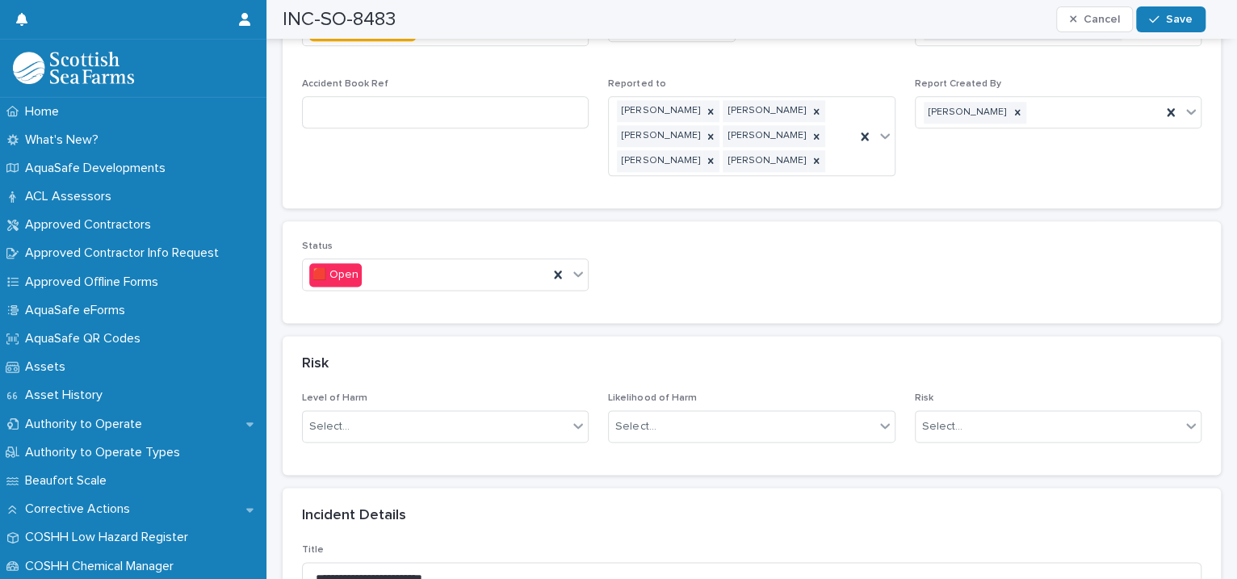
click at [458, 355] on div "Risk" at bounding box center [748, 364] width 893 height 18
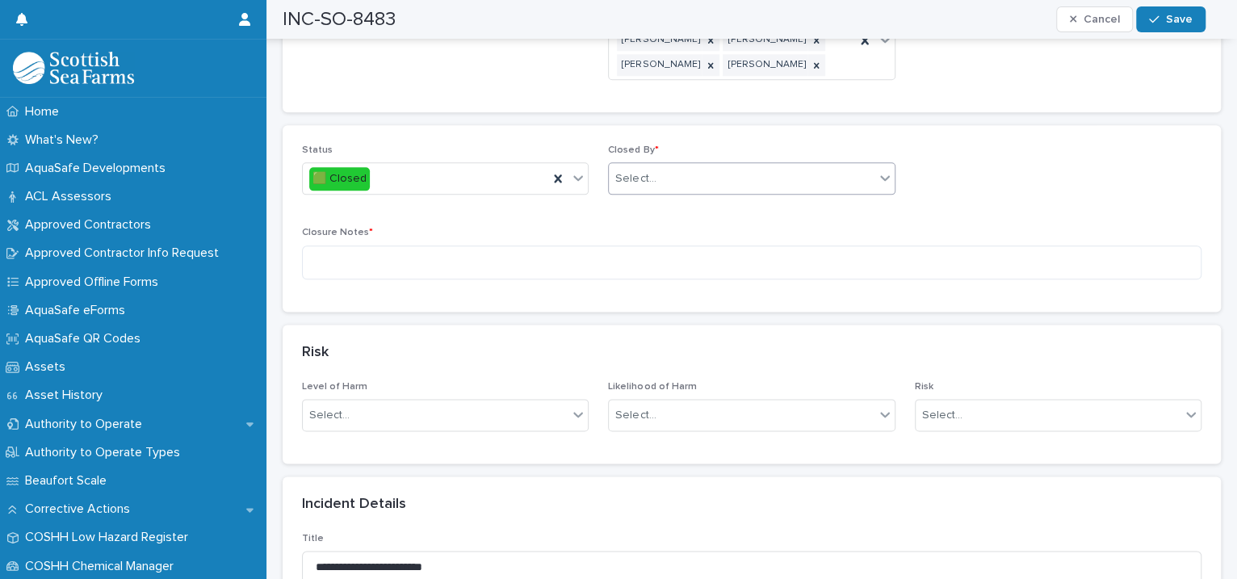
click at [672, 165] on div "Select..." at bounding box center [741, 178] width 265 height 27
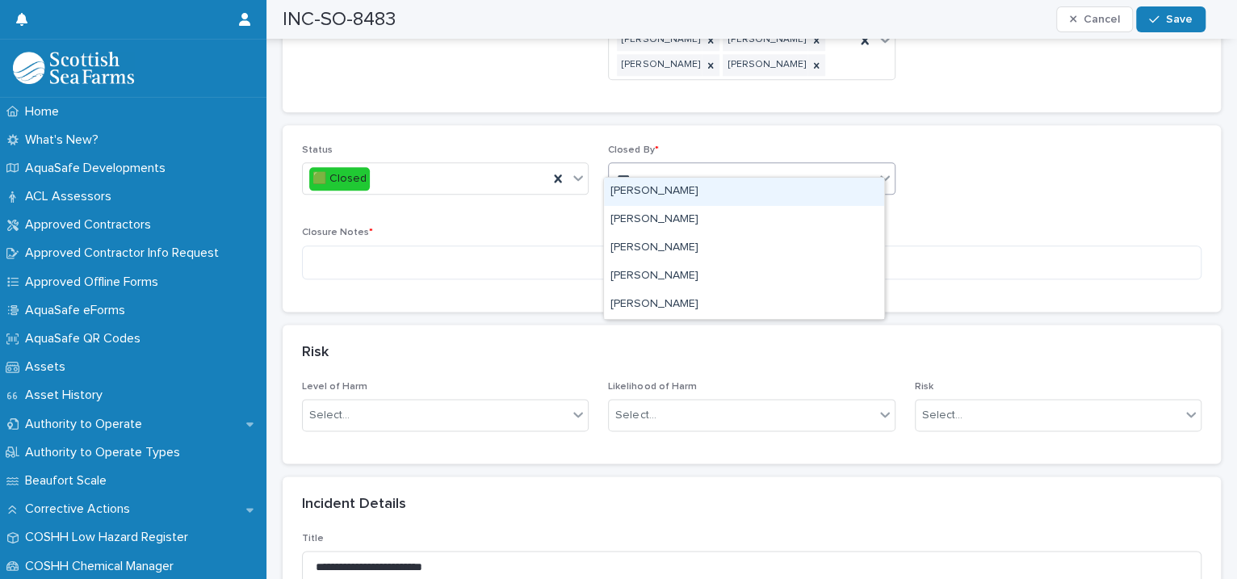
type input "****"
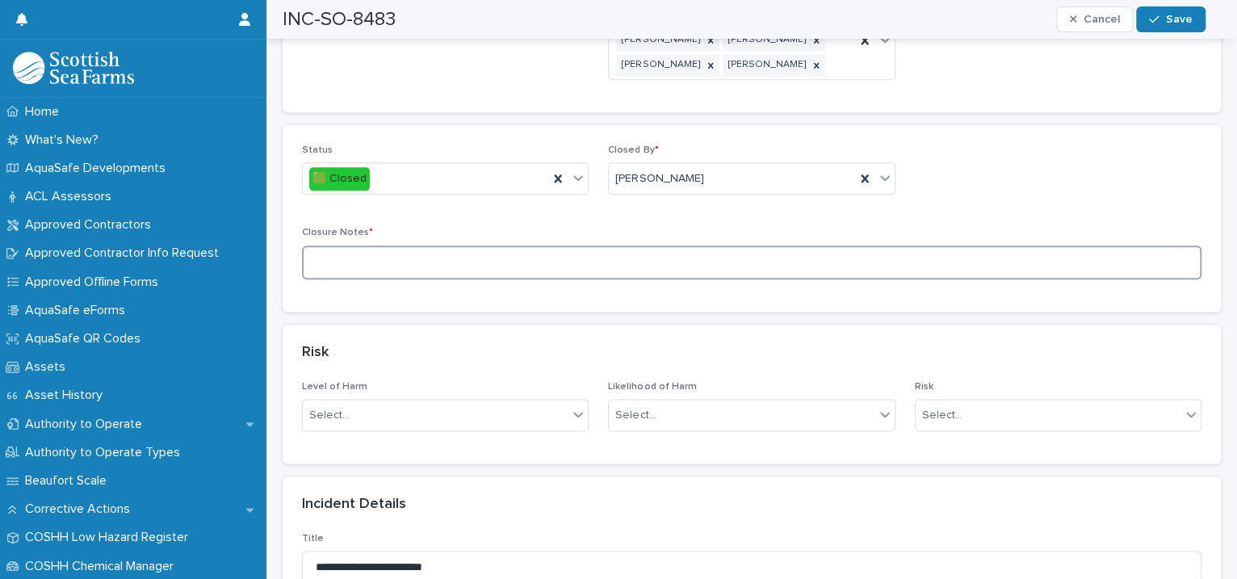
click at [411, 253] on textarea at bounding box center [751, 262] width 899 height 35
type textarea "**********"
click at [1183, 30] on button "Save" at bounding box center [1170, 19] width 69 height 26
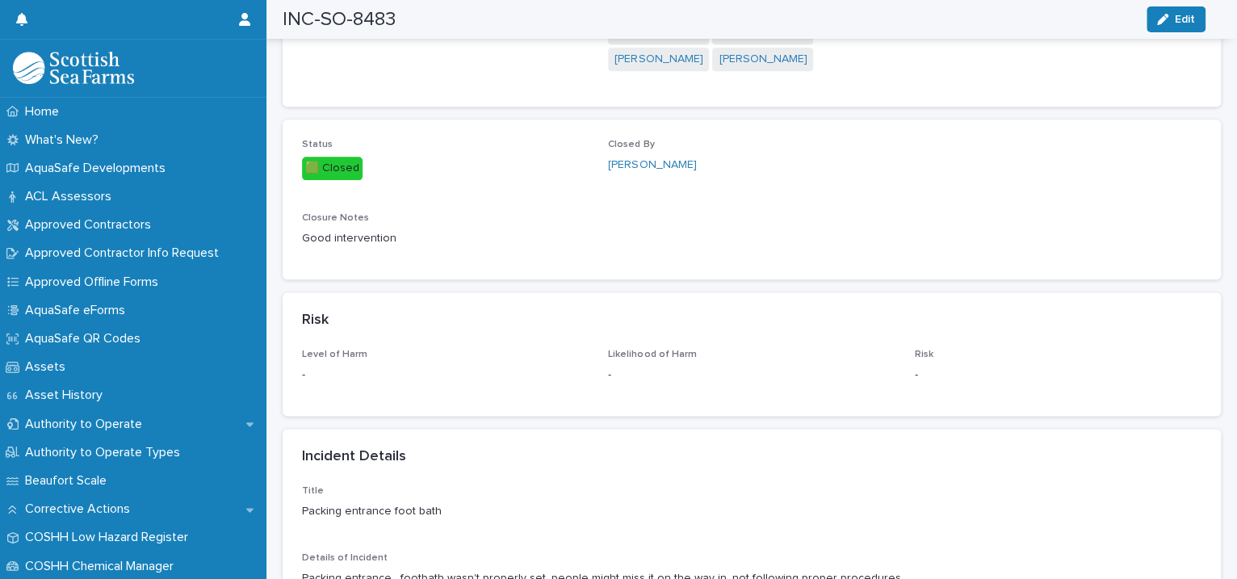
scroll to position [0, 0]
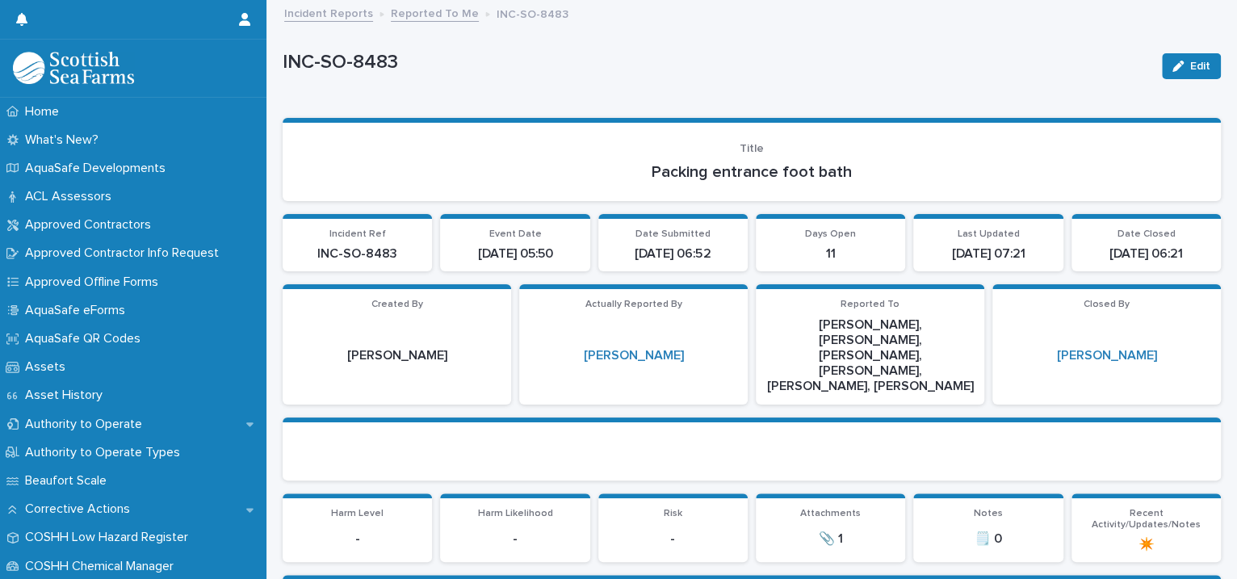
click at [421, 16] on link "Reported To Me" at bounding box center [435, 12] width 88 height 19
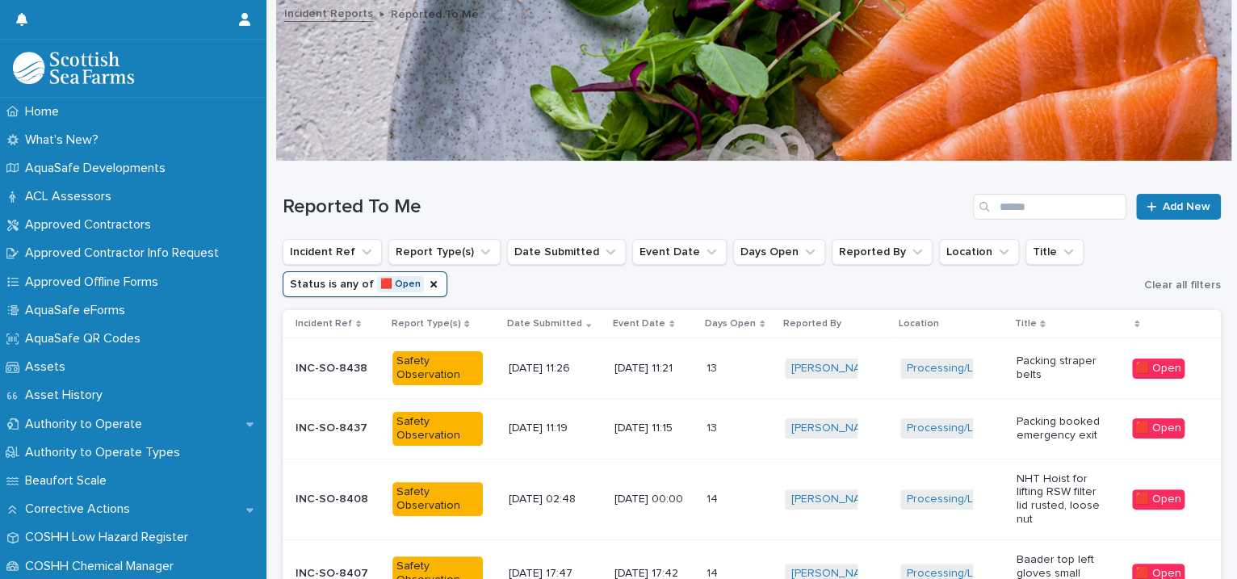
click at [689, 376] on div "[DATE] 11:21" at bounding box center [653, 368] width 79 height 27
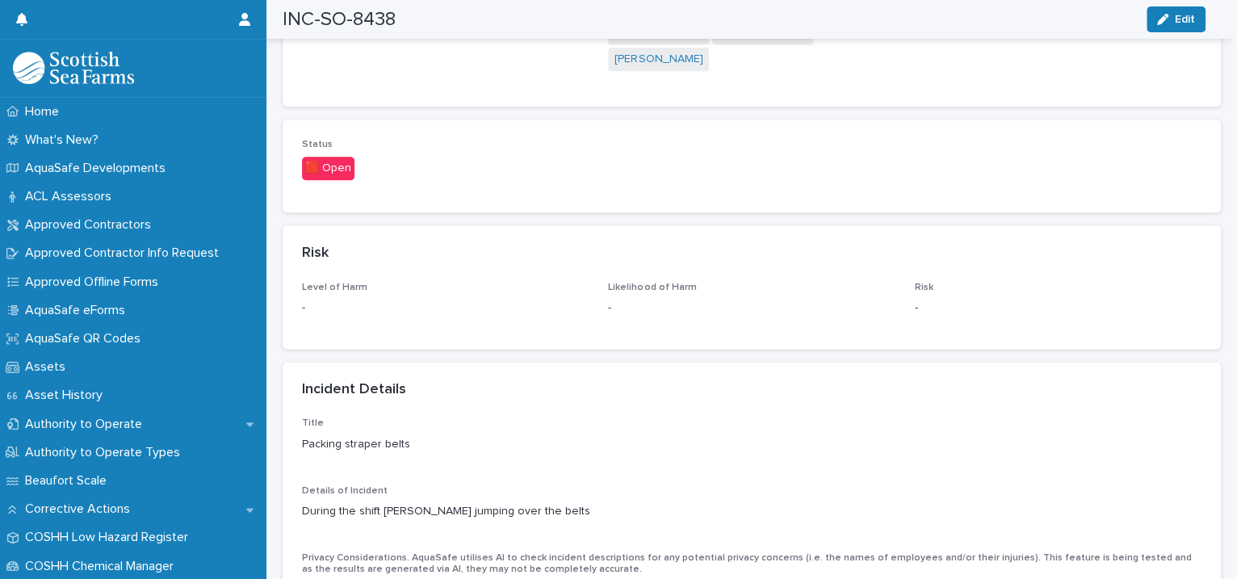
scroll to position [1480, 0]
